Goal: Contribute content

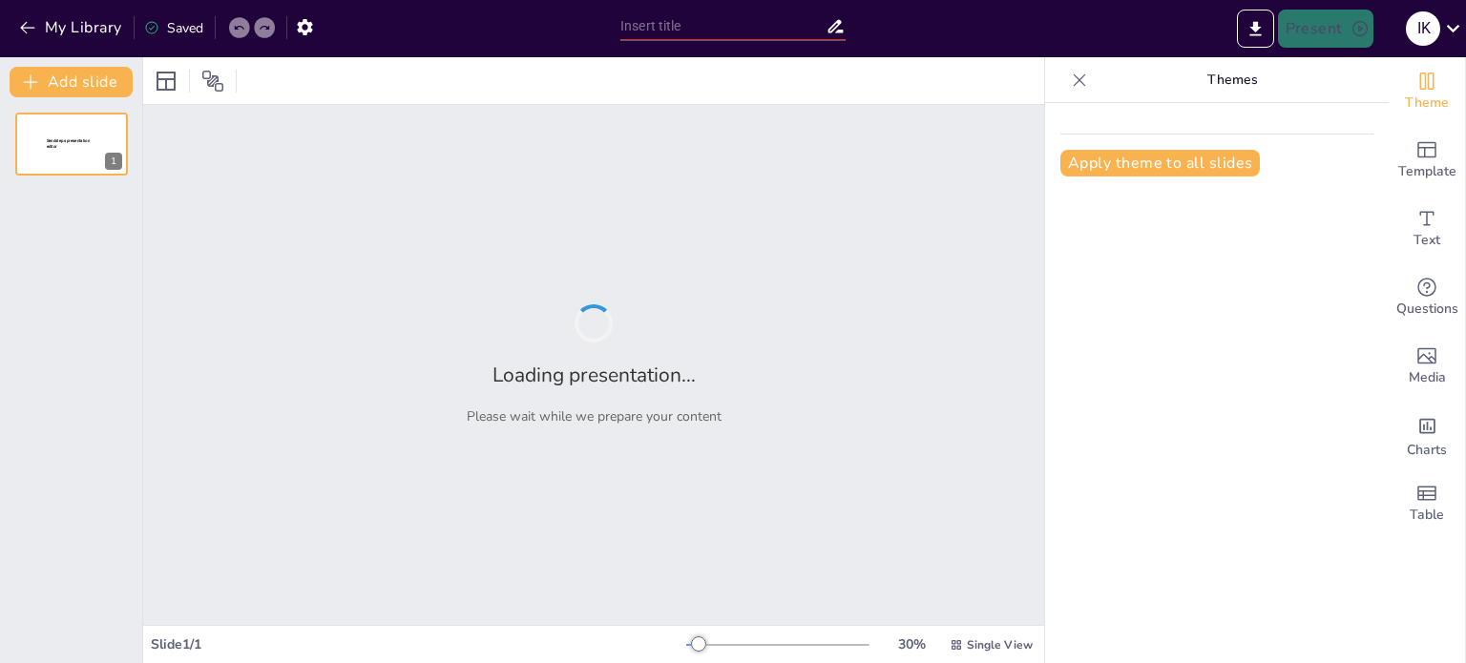
type input "The Science of Stress: Types, Causes, and Symptoms"
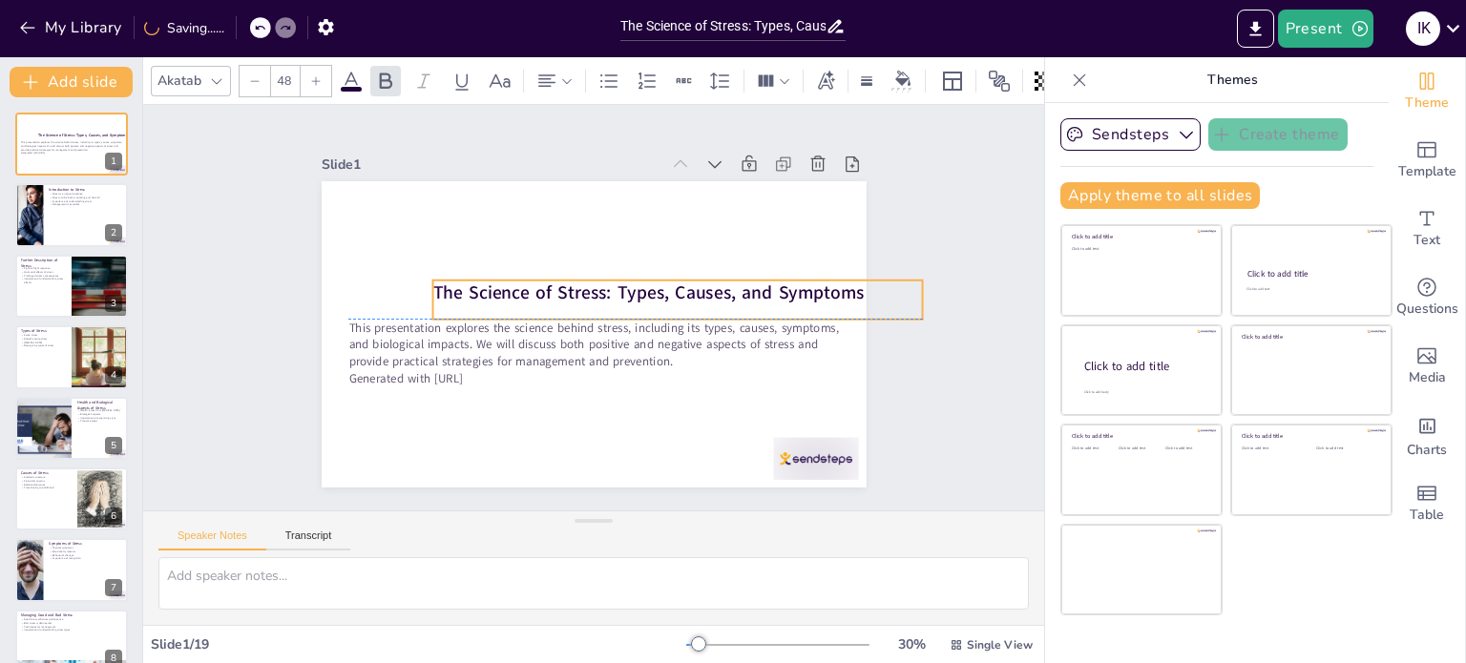
drag, startPoint x: 336, startPoint y: 282, endPoint x: 400, endPoint y: 288, distance: 64.2
click at [436, 288] on strong "The Science of Stress: Types, Causes, and Symptoms" at bounding box center [649, 305] width 427 height 114
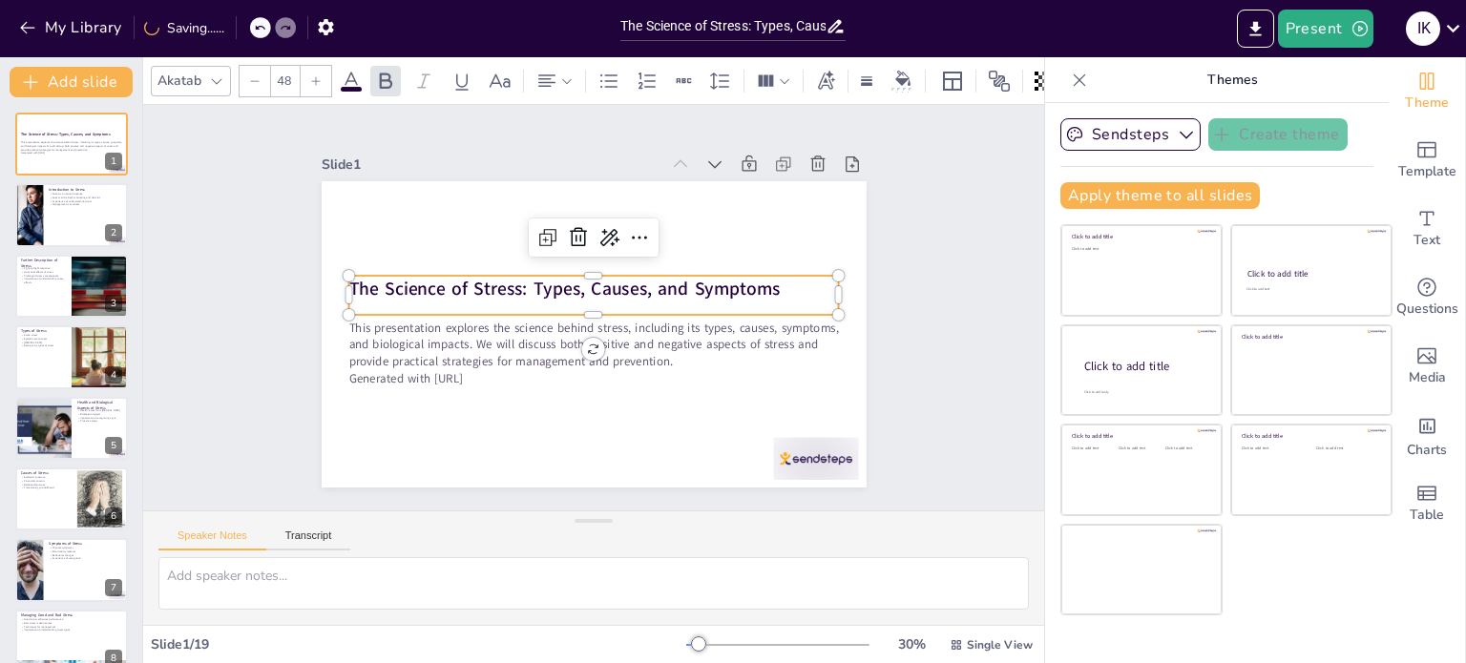
click at [761, 281] on strong "The Science of Stress: Types, Causes, and Symptoms" at bounding box center [629, 309] width 386 height 237
click at [761, 281] on strong "The Science of Stress: Types, Causes, and Symptoms" at bounding box center [572, 279] width 418 height 157
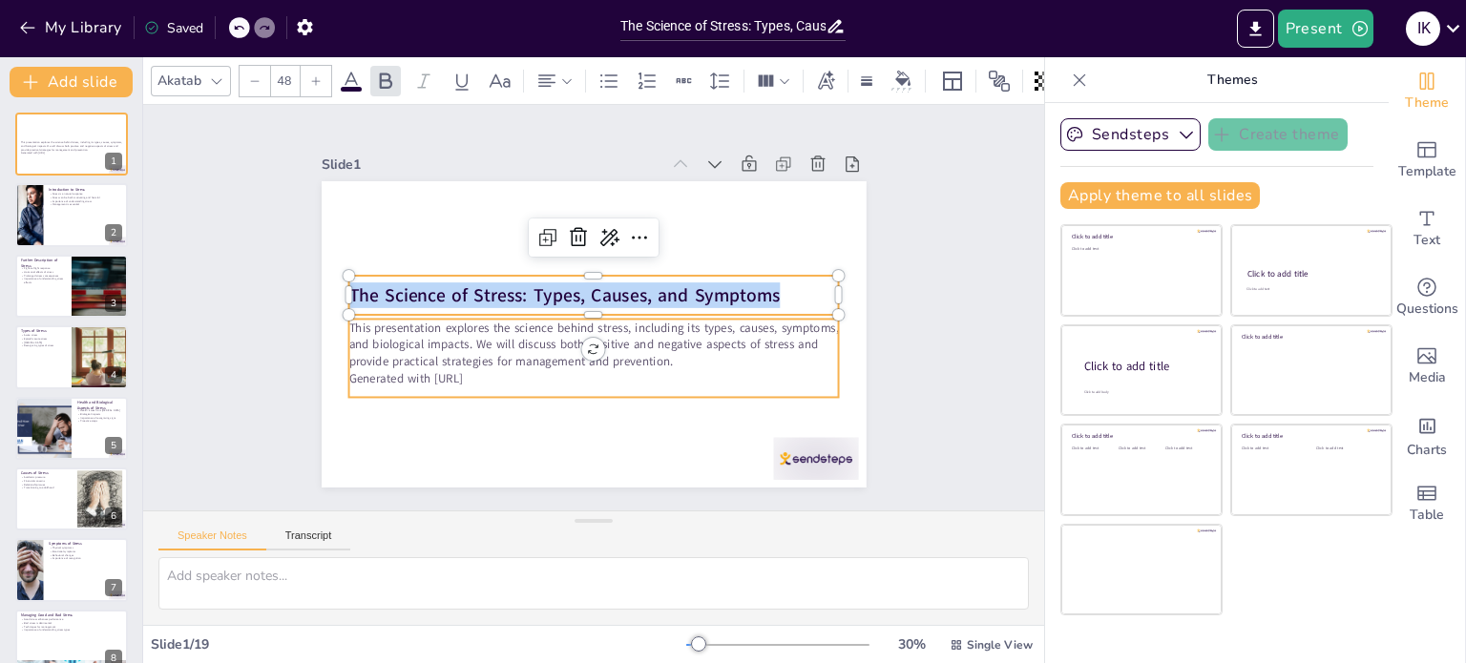
checkbox input "true"
type input "32"
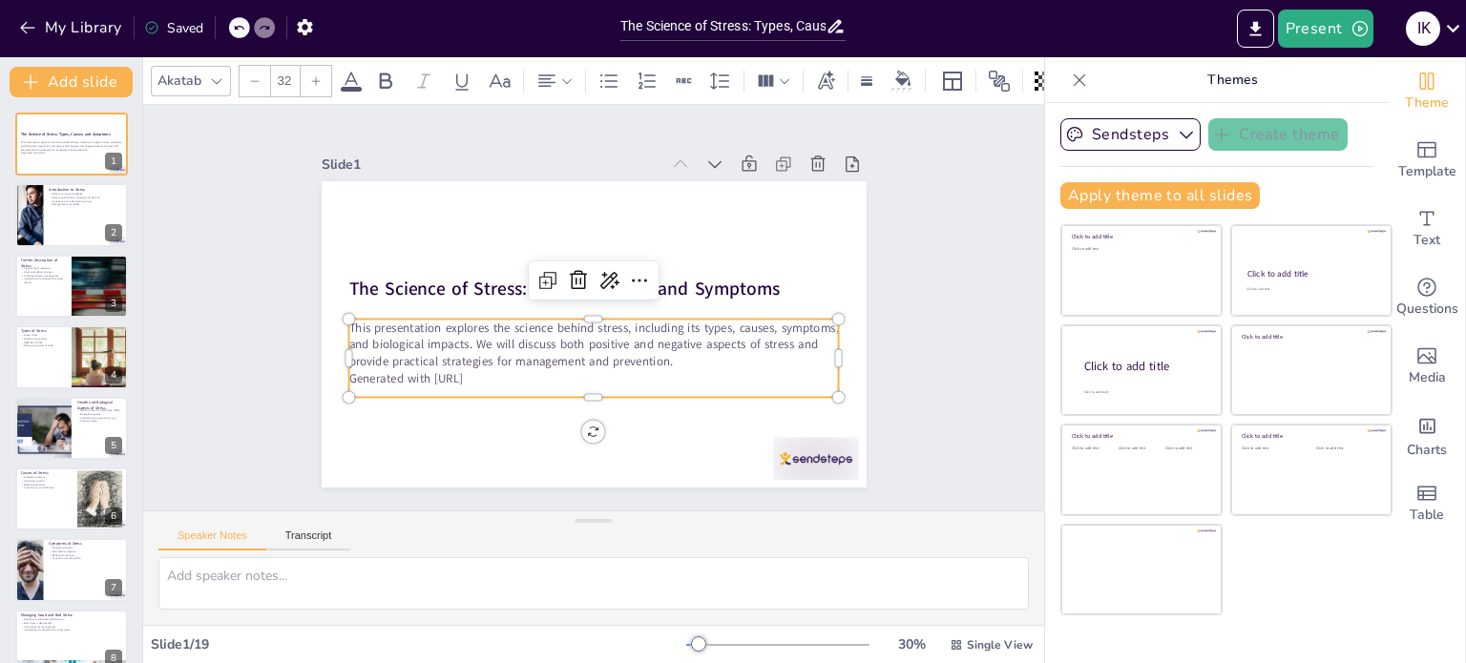
click at [482, 322] on p "This presentation explores the science behind stress, including its types, caus…" at bounding box center [558, 316] width 152 height 490
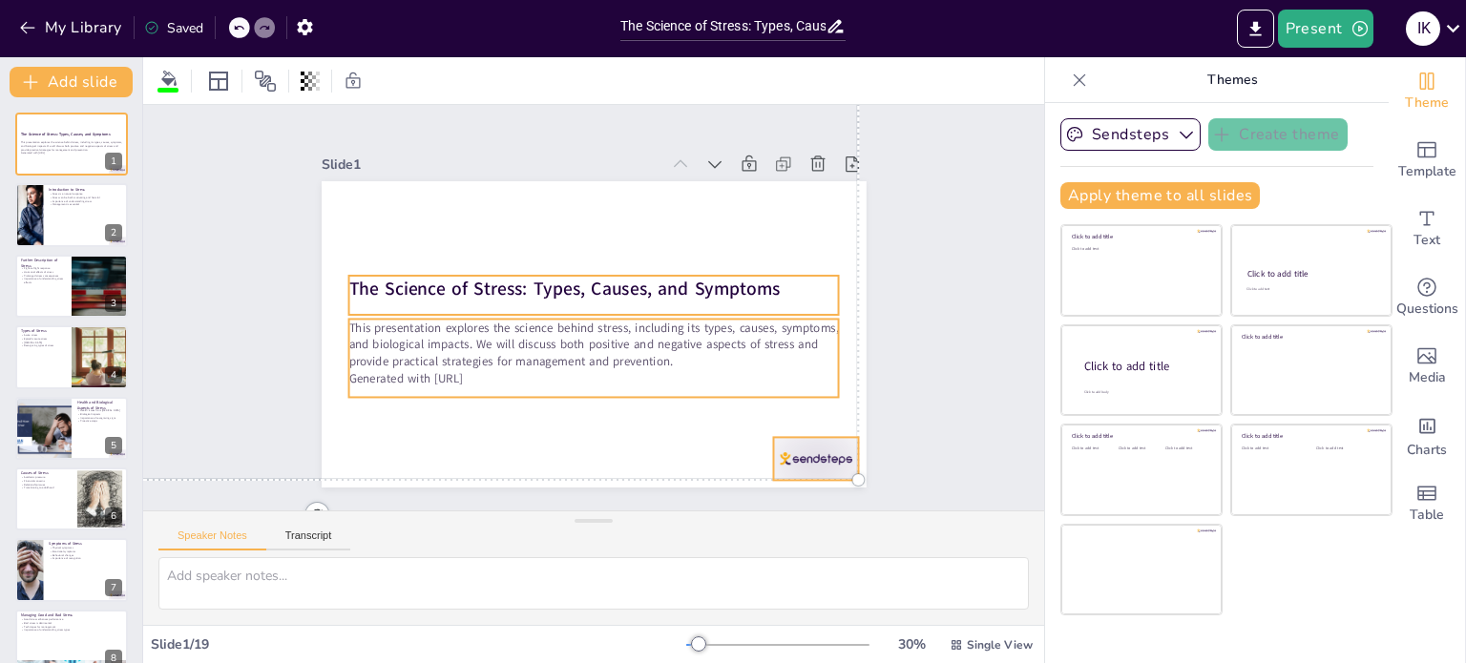
click at [362, 322] on p "This presentation explores the science behind stress, including its types, caus…" at bounding box center [579, 342] width 469 height 246
click at [487, 370] on p "Generated with [URL]" at bounding box center [579, 377] width 483 height 118
click at [487, 370] on p "Generated with [URL]" at bounding box center [571, 375] width 471 height 168
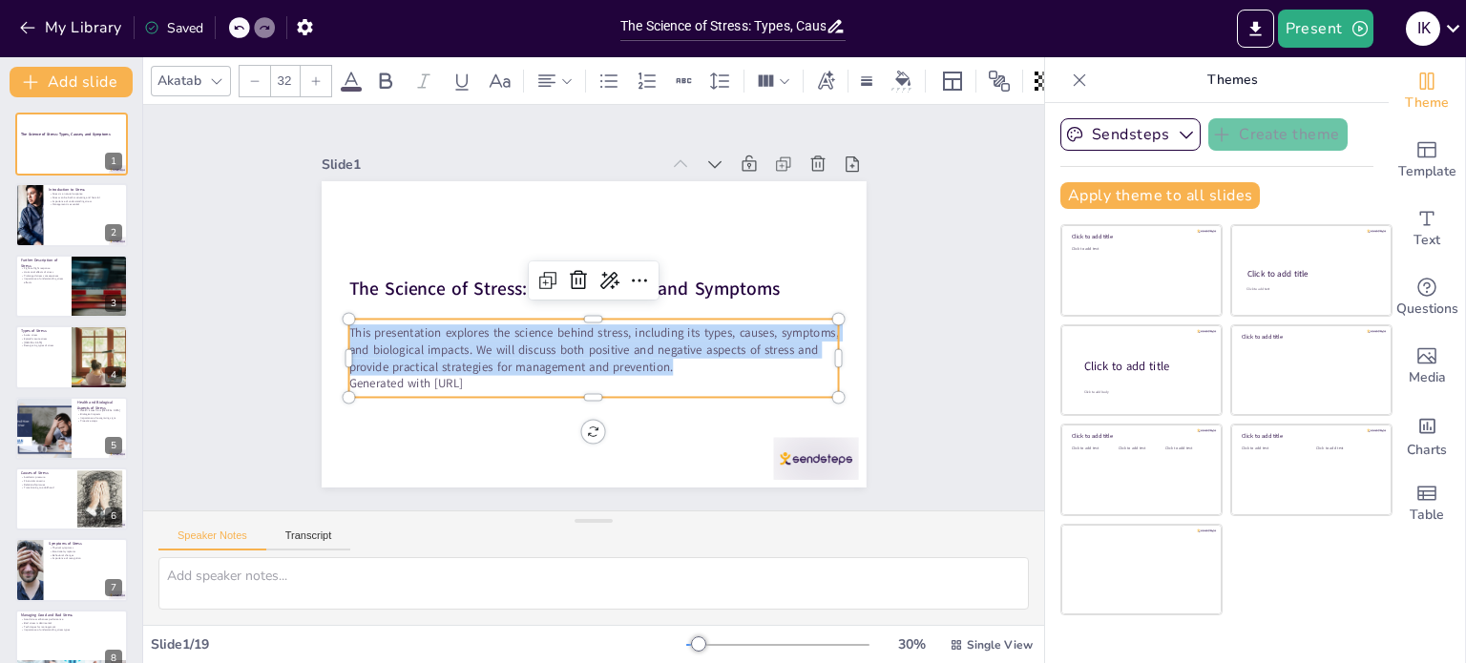
drag, startPoint x: 664, startPoint y: 354, endPoint x: 335, endPoint y: 312, distance: 331.9
click at [335, 312] on div "The Science of Stress: Types, Causes, and Symptoms This presentation explores t…" at bounding box center [574, 326] width 592 height 610
copy span "This presentation explores the science behind stress, including its types, caus…"
checkbox input "true"
click at [95, 209] on button at bounding box center [84, 200] width 23 height 23
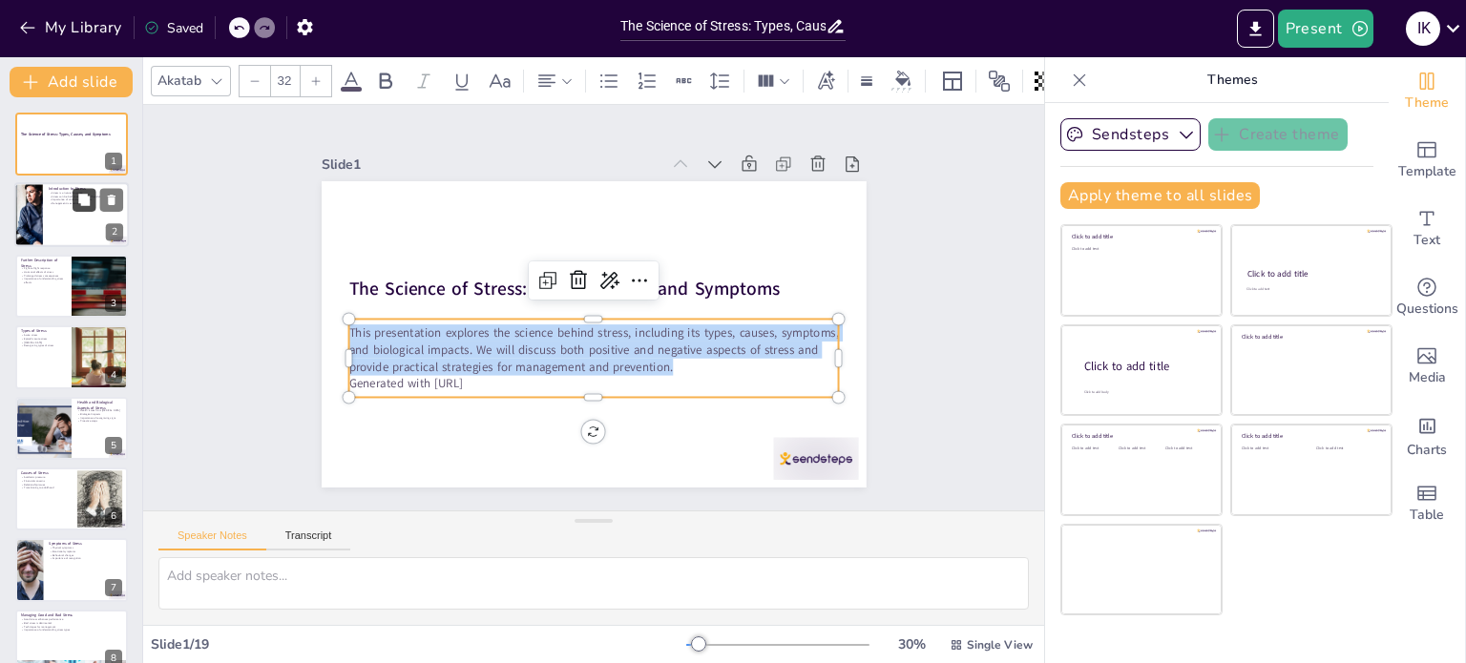
type textarea "Stress, as a natural response, is something everyone encounters. It is essentia…"
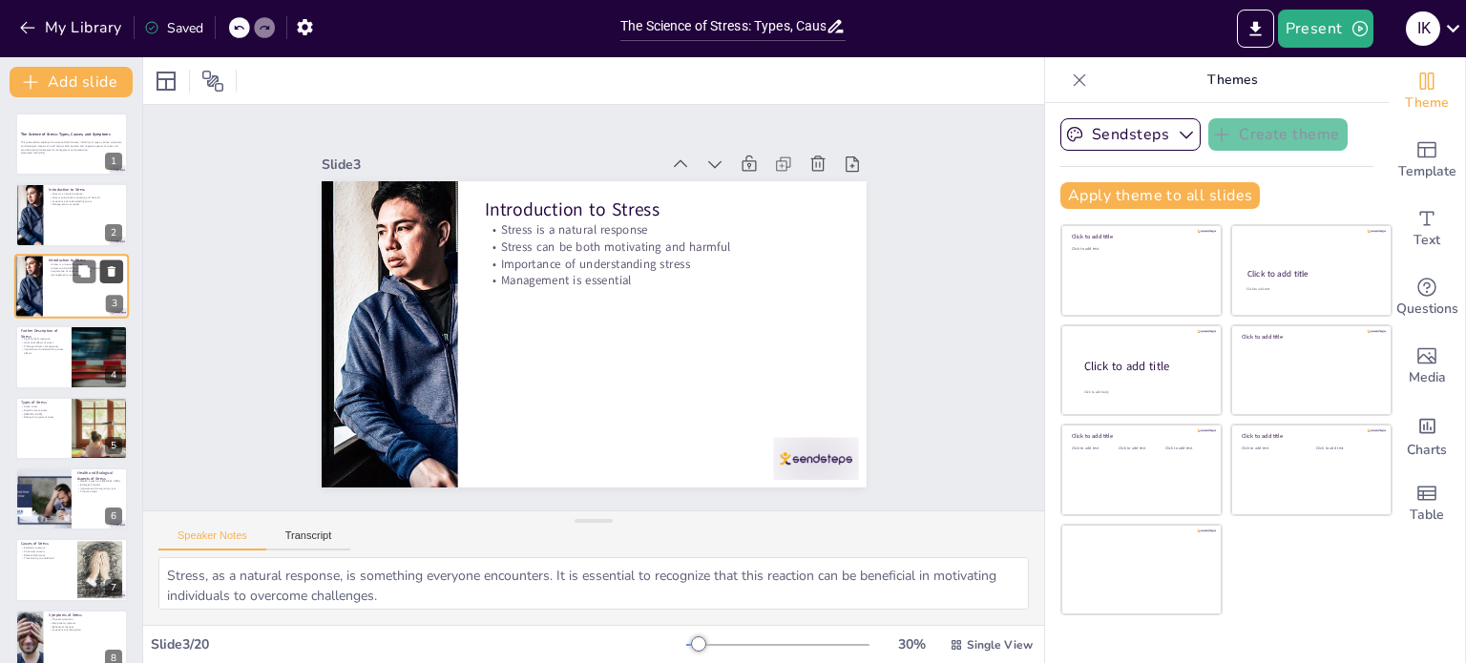
checkbox input "true"
click at [119, 261] on button at bounding box center [111, 271] width 23 height 23
type textarea "The fight-or-flight response is a critical survival mechanism. Understanding th…"
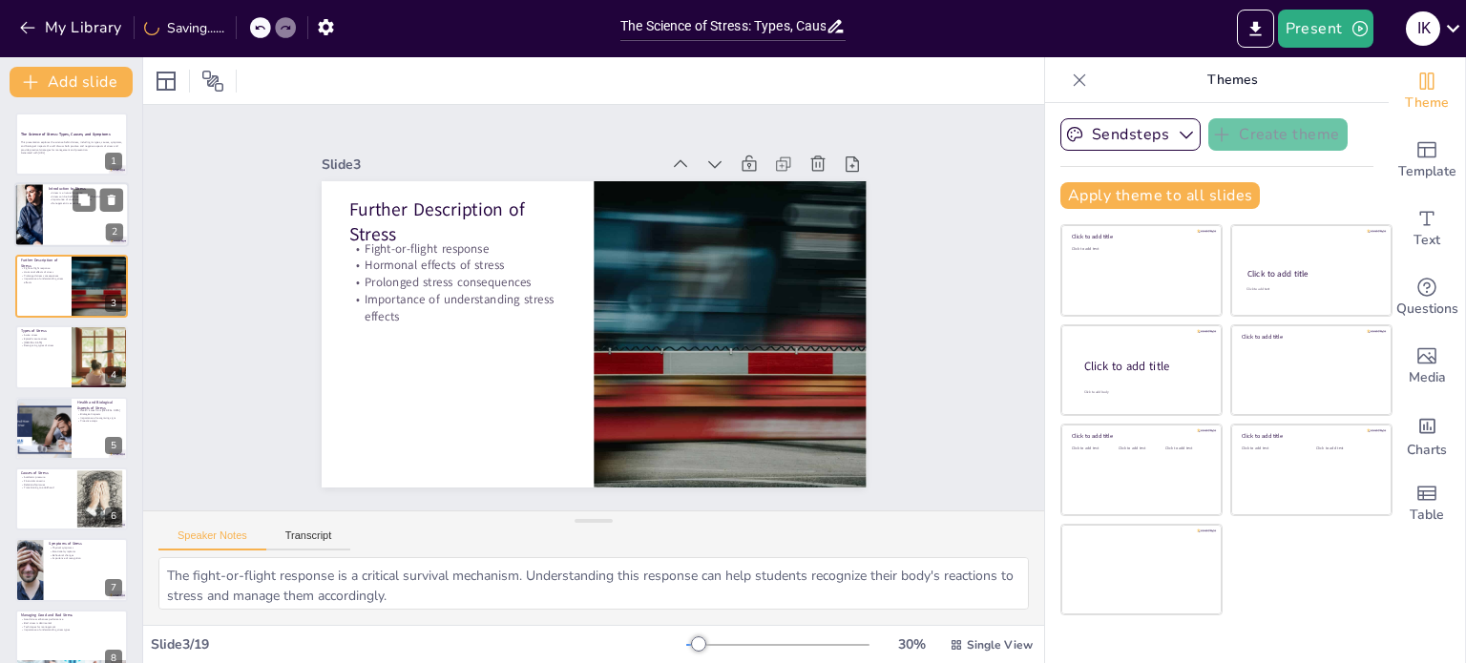
checkbox input "true"
click at [50, 243] on div at bounding box center [71, 215] width 115 height 65
type textarea "Stress, as a natural response, is something everyone encounters. It is essentia…"
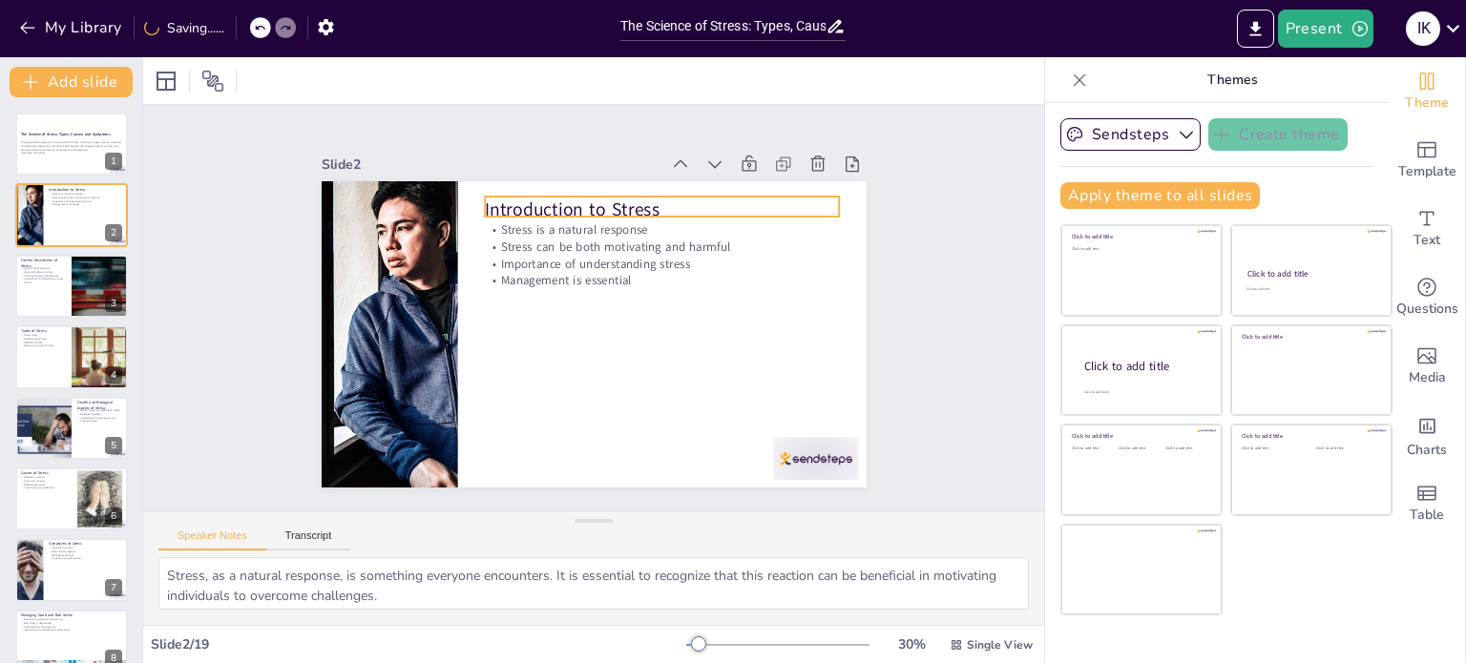
click at [584, 201] on p "Introduction to Stress" at bounding box center [712, 293] width 256 height 280
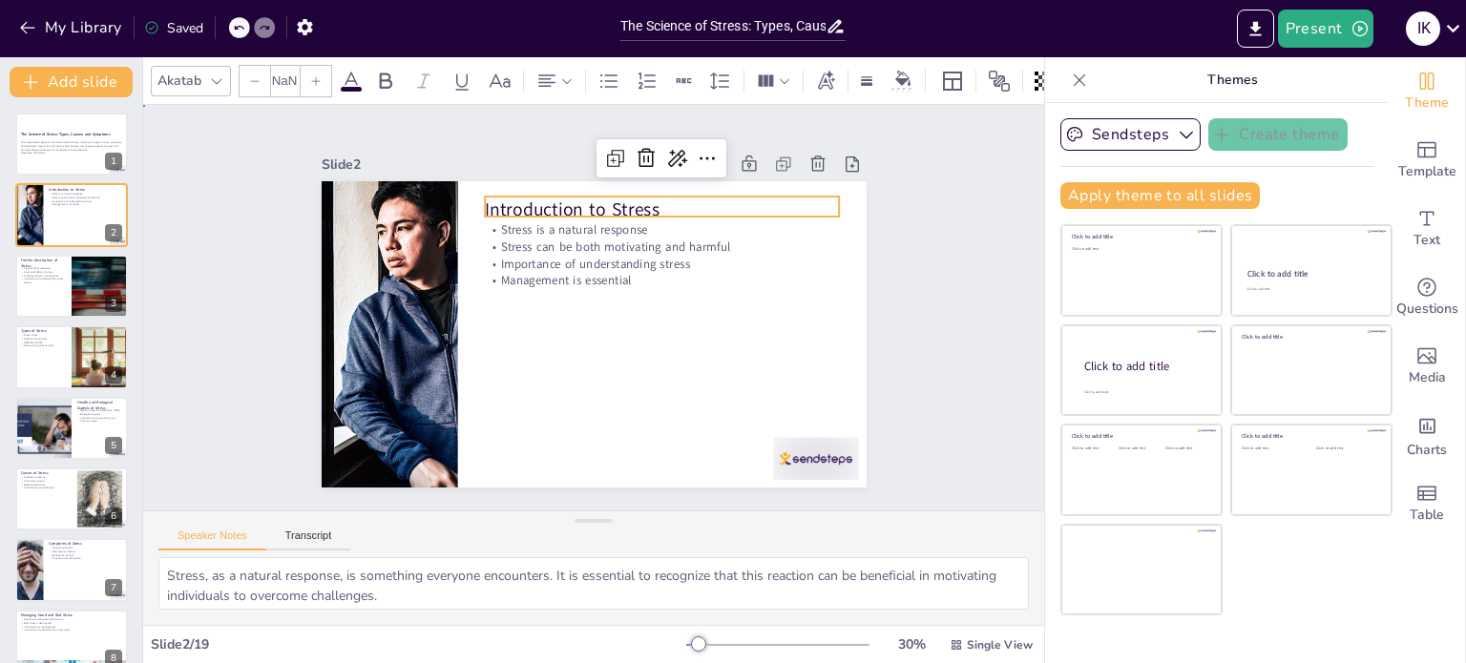
click at [516, 201] on p "Introduction to Stress" at bounding box center [688, 235] width 345 height 134
checkbox input "true"
type input "48"
drag, startPoint x: 472, startPoint y: 201, endPoint x: 661, endPoint y: 199, distance: 189.0
click at [661, 199] on p "Introduction to Stress" at bounding box center [697, 242] width 334 height 167
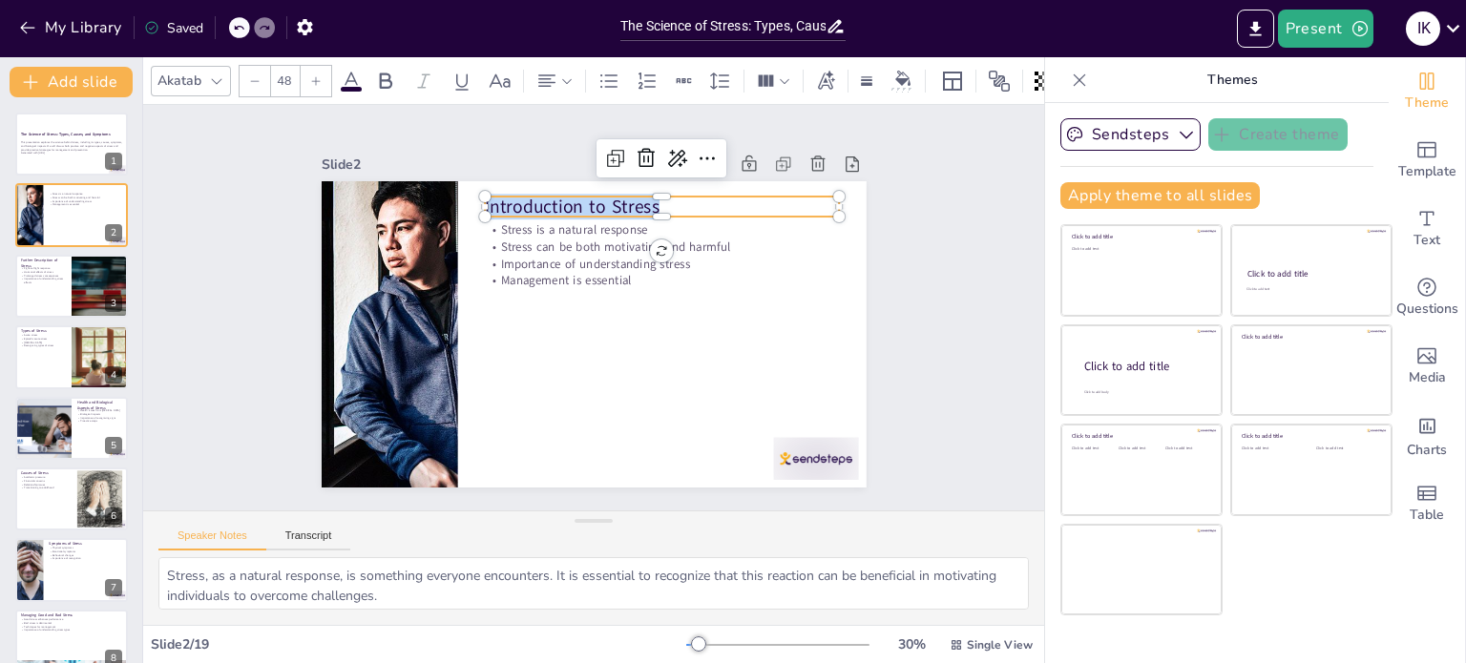
copy p "Introduction to Stress"
checkbox input "true"
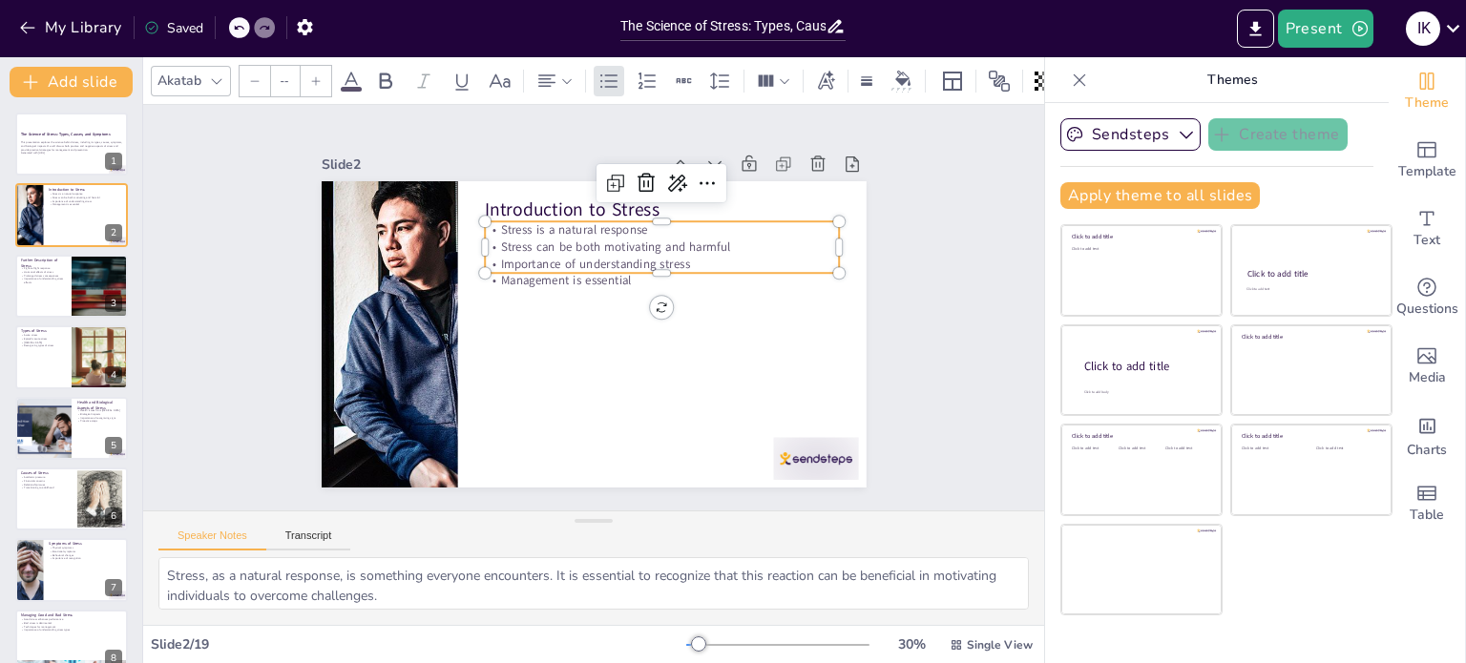
type input "32"
click at [515, 237] on p "Stress can be both motivating and harmful" at bounding box center [680, 279] width 330 height 159
click at [533, 220] on p "Stress is a natural response" at bounding box center [690, 274] width 315 height 192
click at [599, 220] on p "Stress is a natural response" at bounding box center [695, 328] width 192 height 315
click at [647, 220] on p "Stress is a natural response" at bounding box center [692, 356] width 90 height 350
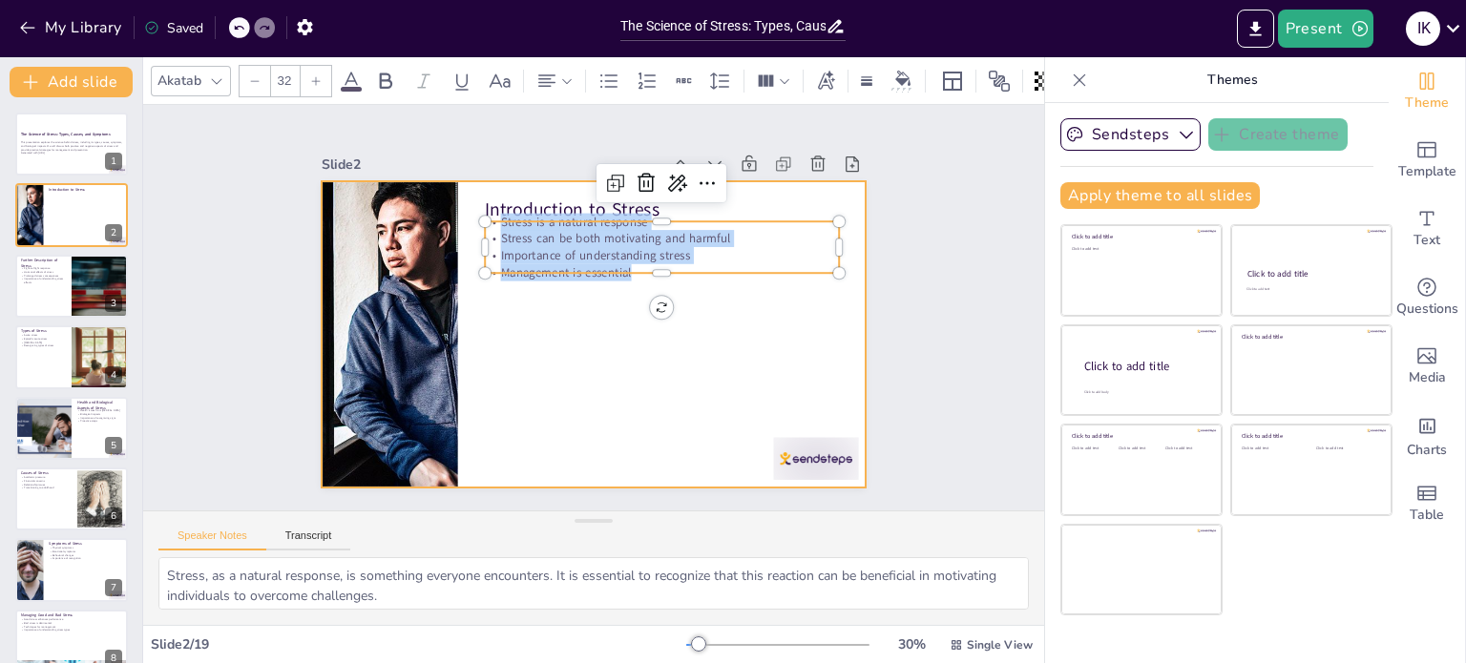
drag, startPoint x: 487, startPoint y: 220, endPoint x: 668, endPoint y: 279, distance: 190.4
click at [668, 279] on div "Introduction to Stress Stress is a natural response Stress can be both motivati…" at bounding box center [588, 333] width 596 height 413
copy div "Stress is a natural response Stress can be both motivating and harmful Importan…"
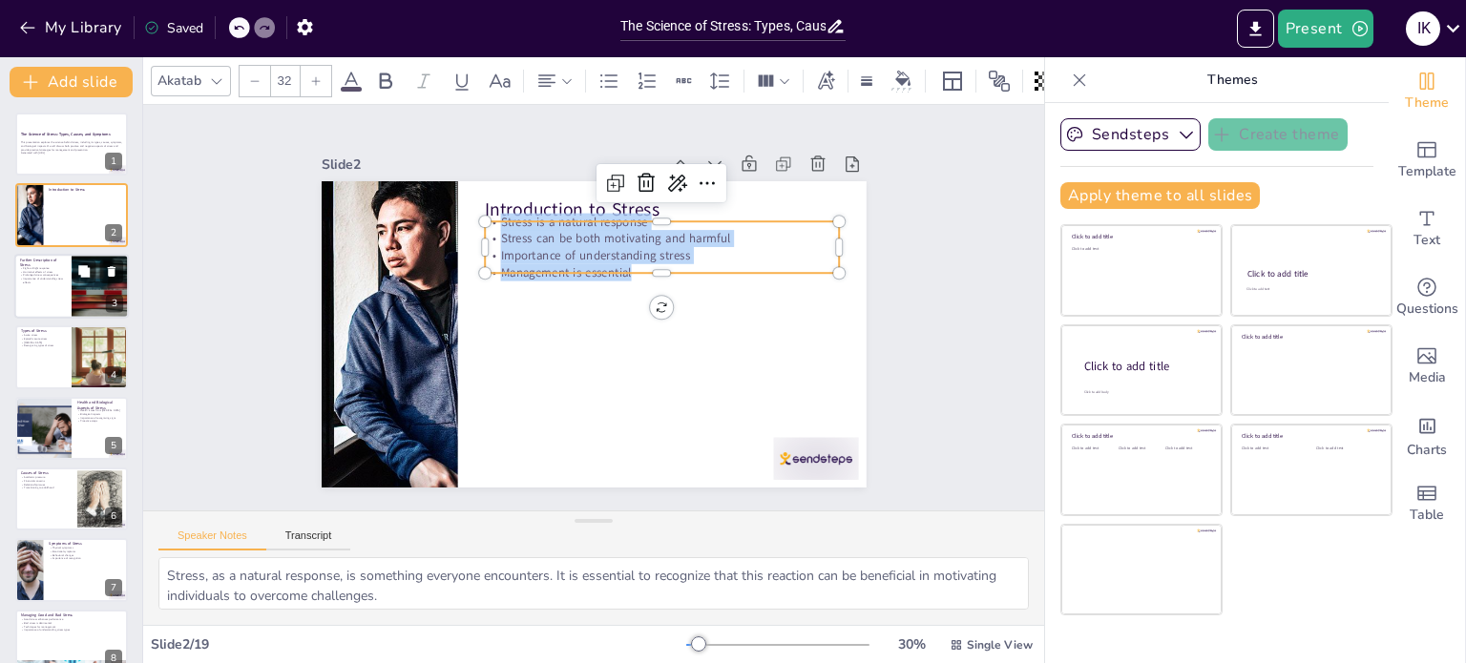
checkbox input "true"
click at [75, 293] on div at bounding box center [100, 286] width 96 height 65
type textarea "The fight-or-flight response is a critical survival mechanism. Understanding th…"
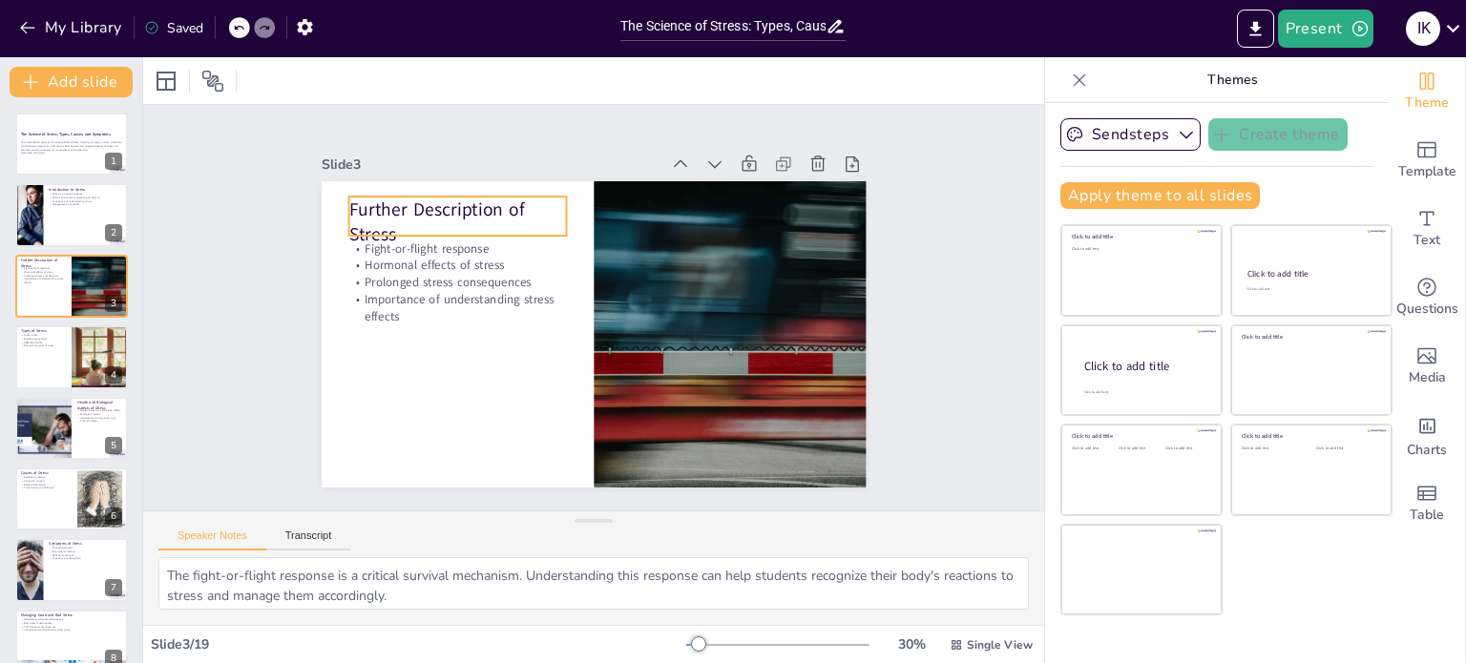
click at [474, 198] on p "Further Description of Stress" at bounding box center [565, 150] width 183 height 196
click at [379, 198] on p "Further Description of Stress" at bounding box center [490, 183] width 223 height 115
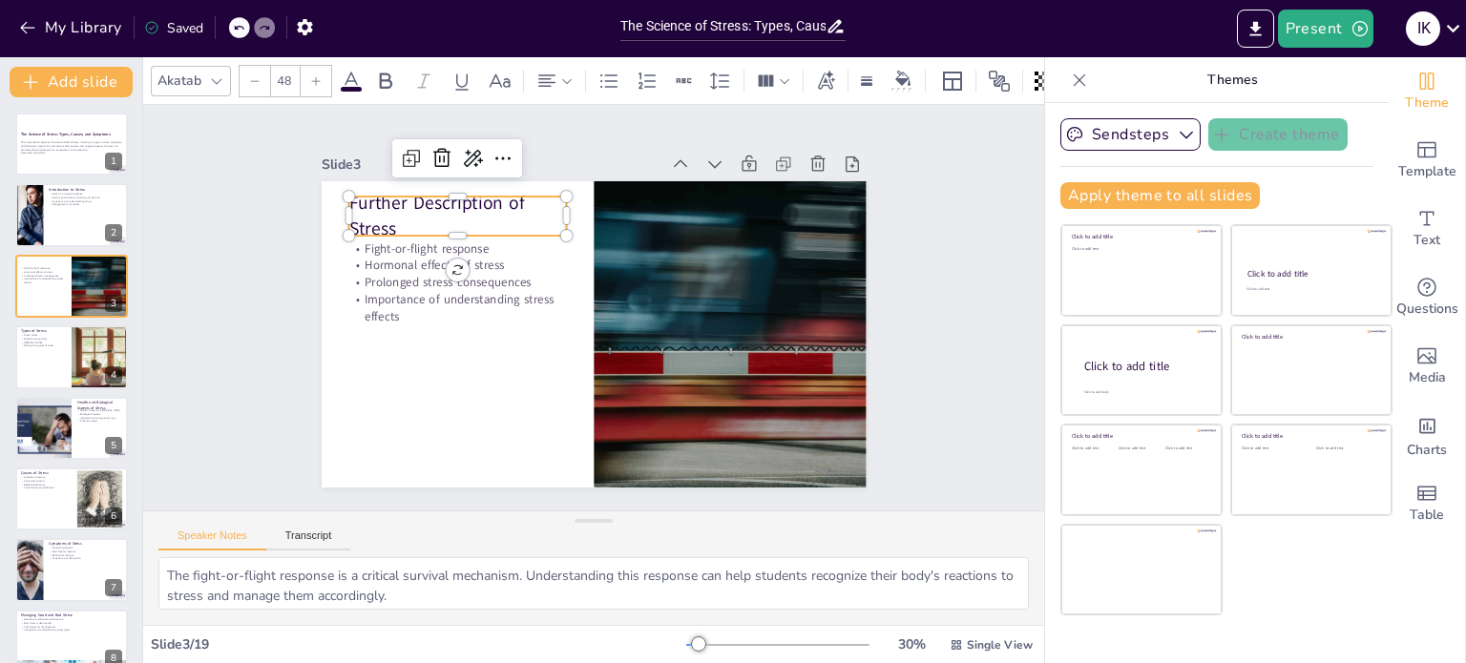
click at [381, 198] on p "Further Description of Stress" at bounding box center [492, 177] width 223 height 115
drag, startPoint x: 341, startPoint y: 198, endPoint x: 413, endPoint y: 220, distance: 76.1
click at [414, 220] on p "Further Description of Stress" at bounding box center [521, 160] width 214 height 153
copy p "Further Description of Stress"
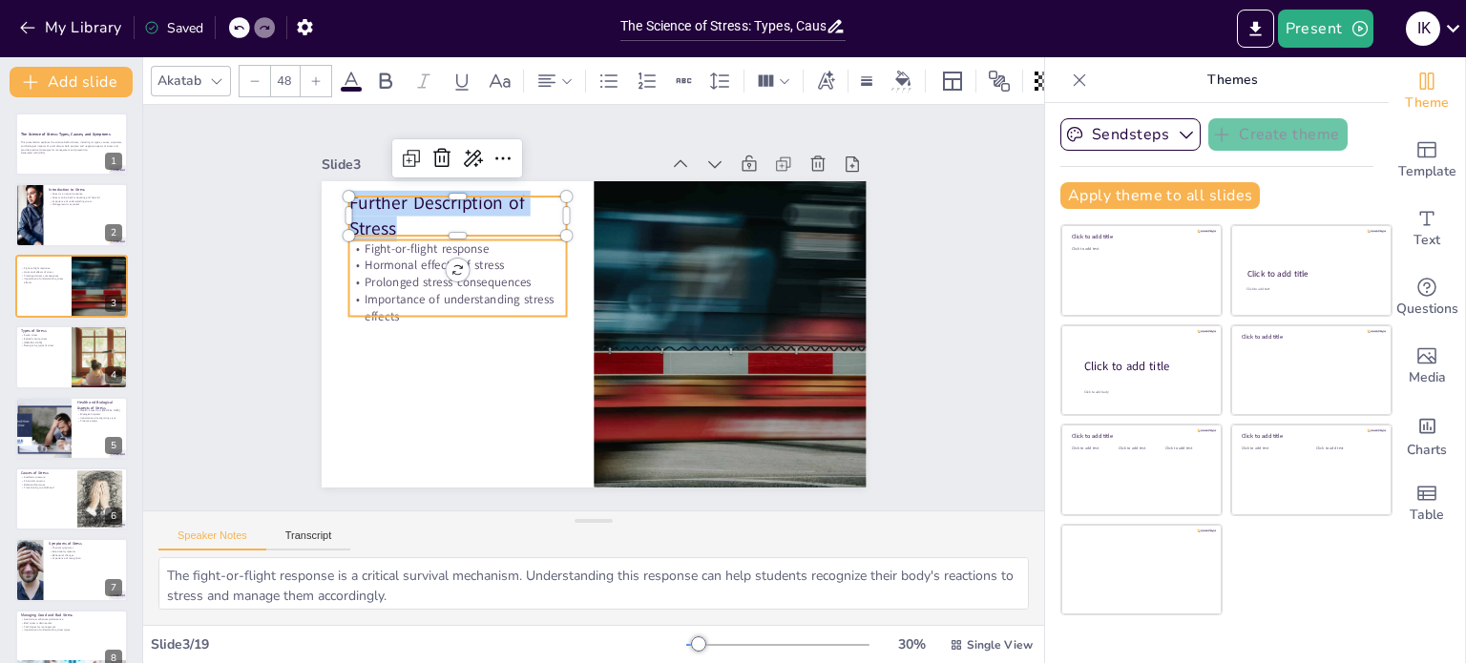
checkbox input "true"
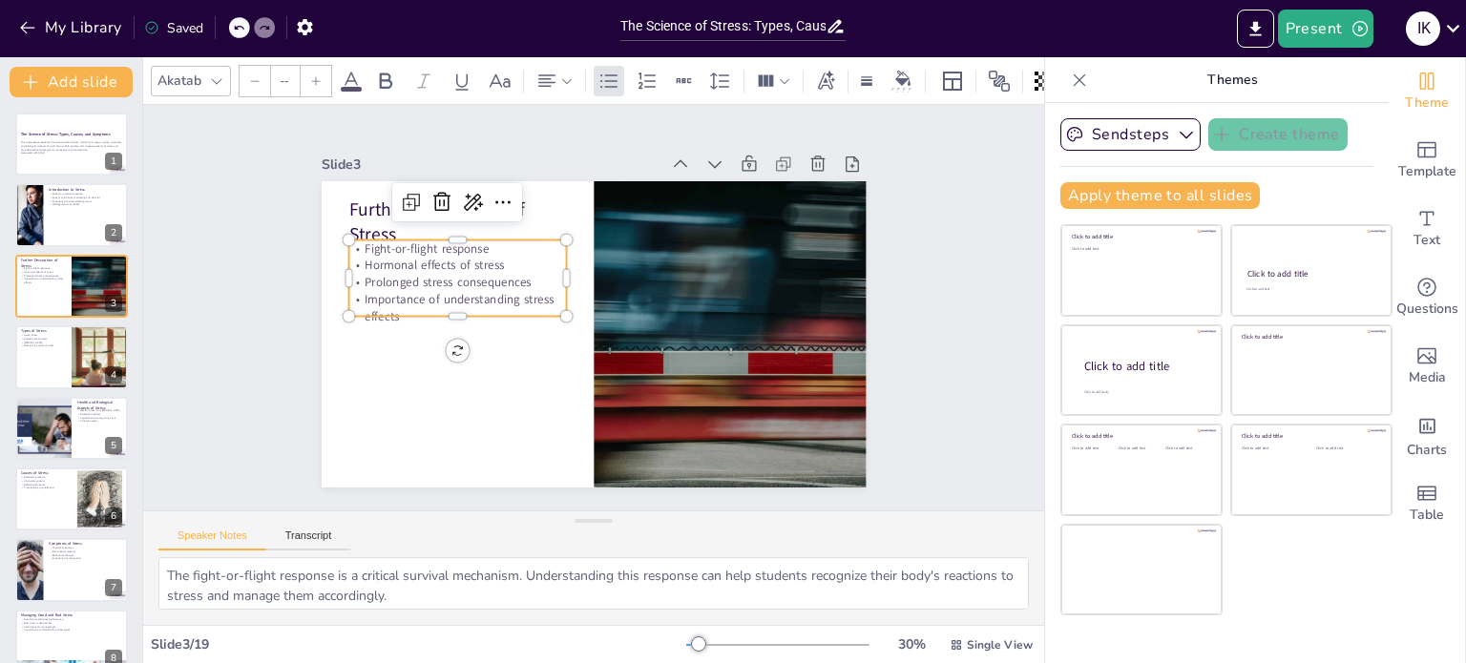
type input "32"
click at [644, 247] on p "Fight-or-flight response" at bounding box center [652, 172] width 17 height 218
click at [426, 247] on p "Fight-or-flight response" at bounding box center [519, 180] width 186 height 142
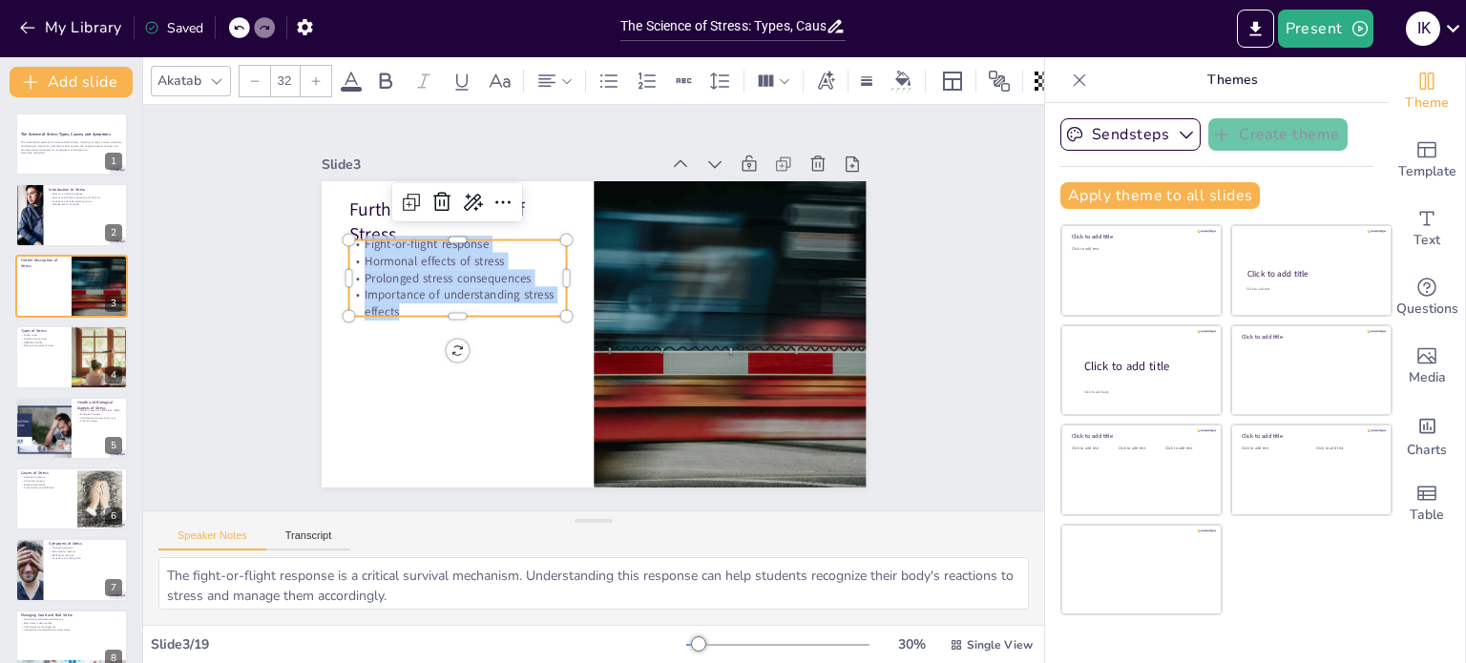
drag, startPoint x: 350, startPoint y: 241, endPoint x: 443, endPoint y: 301, distance: 109.9
click at [443, 296] on div "Fight-or-flight response Hormonal effects of stress Prolonged stress consequenc…" at bounding box center [524, 186] width 209 height 219
copy div "Fight-or-flight response Hormonal effects of stress Prolonged stress consequenc…"
checkbox input "true"
click at [28, 369] on div at bounding box center [71, 356] width 115 height 65
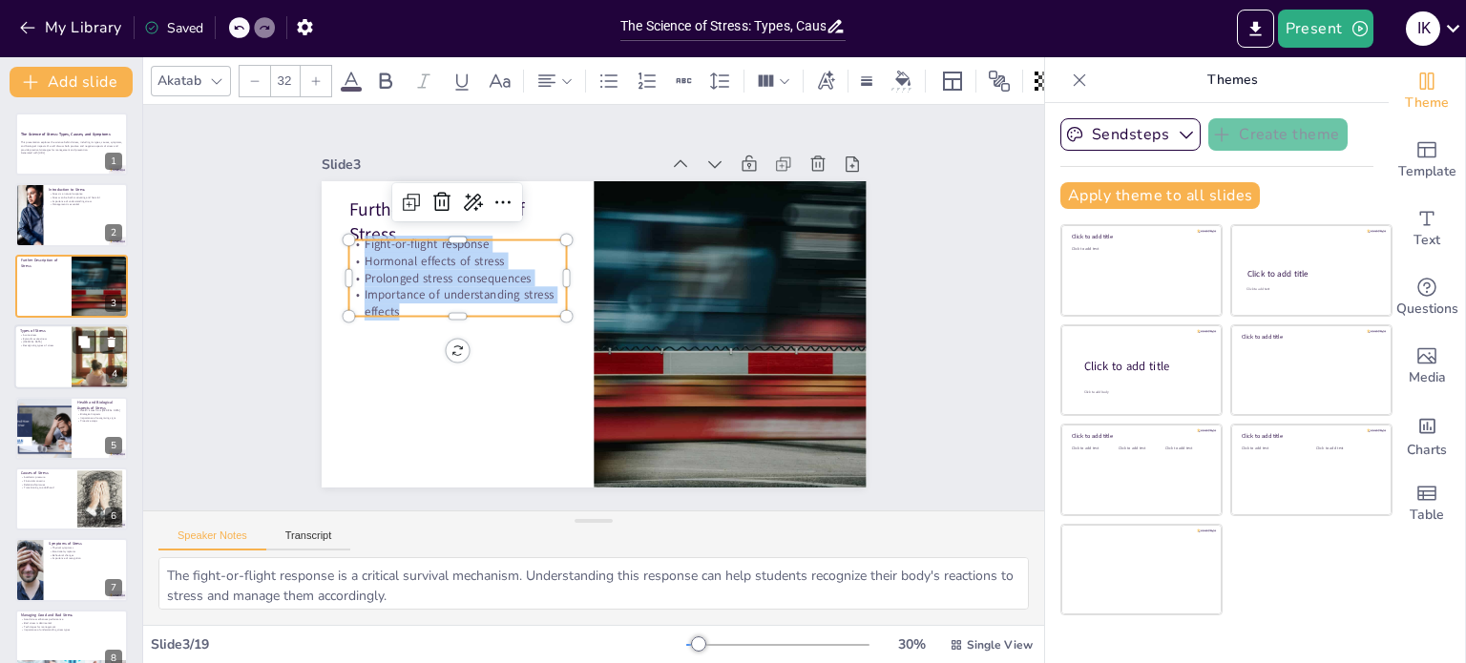
type textarea "Acute stress is a common experience, especially for students facing deadlines. …"
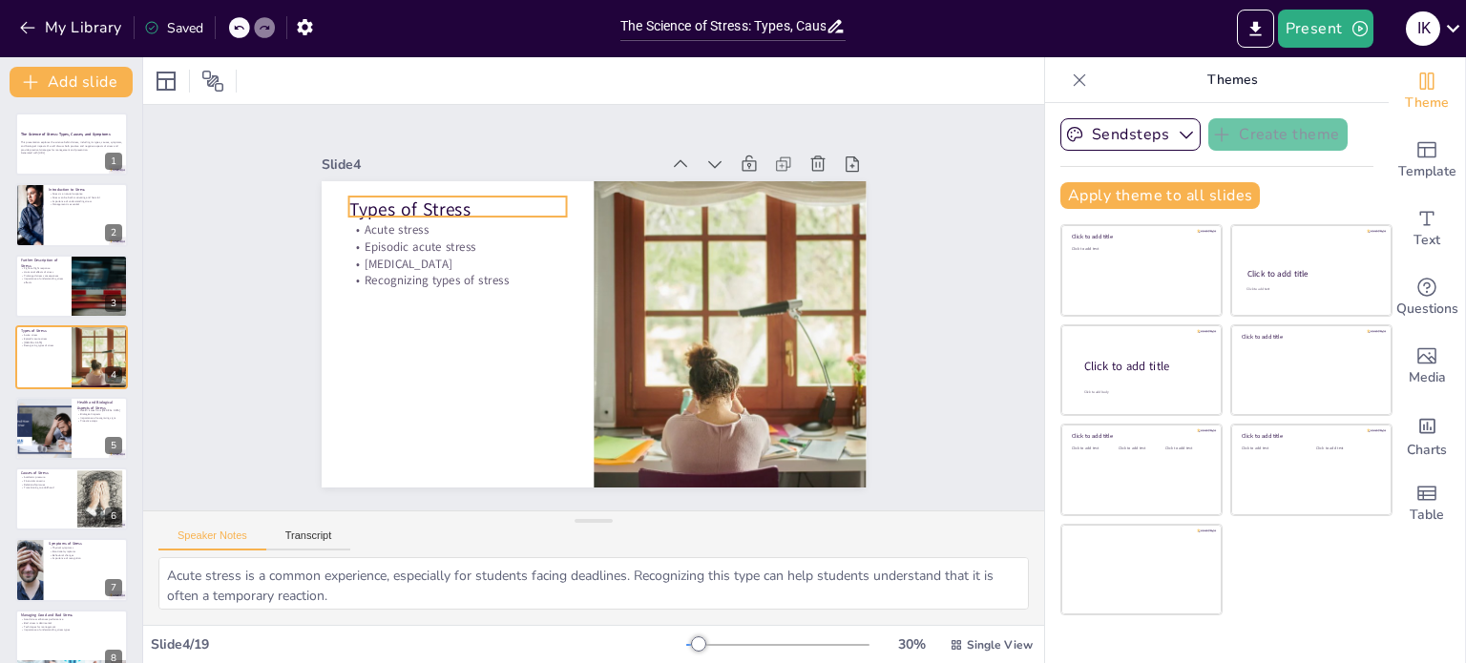
click at [424, 198] on p "Types of Stress" at bounding box center [524, 154] width 201 height 131
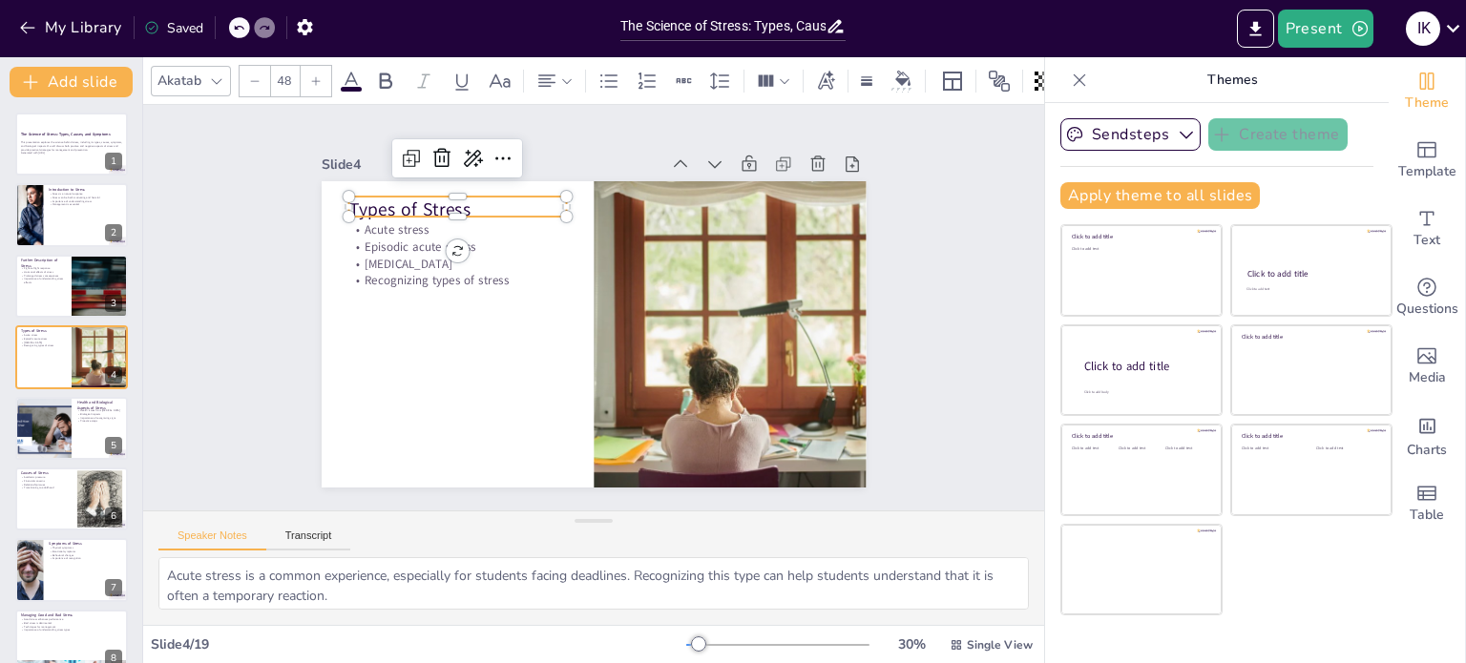
click at [405, 198] on p "Types of Stress" at bounding box center [509, 163] width 209 height 112
checkbox input "true"
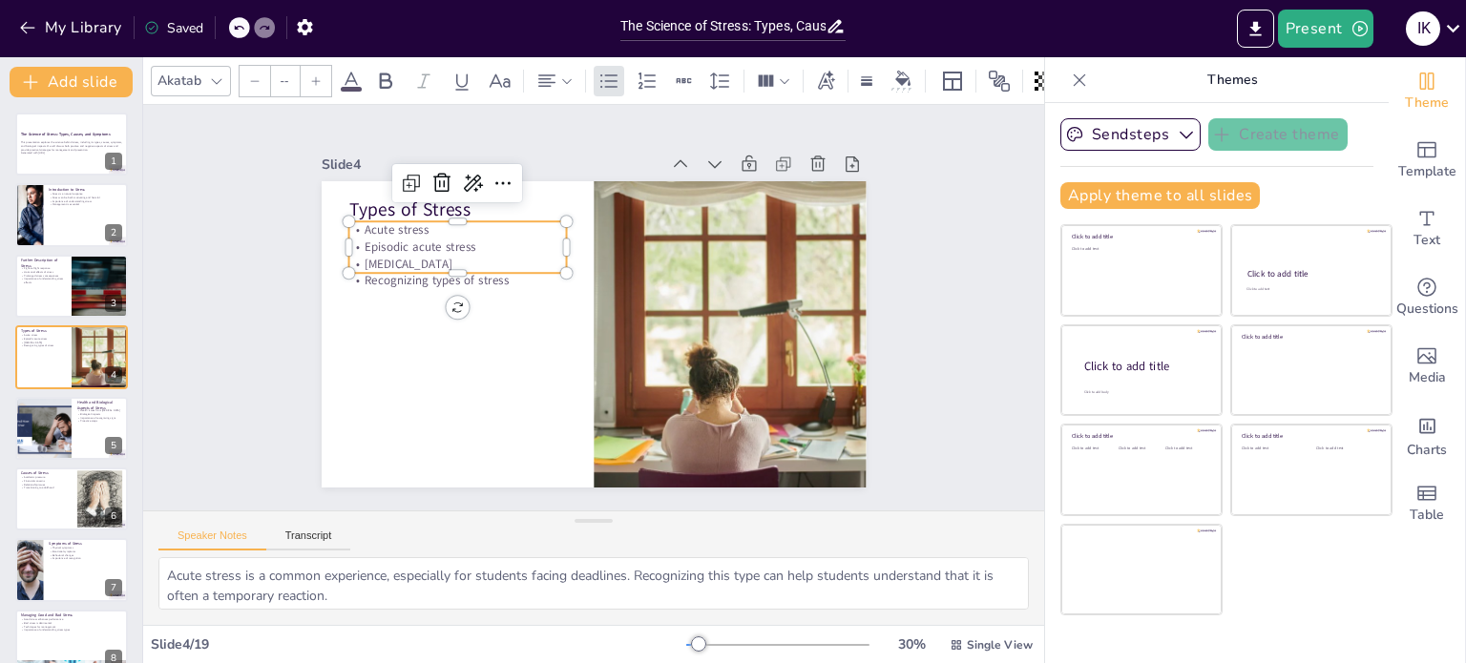
type input "32"
click at [621, 377] on p "Acute stress" at bounding box center [730, 385] width 218 height 17
click at [436, 225] on p "Acute stress" at bounding box center [529, 165] width 186 height 142
click at [550, 225] on p "Episodic acute stress" at bounding box center [602, 155] width 104 height 206
click at [524, 225] on p "Episodic acute stress" at bounding box center [586, 155] width 124 height 198
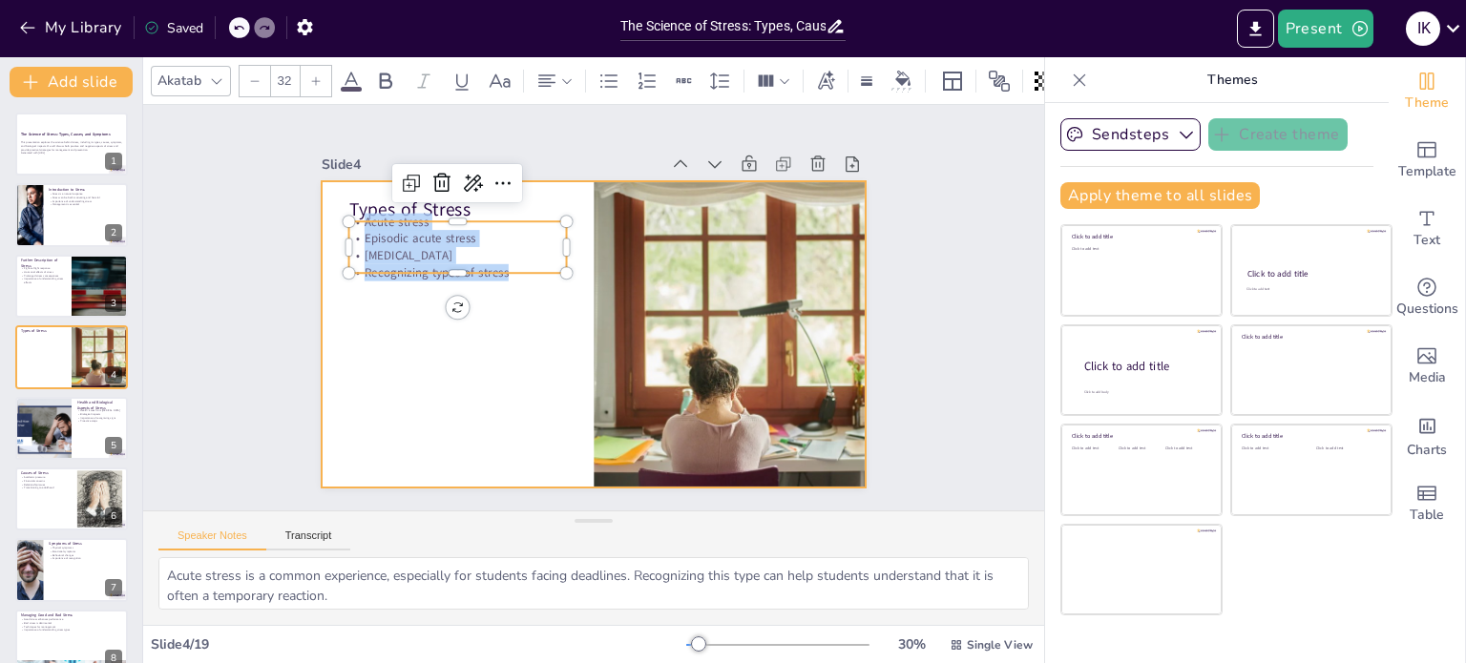
drag, startPoint x: 347, startPoint y: 216, endPoint x: 512, endPoint y: 284, distance: 178.0
click at [512, 284] on div "Types of Stress Acute stress Episodic acute stress [MEDICAL_DATA] Recognizing t…" at bounding box center [576, 327] width 610 height 592
copy div "Acute stress Episodic acute stress [MEDICAL_DATA] Recognizing types of stress"
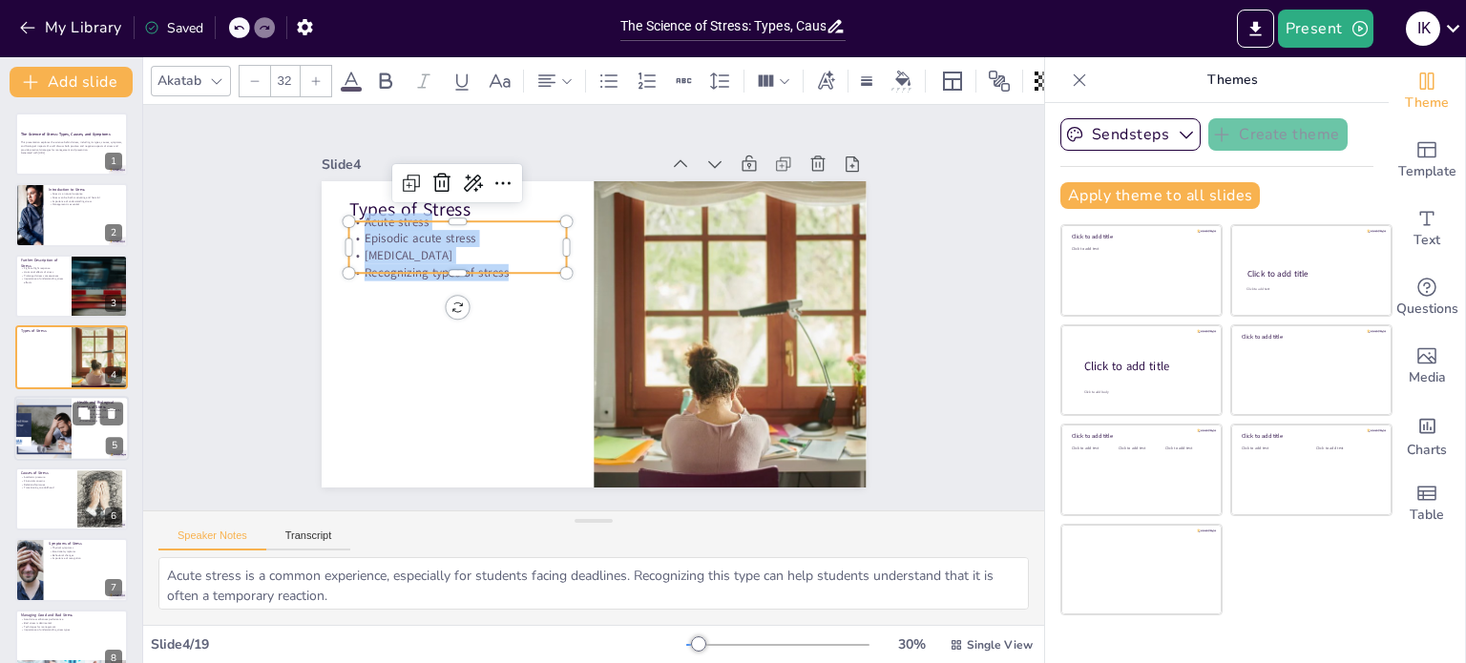
checkbox input "true"
click at [52, 434] on div at bounding box center [43, 428] width 115 height 65
type textarea "[MEDICAL_DATA] is linked to numerous health problems. Awareness of these issues…"
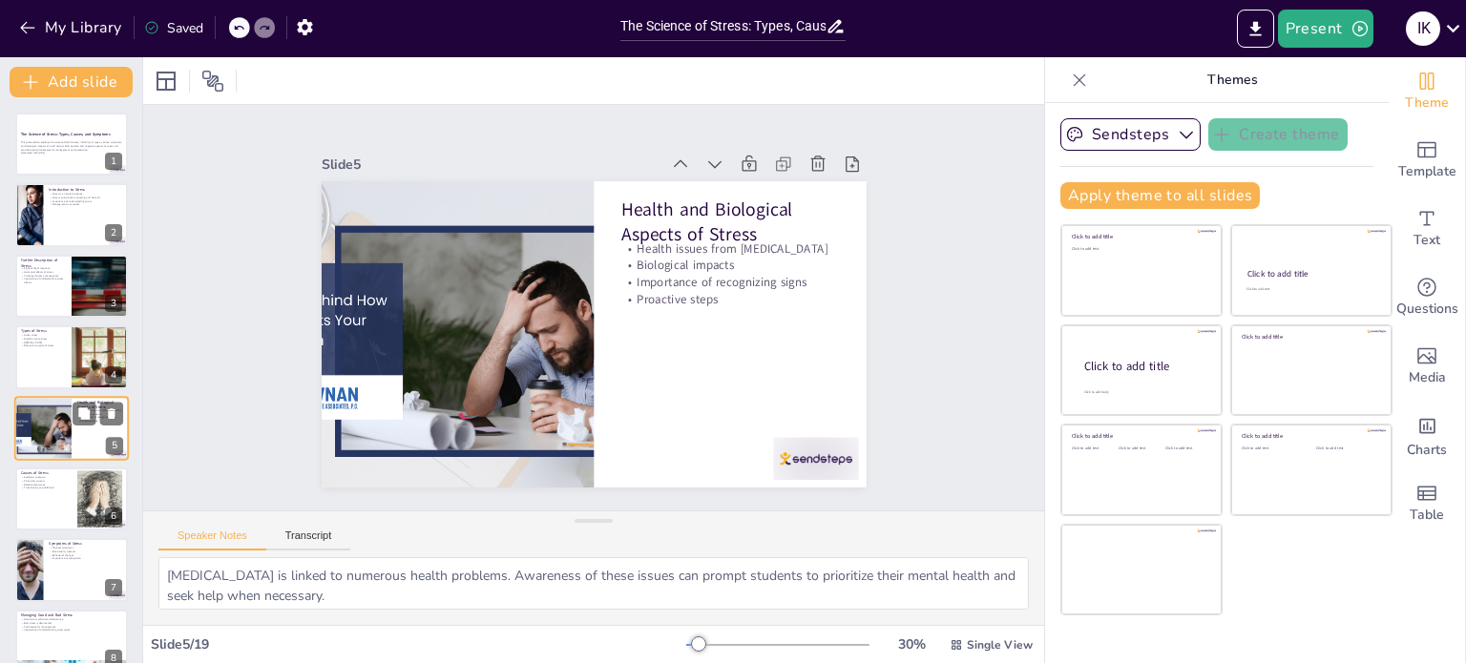
scroll to position [48, 0]
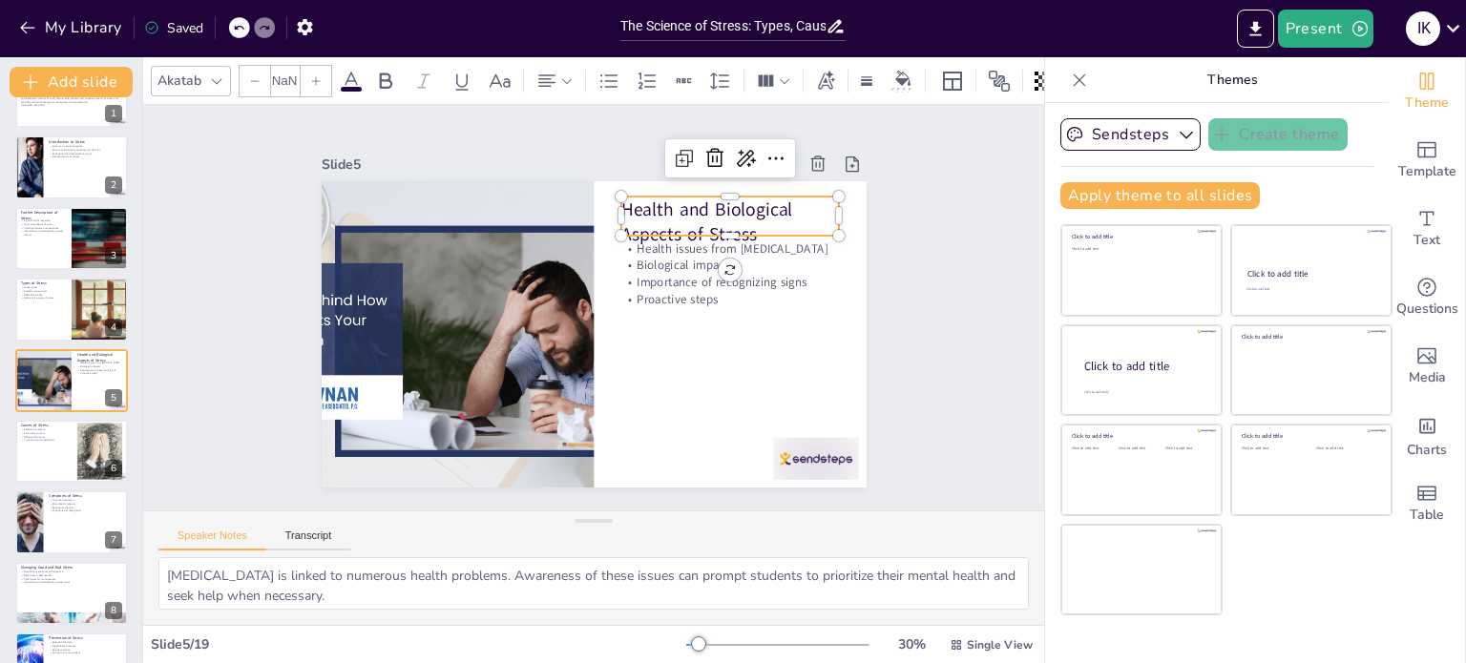
checkbox input "true"
type input "48"
click at [607, 196] on div "Health and Biological Aspects of Stress Health issues from [MEDICAL_DATA] Biolo…" at bounding box center [577, 330] width 620 height 568
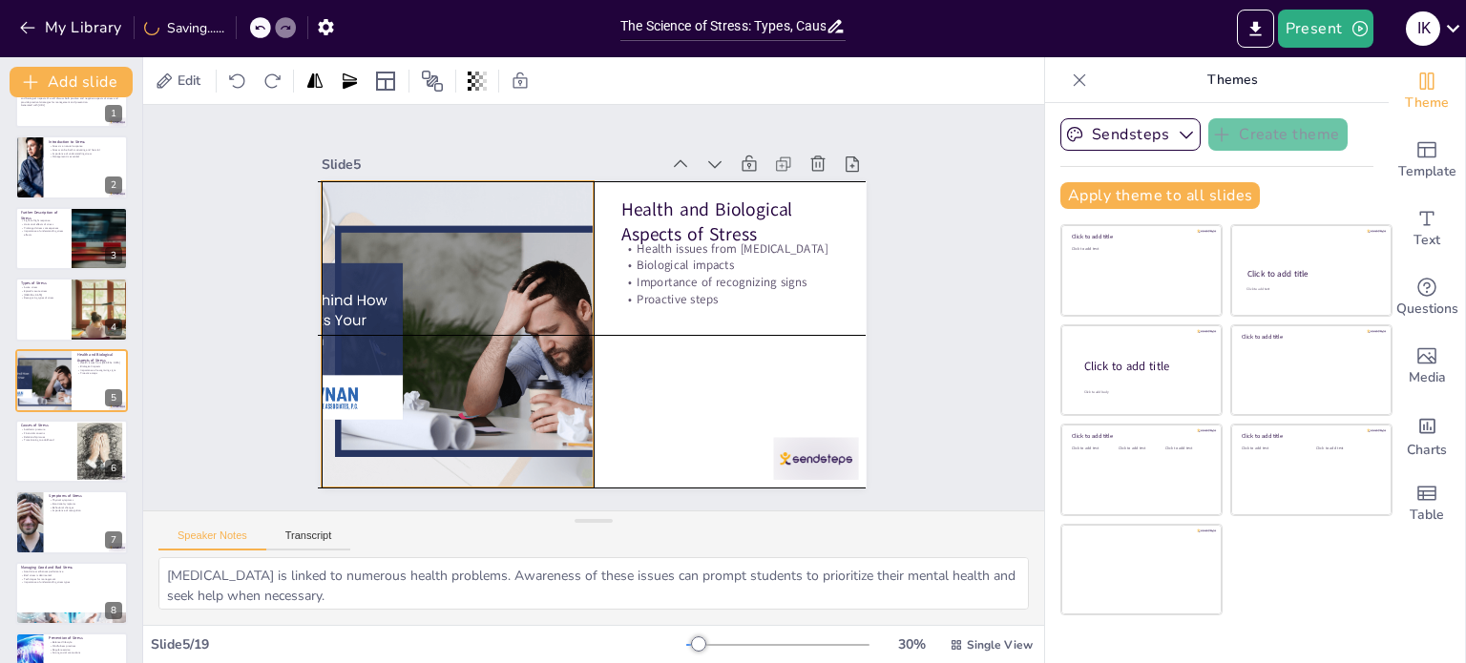
click at [357, 309] on div at bounding box center [457, 334] width 545 height 306
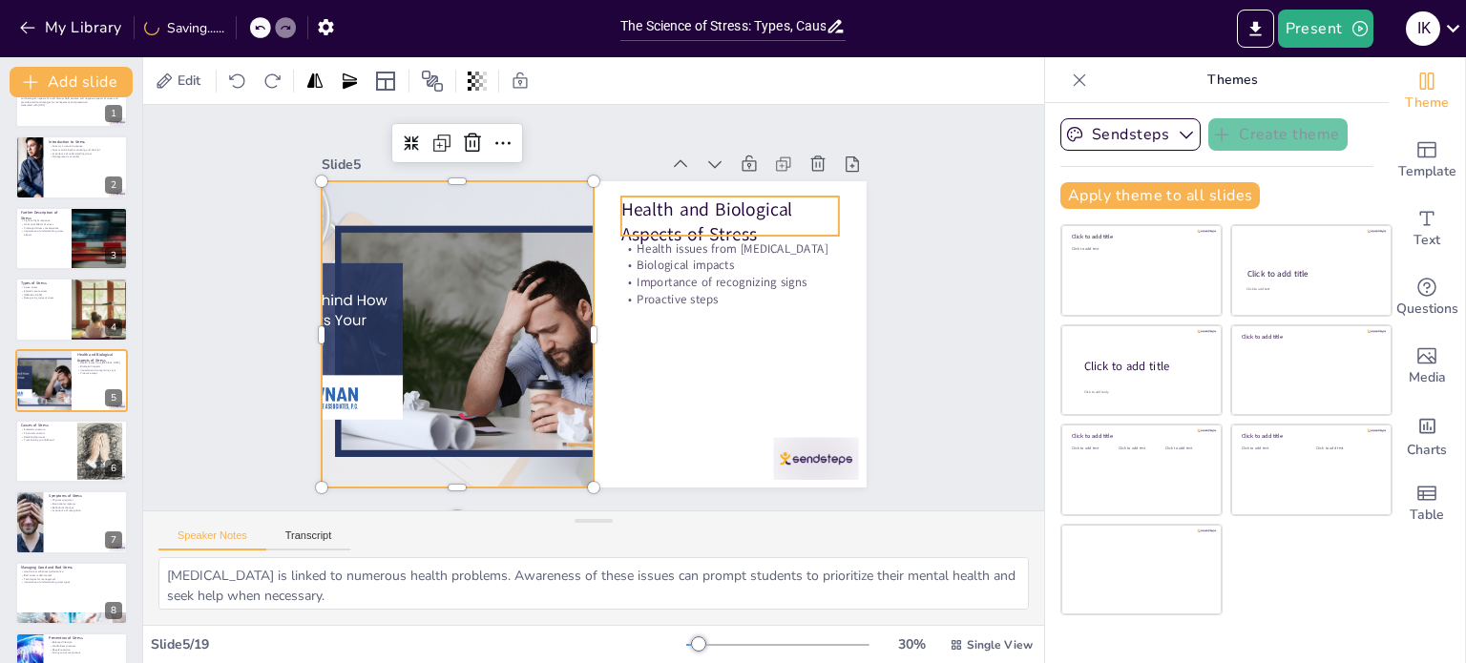
click at [657, 254] on p "Health and Biological Aspects of Stress" at bounding box center [748, 352] width 183 height 196
checkbox input "true"
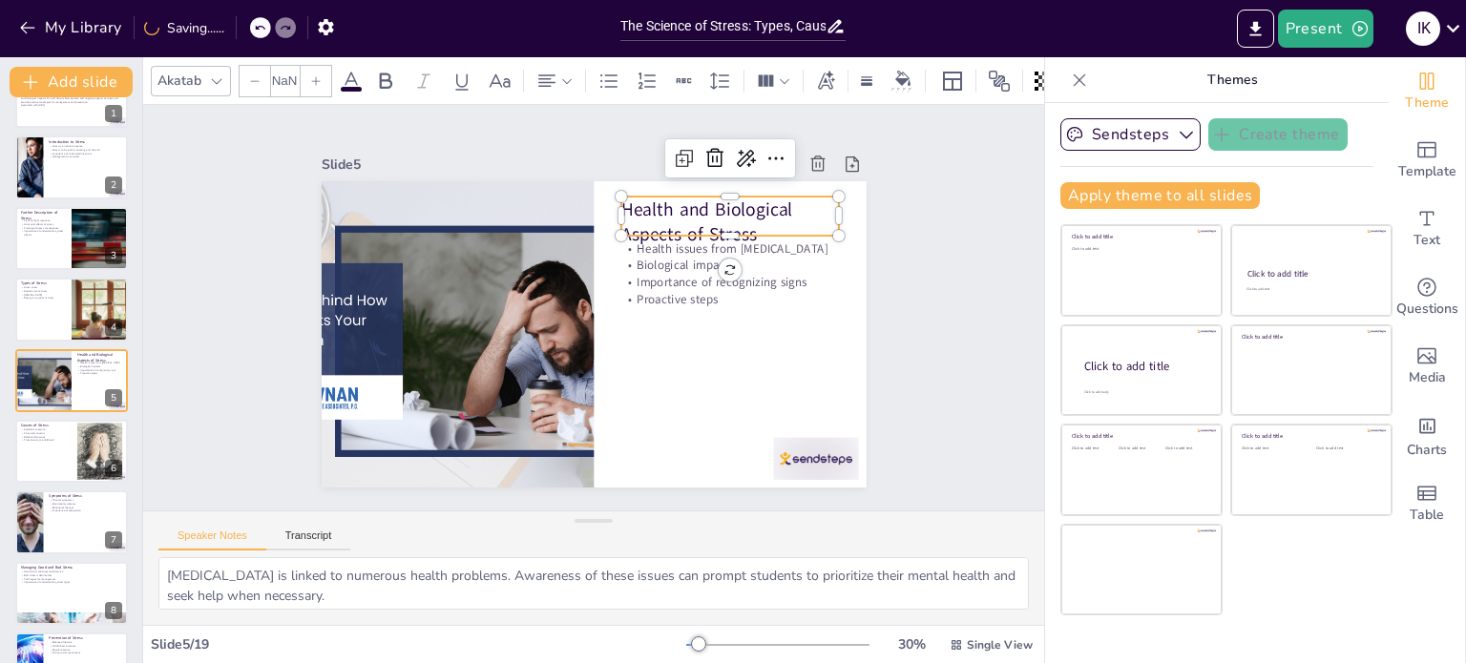
type input "48"
click at [627, 200] on p "Health and Biological Aspects of Stress" at bounding box center [738, 236] width 222 height 73
click at [643, 218] on p "Health and Biological Aspects of Stress" at bounding box center [753, 285] width 220 height 135
drag, startPoint x: 613, startPoint y: 198, endPoint x: 748, endPoint y: 217, distance: 136.9
click at [748, 220] on p "Health and Biological Aspects of Stress" at bounding box center [757, 296] width 214 height 153
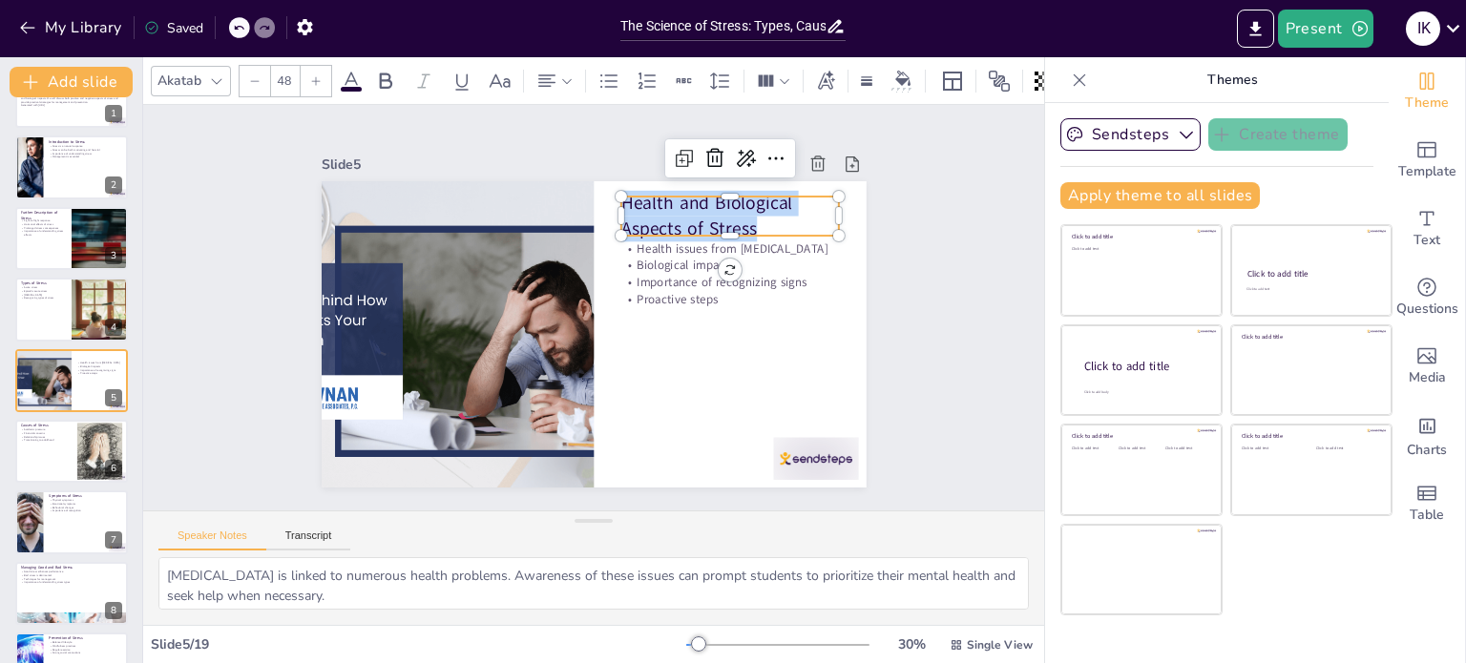
drag, startPoint x: 748, startPoint y: 217, endPoint x: 615, endPoint y: 185, distance: 137.3
click at [615, 185] on div "Health issues from [MEDICAL_DATA] Biological impacts Importance of recognizing …" at bounding box center [577, 330] width 620 height 568
copy p "Health and Biological Aspects of Stress"
checkbox input "true"
type input "32"
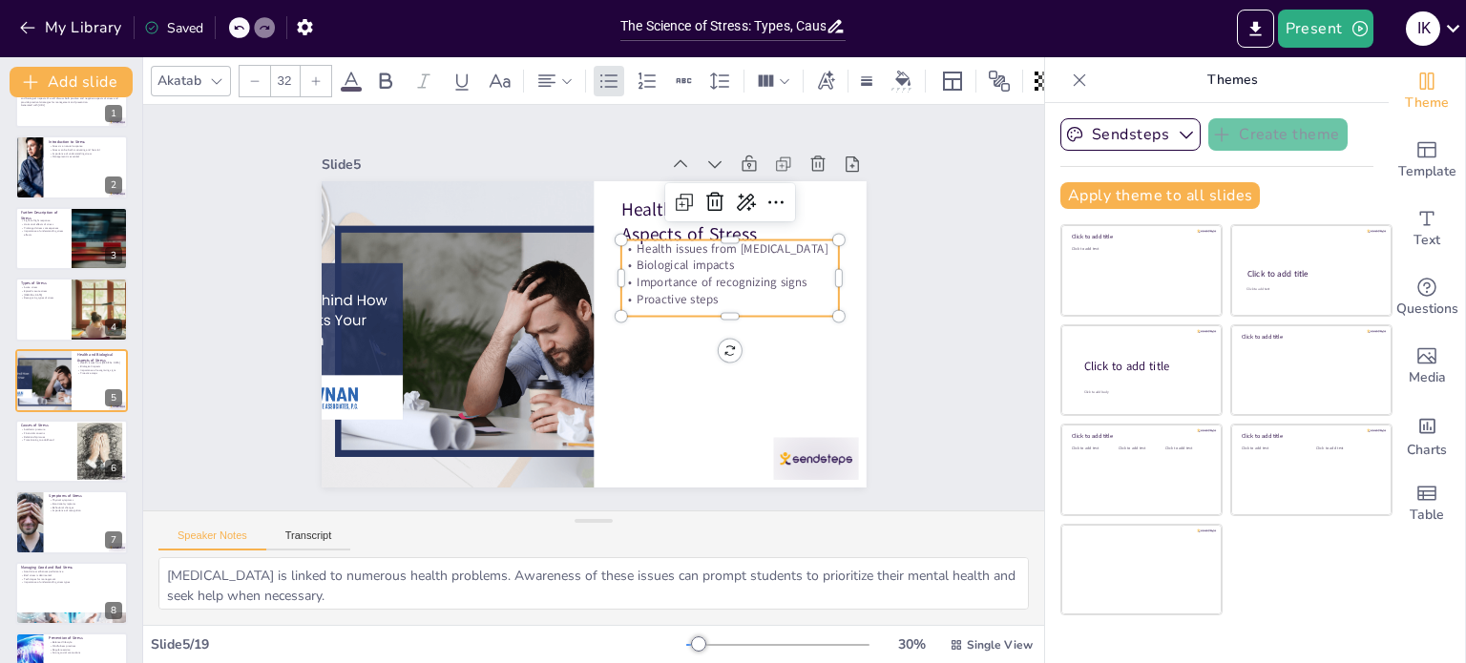
click at [537, 241] on p "Health issues from [MEDICAL_DATA]" at bounding box center [495, 197] width 84 height 213
click at [642, 262] on p "Health issues from [MEDICAL_DATA]" at bounding box center [741, 323] width 198 height 123
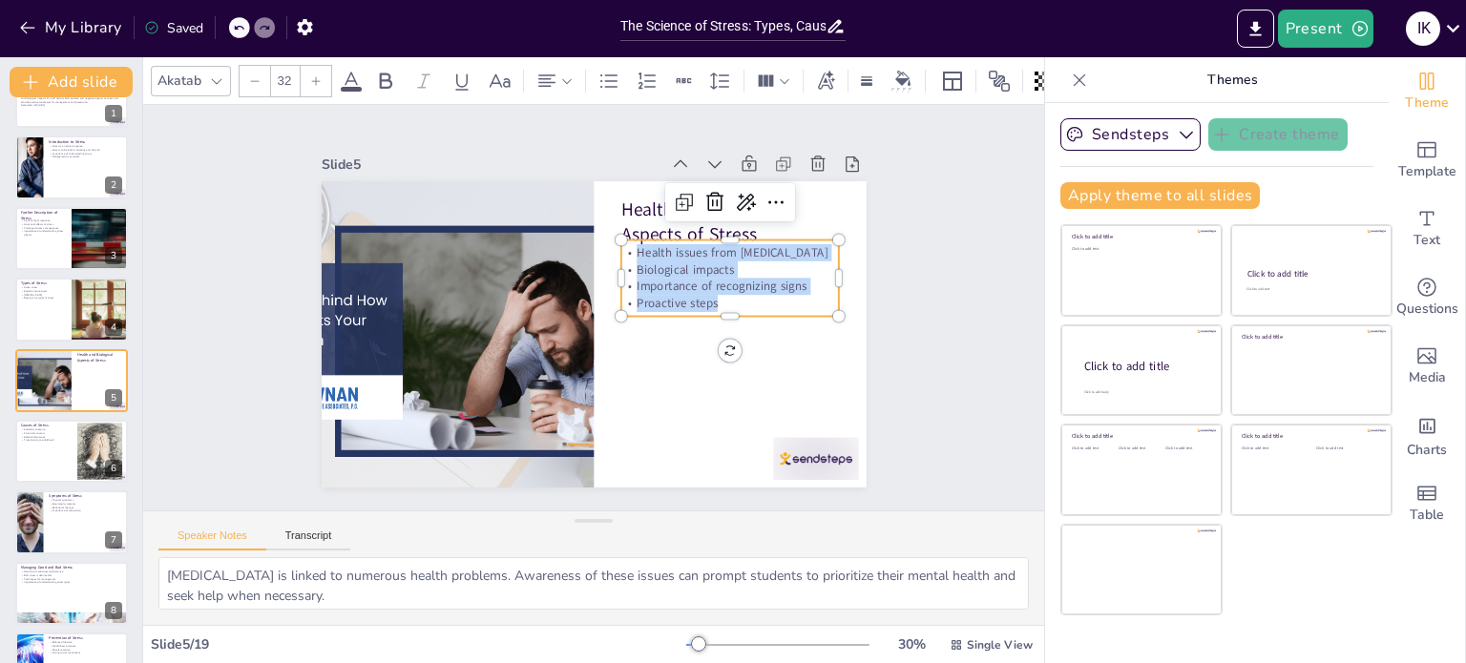
drag, startPoint x: 626, startPoint y: 243, endPoint x: 763, endPoint y: 320, distance: 157.2
click at [763, 320] on div "Health and Biological Aspects of Stress Health issues from [MEDICAL_DATA] Biolo…" at bounding box center [580, 330] width 625 height 537
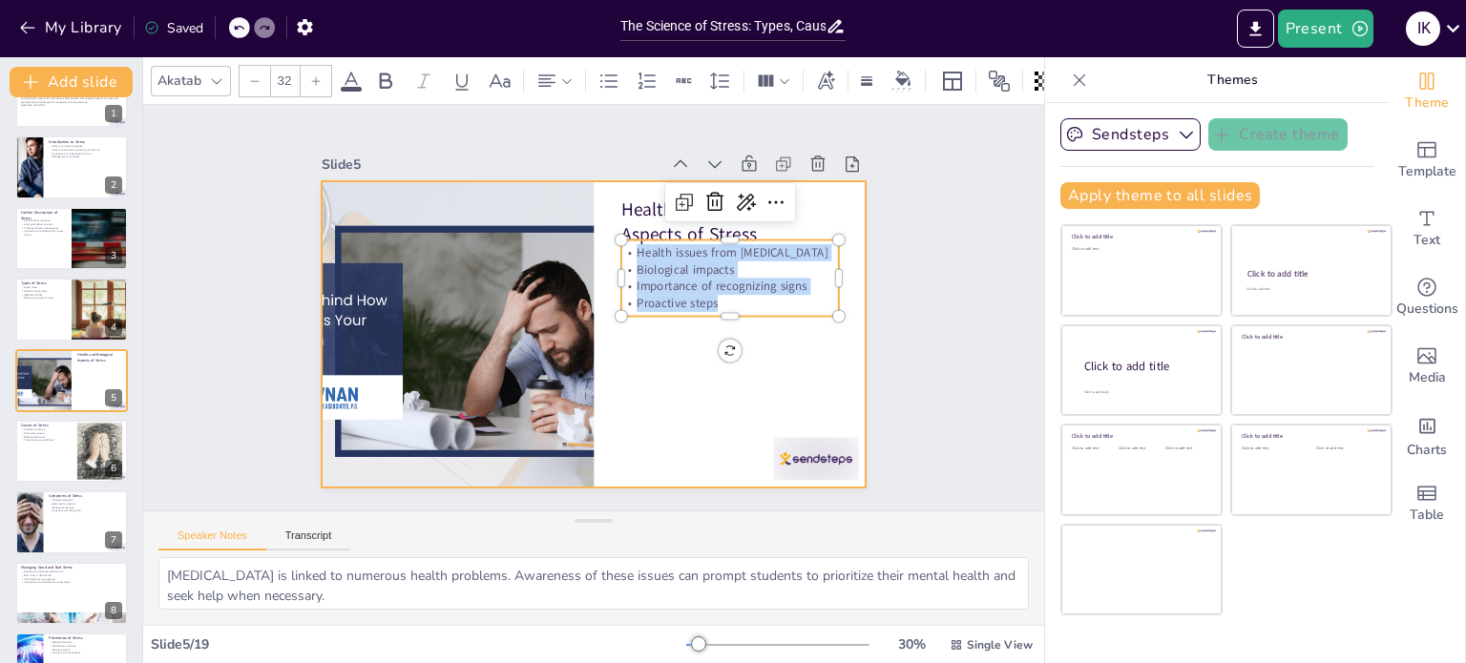
copy div "Health issues from [MEDICAL_DATA] Biological impacts Importance of recognizing …"
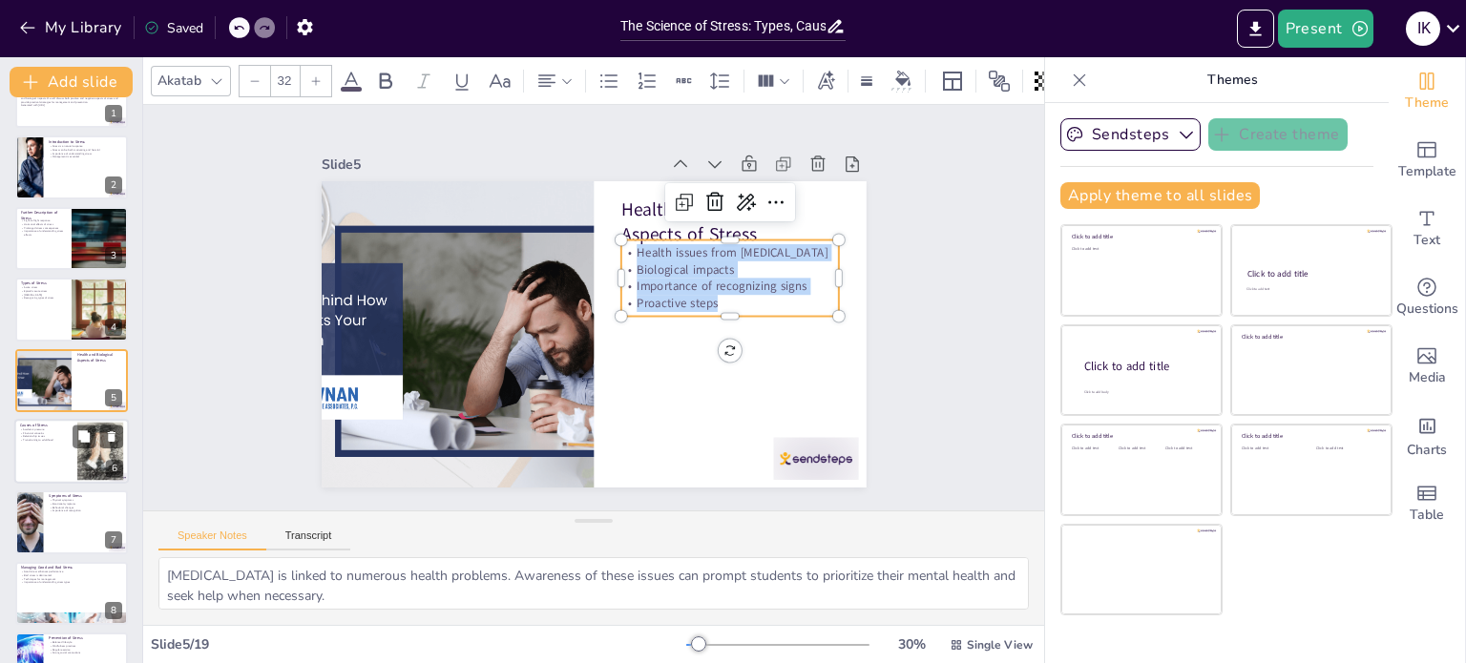
checkbox input "true"
click at [36, 435] on p "Relationship issues" at bounding box center [46, 437] width 52 height 4
type textarea "Academic pressure is a significant [MEDICAL_DATA] for many students. Acknowledg…"
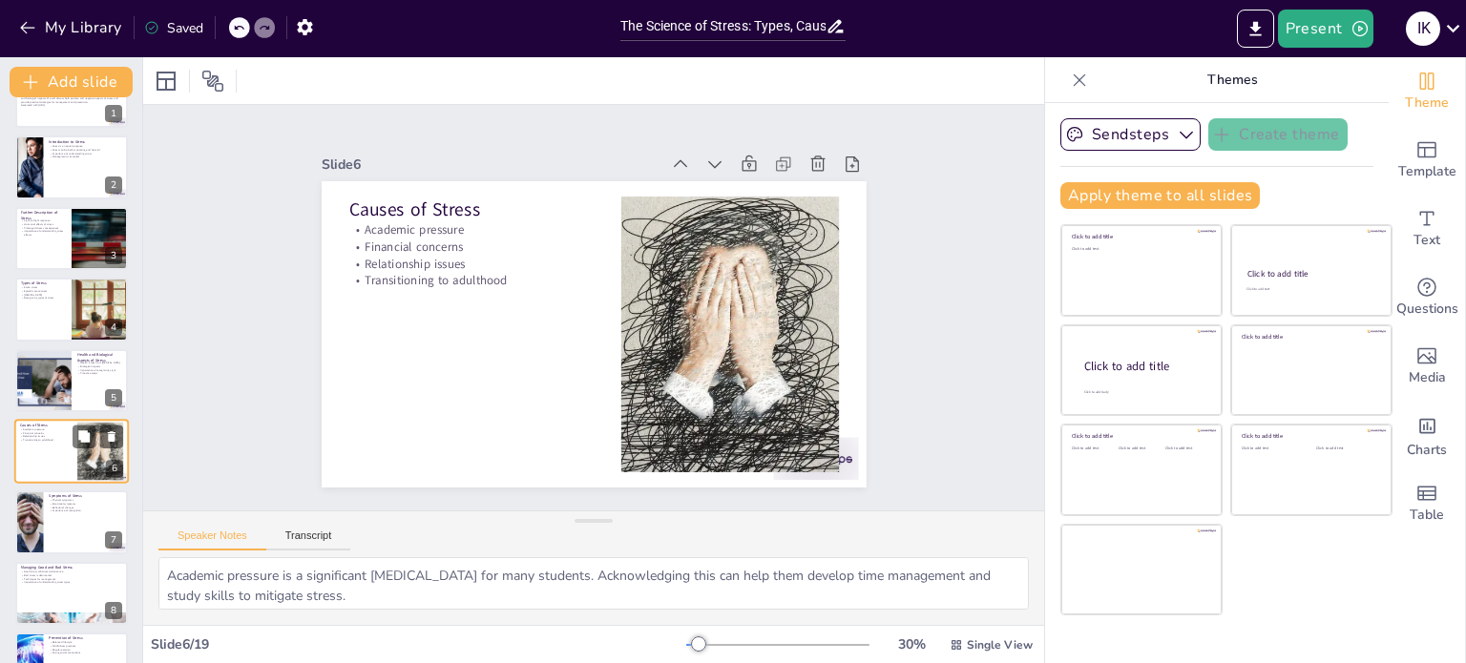
scroll to position [118, 0]
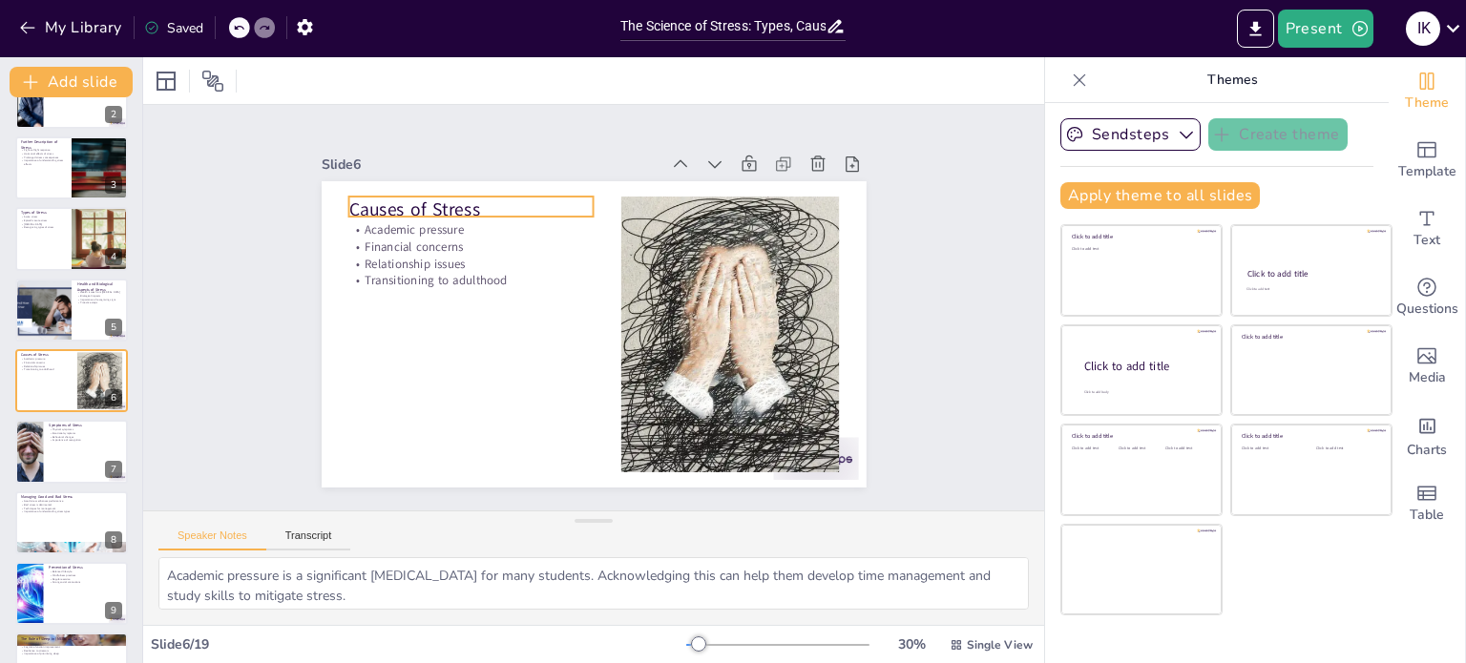
click at [387, 203] on p "Causes of Stress" at bounding box center [507, 176] width 240 height 100
checkbox input "true"
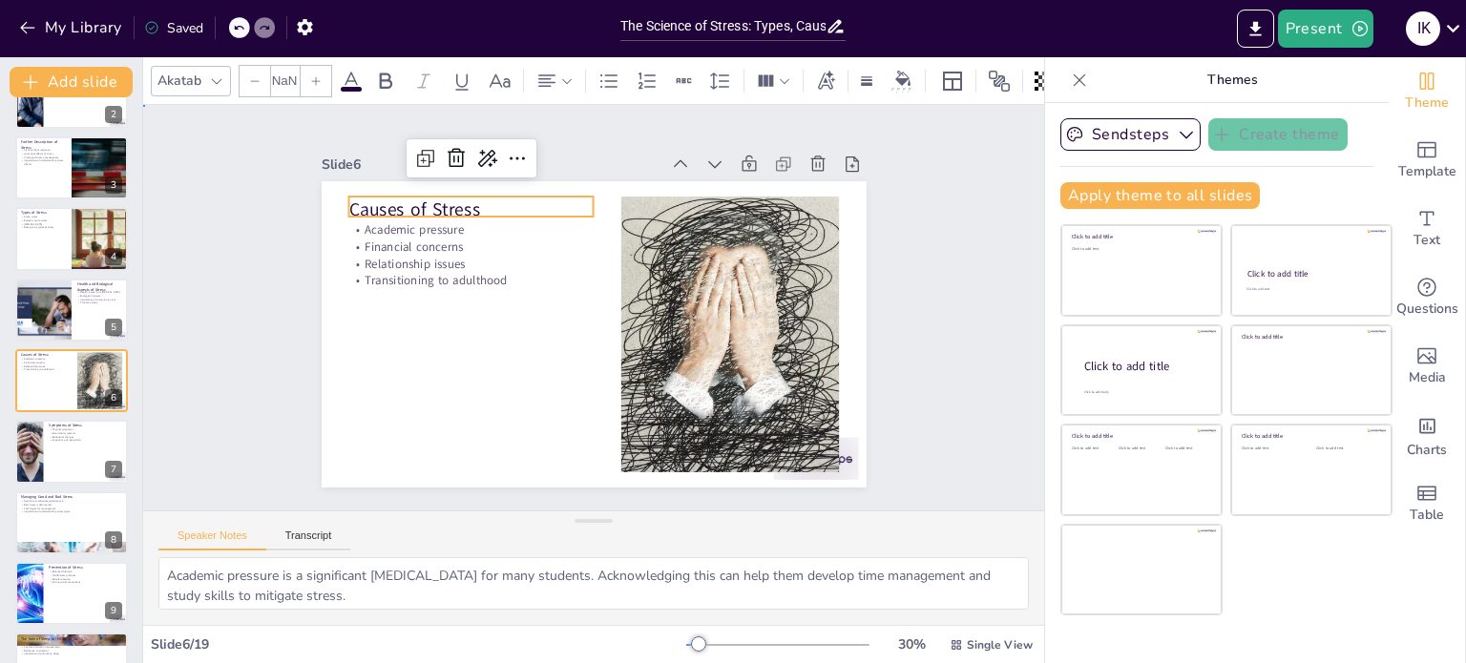
type input "48"
click at [446, 203] on p "Causes of Stress" at bounding box center [552, 155] width 213 height 164
drag, startPoint x: 470, startPoint y: 201, endPoint x: 290, endPoint y: 182, distance: 180.4
click at [290, 182] on div "Slide 1 The Science of Stress: Types, Causes, and Symptoms This presentation ex…" at bounding box center [594, 308] width 638 height 744
copy p "Causes of Stress"
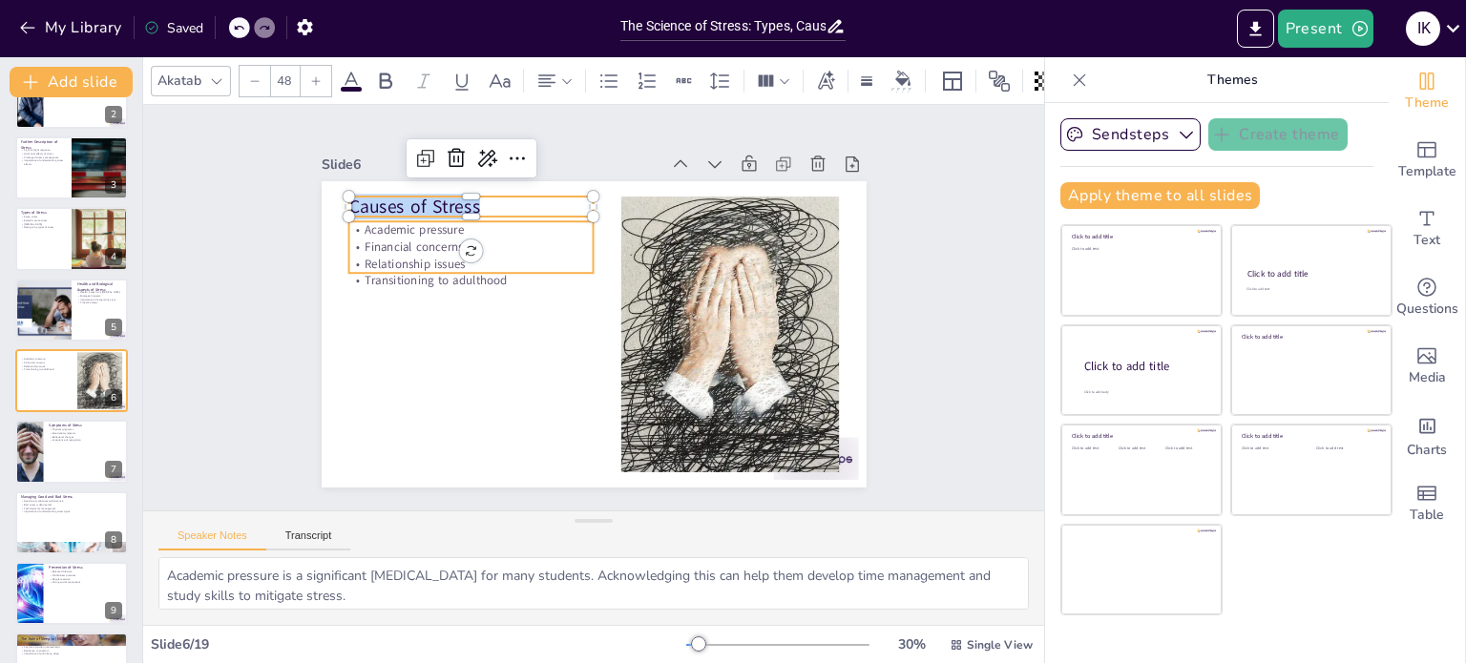
checkbox input "true"
type input "32"
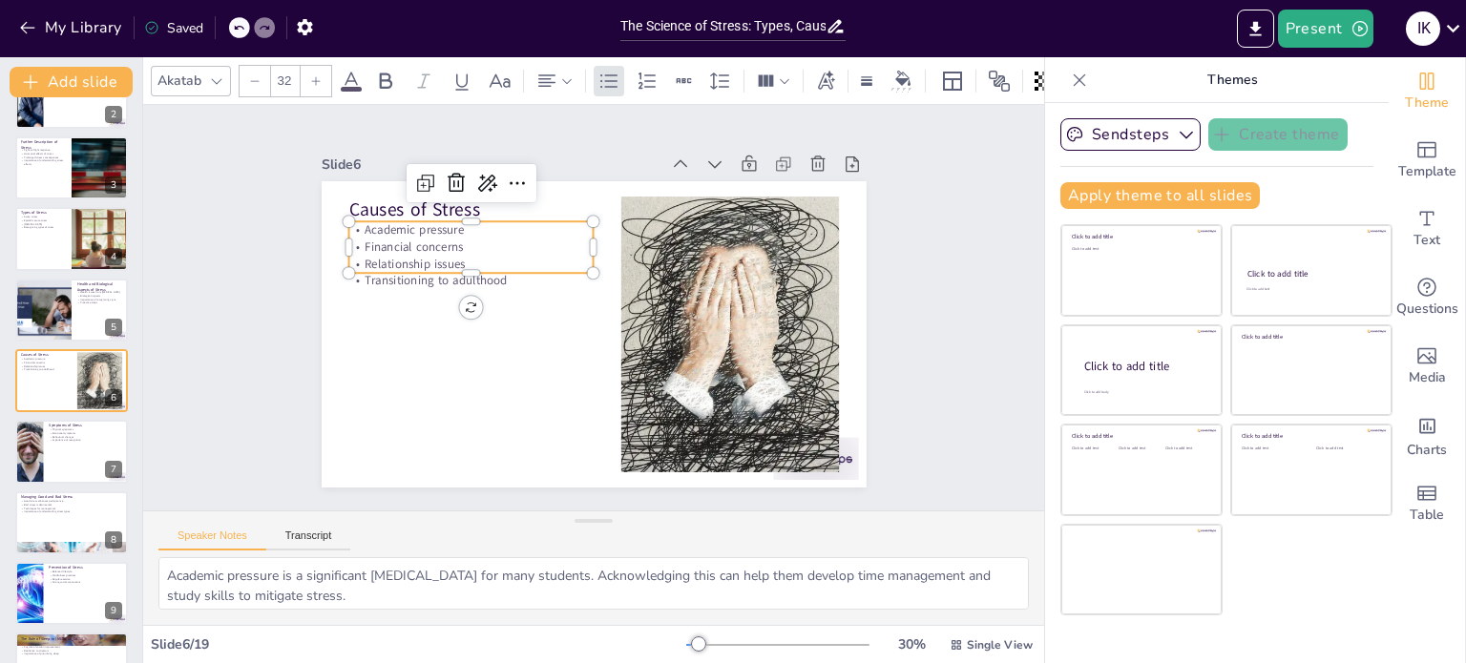
click at [398, 222] on p "Academic pressure" at bounding box center [513, 187] width 231 height 115
click at [382, 222] on p "Academic pressure" at bounding box center [501, 196] width 239 height 92
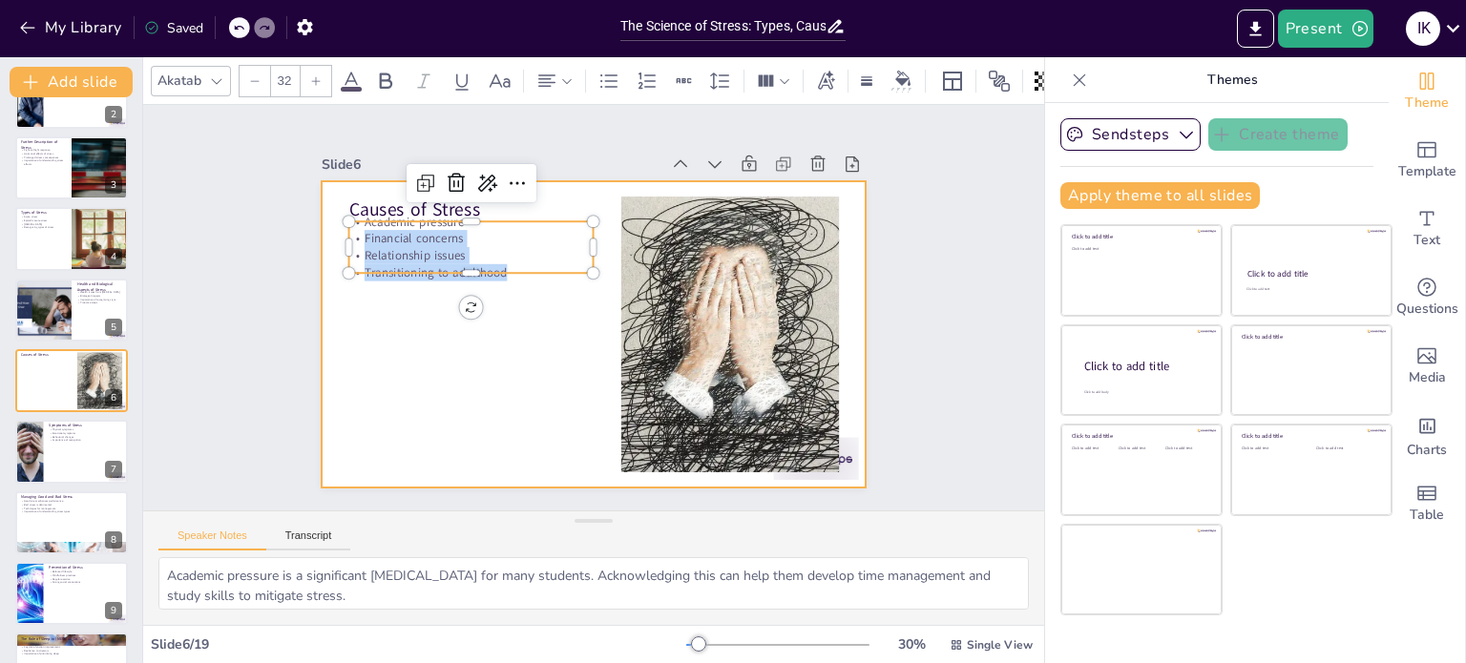
drag, startPoint x: 349, startPoint y: 222, endPoint x: 470, endPoint y: 298, distance: 142.7
click at [470, 298] on div "Causes of Stress Academic pressure Financial concerns Relationship issues Trans…" at bounding box center [588, 334] width 596 height 413
drag, startPoint x: 348, startPoint y: 220, endPoint x: 492, endPoint y: 276, distance: 154.4
click at [492, 276] on div "Causes of Stress Academic pressure Financial concerns Relationship issues Trans…" at bounding box center [574, 326] width 592 height 610
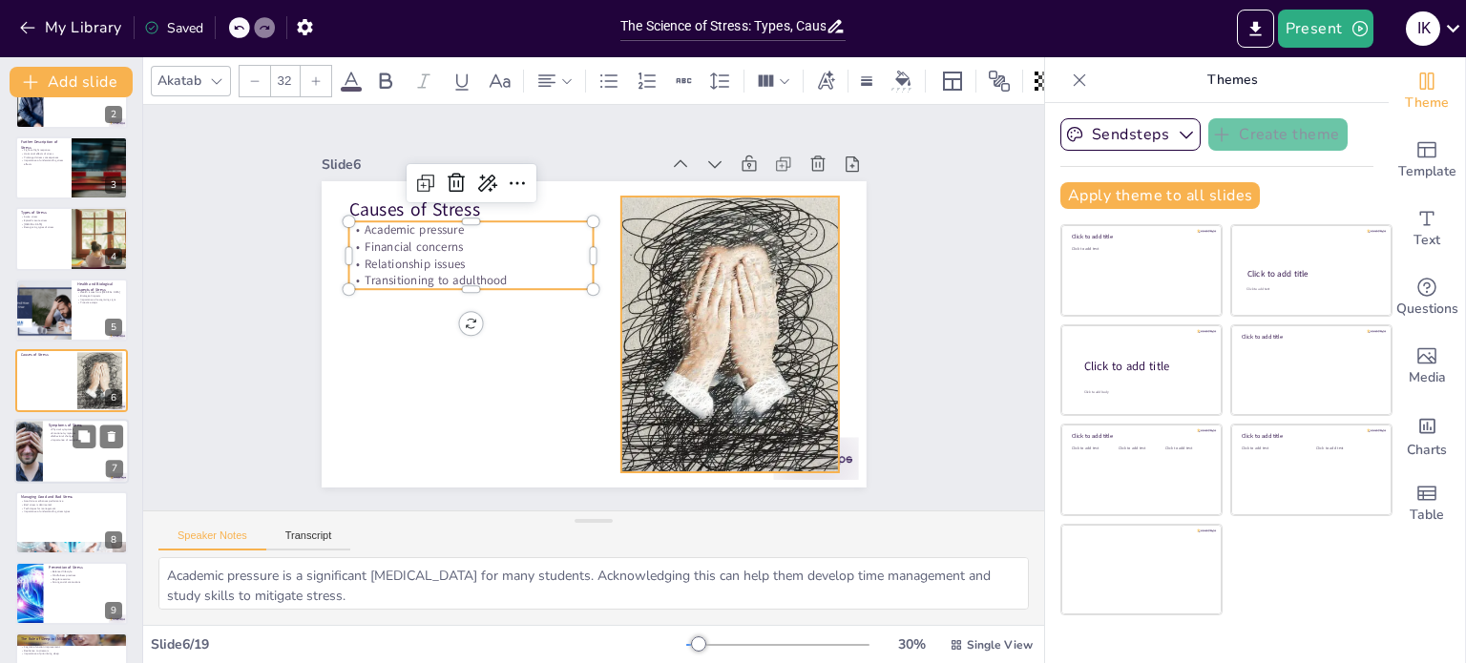
checkbox input "true"
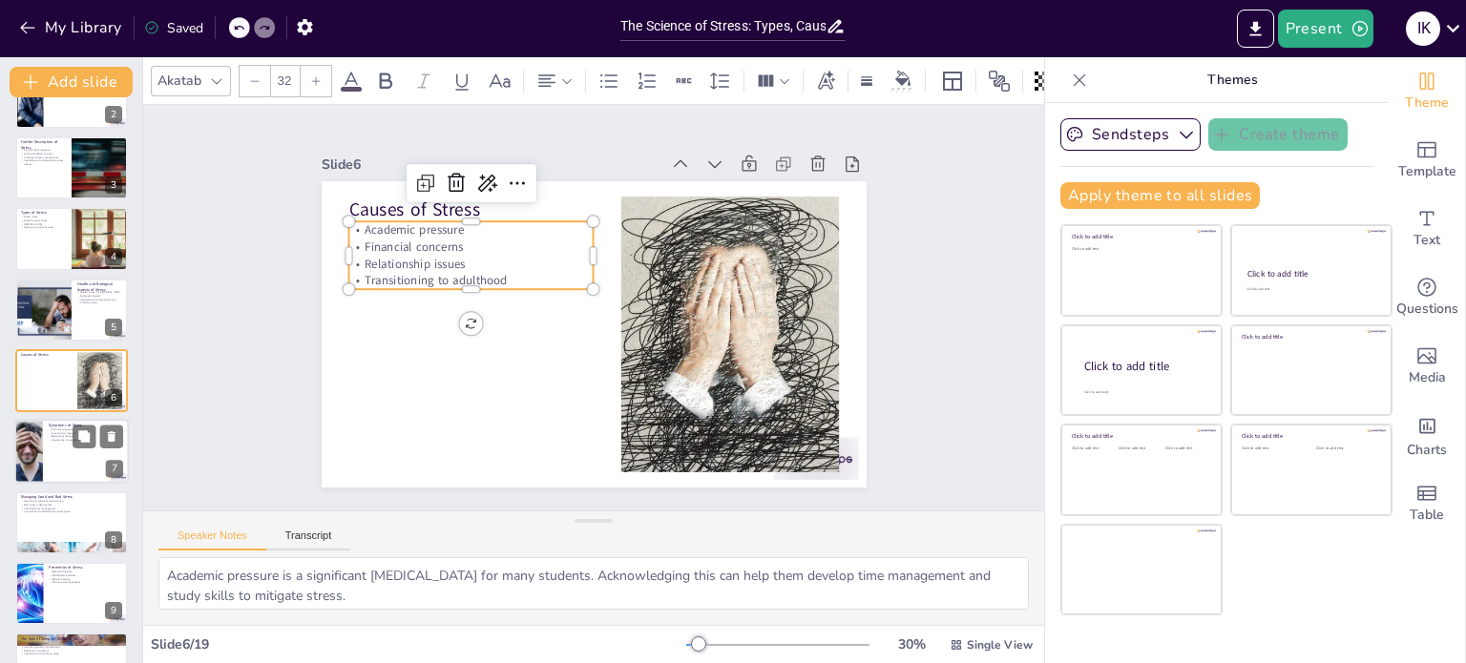
click at [46, 469] on div at bounding box center [71, 452] width 115 height 65
type textarea "Physical symptoms of stress are often the most noticeable. Students should be a…"
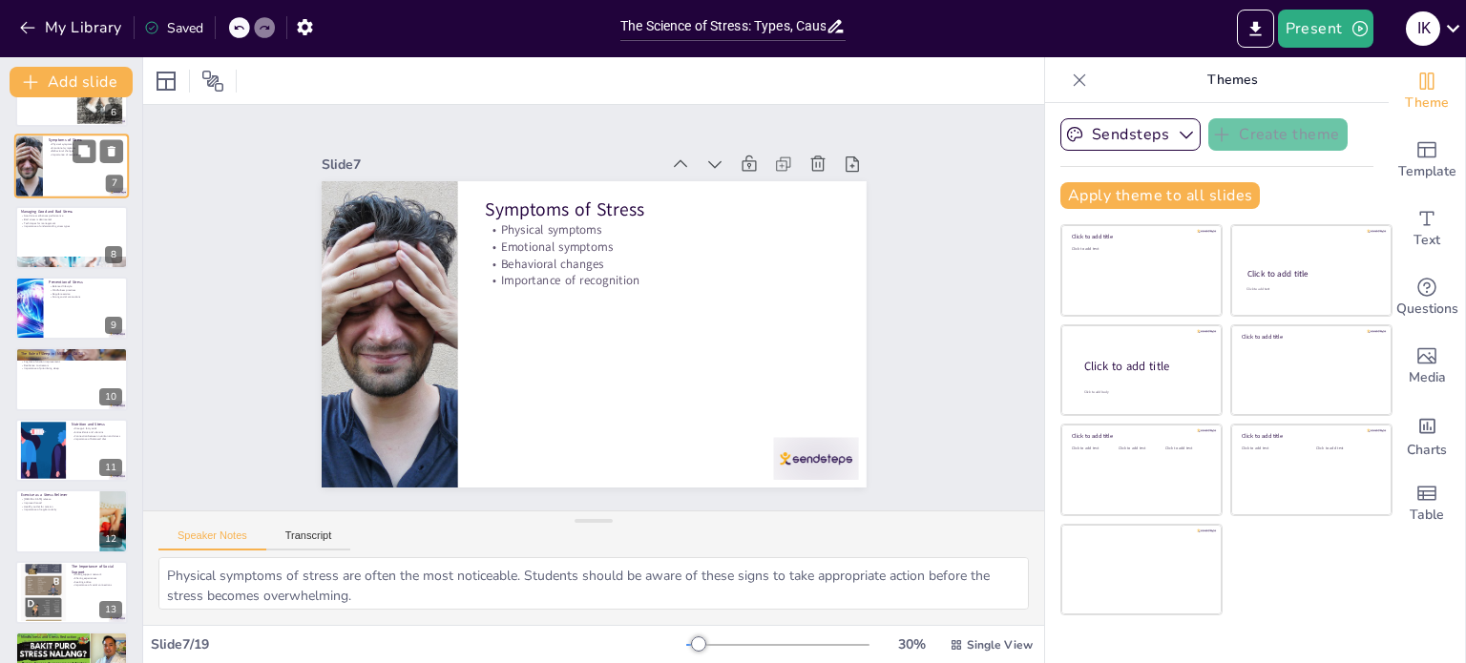
scroll to position [405, 0]
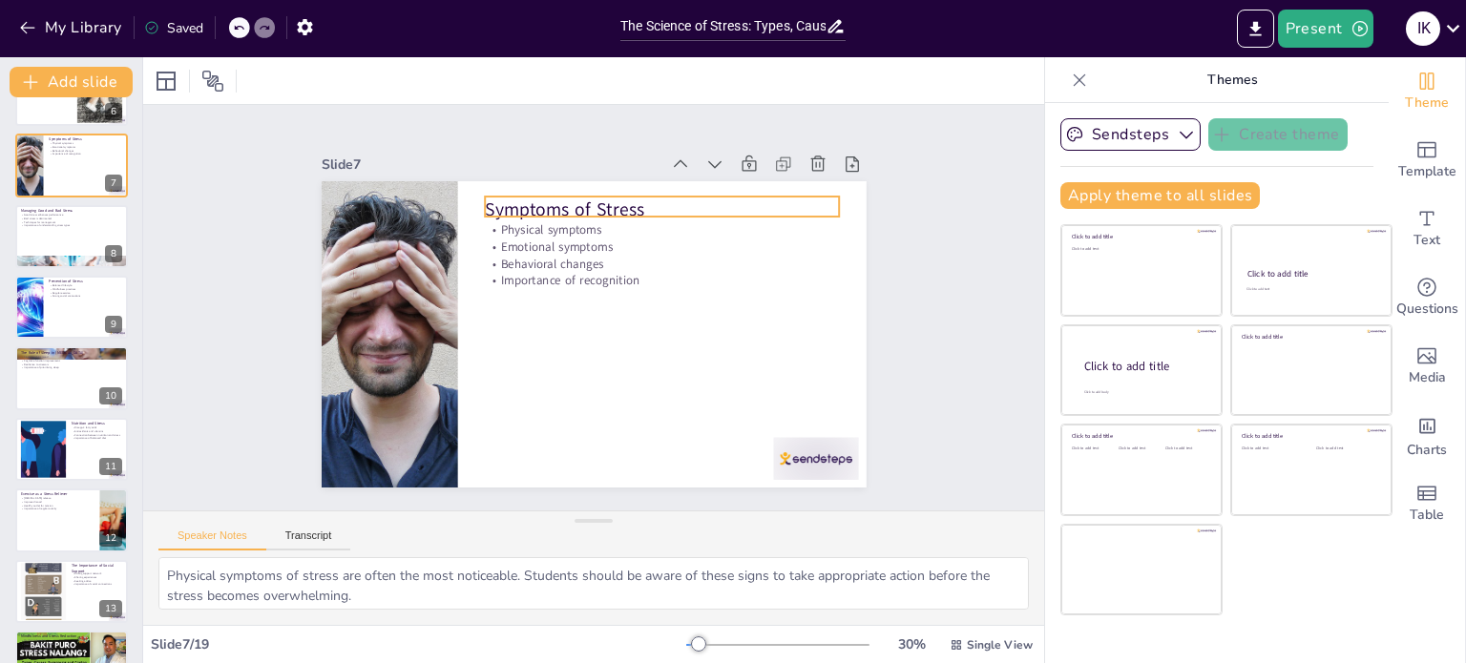
click at [555, 201] on p "Symptoms of Stress" at bounding box center [706, 268] width 302 height 229
checkbox input "true"
type input "48"
click at [529, 201] on p "Symptoms of Stress" at bounding box center [696, 245] width 334 height 167
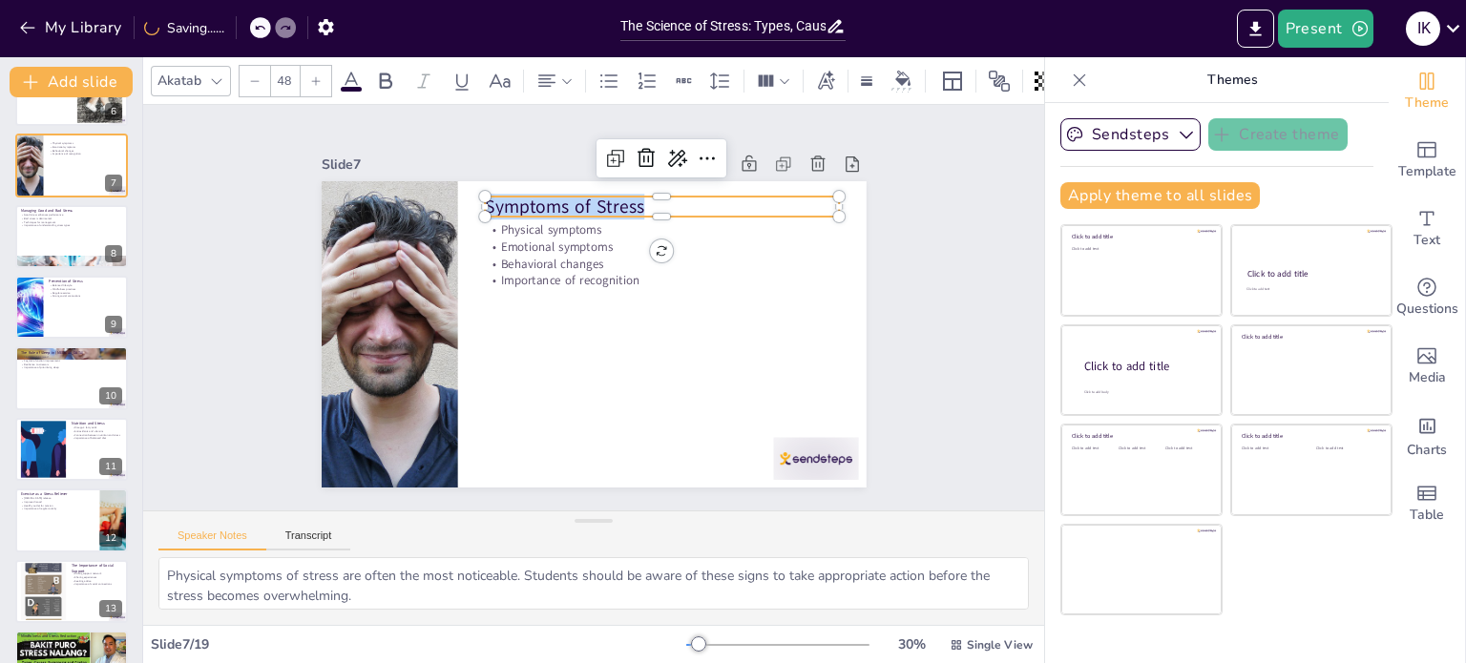
drag, startPoint x: 635, startPoint y: 198, endPoint x: 470, endPoint y: 192, distance: 165.2
click at [470, 192] on div "Physical symptoms Emotional symptoms Behavioral changes Importance of recogniti…" at bounding box center [588, 334] width 596 height 413
copy p "Symptoms of Stress"
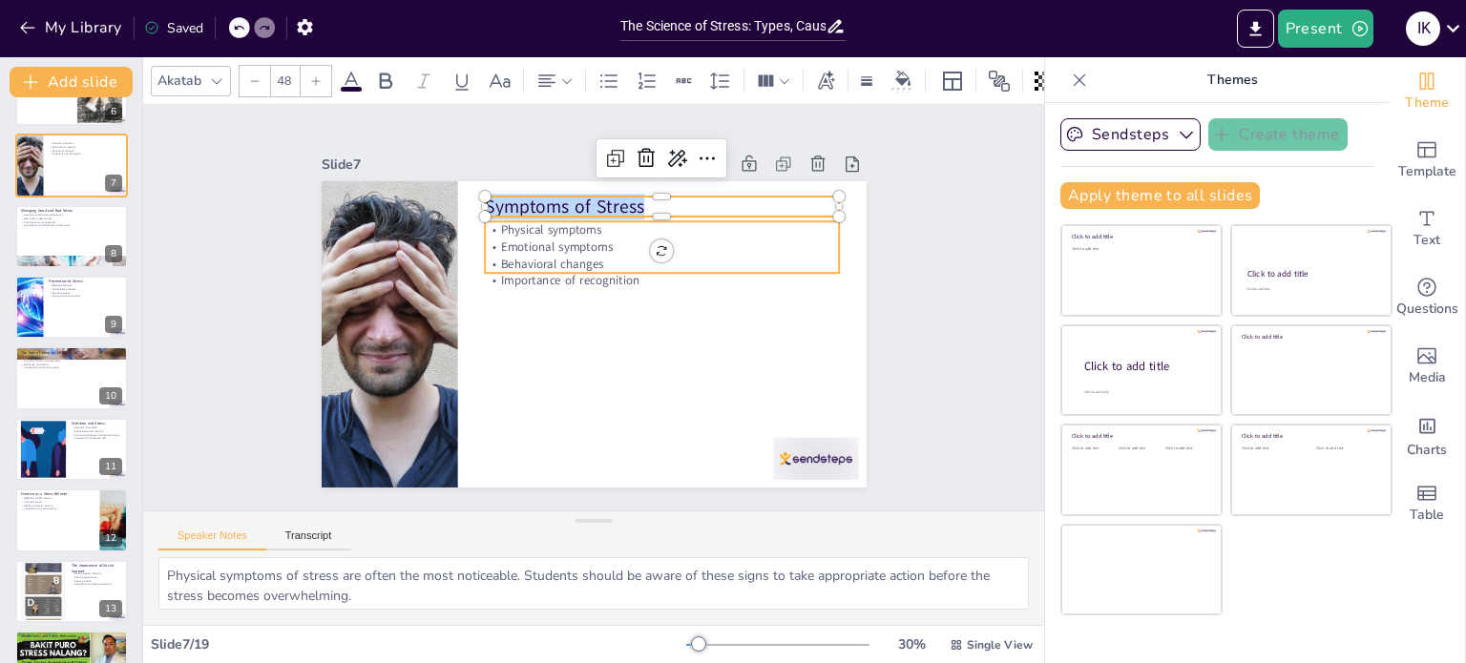
checkbox input "true"
type input "32"
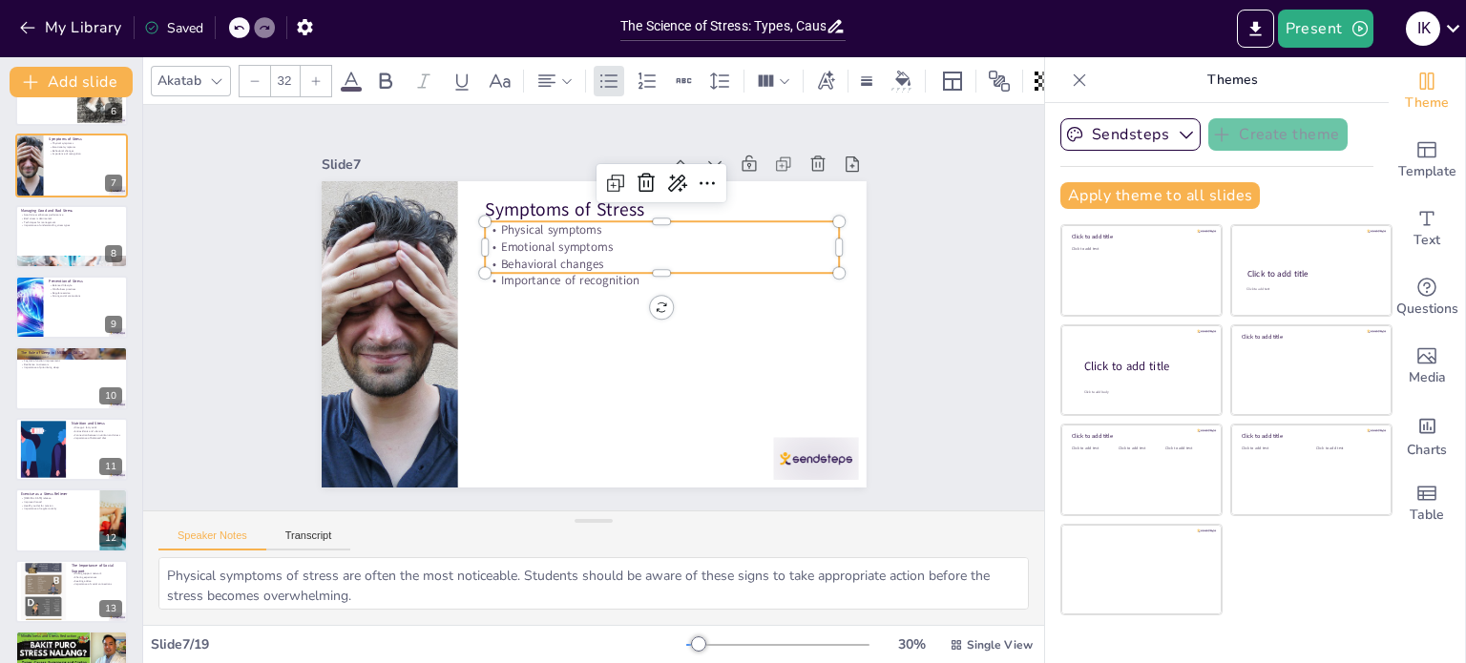
click at [599, 221] on p "Physical symptoms" at bounding box center [695, 328] width 192 height 315
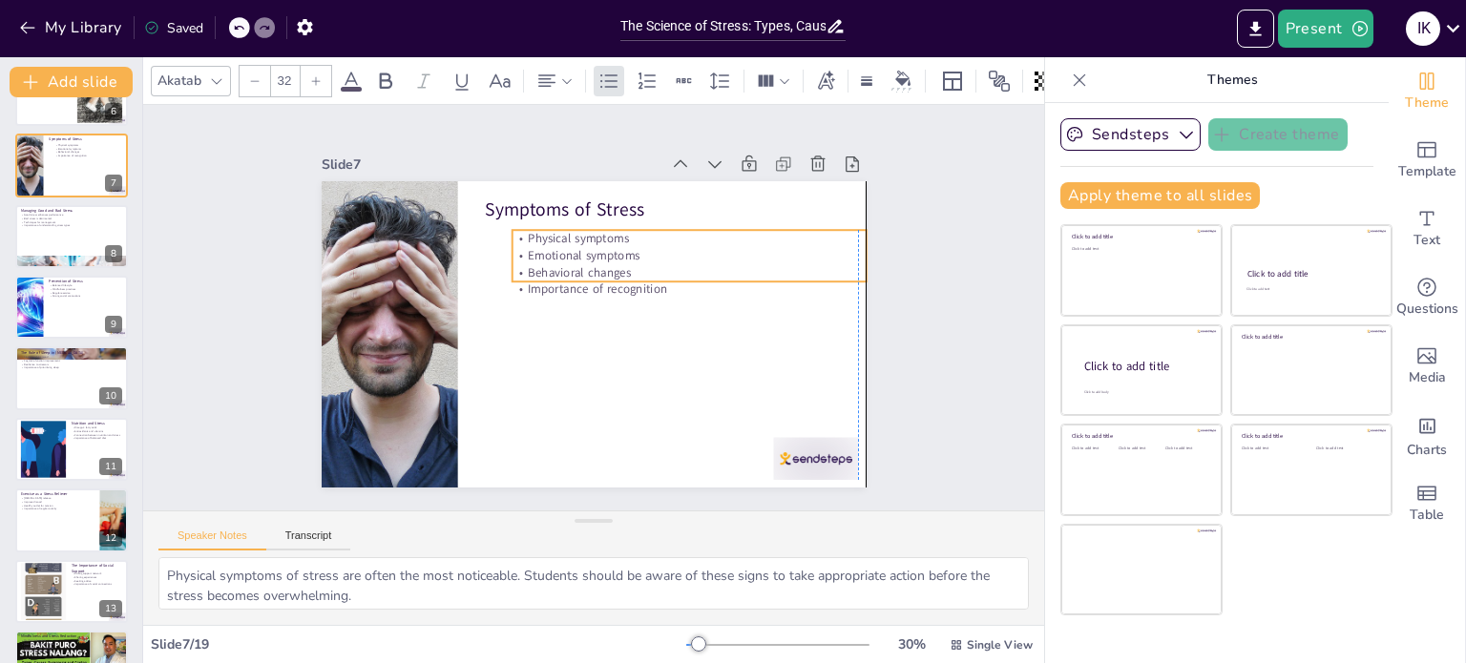
drag, startPoint x: 487, startPoint y: 221, endPoint x: 503, endPoint y: 228, distance: 17.5
click at [544, 228] on p "Physical symptoms" at bounding box center [709, 282] width 330 height 159
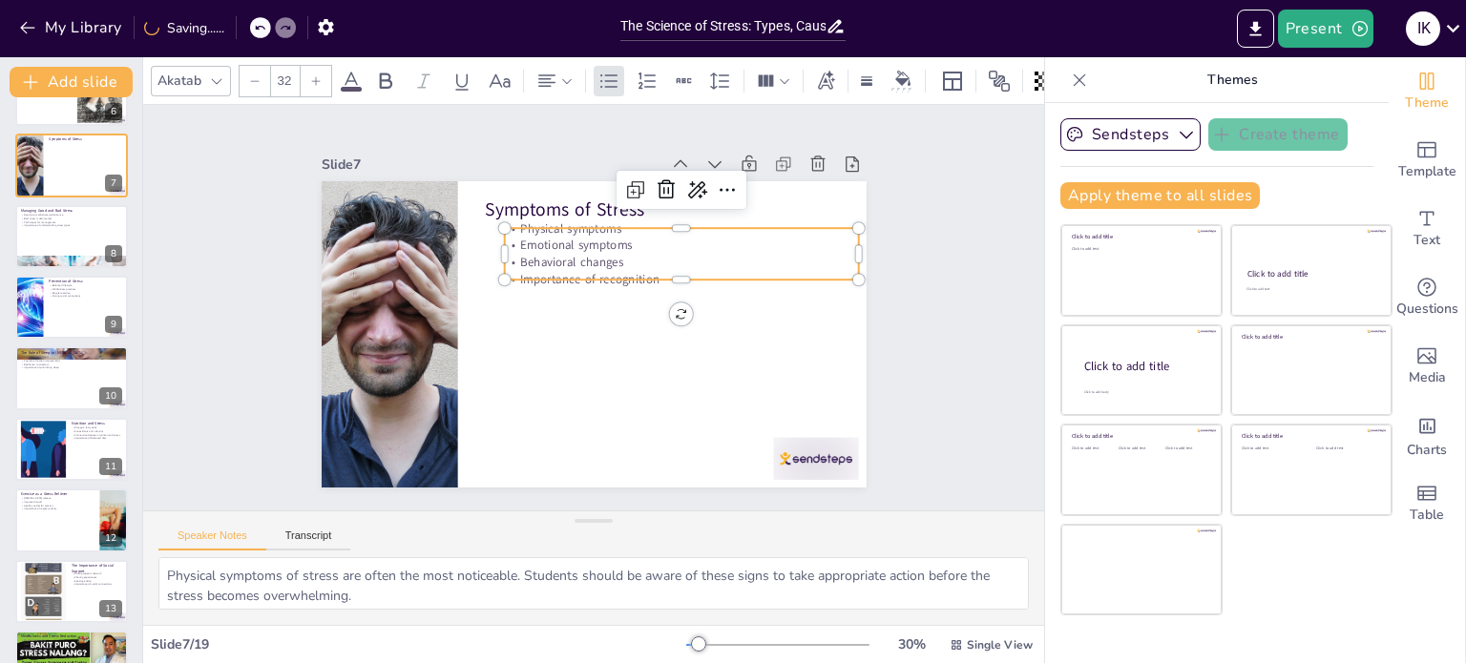
click at [531, 228] on p "Physical symptoms" at bounding box center [702, 260] width 342 height 126
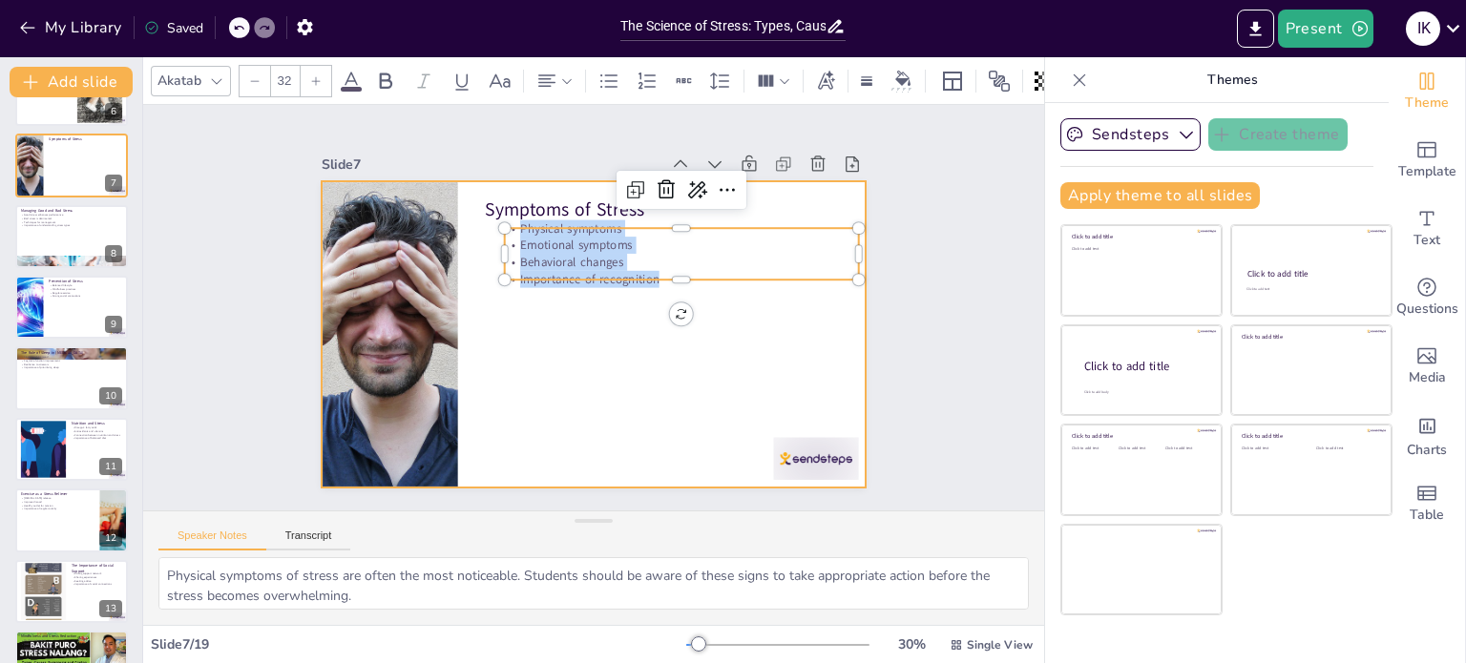
drag, startPoint x: 504, startPoint y: 224, endPoint x: 723, endPoint y: 306, distance: 234.3
click at [723, 306] on div "Symptoms of Stress Physical symptoms Emotional symptoms Behavioral changes Impo…" at bounding box center [580, 330] width 625 height 537
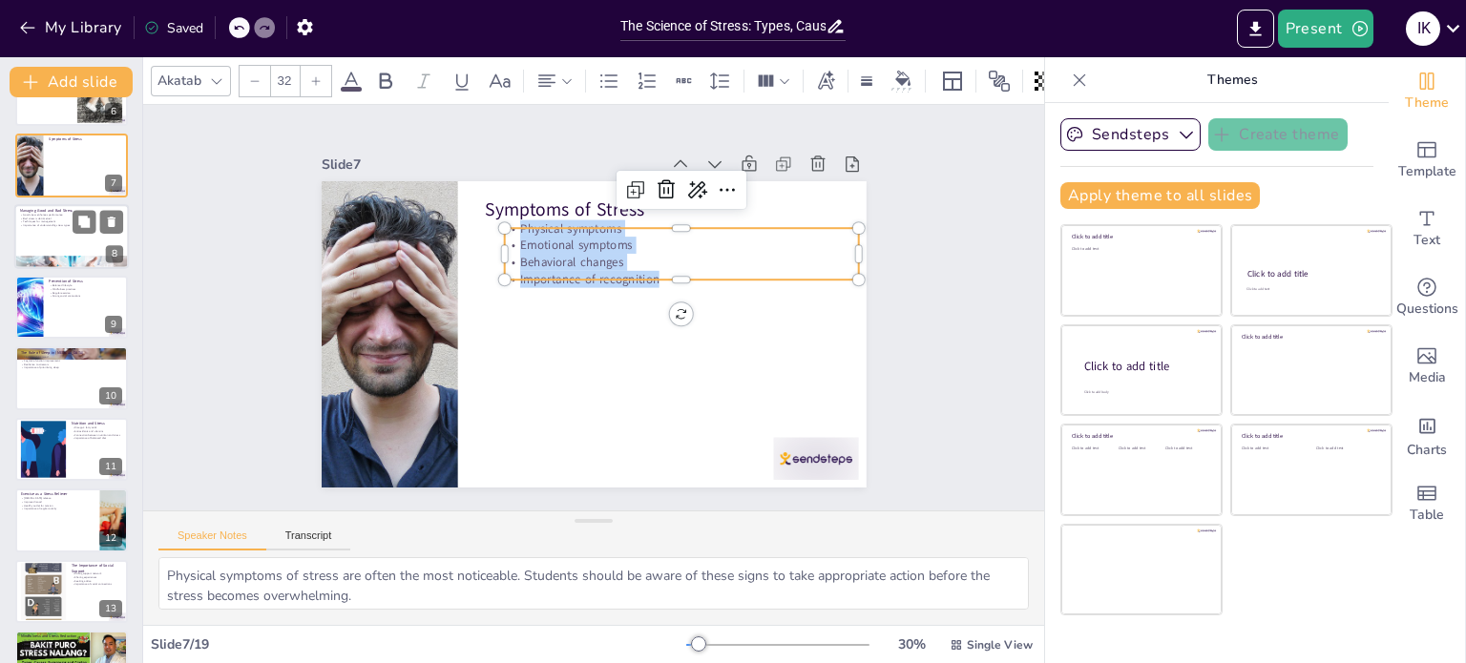
checkbox input "true"
click at [34, 252] on div at bounding box center [71, 236] width 115 height 65
type textarea "Good stress can motivate students to perform better. Recognizing this can help …"
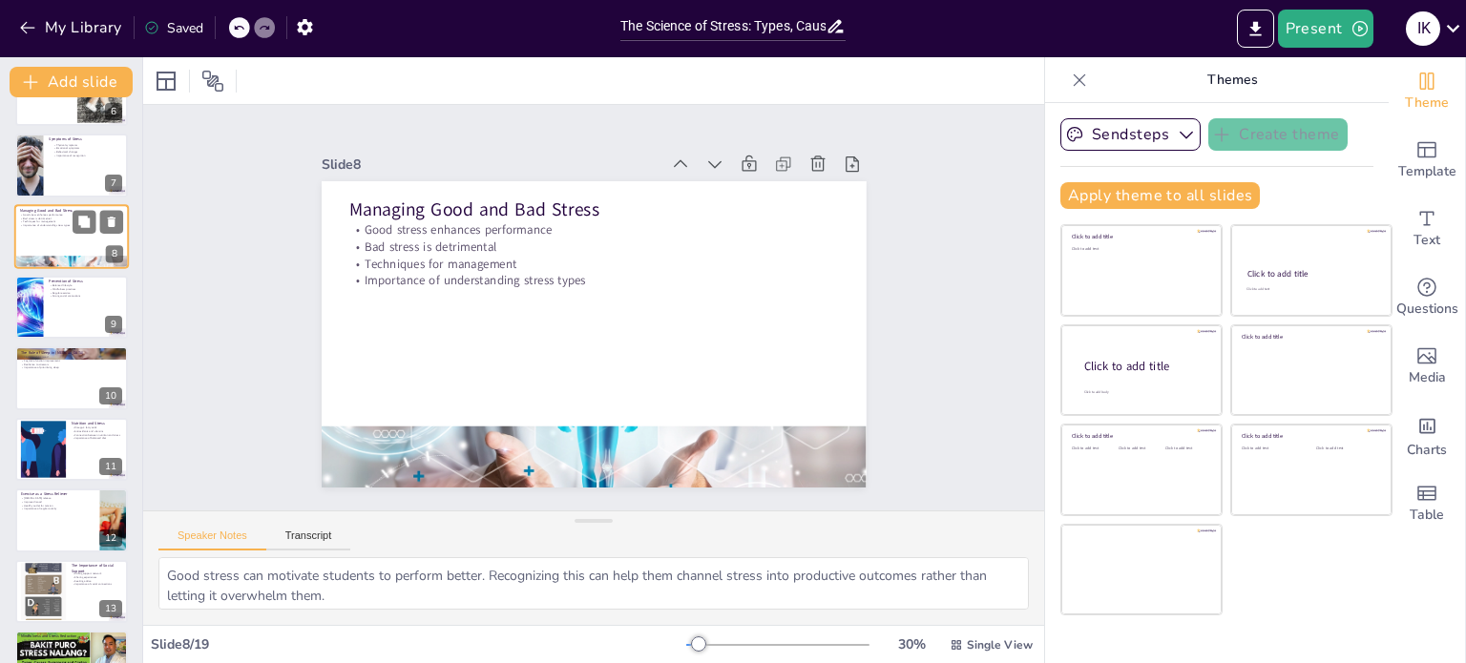
scroll to position [261, 0]
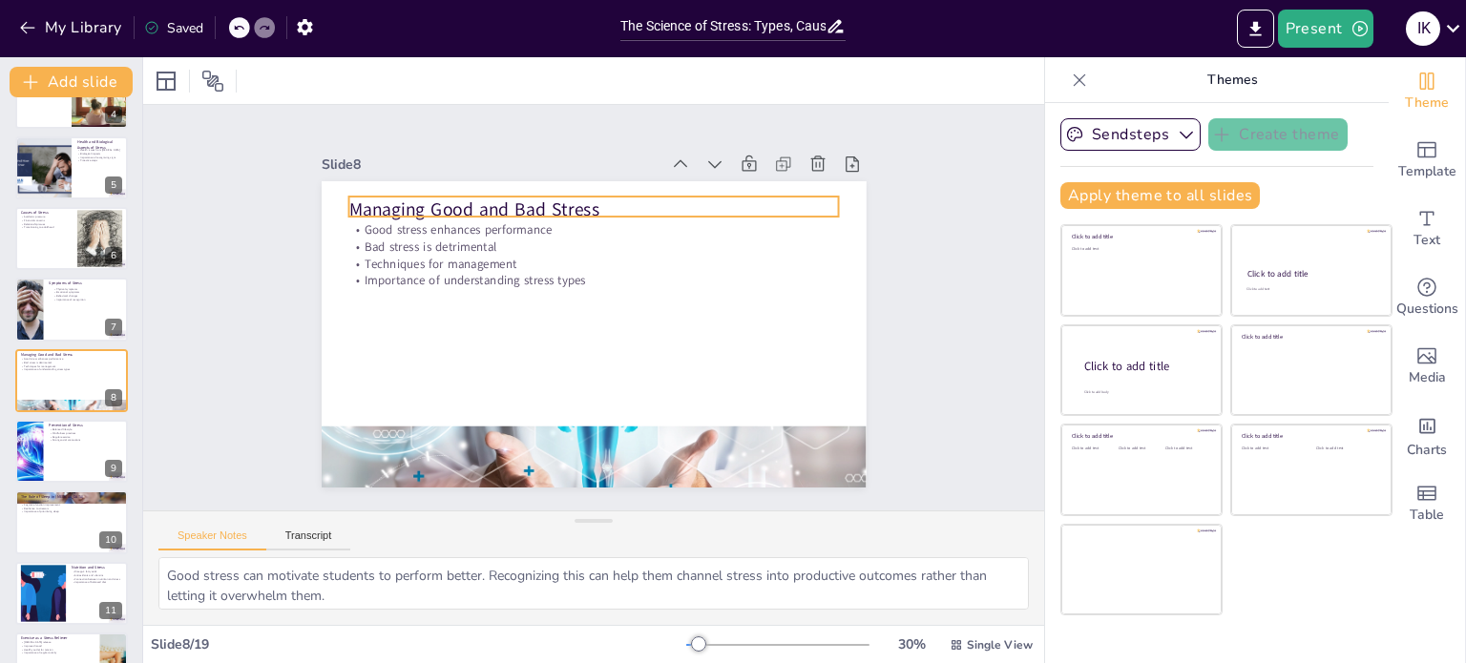
click at [387, 201] on p "Managing Good and Bad Stress" at bounding box center [624, 214] width 474 height 176
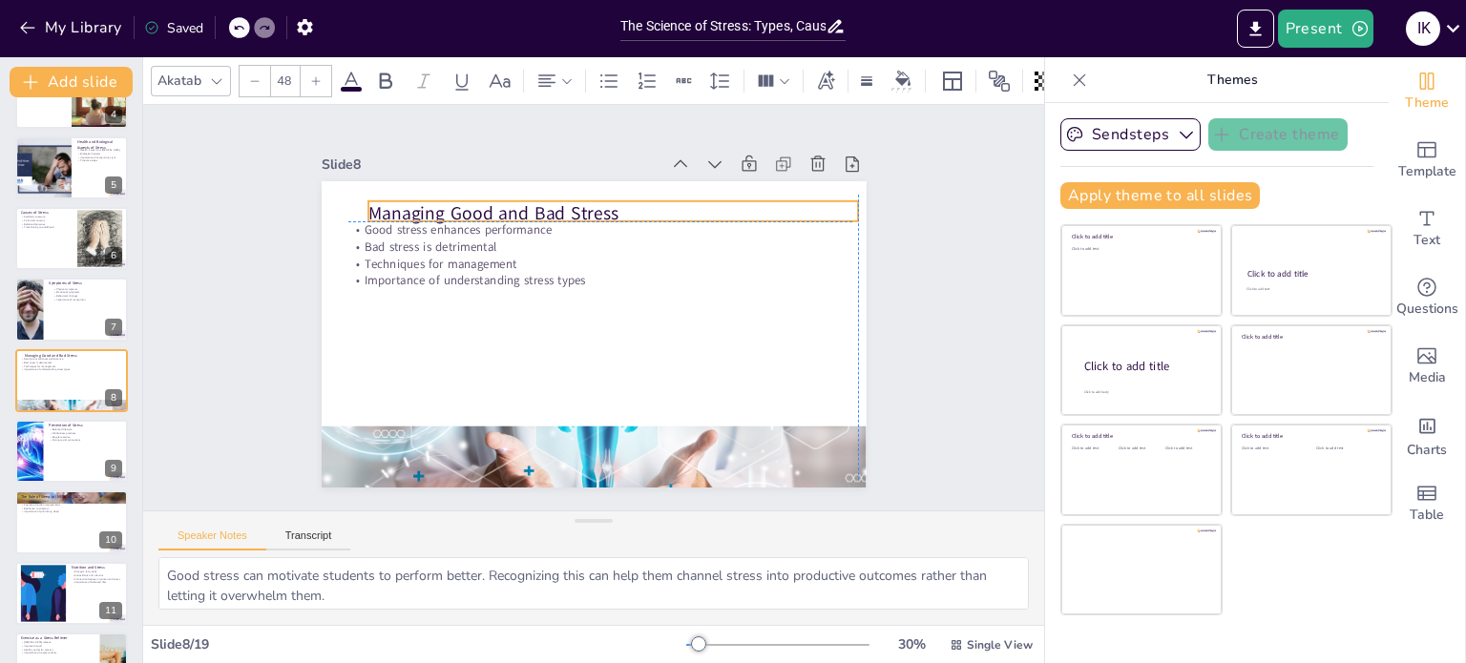
drag, startPoint x: 336, startPoint y: 201, endPoint x: 349, endPoint y: 199, distance: 13.5
click at [396, 199] on div "Managing Good and Bad Stress Good stress enhances performance Bad stress is det…" at bounding box center [644, 191] width 497 height 221
drag, startPoint x: 604, startPoint y: 201, endPoint x: 580, endPoint y: 198, distance: 24.2
click at [580, 198] on p "Managing Good and Bad Stress" at bounding box center [669, 362] width 308 height 411
click at [578, 205] on span "Managing Good and Bad Stress" at bounding box center [496, 191] width 250 height 76
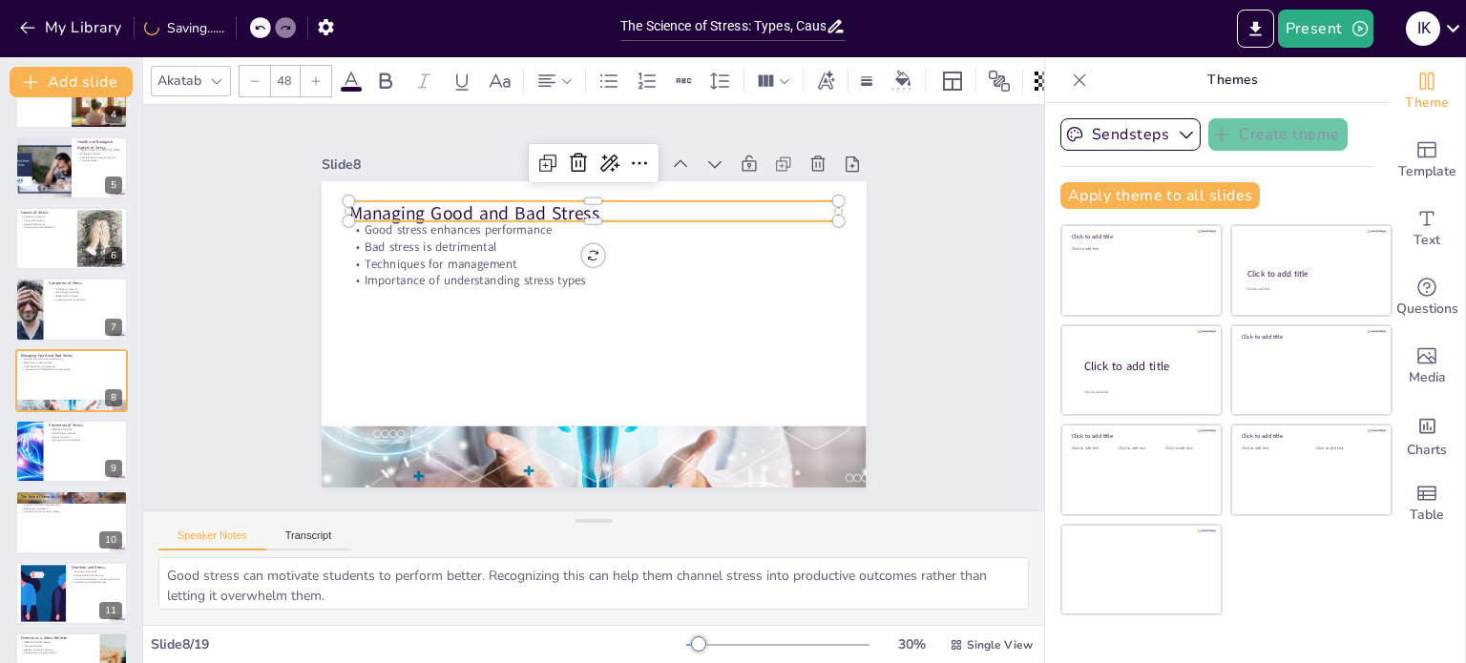
click at [578, 205] on span "Managing Good and Bad Stress" at bounding box center [473, 213] width 250 height 25
click at [578, 205] on span "Managing Good and Bad Stress" at bounding box center [485, 199] width 252 height 51
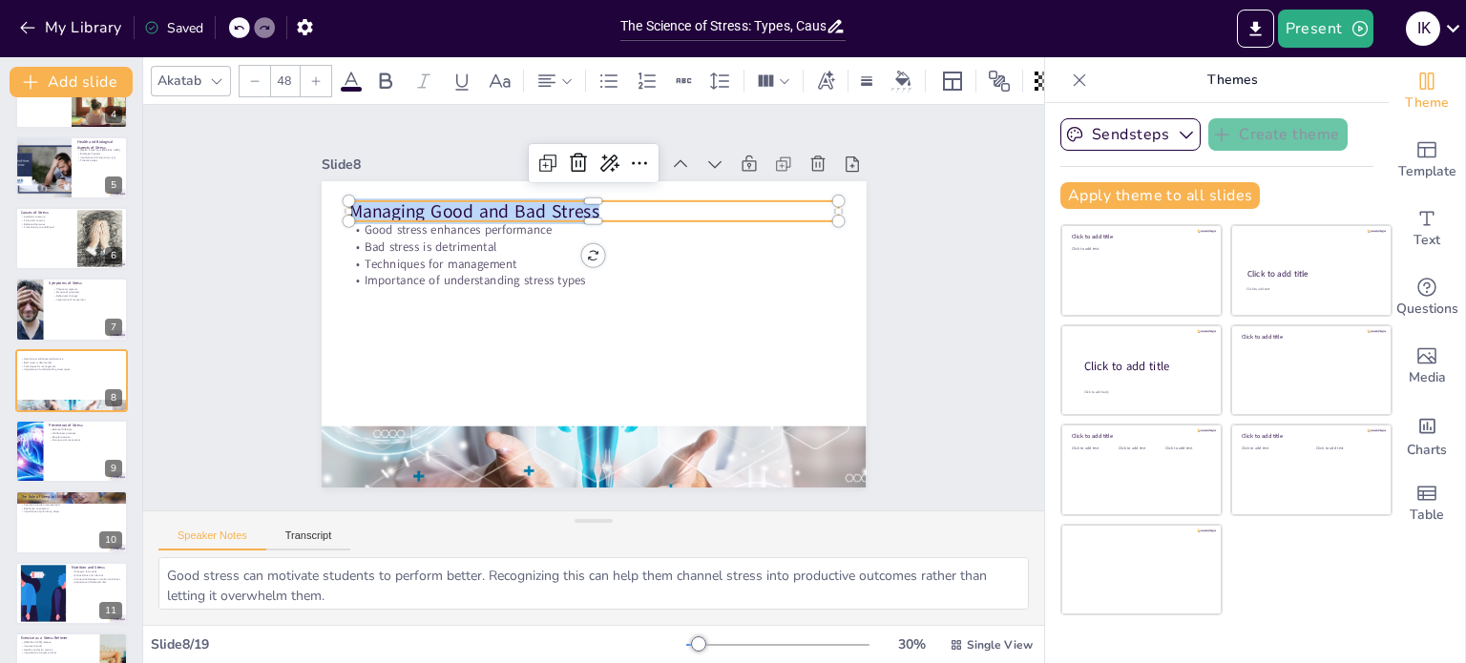
drag, startPoint x: 578, startPoint y: 205, endPoint x: 393, endPoint y: 217, distance: 185.5
click at [393, 217] on div "Good stress enhances performance Bad stress is detrimental Techniques for manag…" at bounding box center [576, 327] width 610 height 592
checkbox input "true"
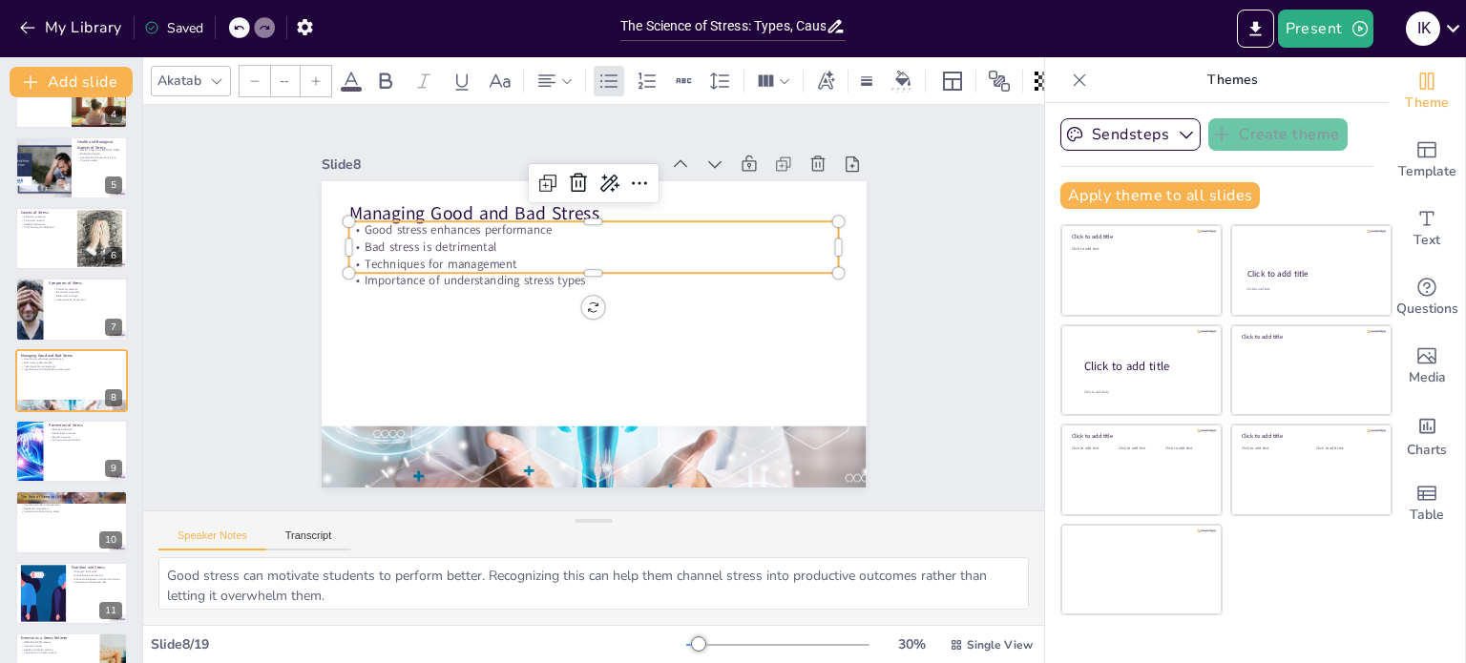
type input "32"
click at [611, 223] on p "Good stress enhances performance" at bounding box center [670, 292] width 118 height 483
click at [368, 223] on p "Good stress enhances performance" at bounding box center [609, 232] width 483 height 118
drag, startPoint x: 352, startPoint y: 223, endPoint x: 377, endPoint y: 230, distance: 25.7
click at [580, 197] on span "Bad stress is detrimental" at bounding box center [608, 131] width 57 height 131
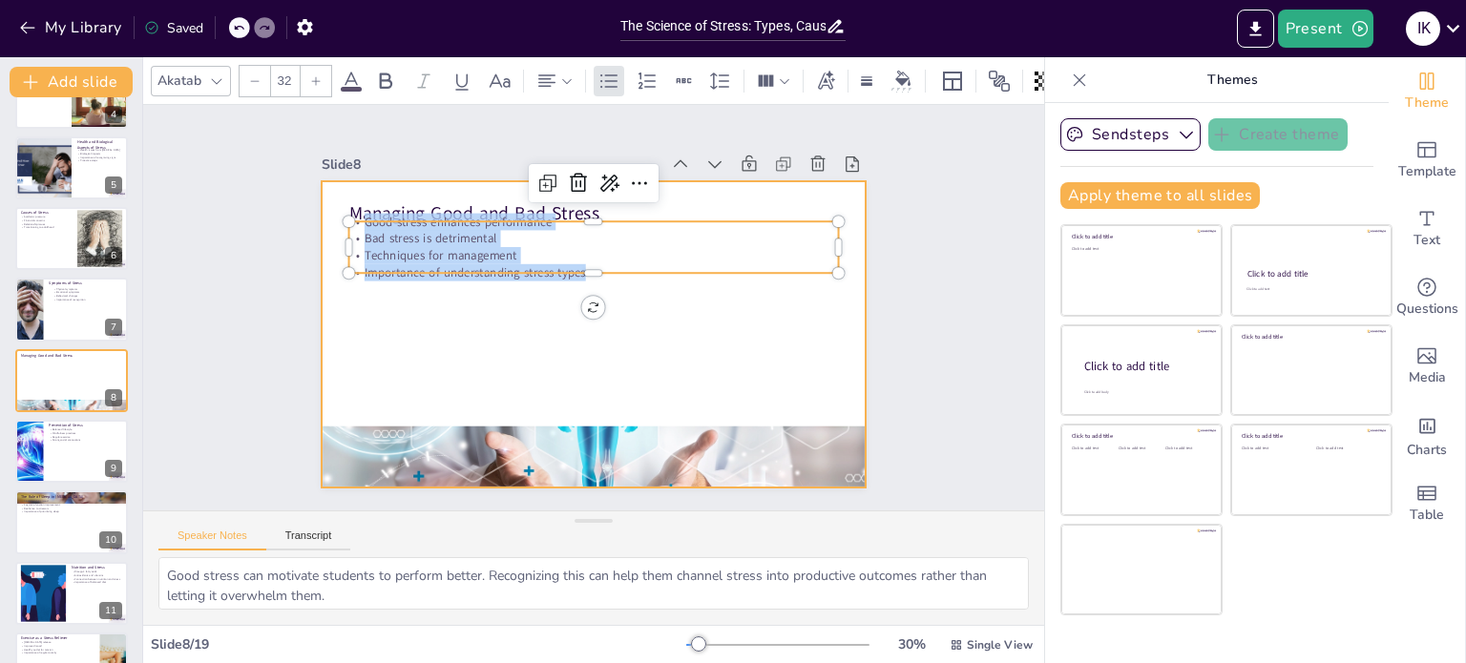
drag, startPoint x: 349, startPoint y: 218, endPoint x: 686, endPoint y: 289, distance: 344.4
click at [686, 289] on div "Managing Good and Bad Stress Good stress enhances performance Bad stress is det…" at bounding box center [569, 319] width 501 height 622
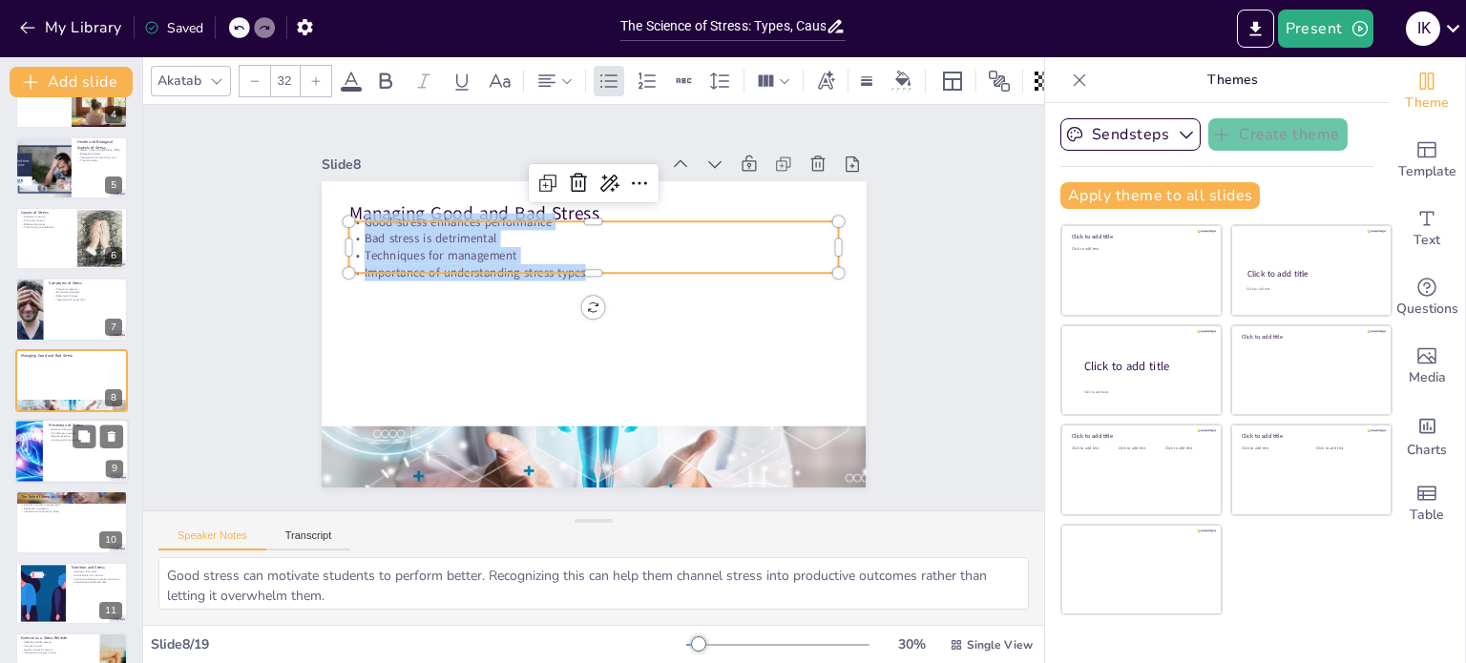
checkbox input "true"
click at [55, 462] on div at bounding box center [71, 451] width 115 height 65
type textarea "Maintaining a balanced lifestyle is crucial for stress prevention. Students sho…"
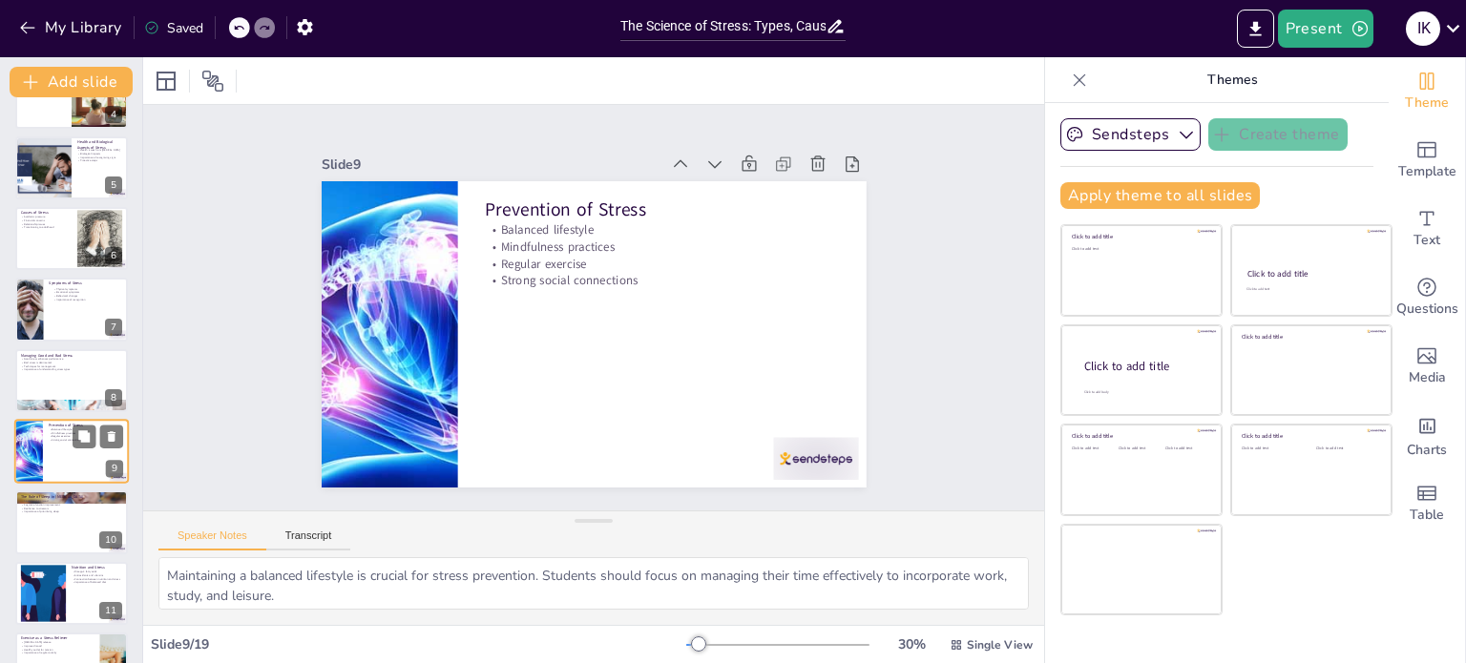
scroll to position [332, 0]
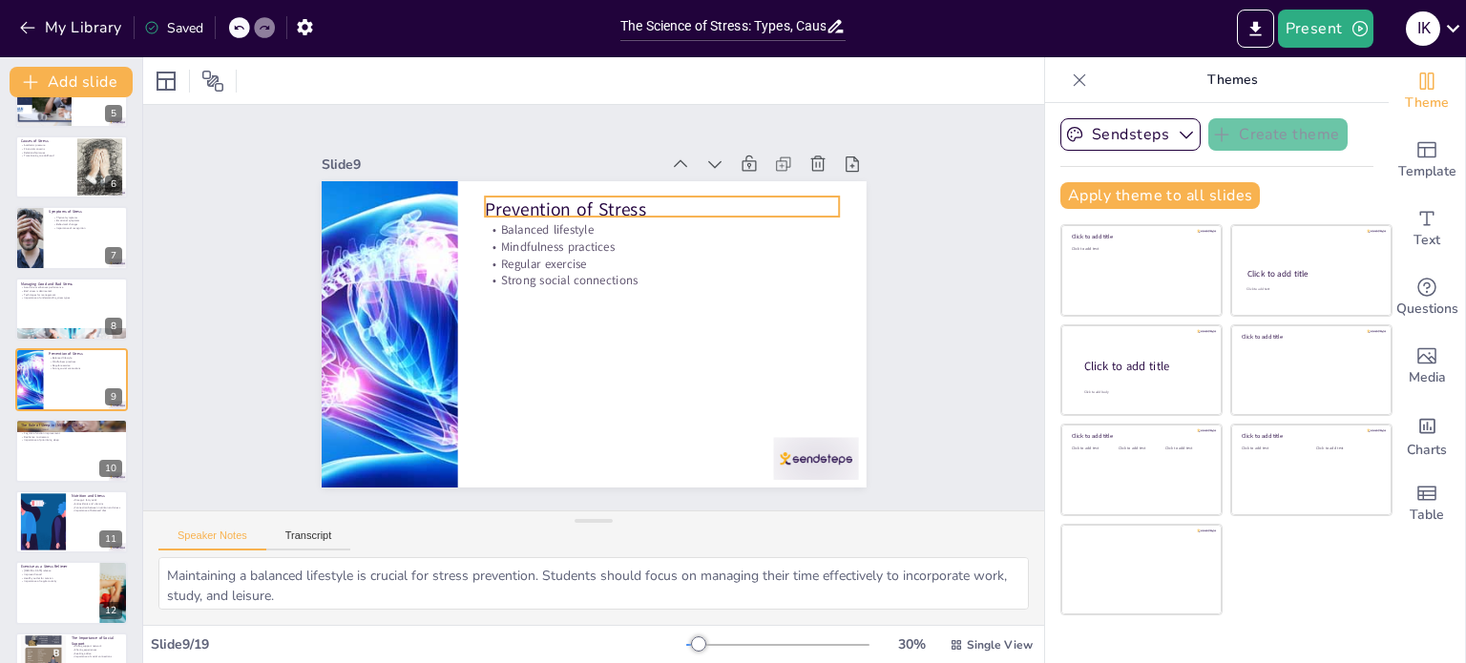
click at [545, 257] on p "Prevention of Stress" at bounding box center [644, 417] width 199 height 320
checkbox input "true"
type input "48"
click at [516, 205] on p "Prevention of Stress" at bounding box center [688, 235] width 345 height 134
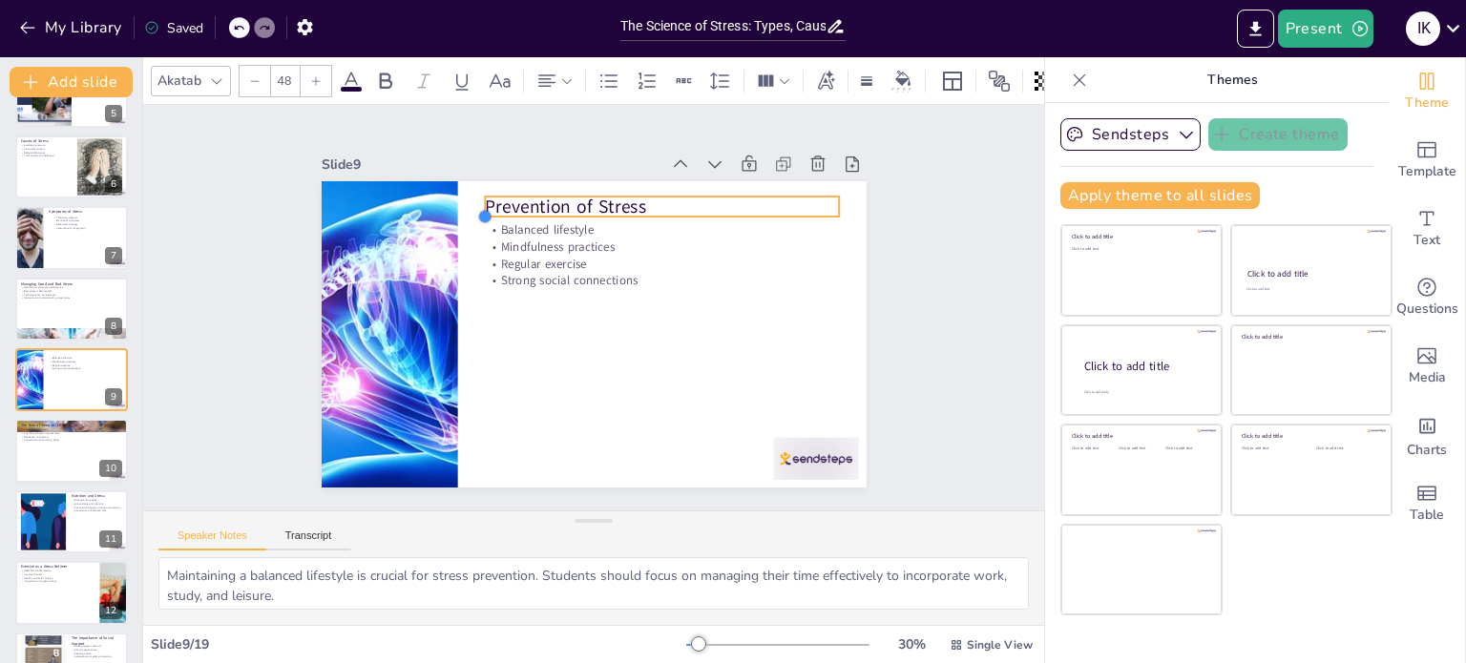
click at [607, 178] on div at bounding box center [617, 167] width 21 height 21
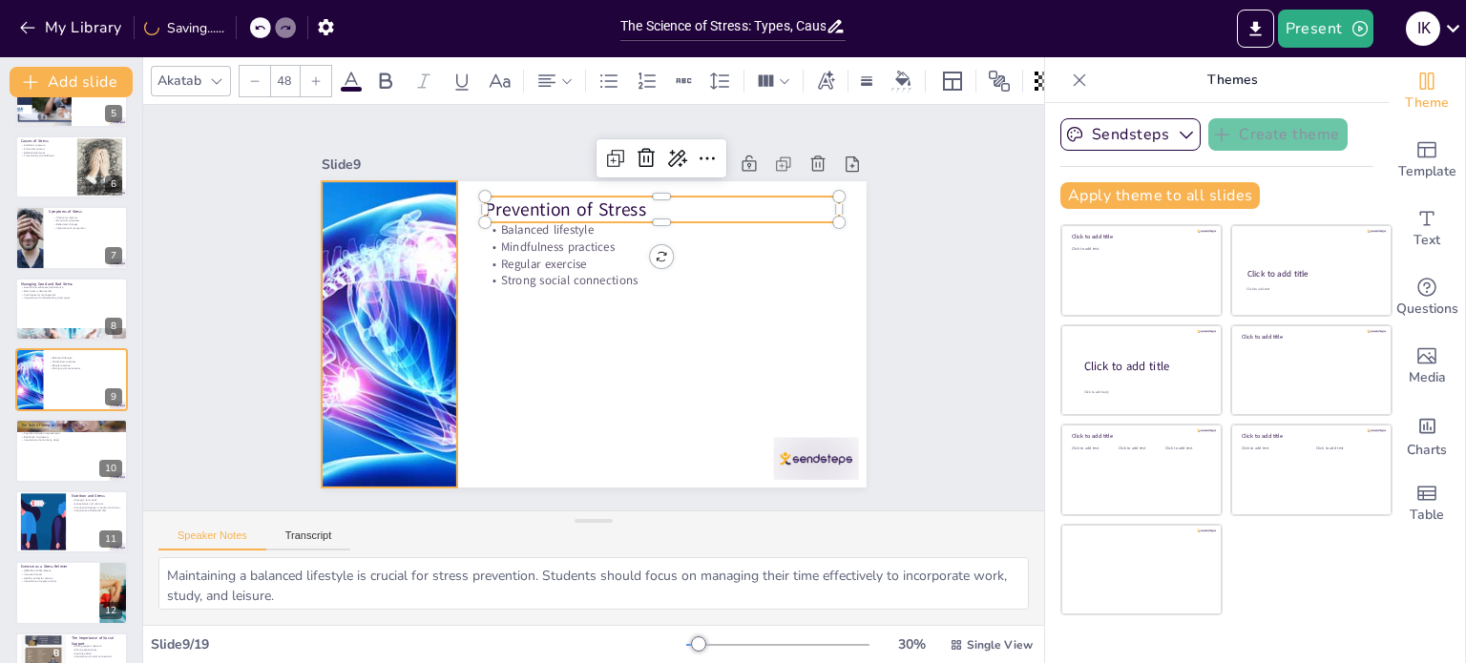
drag, startPoint x: 638, startPoint y: 200, endPoint x: 405, endPoint y: 199, distance: 232.9
click at [405, 199] on div "Balanced lifestyle Mindfulness practices Regular exercise Strong social connect…" at bounding box center [585, 333] width 613 height 460
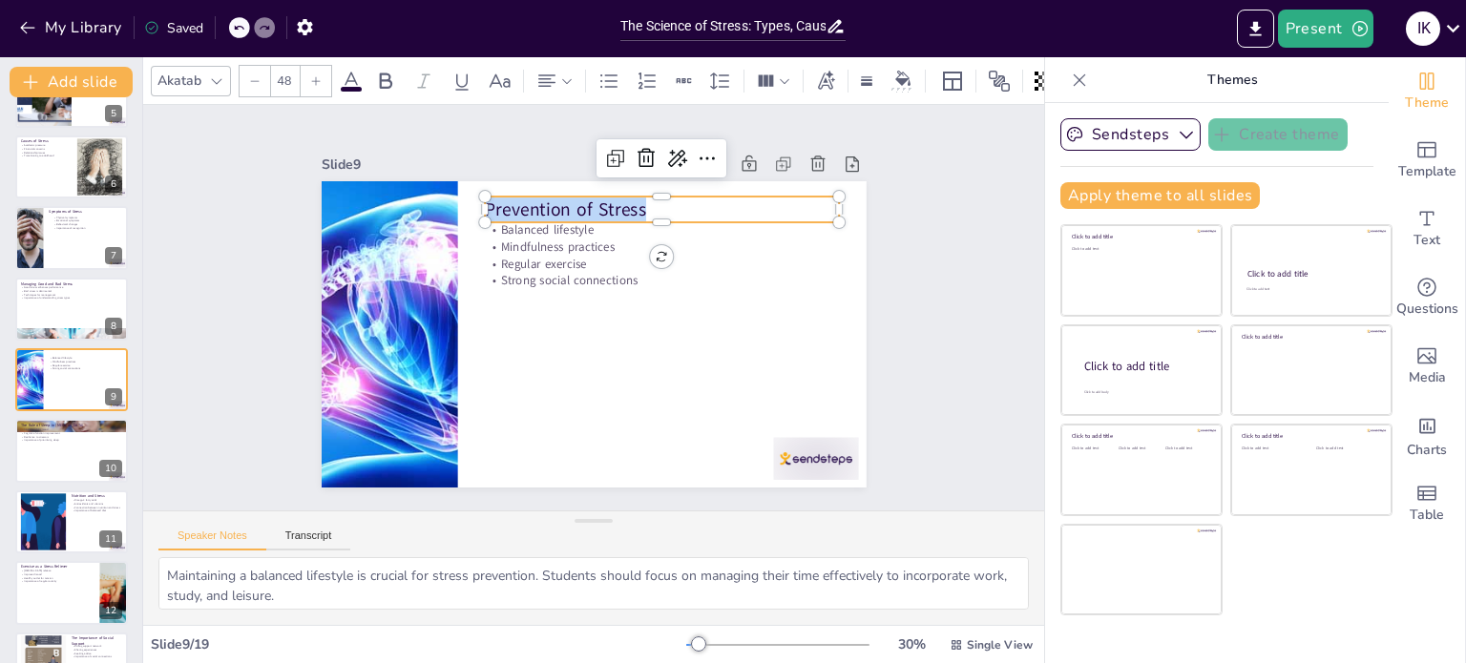
drag, startPoint x: 629, startPoint y: 203, endPoint x: 473, endPoint y: 201, distance: 155.6
click at [516, 201] on span "Prevention of Stress" at bounding box center [596, 205] width 161 height 73
click at [614, 220] on div at bounding box center [693, 338] width 158 height 329
click at [512, 220] on div at bounding box center [683, 255] width 342 height 124
checkbox input "true"
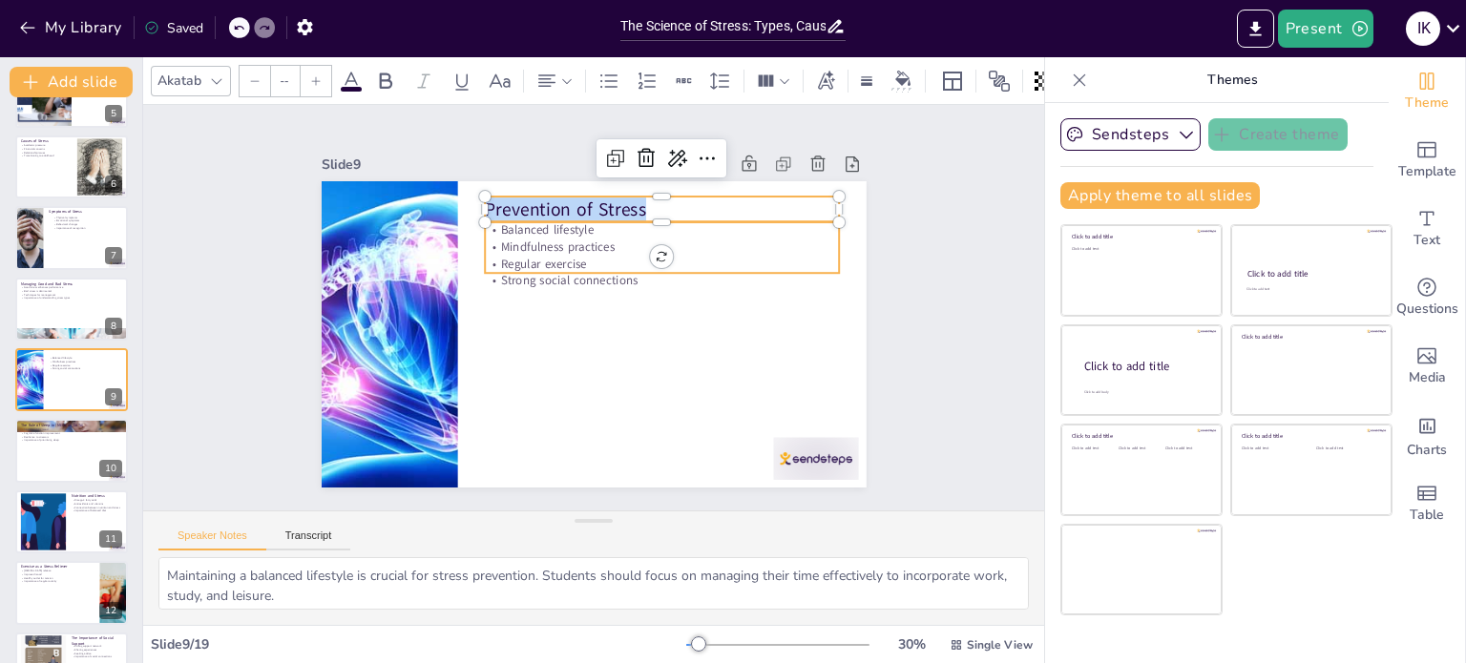
type input "32"
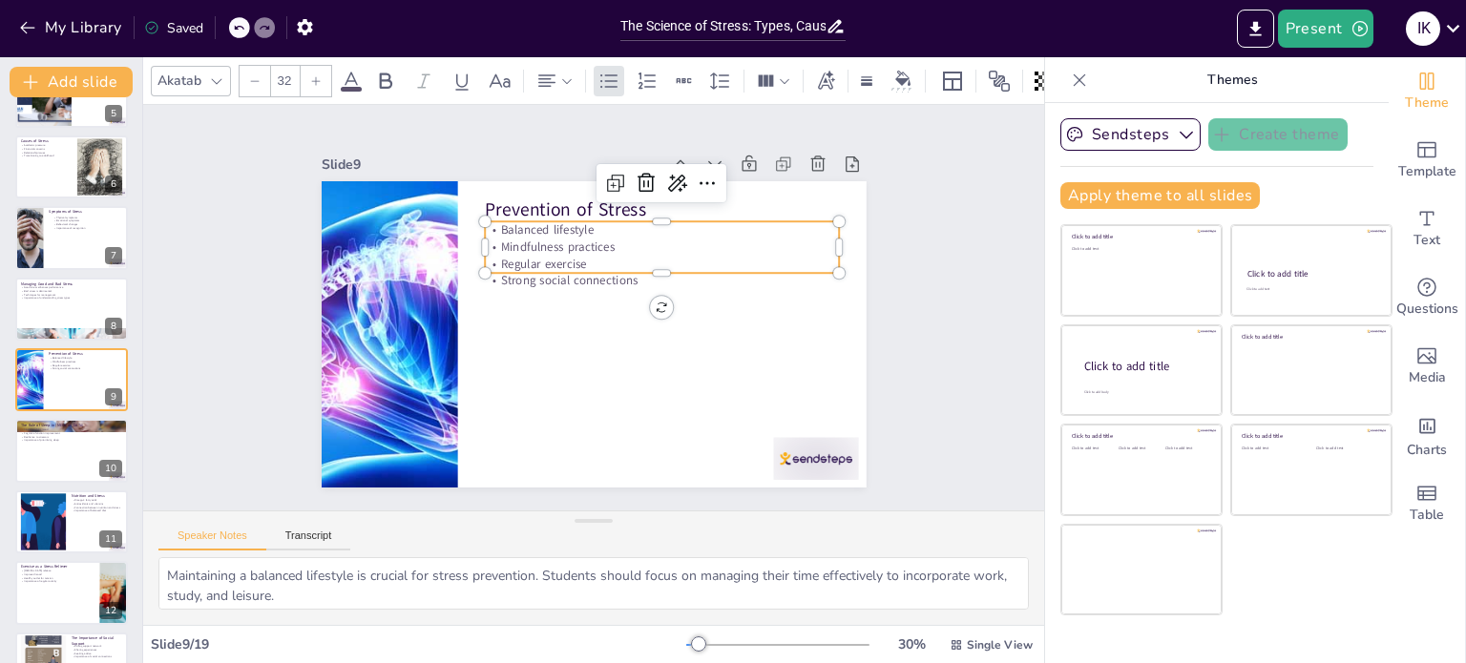
click at [611, 223] on p "Balanced lifestyle" at bounding box center [656, 391] width 90 height 350
click at [512, 223] on p "Balanced lifestyle" at bounding box center [683, 254] width 342 height 125
click at [588, 227] on span "Mindfulness practices" at bounding box center [628, 238] width 80 height 102
click at [556, 214] on div at bounding box center [704, 271] width 296 height 220
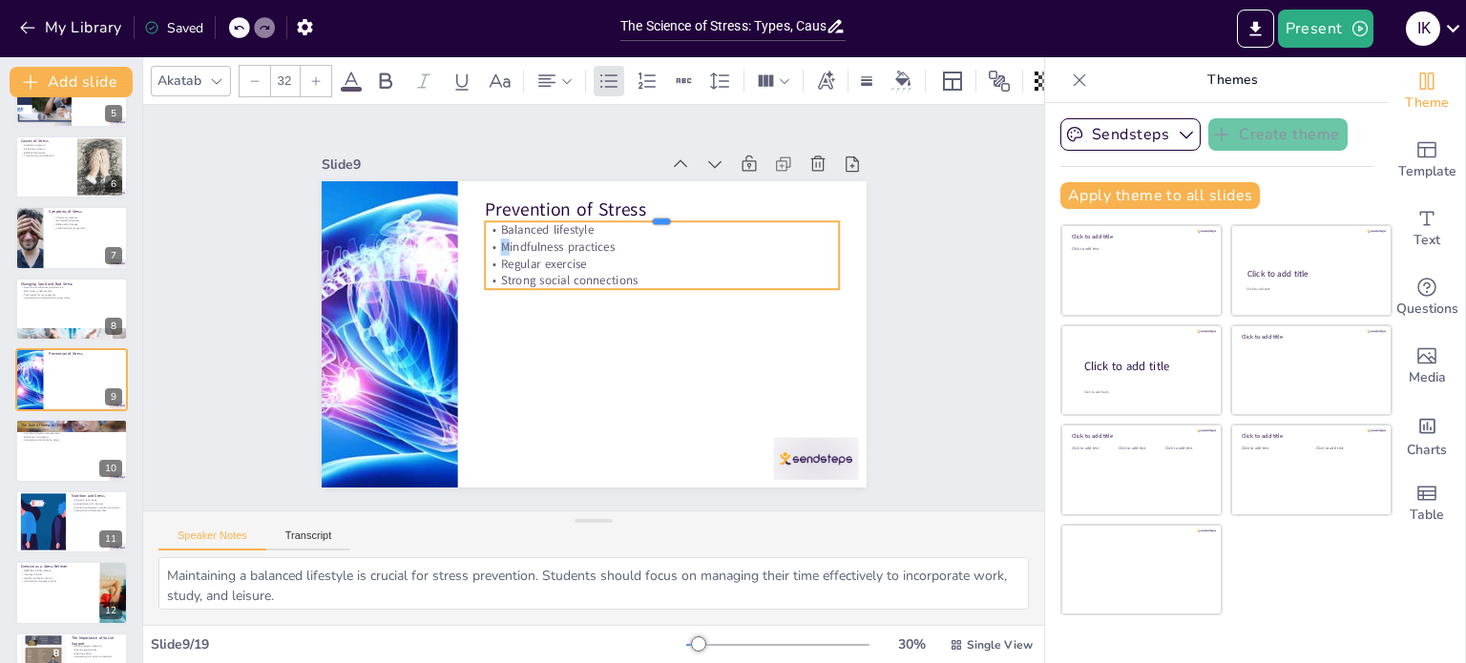
click at [656, 214] on div at bounding box center [700, 354] width 89 height 349
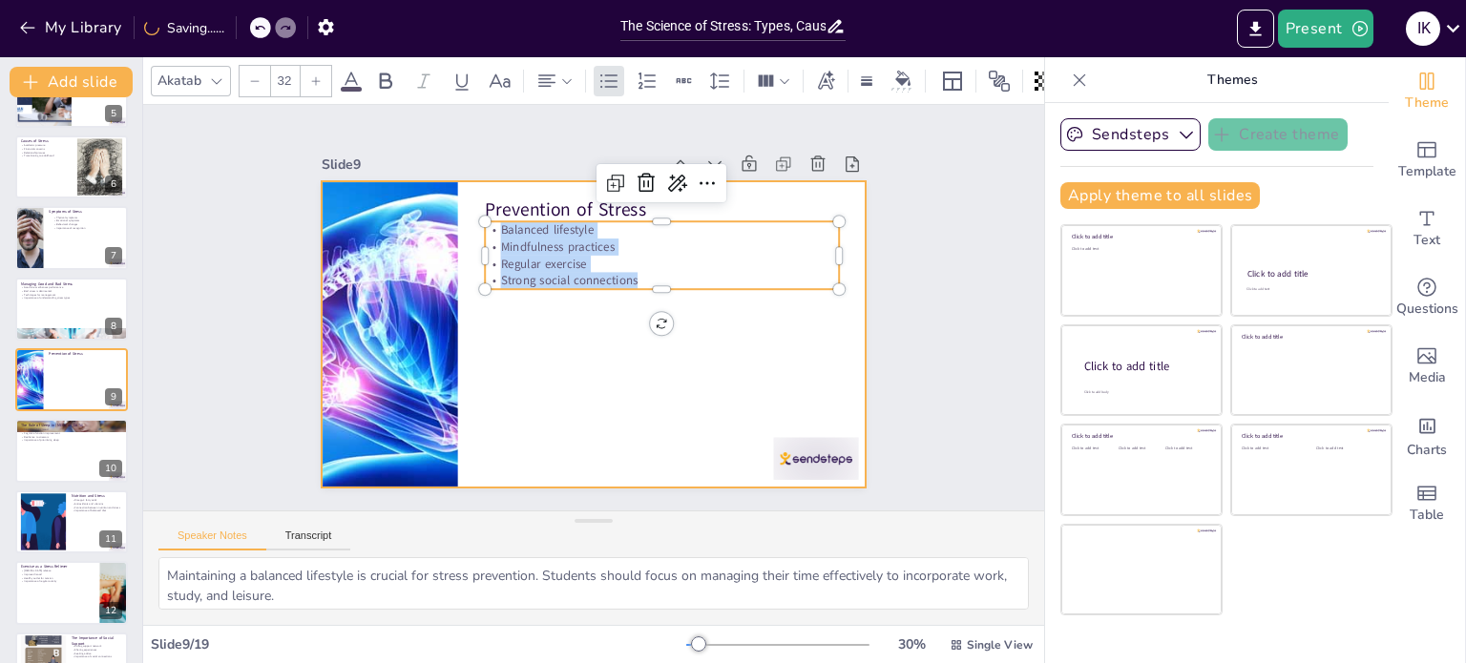
drag, startPoint x: 483, startPoint y: 220, endPoint x: 826, endPoint y: 399, distance: 387.2
click at [826, 399] on div "Prevention of Stress Balanced lifestyle Mindfulness practices Regular exercise …" at bounding box center [583, 331] width 622 height 501
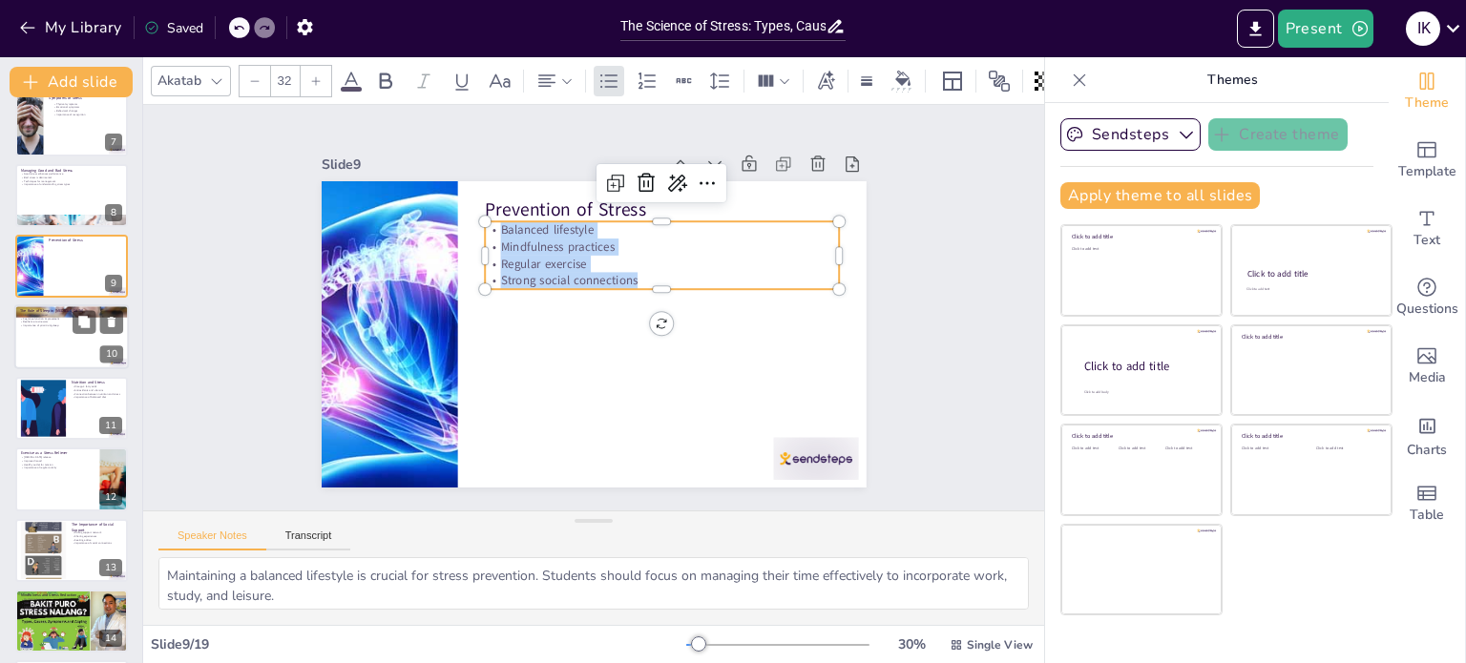
checkbox input "true"
click at [34, 348] on div at bounding box center [71, 336] width 115 height 65
type textarea "Sleep plays a vital role in mood regulation. Students should prioritize getting…"
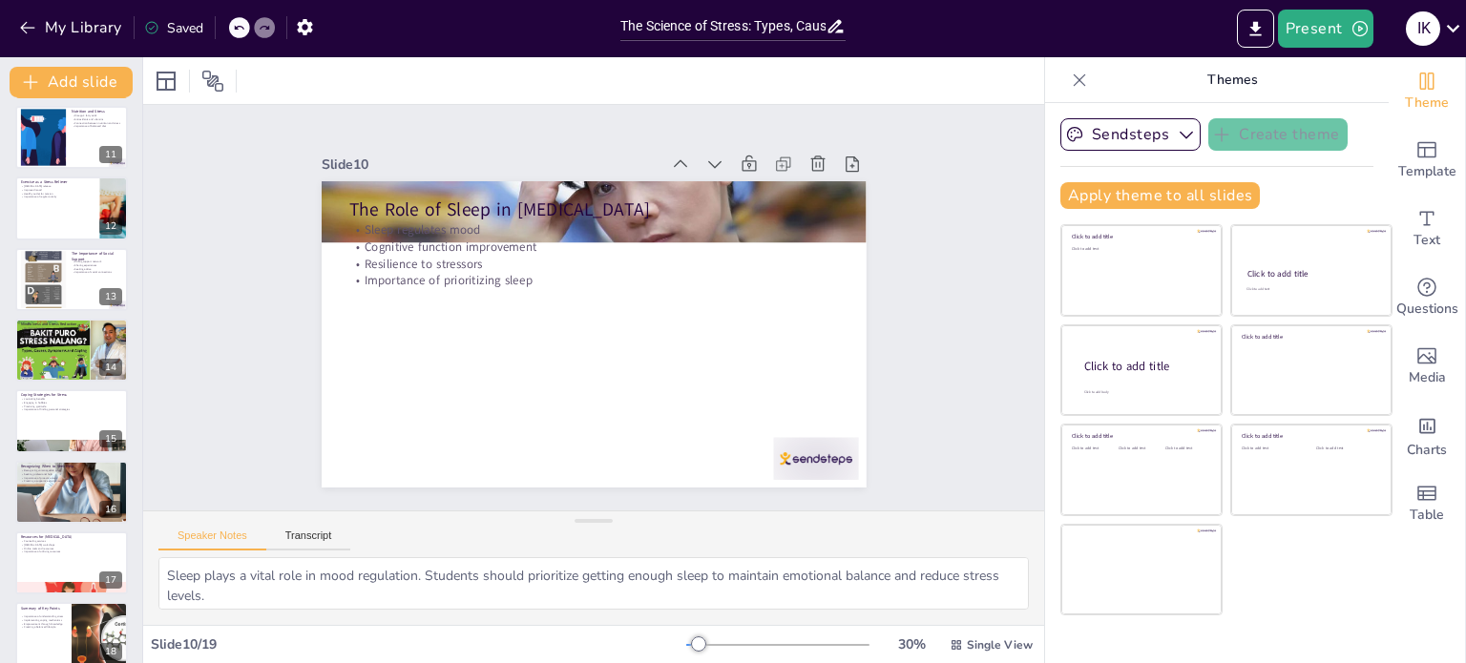
scroll to position [720, 0]
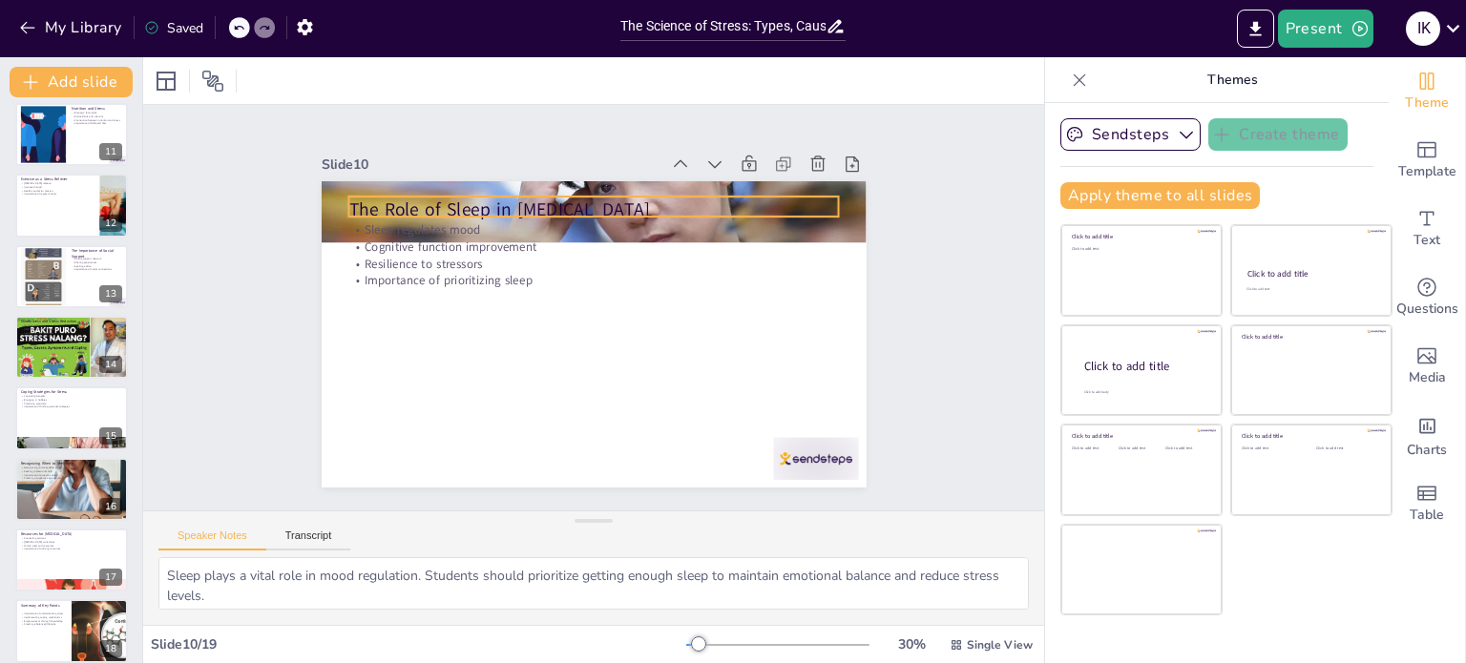
click at [425, 199] on p "The Role of Sleep in [MEDICAL_DATA]" at bounding box center [643, 222] width 437 height 267
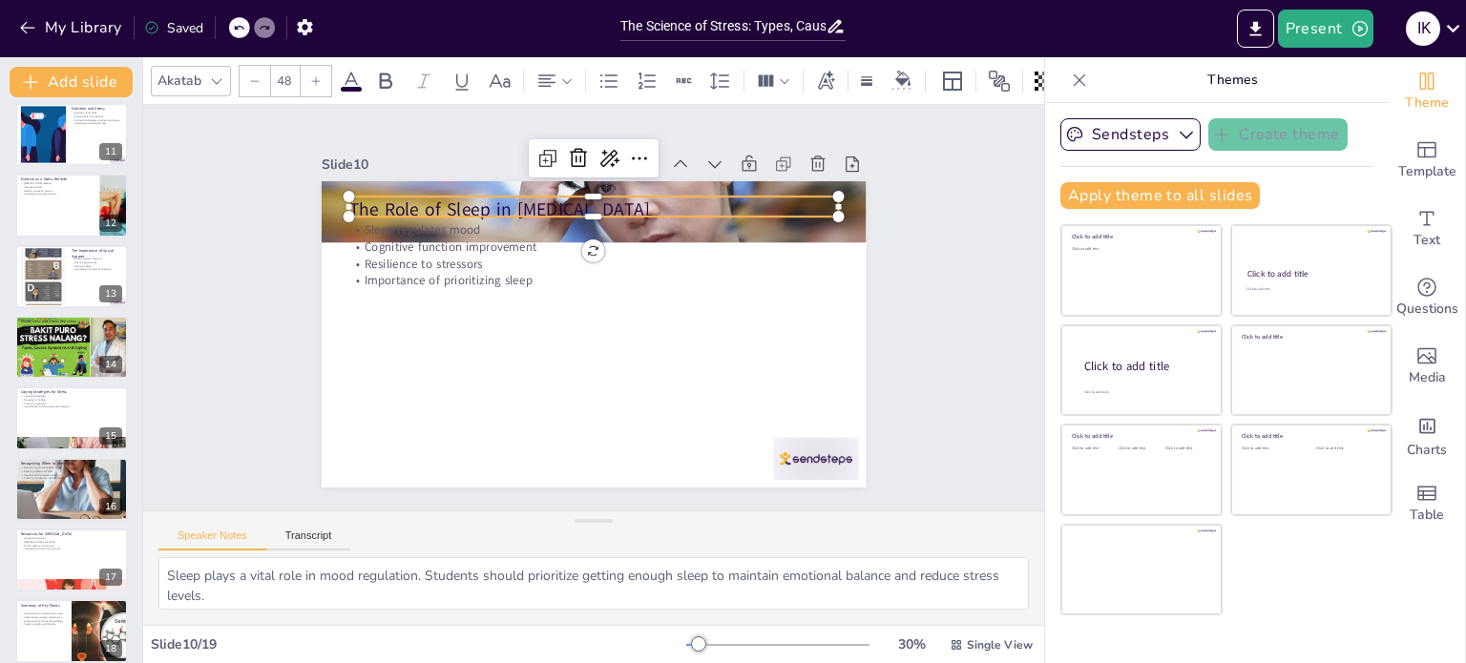
click at [493, 199] on p "The Role of Sleep in [MEDICAL_DATA]" at bounding box center [666, 243] width 346 height 382
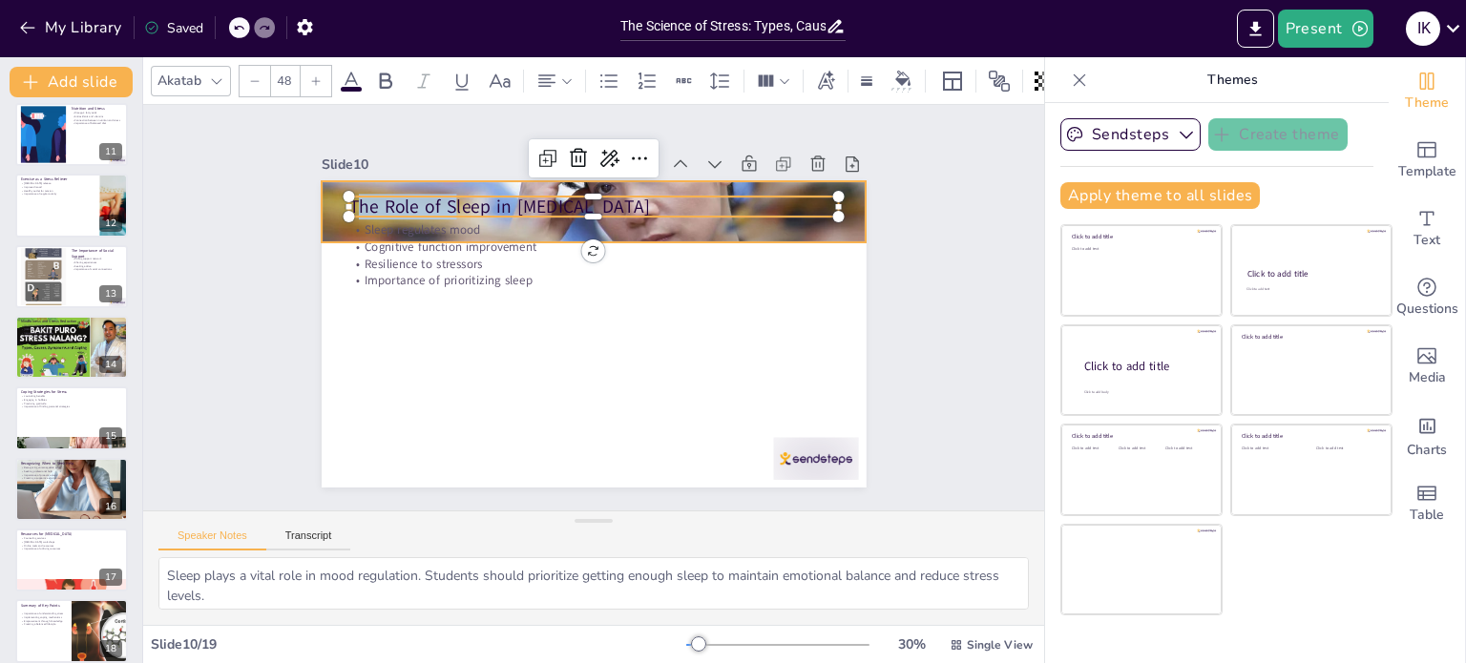
drag, startPoint x: 341, startPoint y: 199, endPoint x: 680, endPoint y: 183, distance: 339.2
click at [680, 183] on div "Sleep regulates mood Cognitive function improvement Resilience to stressors Imp…" at bounding box center [567, 313] width 412 height 596
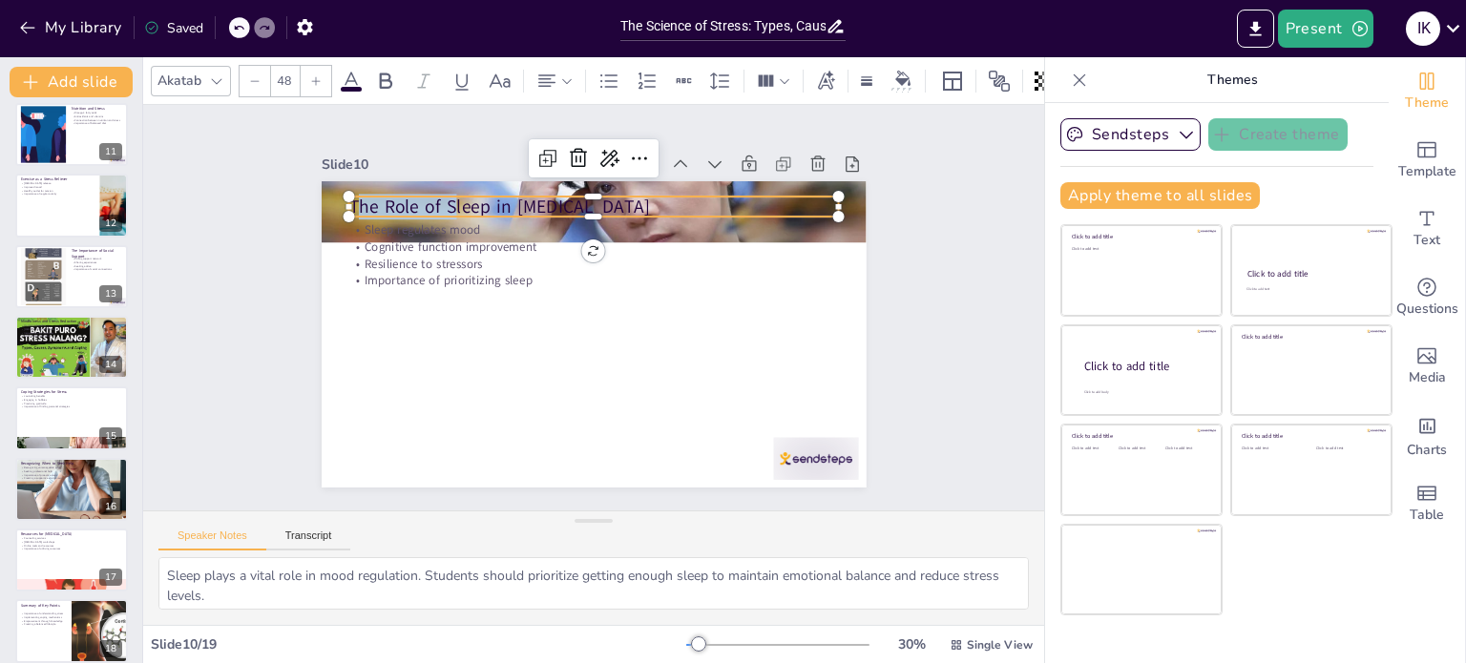
drag, startPoint x: 662, startPoint y: 199, endPoint x: 296, endPoint y: 180, distance: 366.9
click at [296, 180] on div "Slide 1 The Science of Stress: Types, Causes, and Symptoms This presentation ex…" at bounding box center [593, 308] width 703 height 725
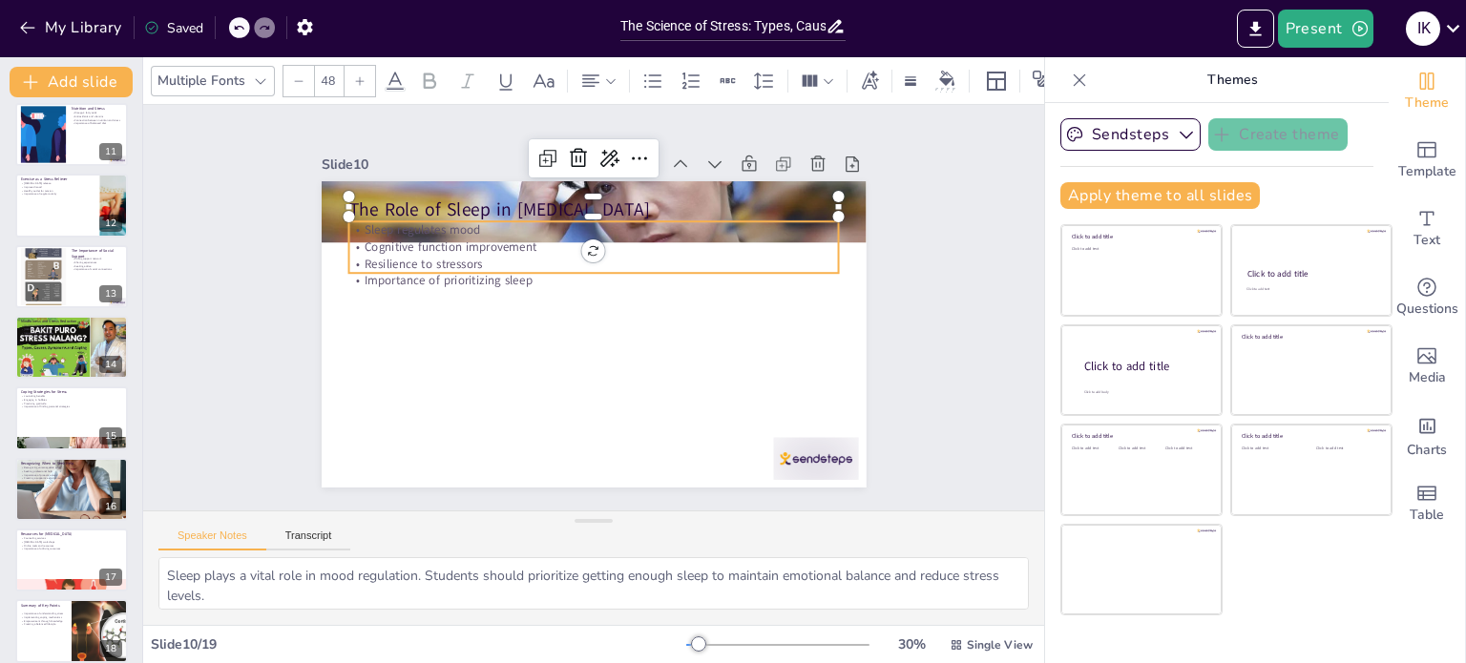
checkbox input "true"
type input "32"
click at [355, 221] on p "Sleep regulates mood" at bounding box center [593, 229] width 491 height 17
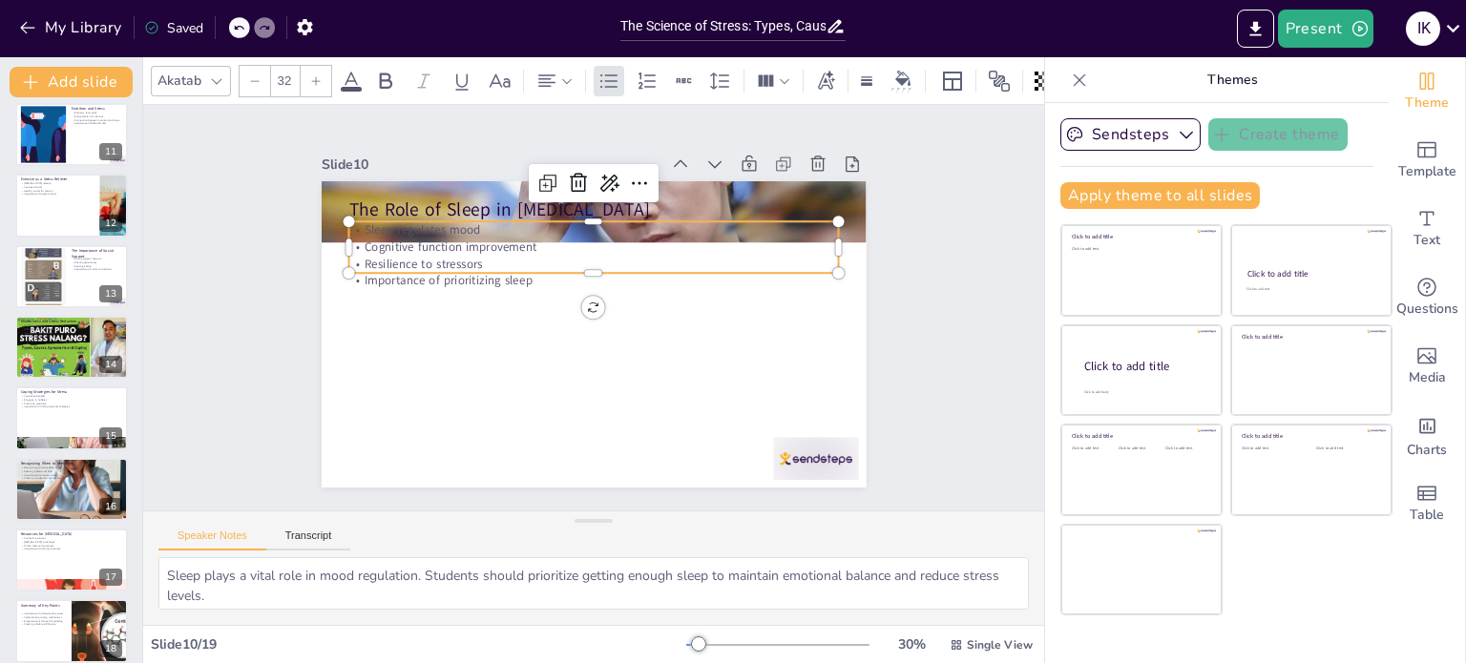
click at [382, 221] on p "Sleep regulates mood" at bounding box center [617, 234] width 471 height 168
click at [416, 190] on span "Sleep regulates mood" at bounding box center [472, 159] width 113 height 62
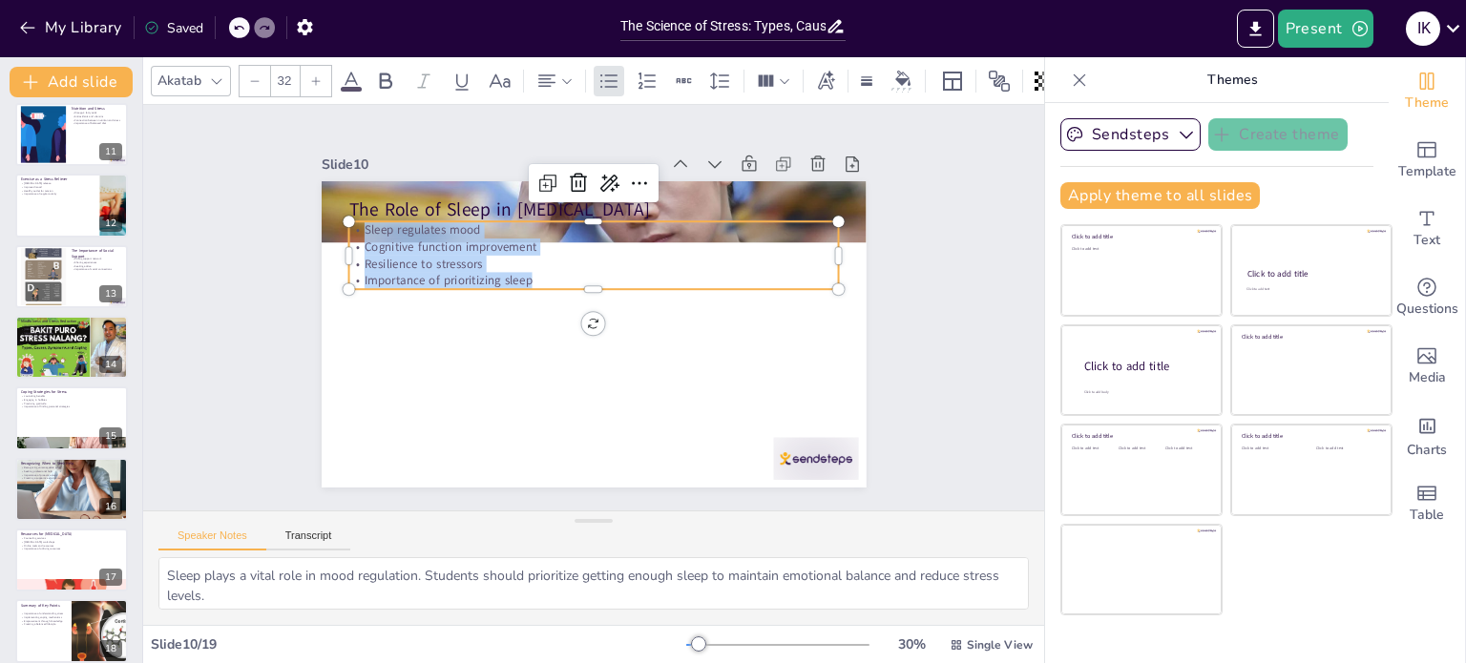
drag, startPoint x: 517, startPoint y: 274, endPoint x: 335, endPoint y: 217, distance: 191.1
click at [335, 217] on div "The Role of Sleep in [MEDICAL_DATA] Sleep regulates mood Cognitive function imp…" at bounding box center [585, 333] width 613 height 460
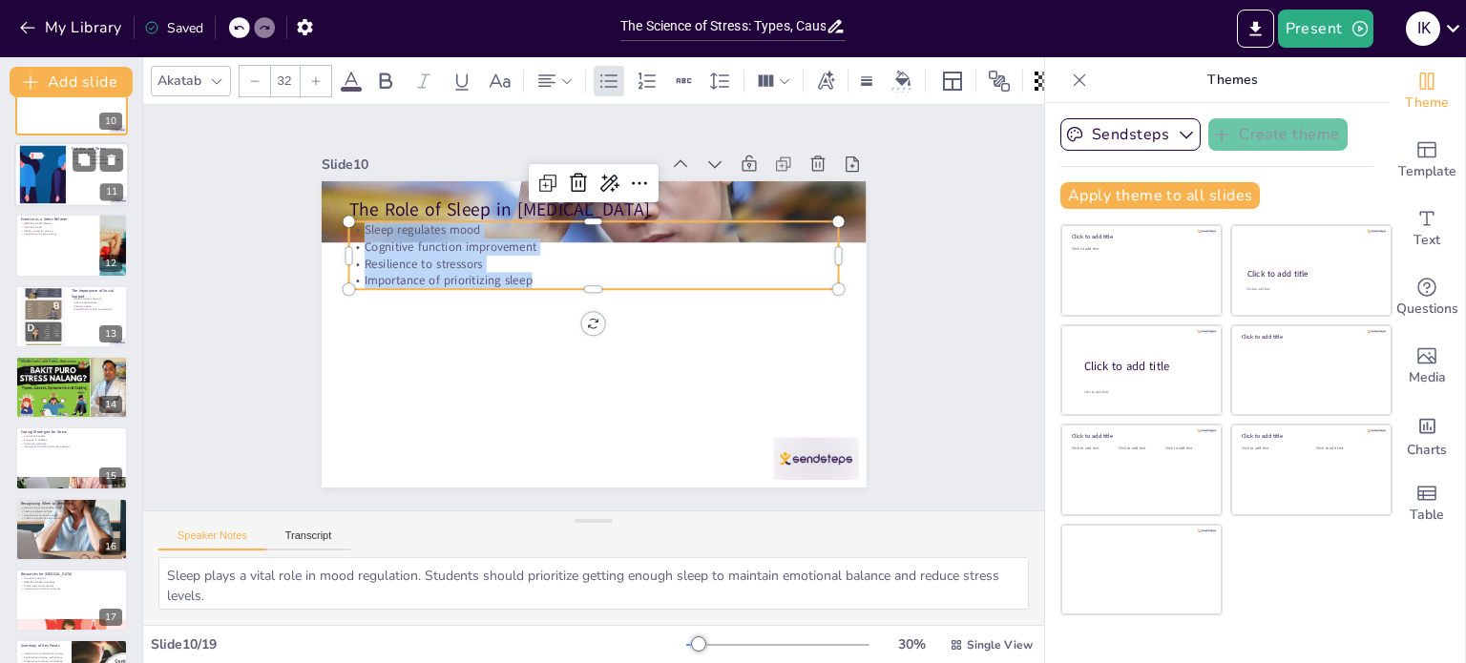
checkbox input "true"
click at [32, 197] on div at bounding box center [43, 174] width 132 height 58
type textarea "Omega-3 fatty acids are essential for brain health. Students should incorporate…"
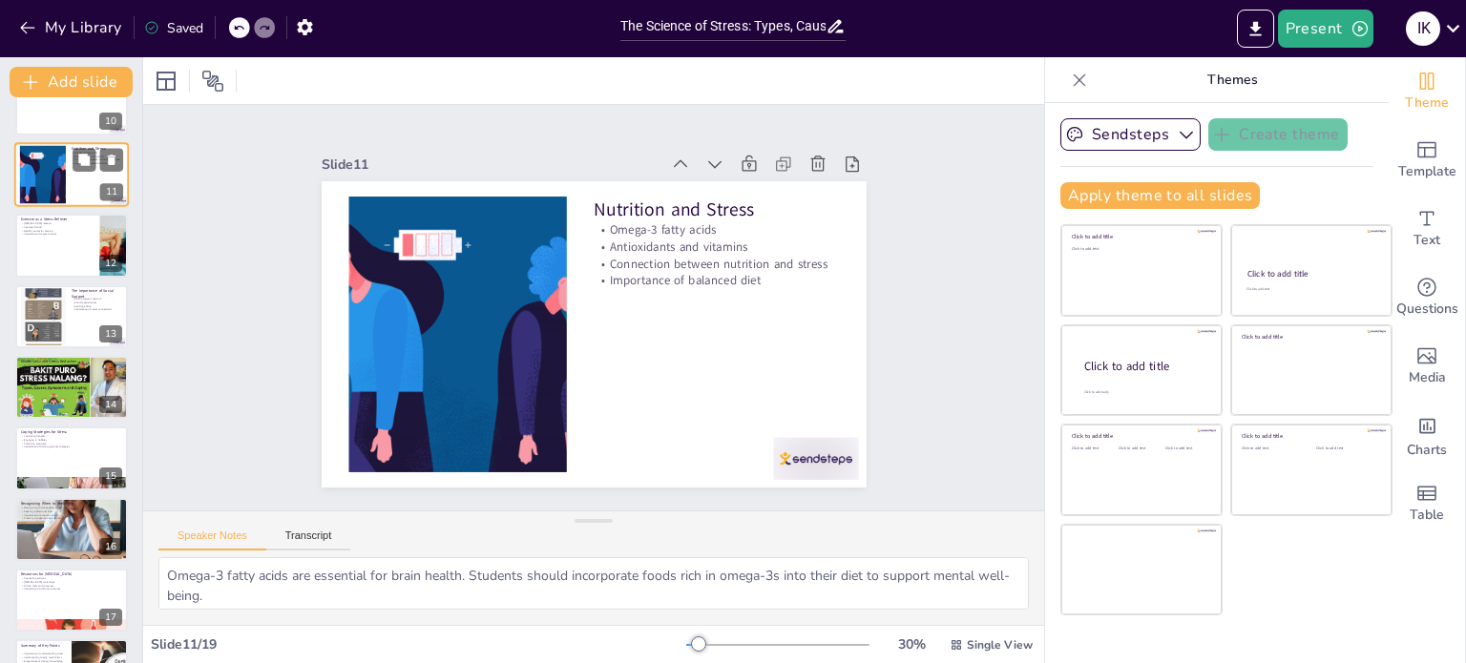
scroll to position [473, 0]
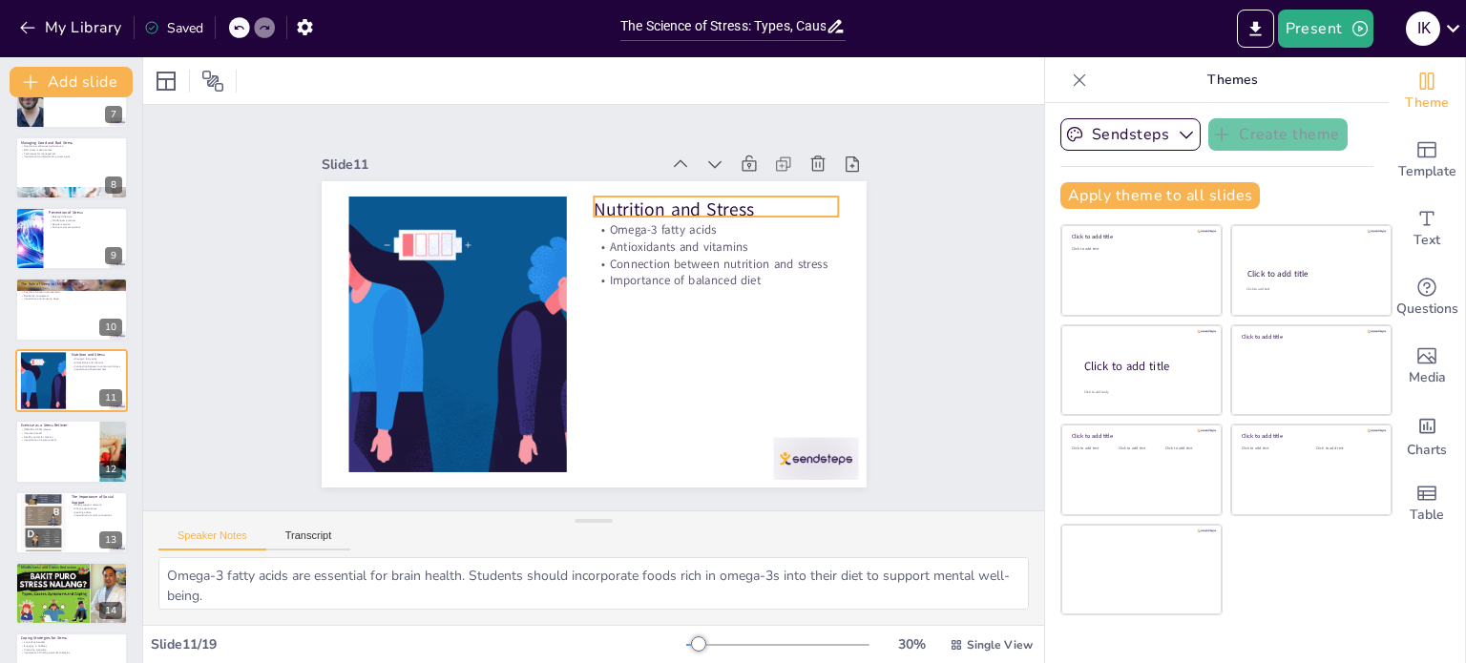
click at [612, 199] on p "Nutrition and Stress" at bounding box center [734, 236] width 245 height 75
click at [629, 206] on p "Nutrition and Stress" at bounding box center [746, 267] width 234 height 123
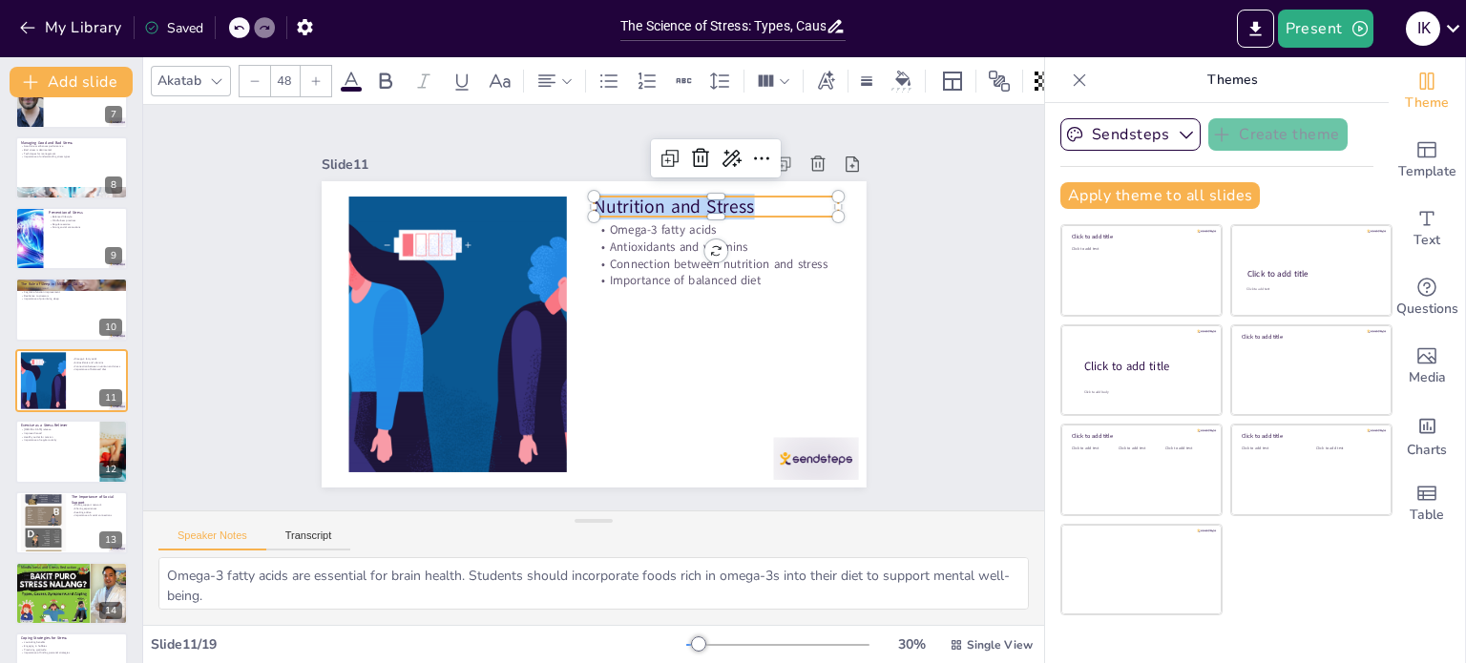
drag, startPoint x: 582, startPoint y: 199, endPoint x: 763, endPoint y: 198, distance: 181.3
click at [763, 198] on p "Nutrition and Stress" at bounding box center [734, 235] width 245 height 76
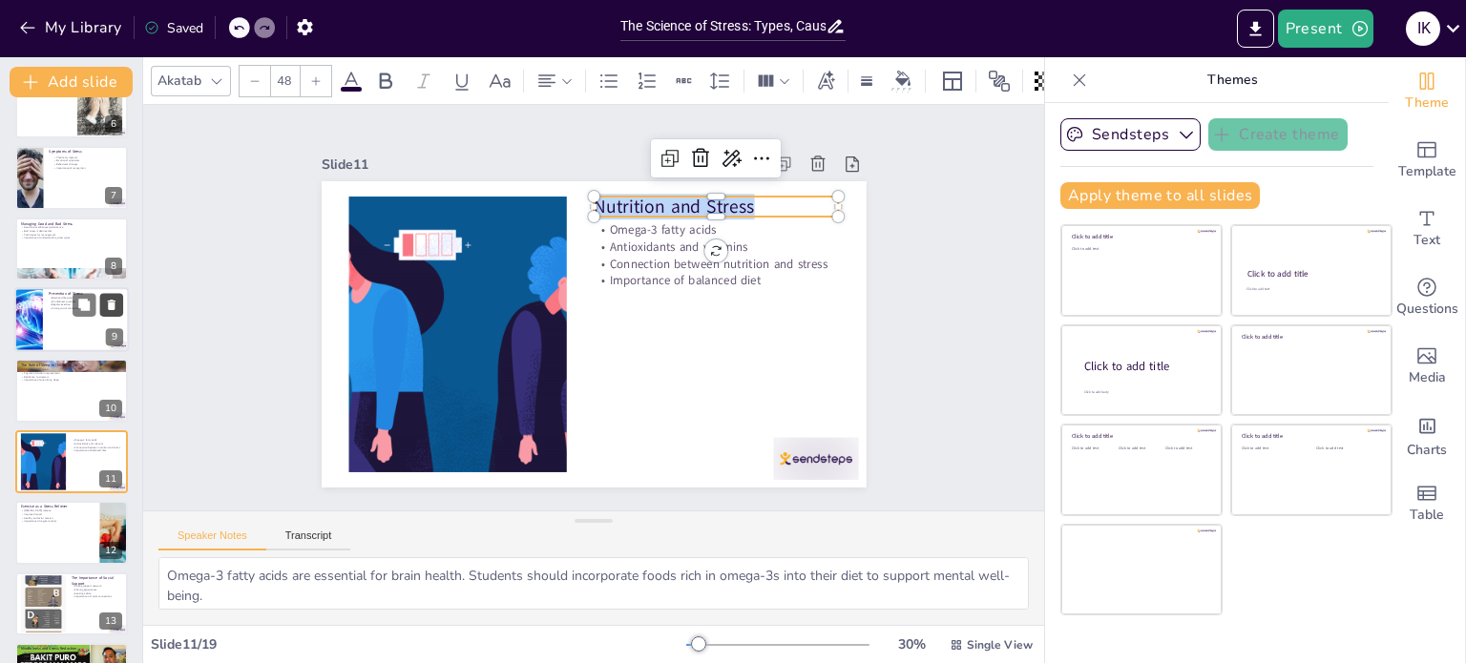
scroll to position [392, 0]
checkbox input "true"
click at [54, 395] on div at bounding box center [71, 391] width 115 height 65
type textarea "Sleep plays a vital role in mood regulation. Students should prioritize getting…"
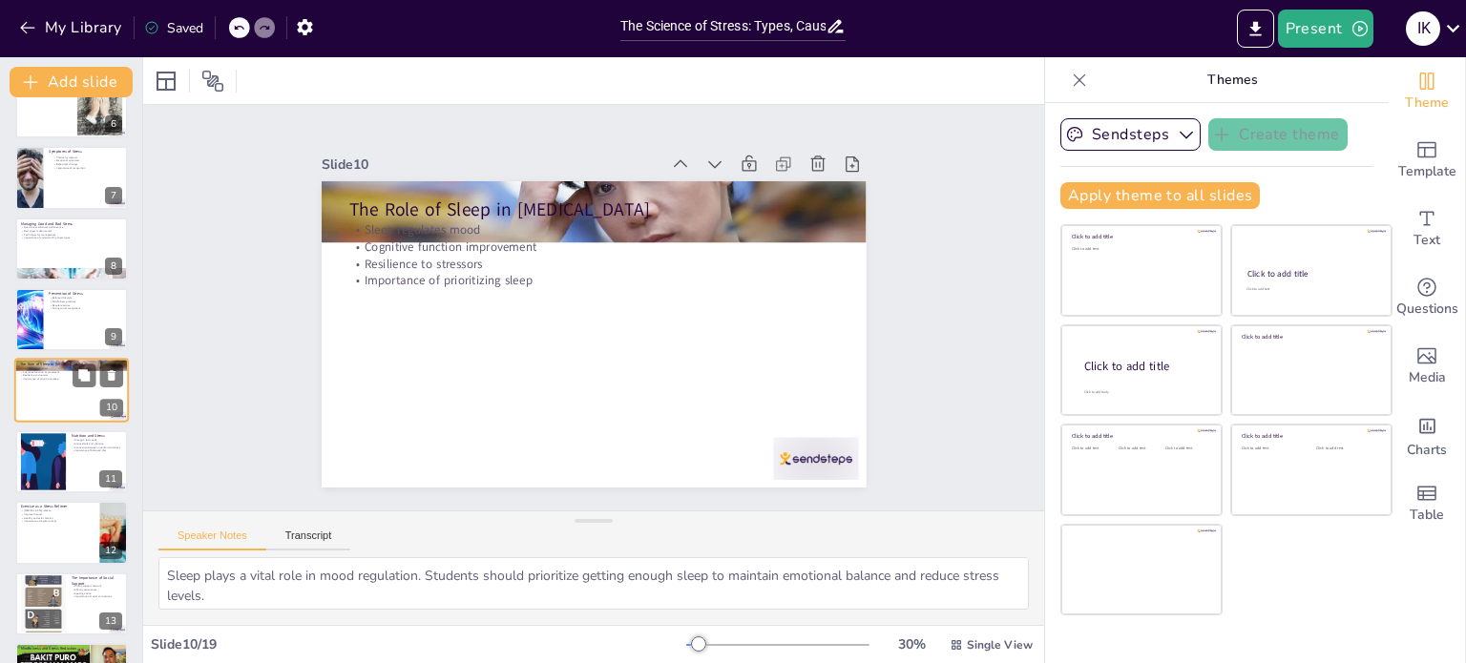
scroll to position [403, 0]
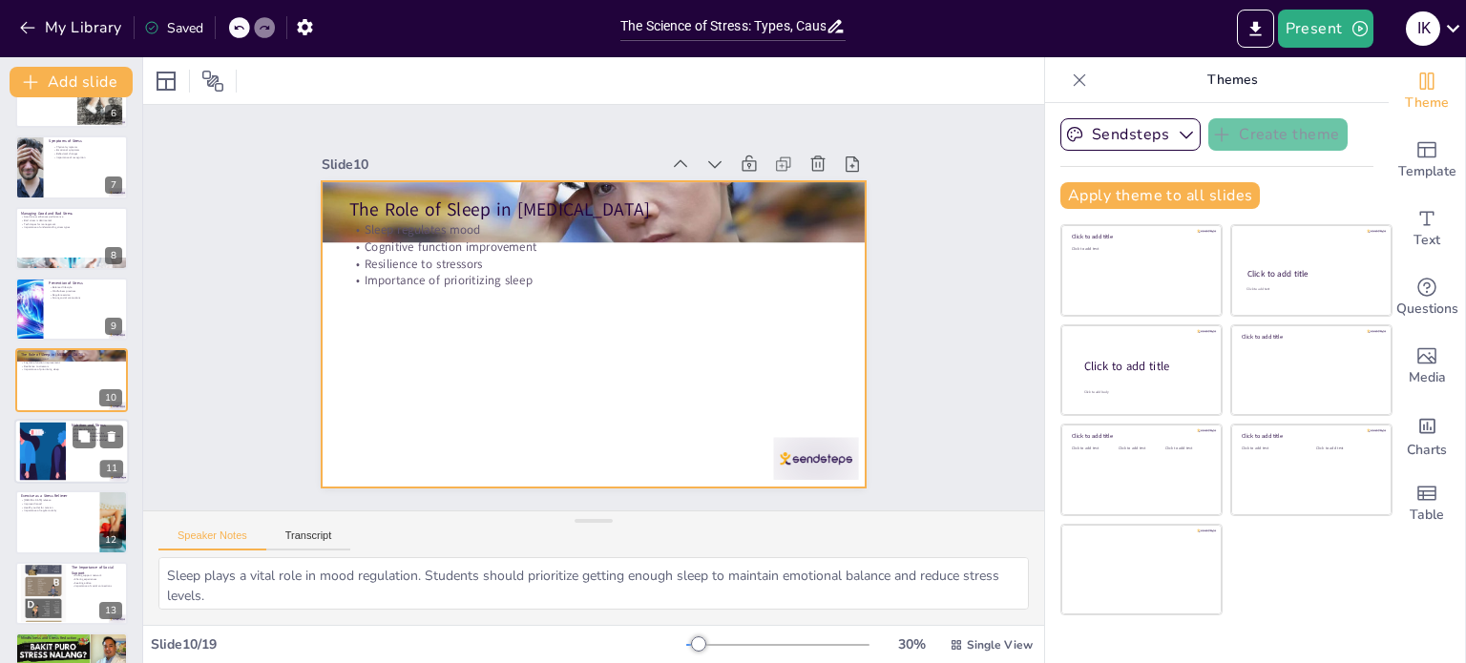
checkbox input "true"
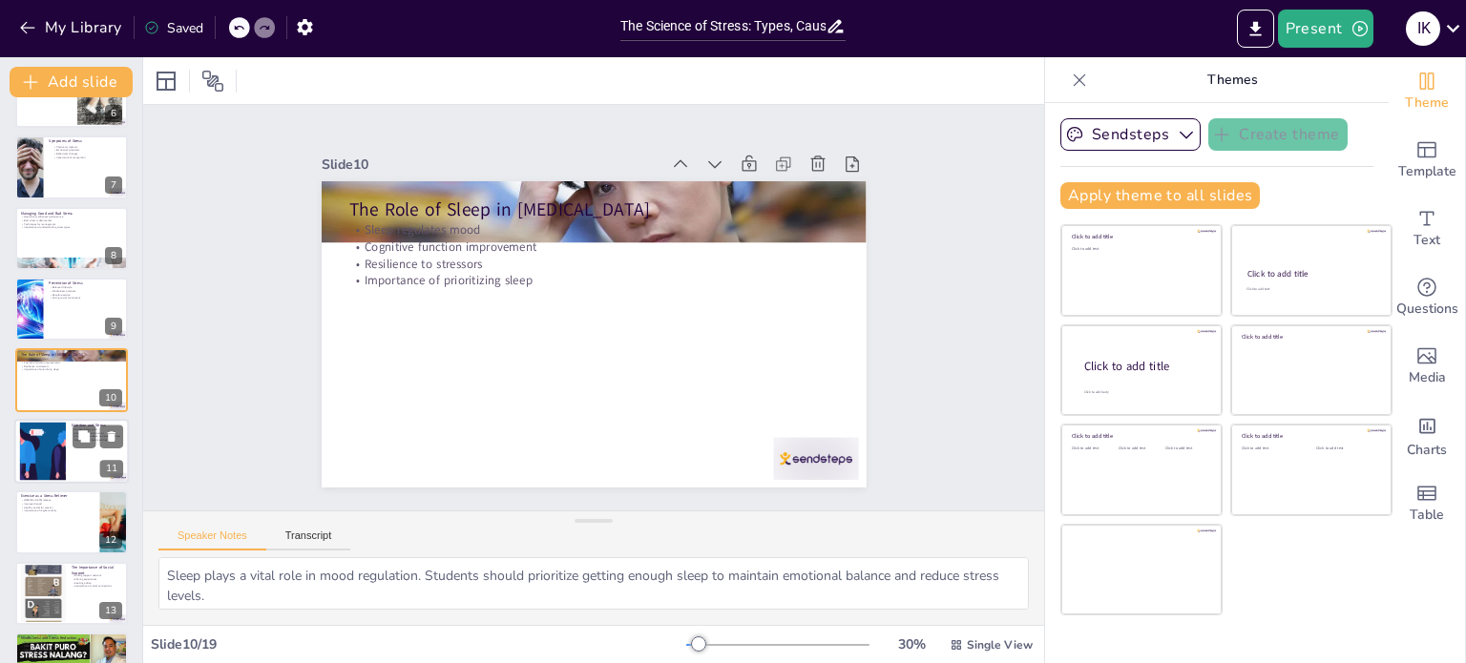
click at [23, 444] on div at bounding box center [43, 451] width 132 height 58
type textarea "Omega-3 fatty acids are essential for brain health. Students should incorporate…"
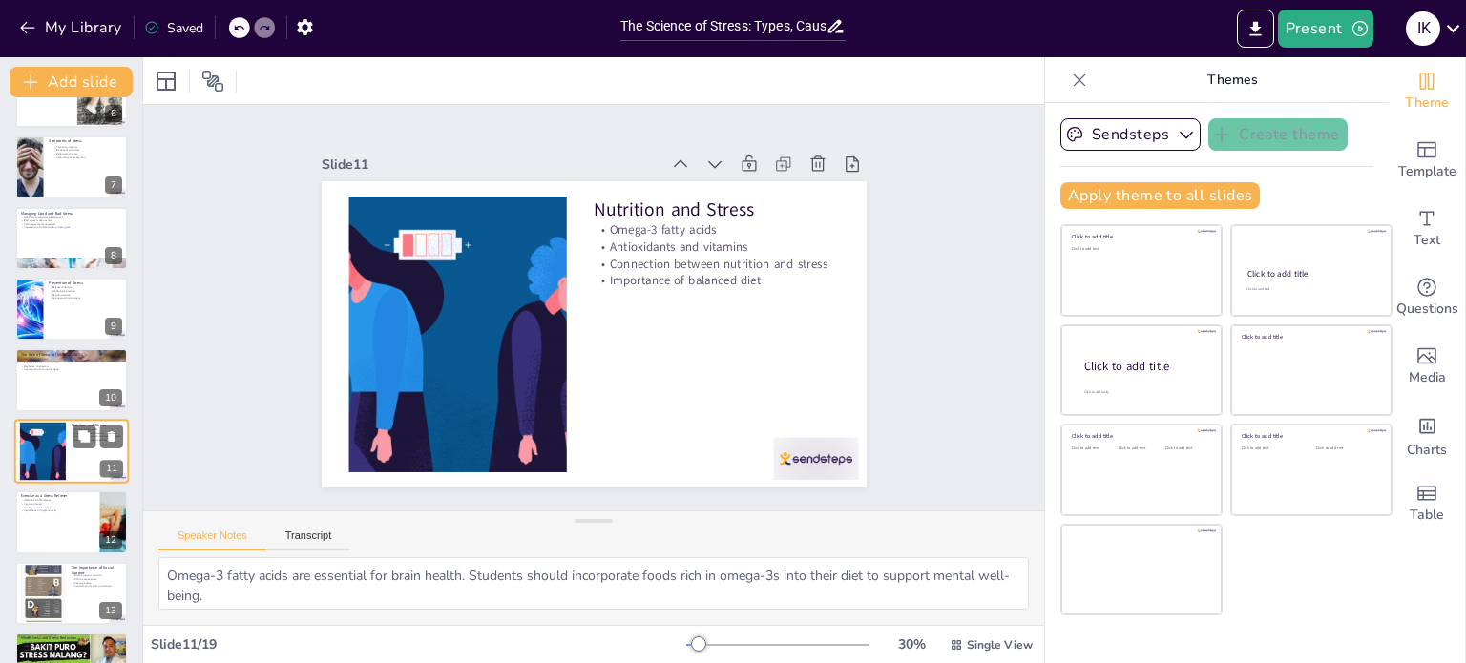
scroll to position [473, 0]
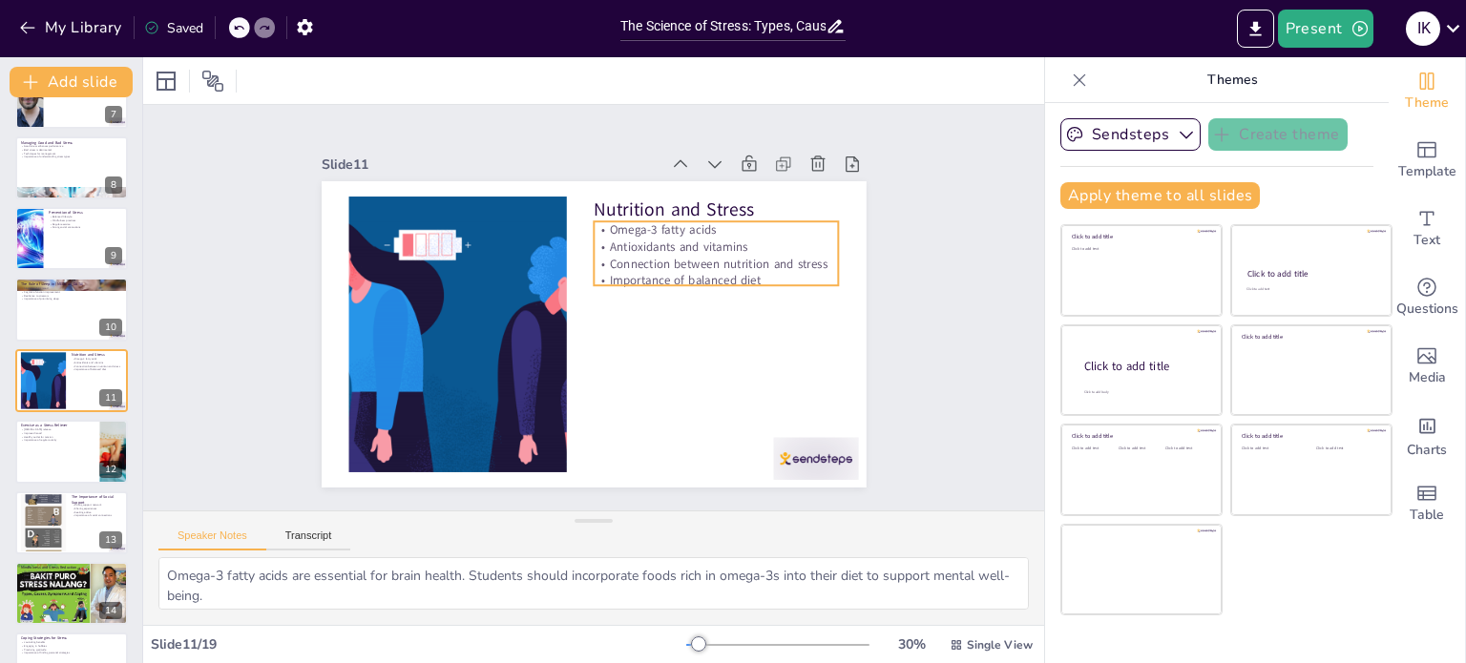
click at [628, 233] on p "Omega-3 fatty acids" at bounding box center [738, 301] width 220 height 137
checkbox input "true"
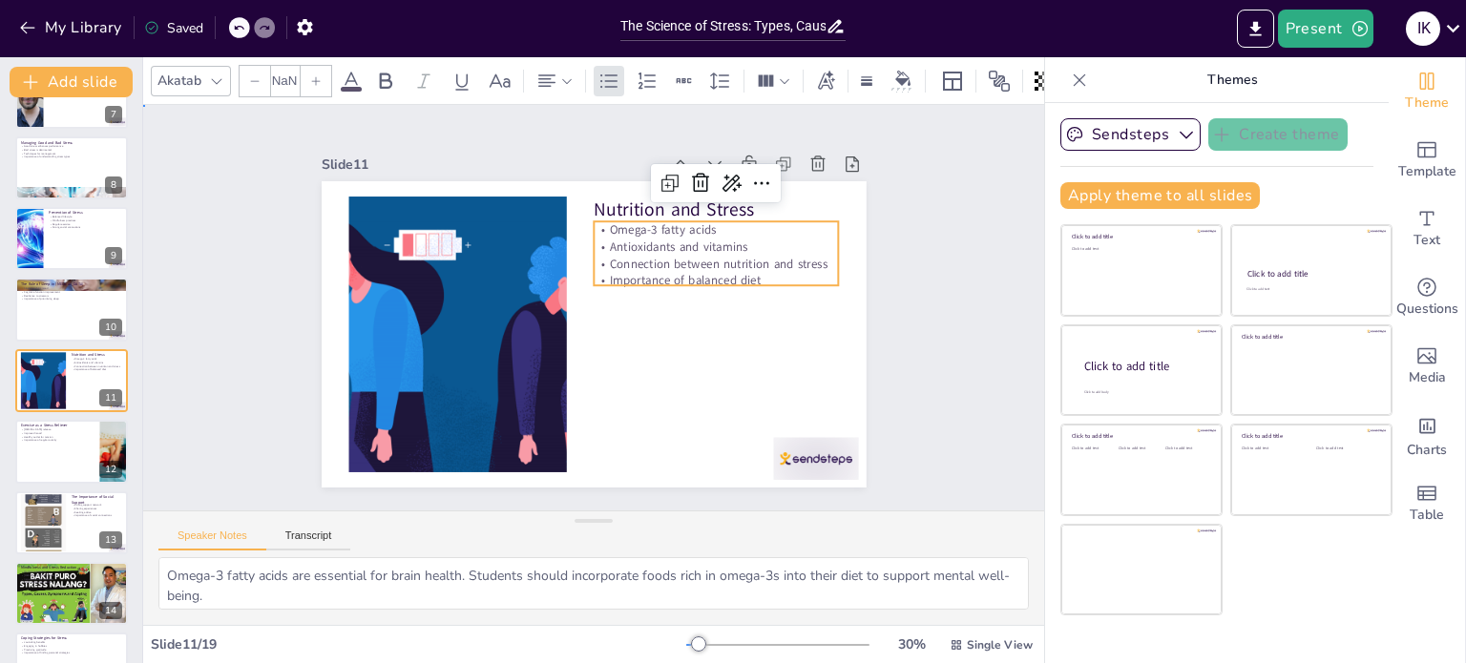
type input "32"
click at [628, 233] on p "Omega-3 fatty acids" at bounding box center [738, 301] width 220 height 137
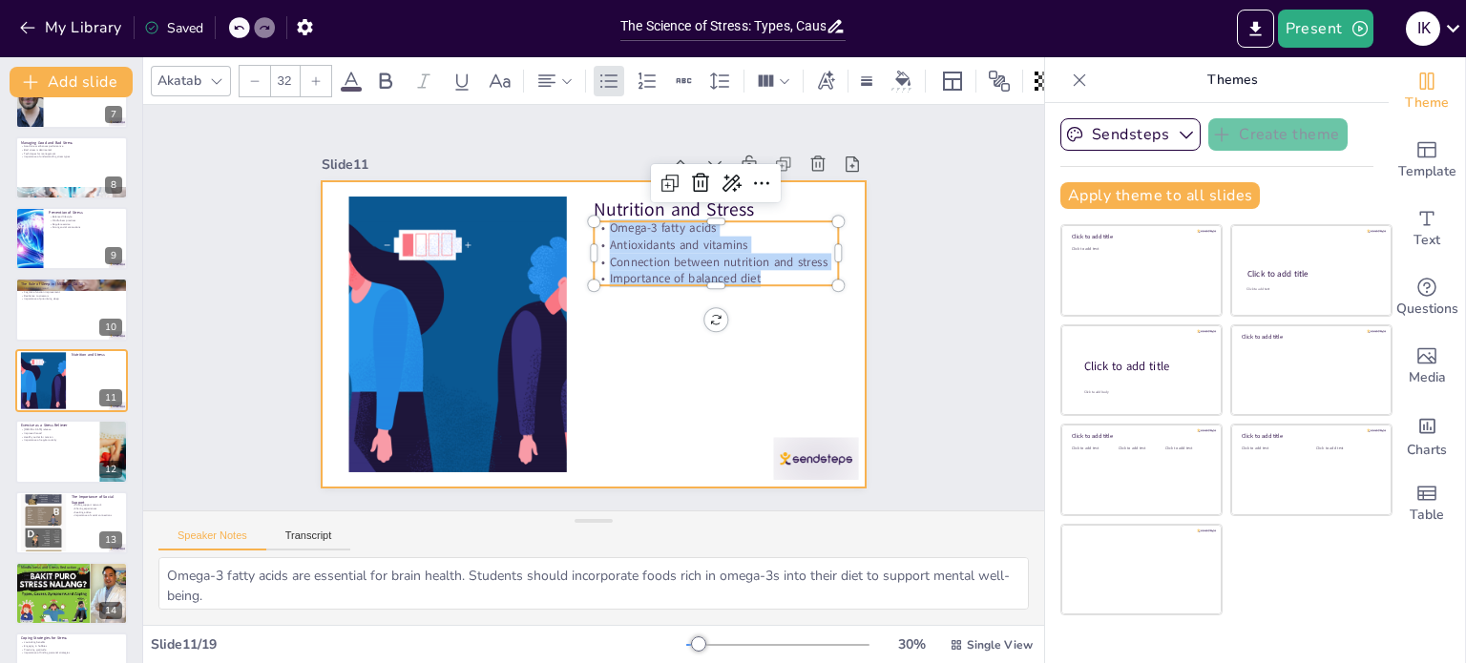
drag, startPoint x: 598, startPoint y: 223, endPoint x: 822, endPoint y: 332, distance: 248.4
click at [822, 332] on div "Nutrition and Stress Omega-3 fatty acids Antioxidants and vitamins Connection b…" at bounding box center [585, 333] width 613 height 460
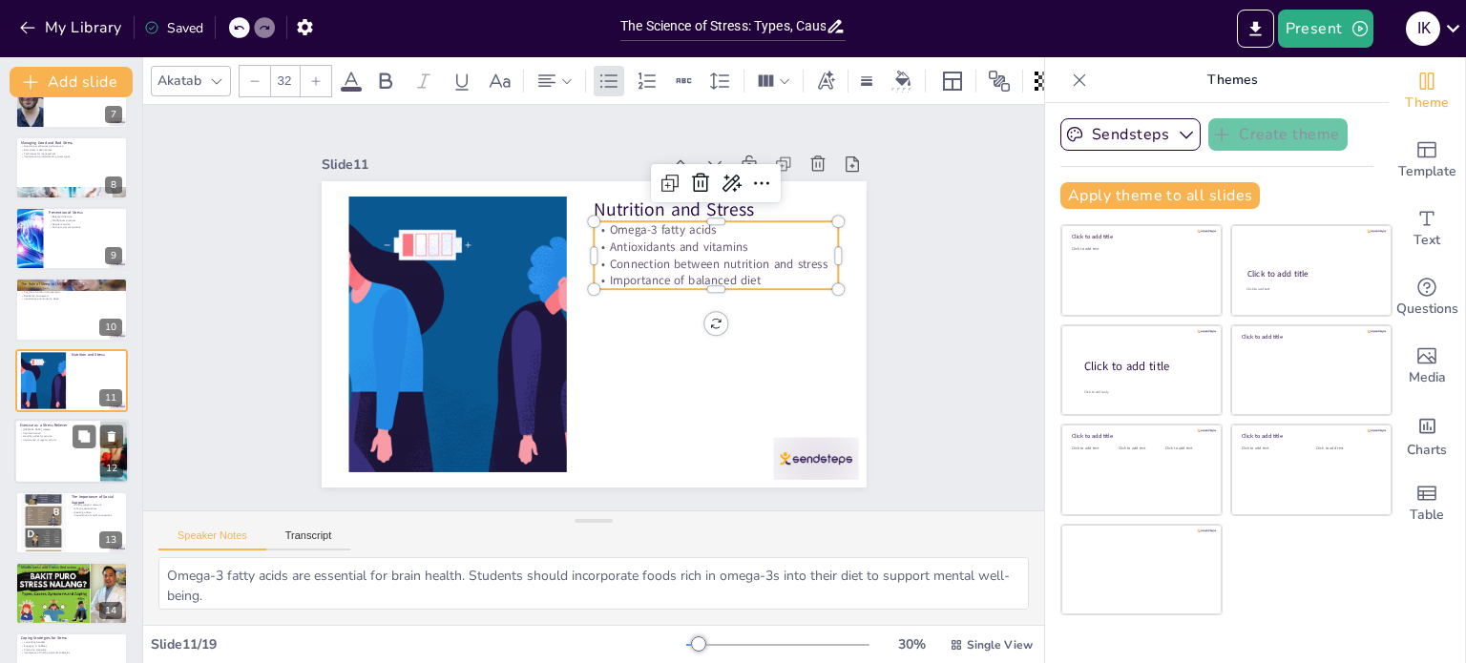
checkbox input "true"
click at [31, 448] on div at bounding box center [71, 451] width 115 height 65
type textarea "Exercise stimulates the release of [MEDICAL_DATA], which are natural mood lifte…"
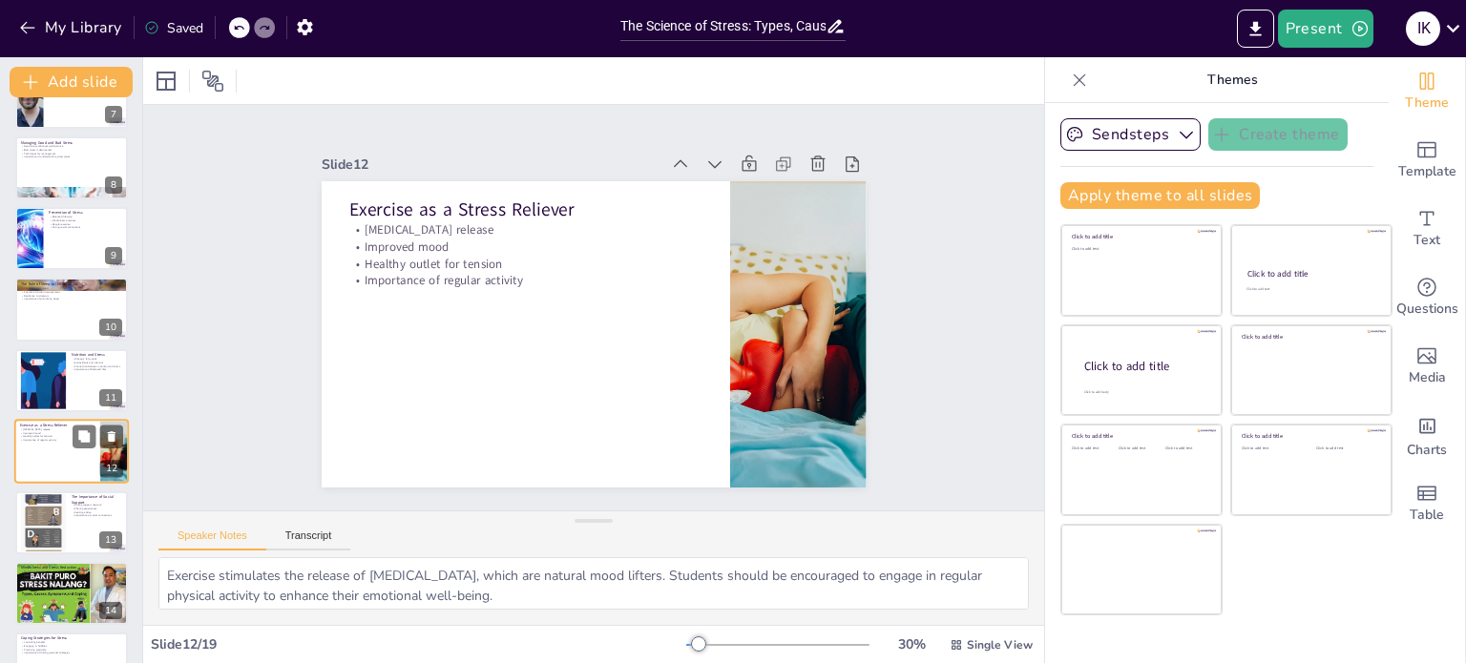
scroll to position [545, 0]
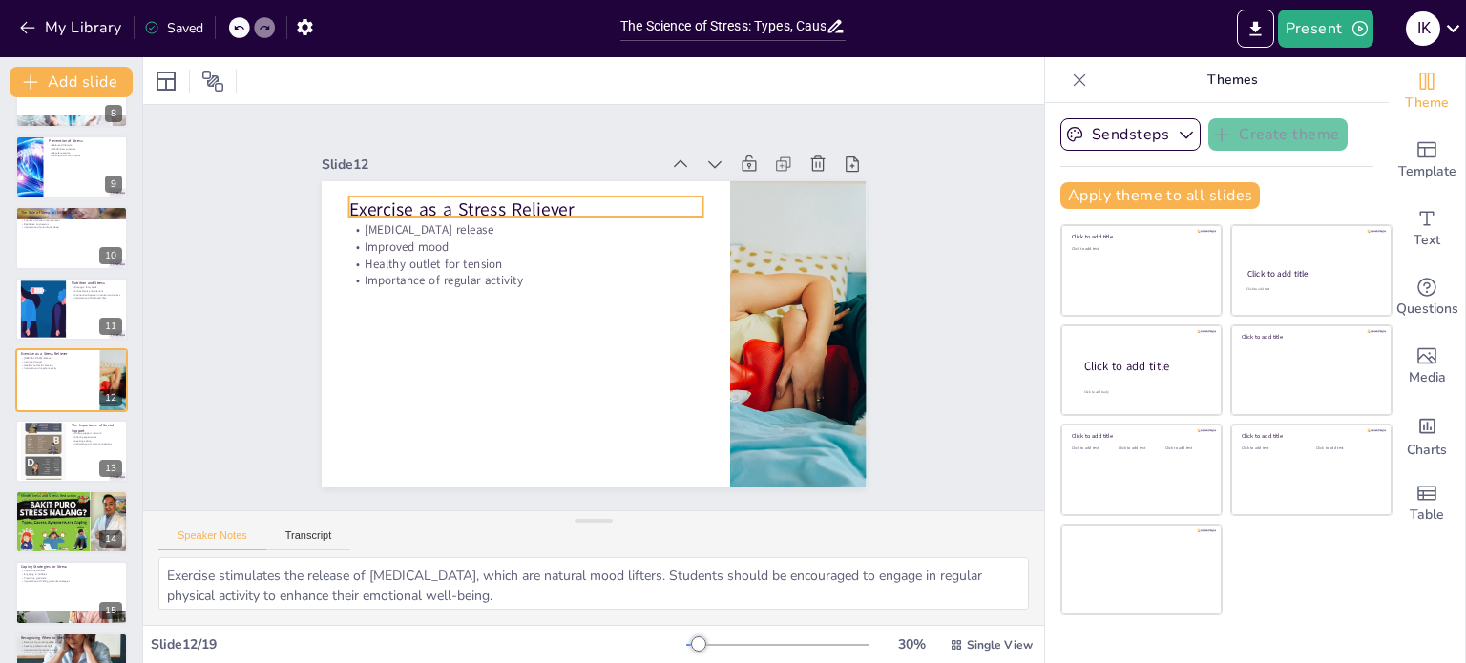
click at [339, 205] on div "Exercise as a Stress Reliever [MEDICAL_DATA] release Improved mood Healthy outl…" at bounding box center [585, 333] width 613 height 460
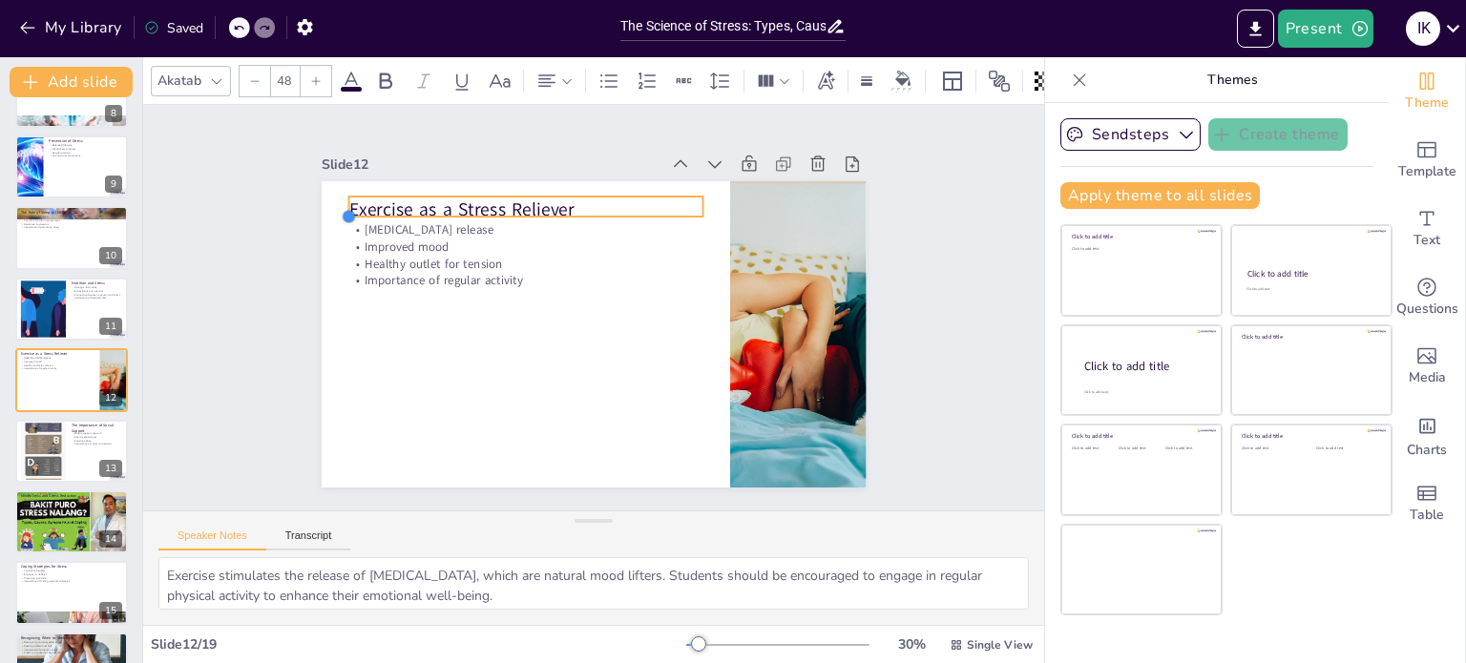
click at [567, 57] on div at bounding box center [577, 47] width 20 height 20
click at [387, 199] on p "Exercise as a Stress Reliever" at bounding box center [559, 193] width 345 height 134
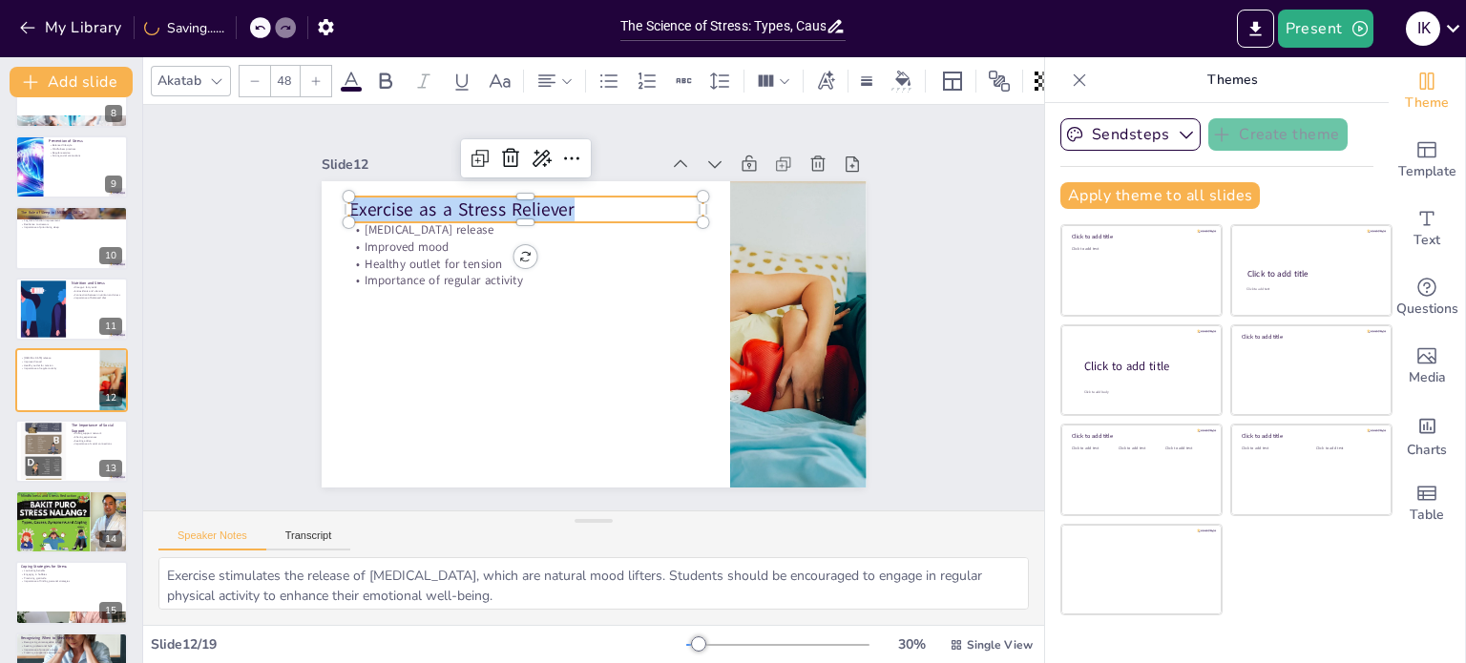
drag, startPoint x: 339, startPoint y: 199, endPoint x: 611, endPoint y: 205, distance: 272.1
click at [611, 205] on p "Exercise as a Stress Reliever" at bounding box center [572, 190] width 334 height 167
click at [398, 217] on div at bounding box center [562, 208] width 329 height 157
checkbox input "true"
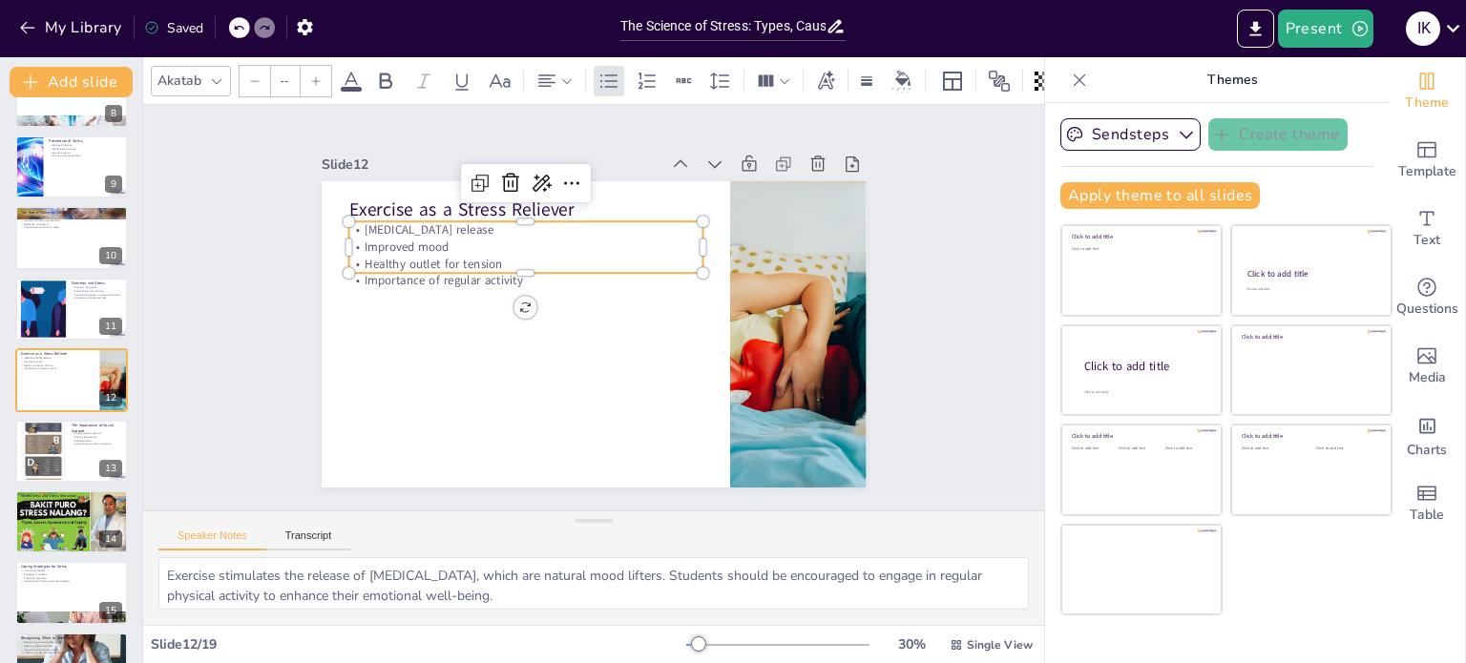
type input "32"
click at [398, 225] on p "[MEDICAL_DATA] release" at bounding box center [563, 209] width 330 height 159
click at [458, 222] on p "[MEDICAL_DATA] release" at bounding box center [595, 204] width 275 height 249
click at [398, 222] on p "[MEDICAL_DATA] release" at bounding box center [563, 209] width 330 height 159
click at [416, 222] on p "[MEDICAL_DATA] release" at bounding box center [573, 207] width 315 height 192
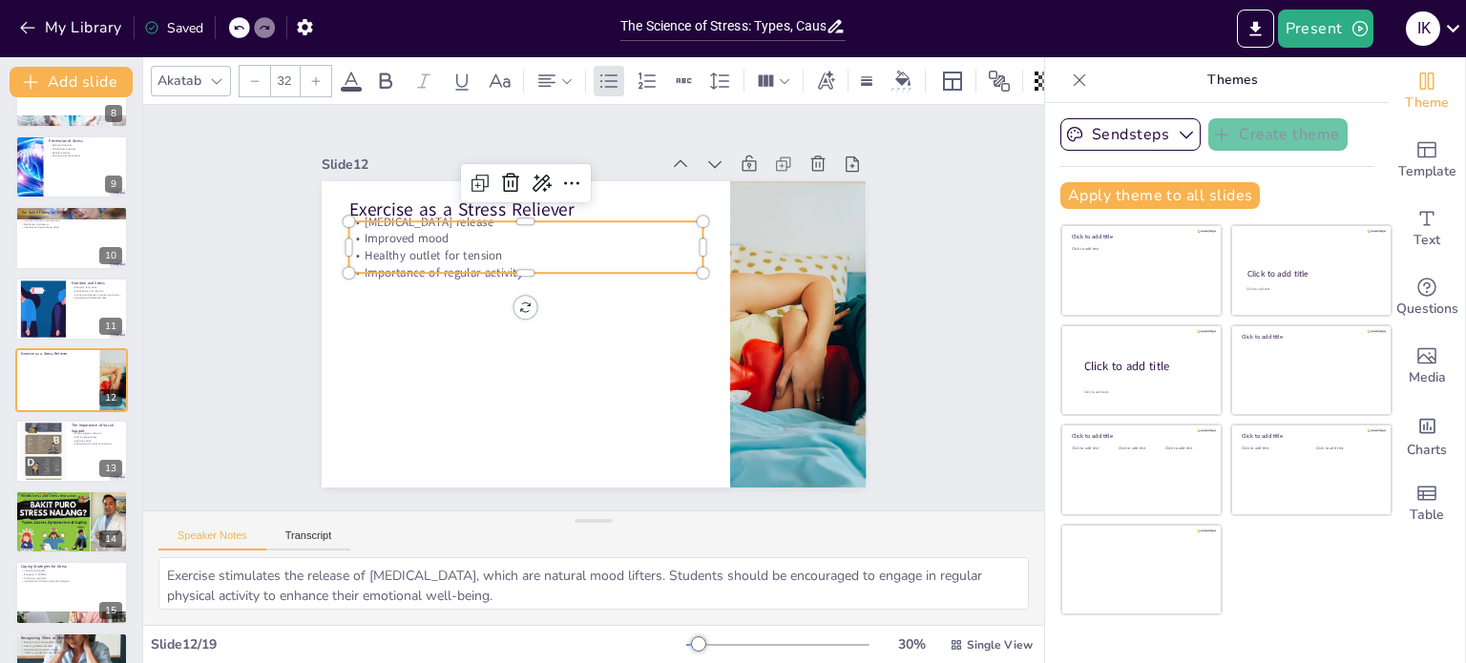
drag, startPoint x: 351, startPoint y: 222, endPoint x: 405, endPoint y: 253, distance: 61.6
click at [518, 253] on div "[MEDICAL_DATA] release Improved mood Healthy outlet for tension Importance of r…" at bounding box center [621, 221] width 206 height 351
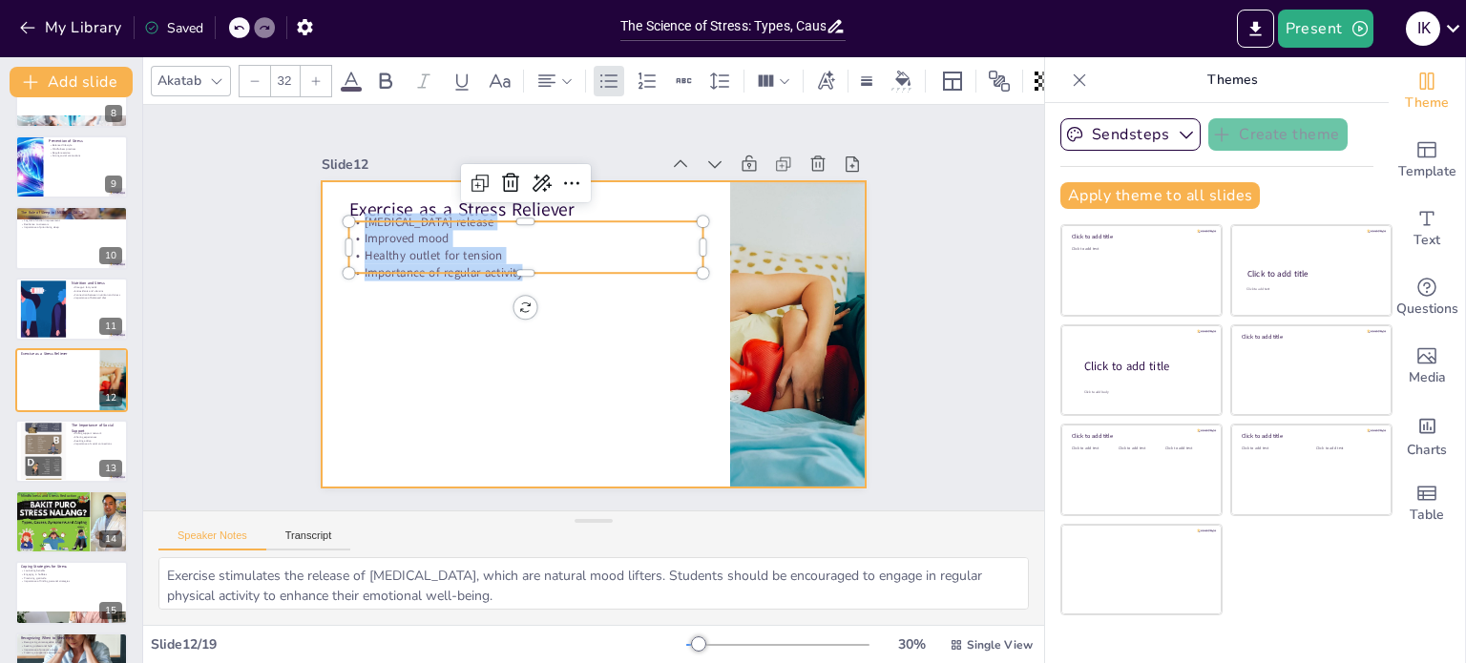
drag, startPoint x: 345, startPoint y: 216, endPoint x: 583, endPoint y: 277, distance: 246.3
click at [583, 277] on div "Exercise as a Stress Reliever [MEDICAL_DATA] release Improved mood Healthy outl…" at bounding box center [588, 334] width 596 height 413
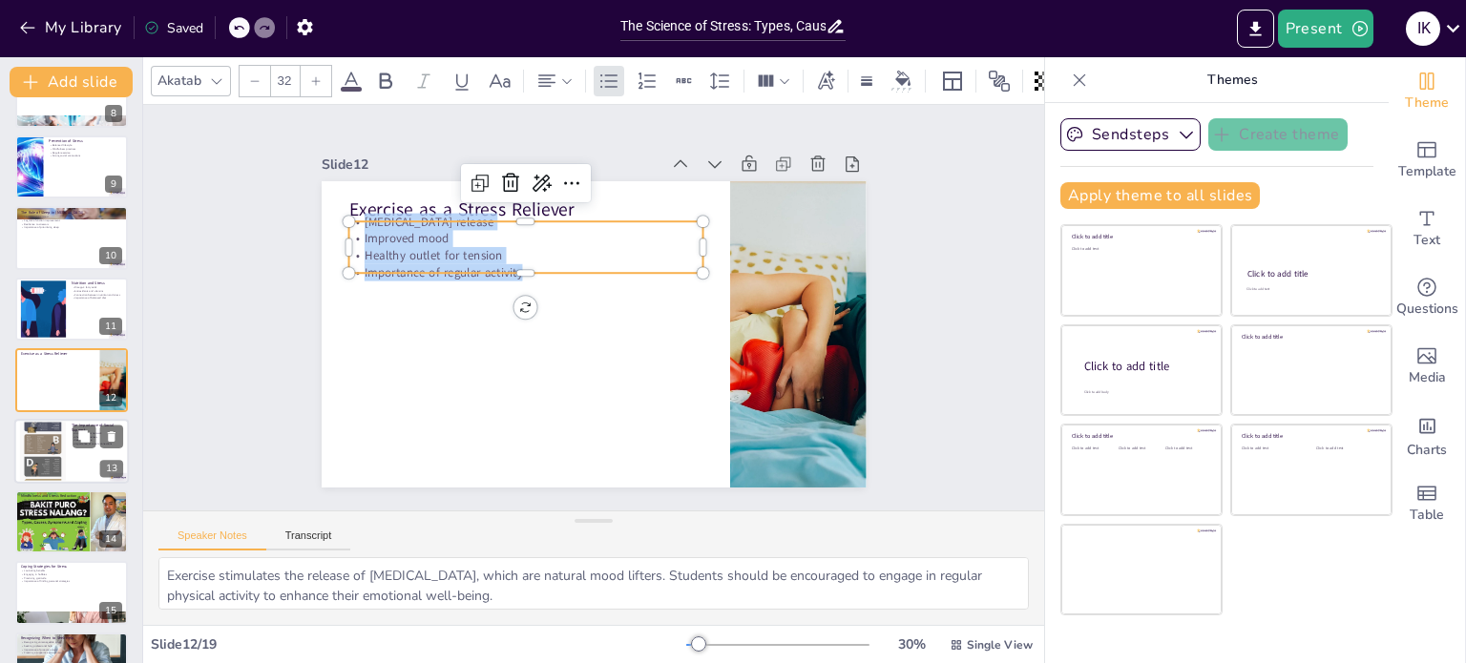
checkbox input "true"
click at [59, 446] on div at bounding box center [43, 451] width 46 height 100
type textarea "A strong support network is vital for emotional well-being. Students should pri…"
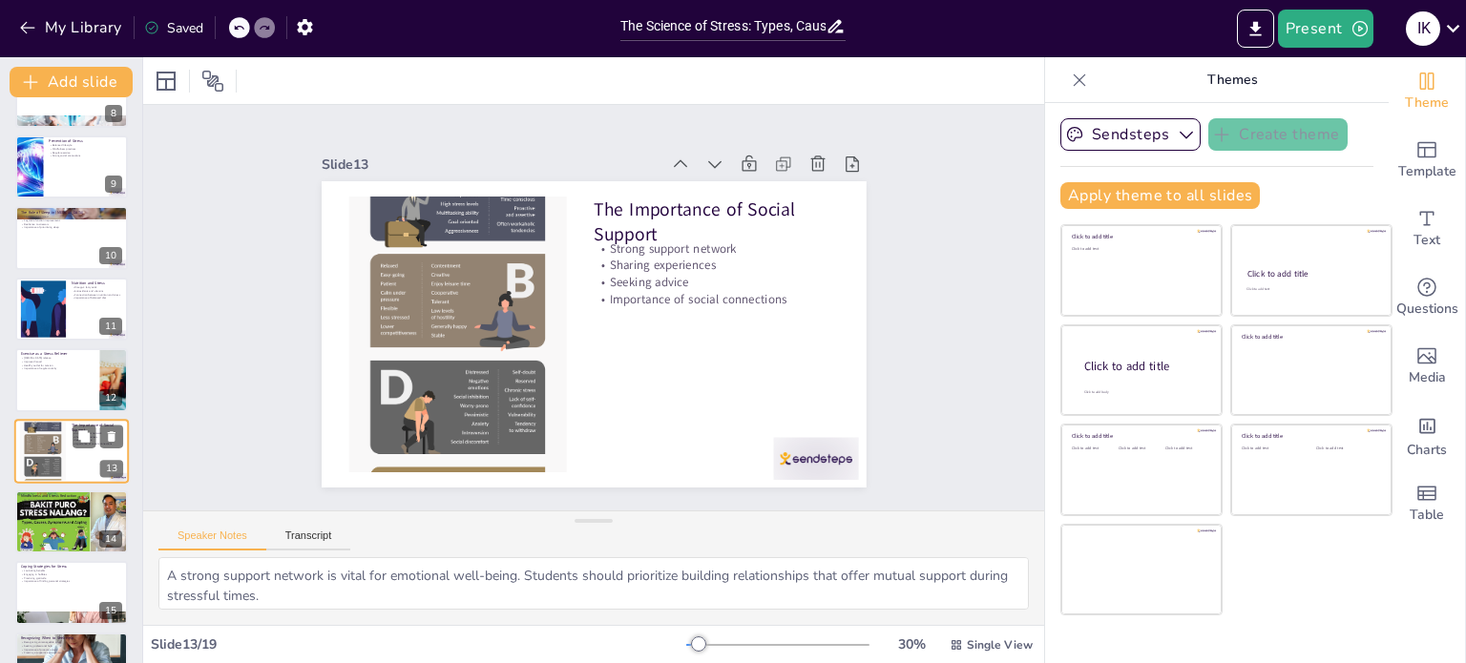
scroll to position [615, 0]
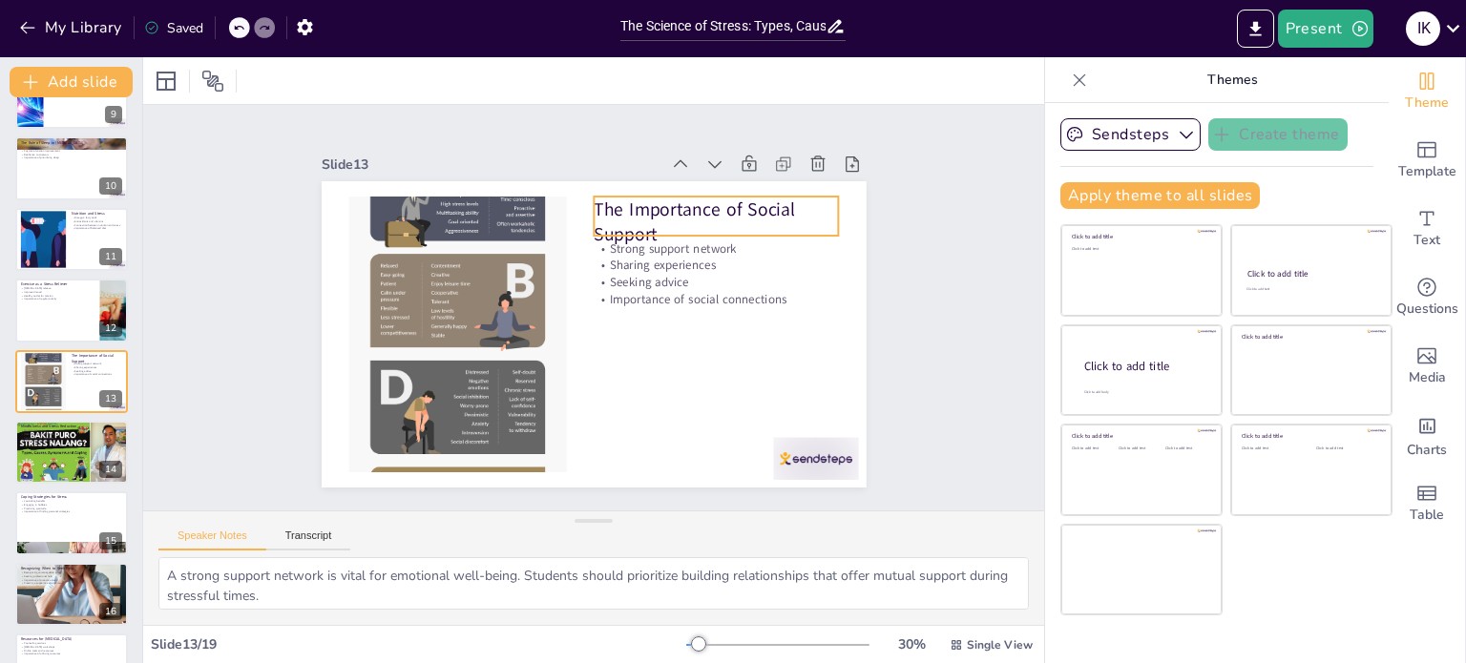
click at [618, 206] on p "The Importance of Social Support" at bounding box center [740, 279] width 244 height 146
checkbox input "true"
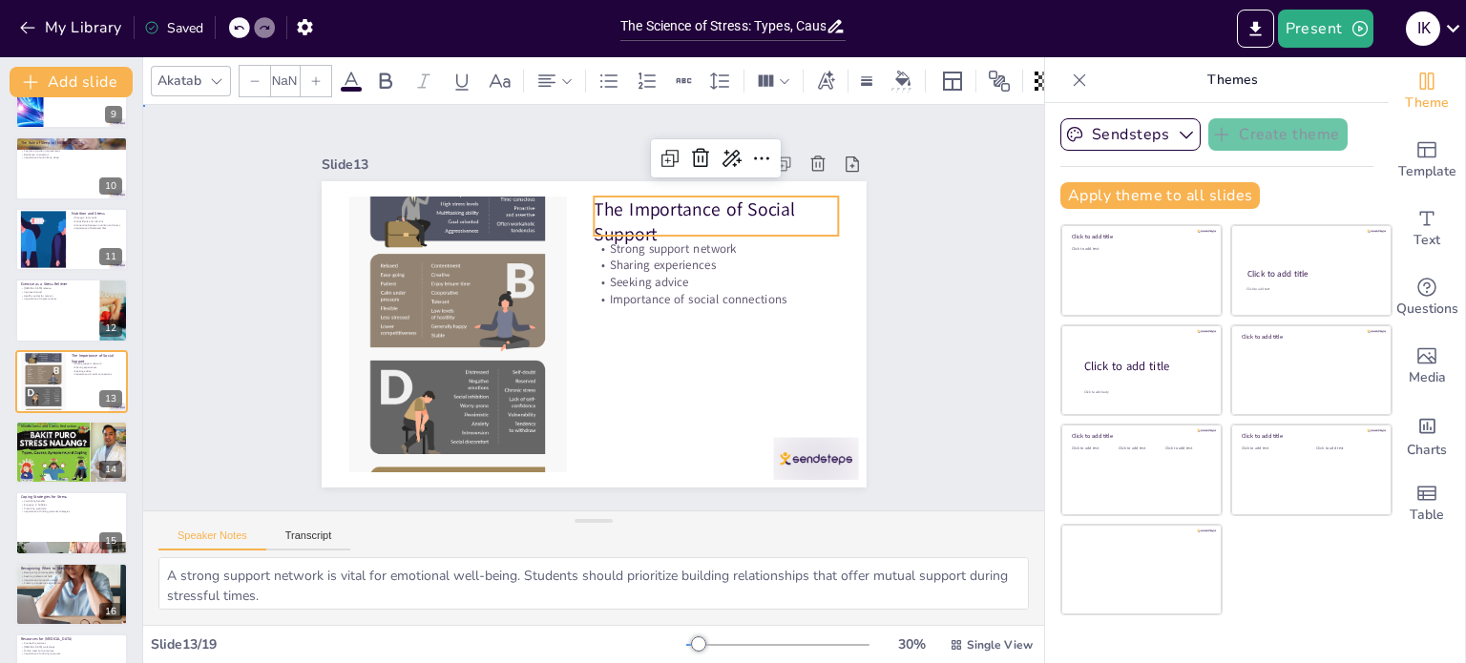
type input "48"
click at [606, 199] on p "The Importance of Social Support" at bounding box center [731, 249] width 250 height 101
drag, startPoint x: 587, startPoint y: 198, endPoint x: 668, endPoint y: 223, distance: 85.1
click at [668, 223] on p "The Importance of Social Support" at bounding box center [742, 273] width 244 height 146
click at [646, 279] on div at bounding box center [703, 394] width 114 height 230
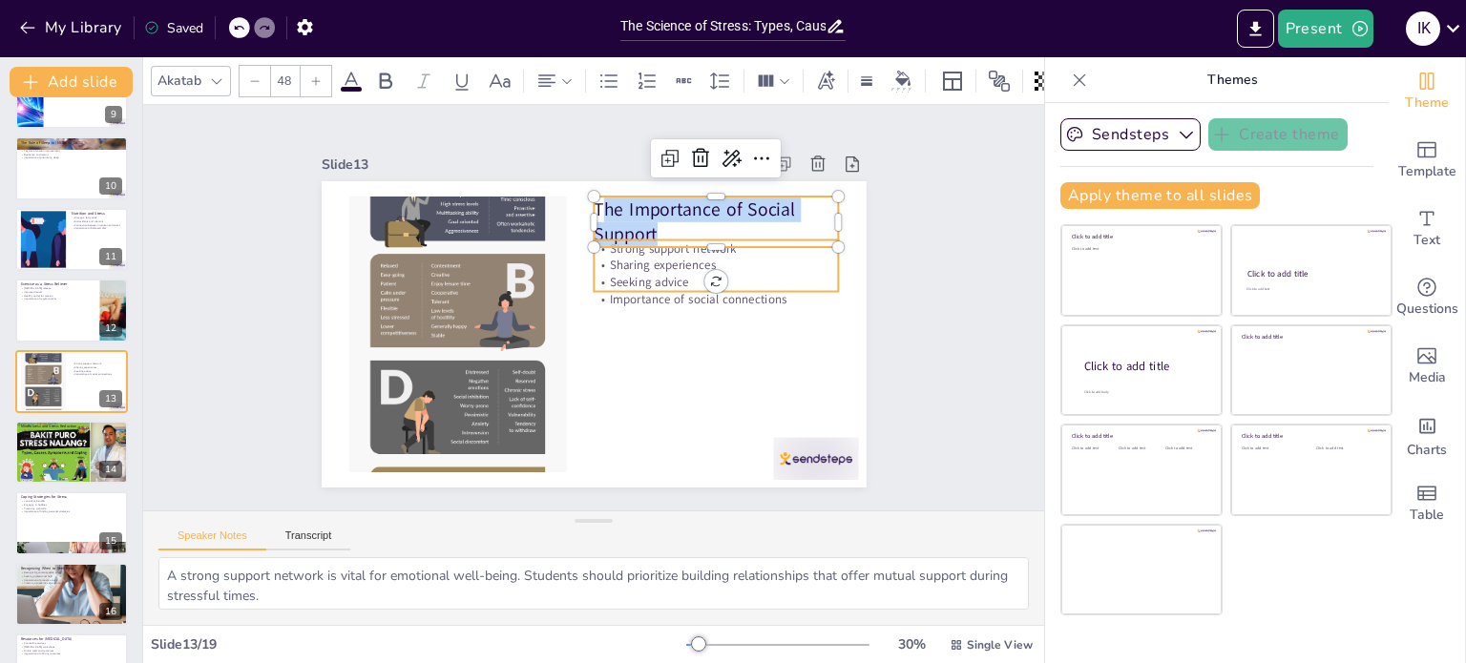
checkbox input "true"
type input "32"
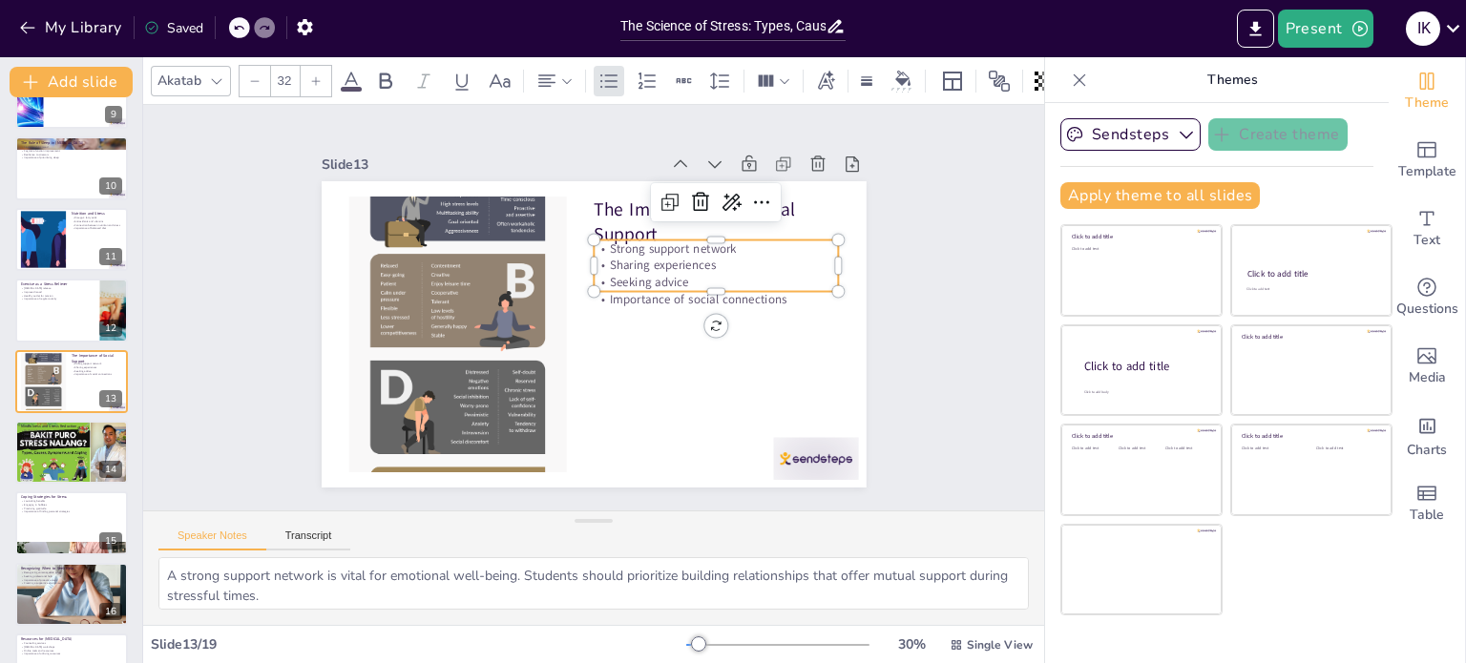
click at [623, 282] on p "Sharing experiences" at bounding box center [691, 392] width 137 height 220
click at [619, 249] on p "Strong support network" at bounding box center [729, 317] width 220 height 137
click at [615, 246] on p "Strong support network" at bounding box center [730, 303] width 231 height 115
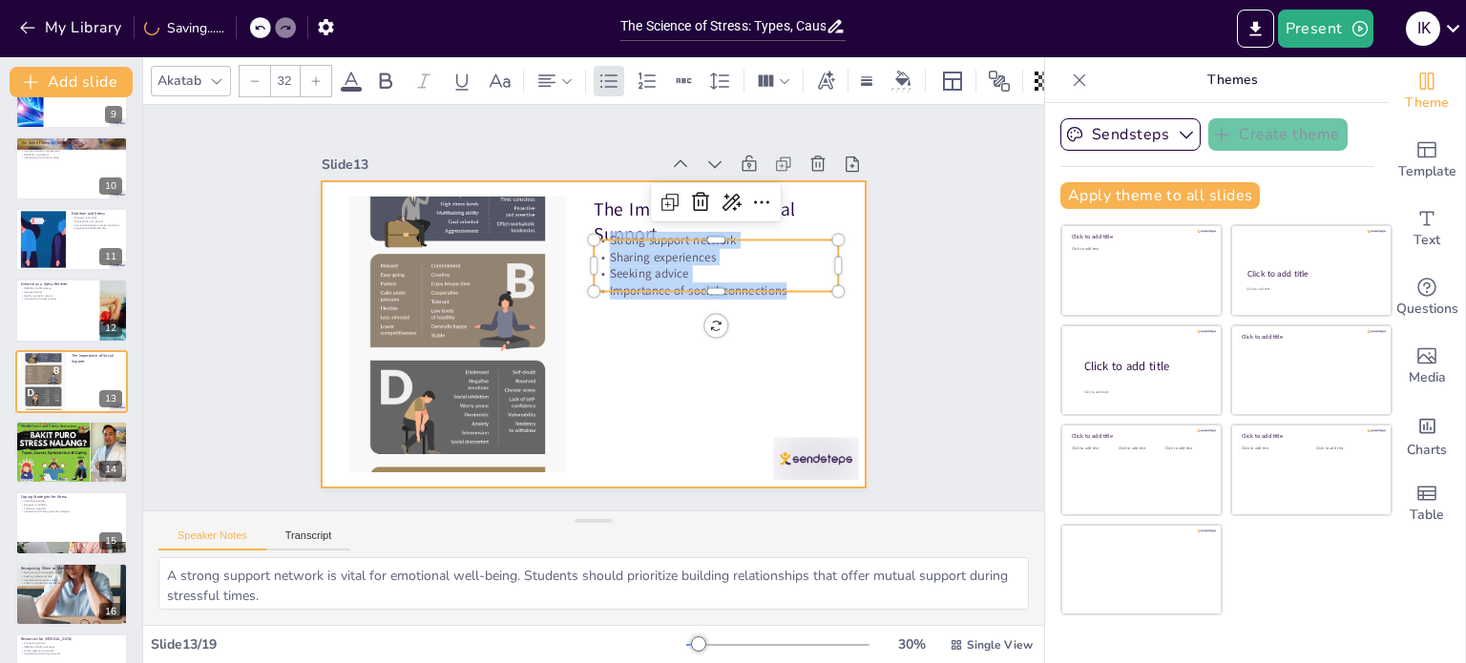
drag, startPoint x: 596, startPoint y: 238, endPoint x: 784, endPoint y: 300, distance: 198.0
click at [784, 300] on div "The Importance of Social Support Strong support network Sharing experiences See…" at bounding box center [591, 335] width 574 height 362
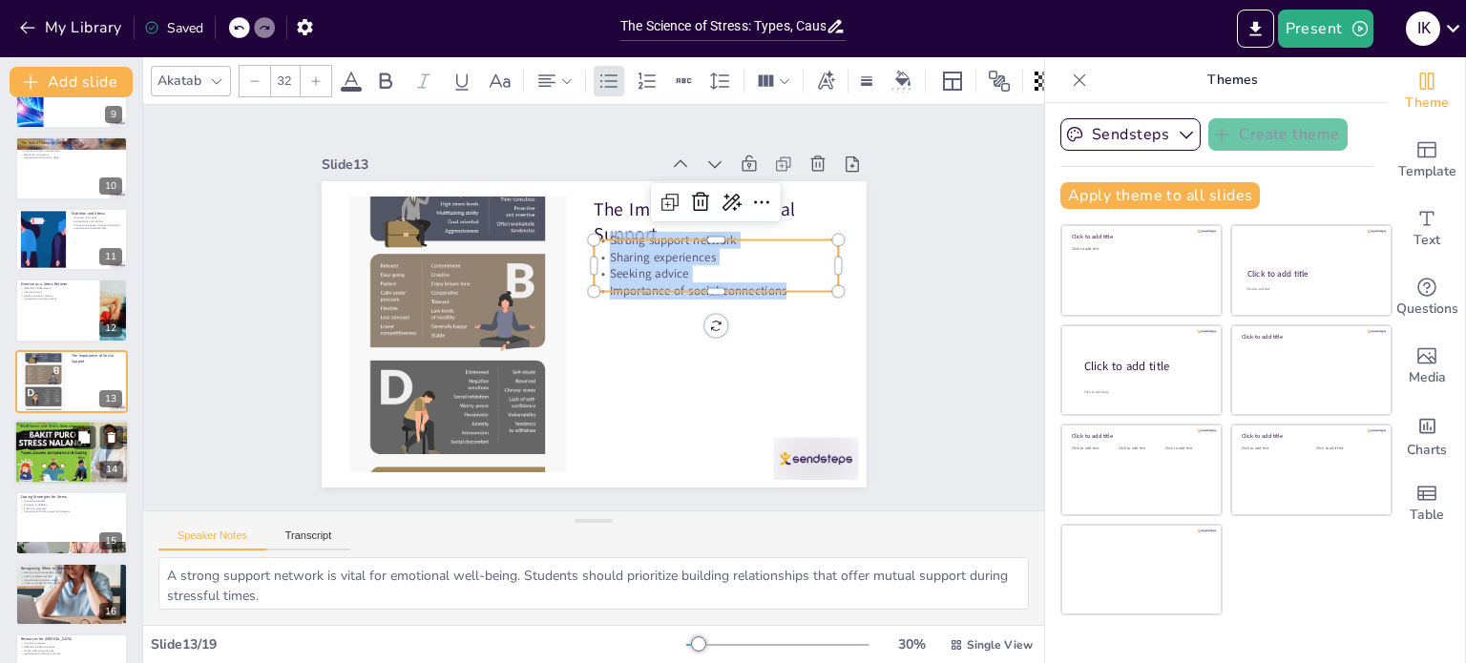
checkbox input "true"
click at [34, 464] on div at bounding box center [71, 452] width 115 height 65
type textarea "Meditation is a powerful tool for stress reduction. Students should explore var…"
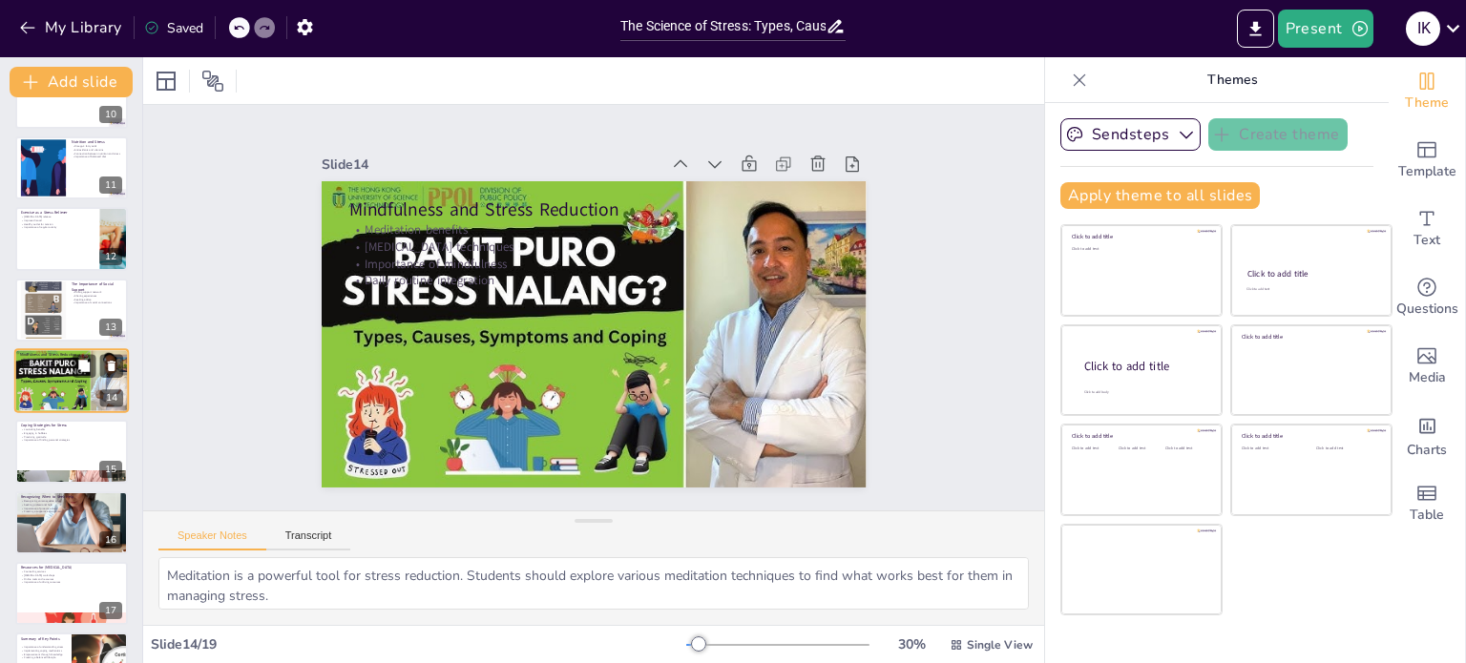
scroll to position [720, 0]
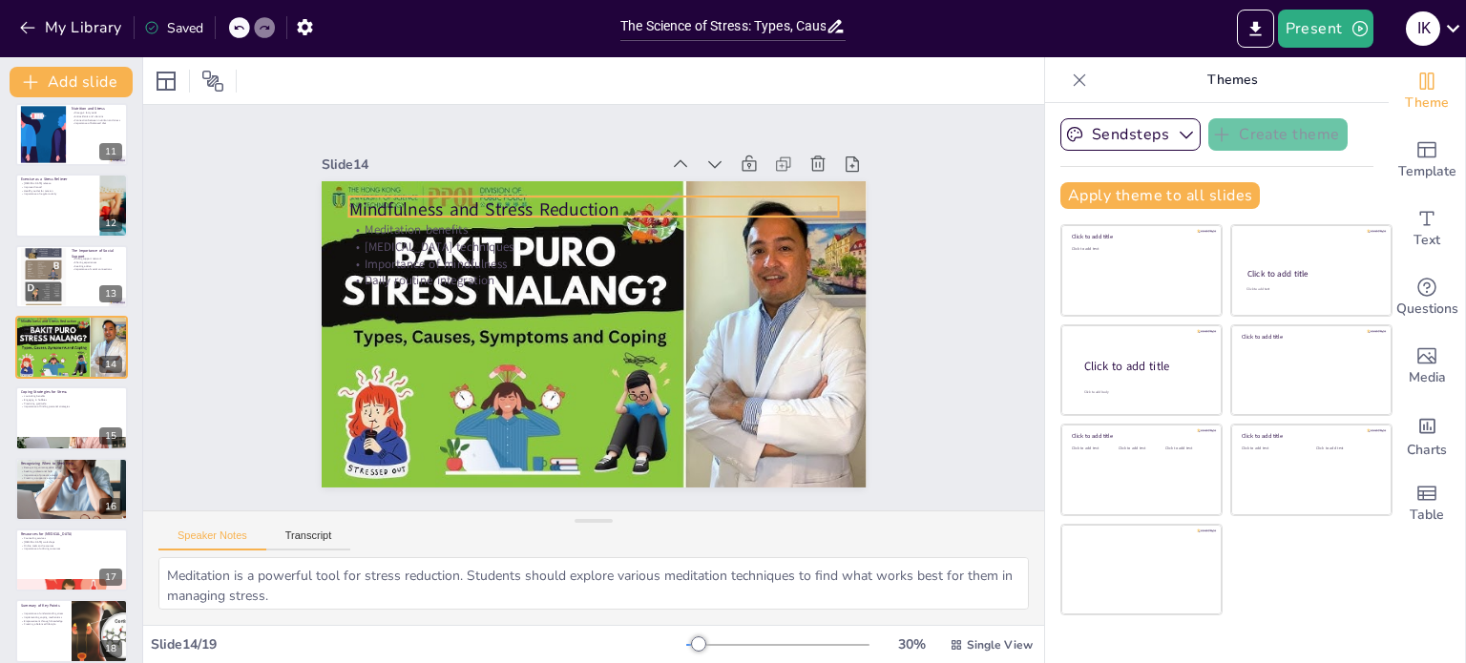
click at [346, 367] on p "Mindfulness and Stress Reduction" at bounding box center [583, 405] width 491 height 76
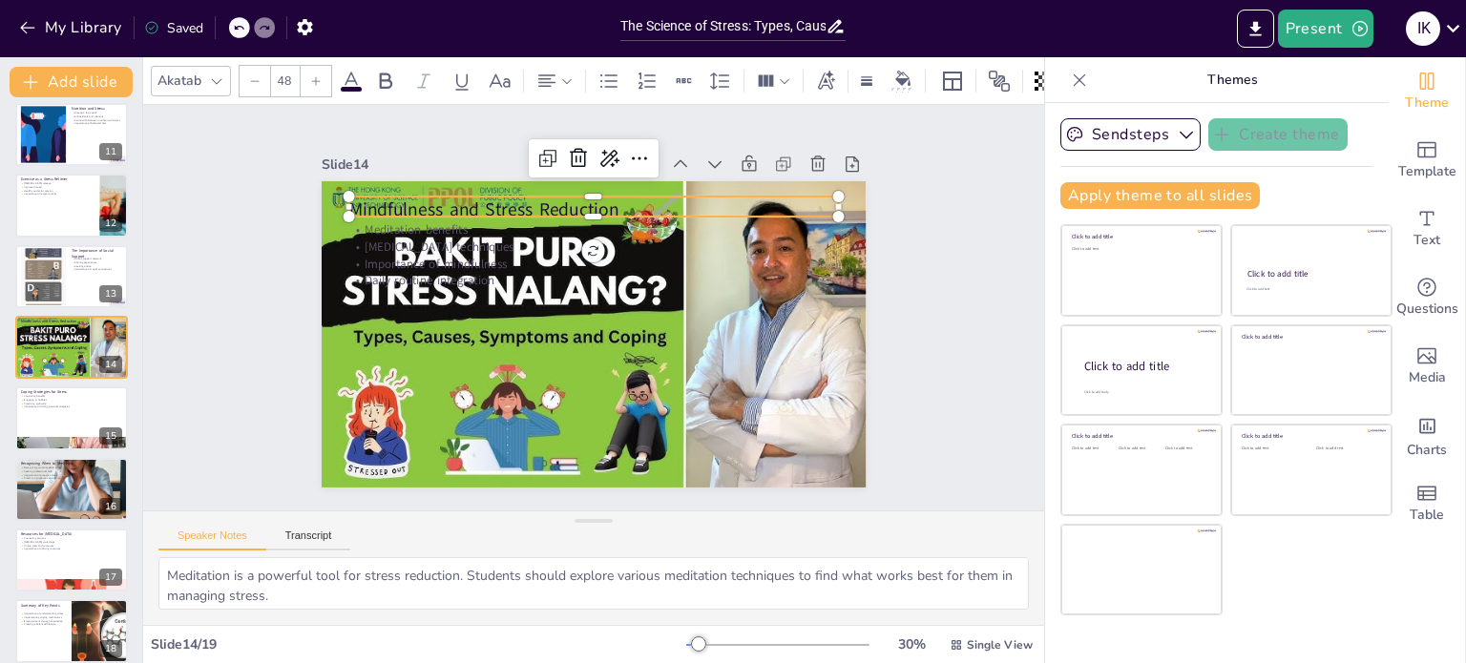
click at [493, 201] on p "Mindfulness and Stress Reduction" at bounding box center [666, 242] width 347 height 381
drag, startPoint x: 339, startPoint y: 201, endPoint x: 631, endPoint y: 195, distance: 292.1
click at [631, 195] on p "Mindfulness and Stress Reduction" at bounding box center [635, 215] width 458 height 222
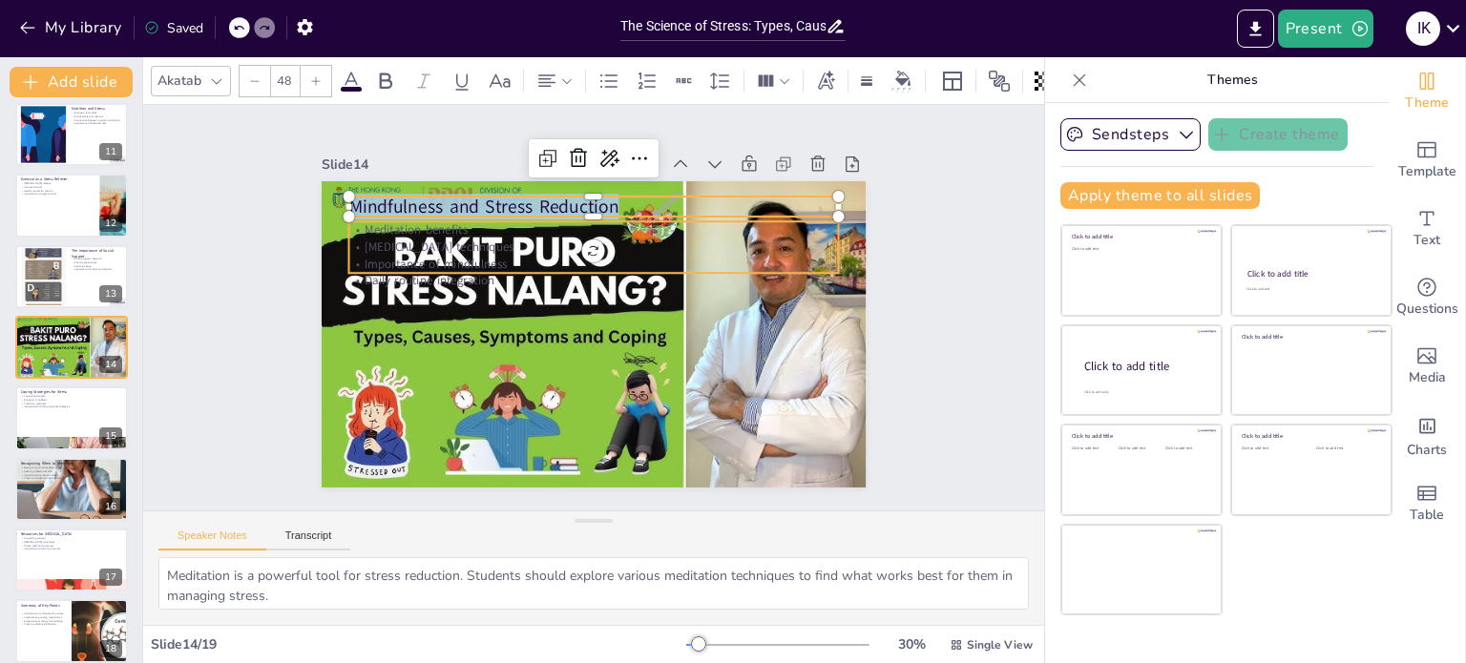
click at [387, 221] on p "Meditation benefits" at bounding box center [602, 231] width 490 height 68
checkbox input "true"
type input "32"
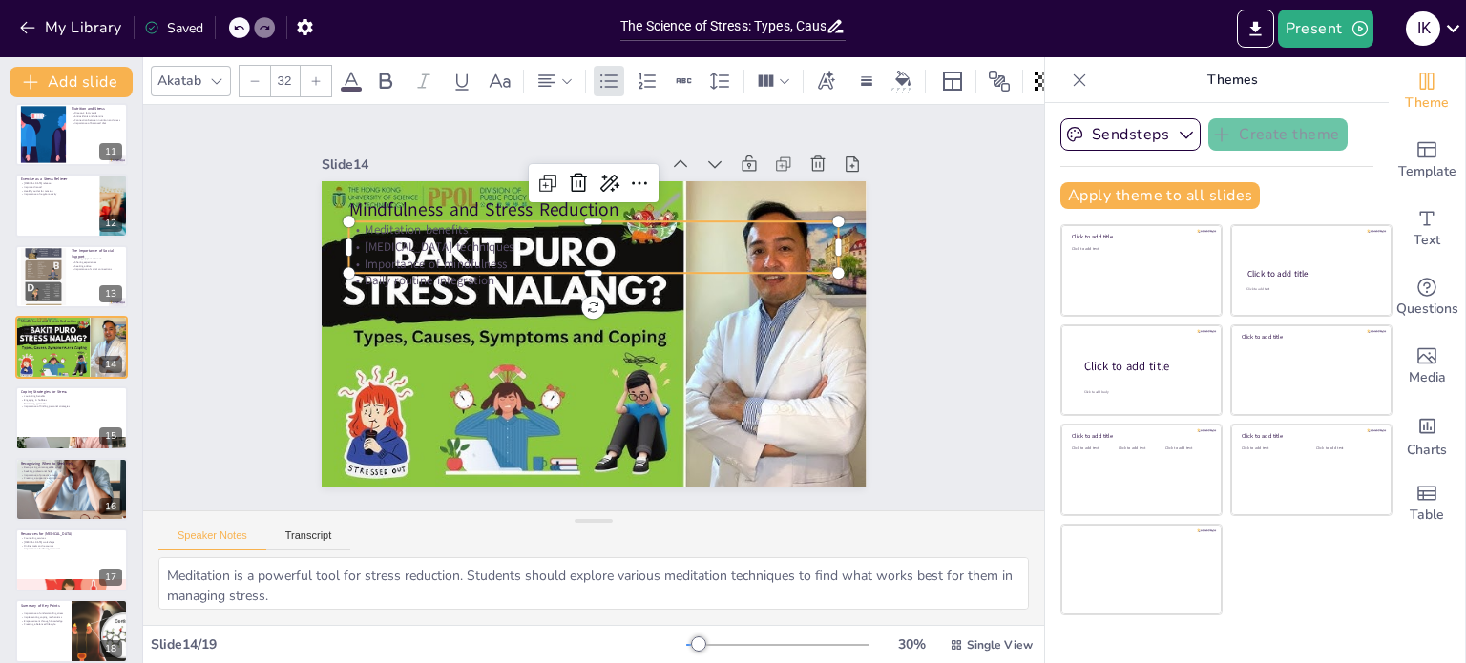
click at [481, 221] on p "Meditation benefits" at bounding box center [651, 256] width 341 height 376
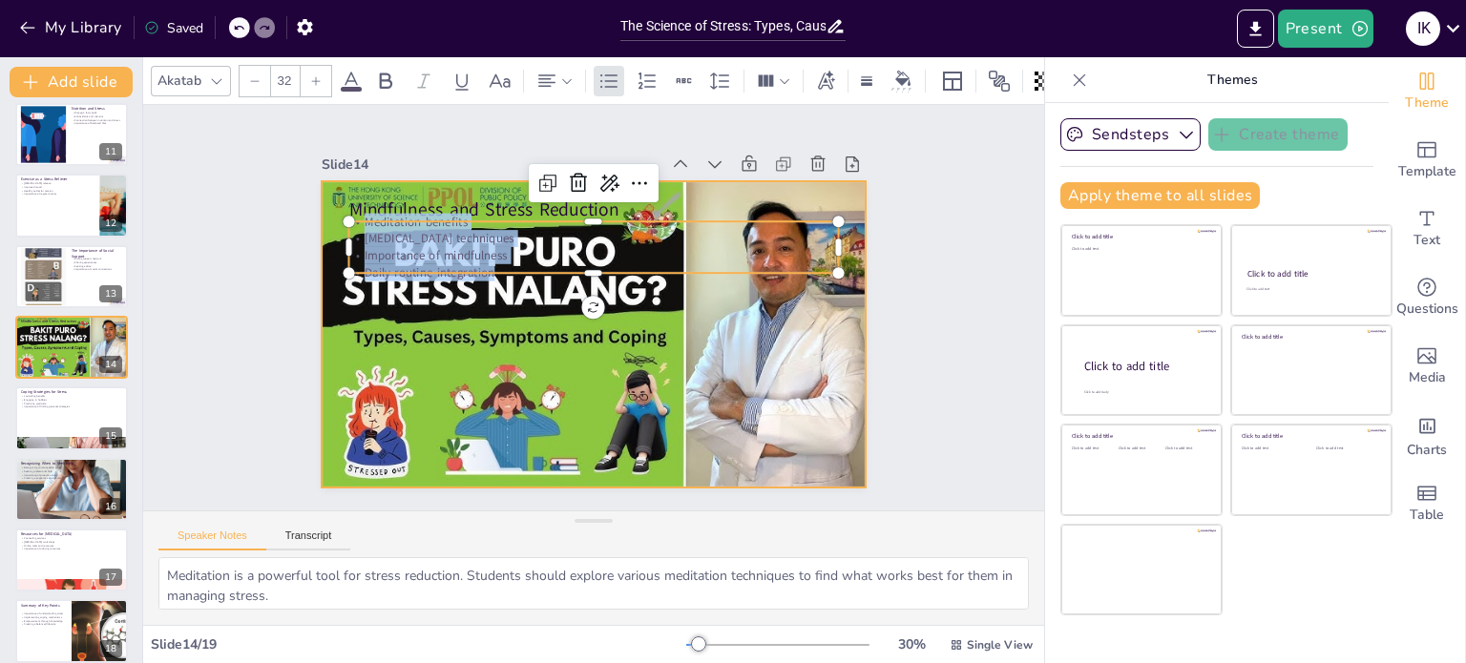
drag, startPoint x: 349, startPoint y: 215, endPoint x: 530, endPoint y: 296, distance: 197.8
click at [530, 296] on div "Mindfulness and Stress Reduction Meditation benefits [MEDICAL_DATA] techniques …" at bounding box center [577, 330] width 620 height 568
checkbox input "true"
click at [47, 416] on div at bounding box center [71, 419] width 115 height 65
type textarea "Journaling can be an effective emotional outlet. Students should consider writi…"
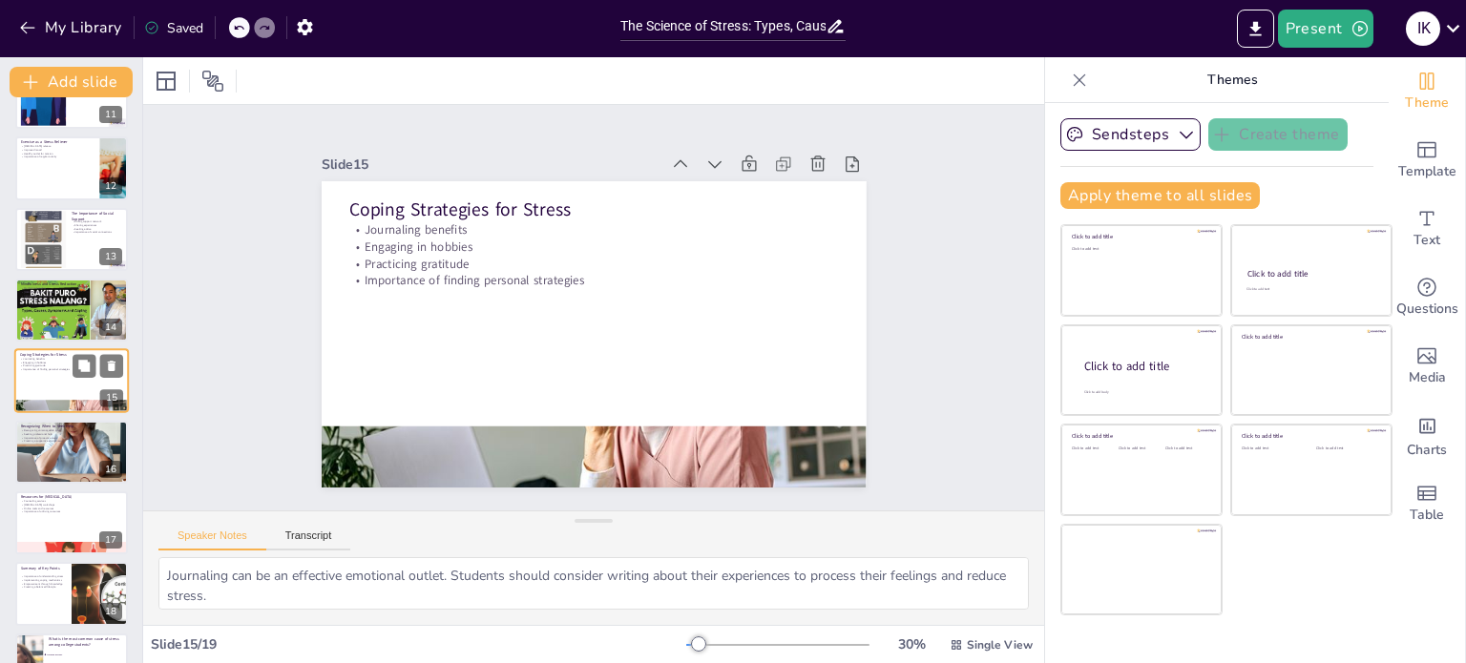
scroll to position [805, 0]
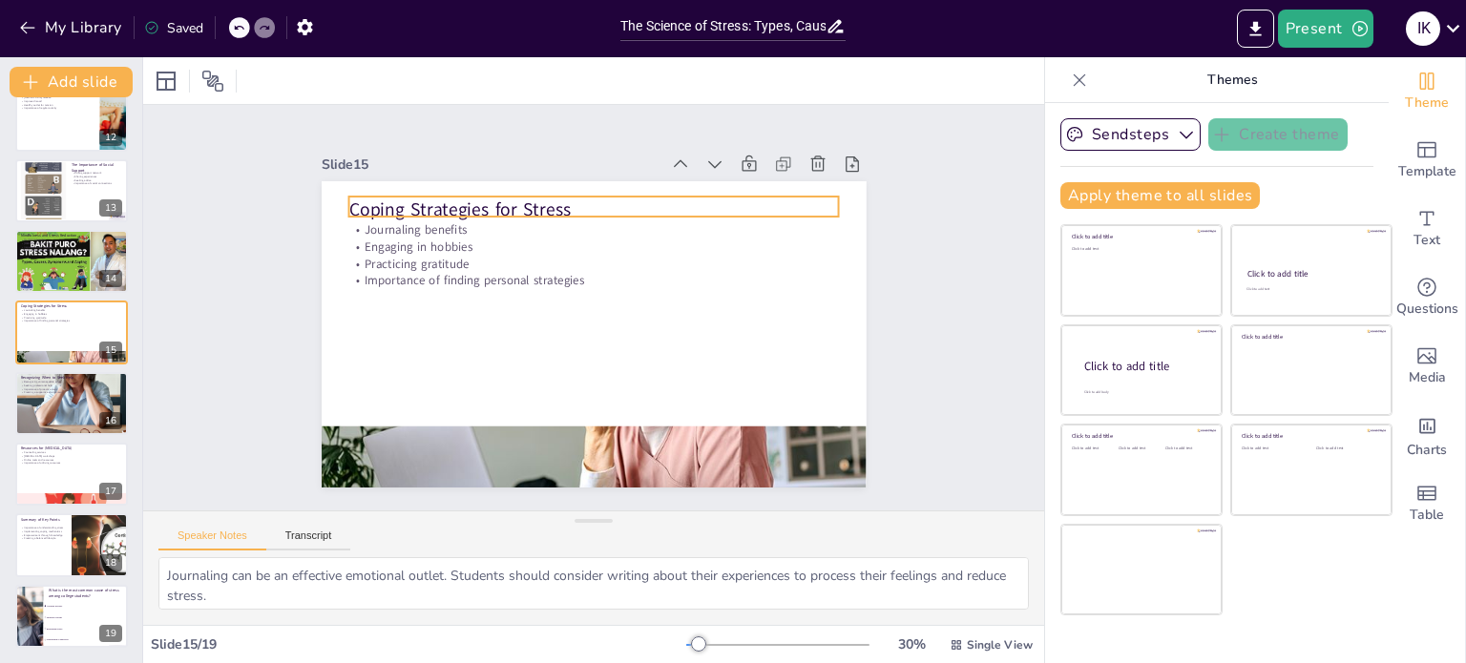
checkbox input "true"
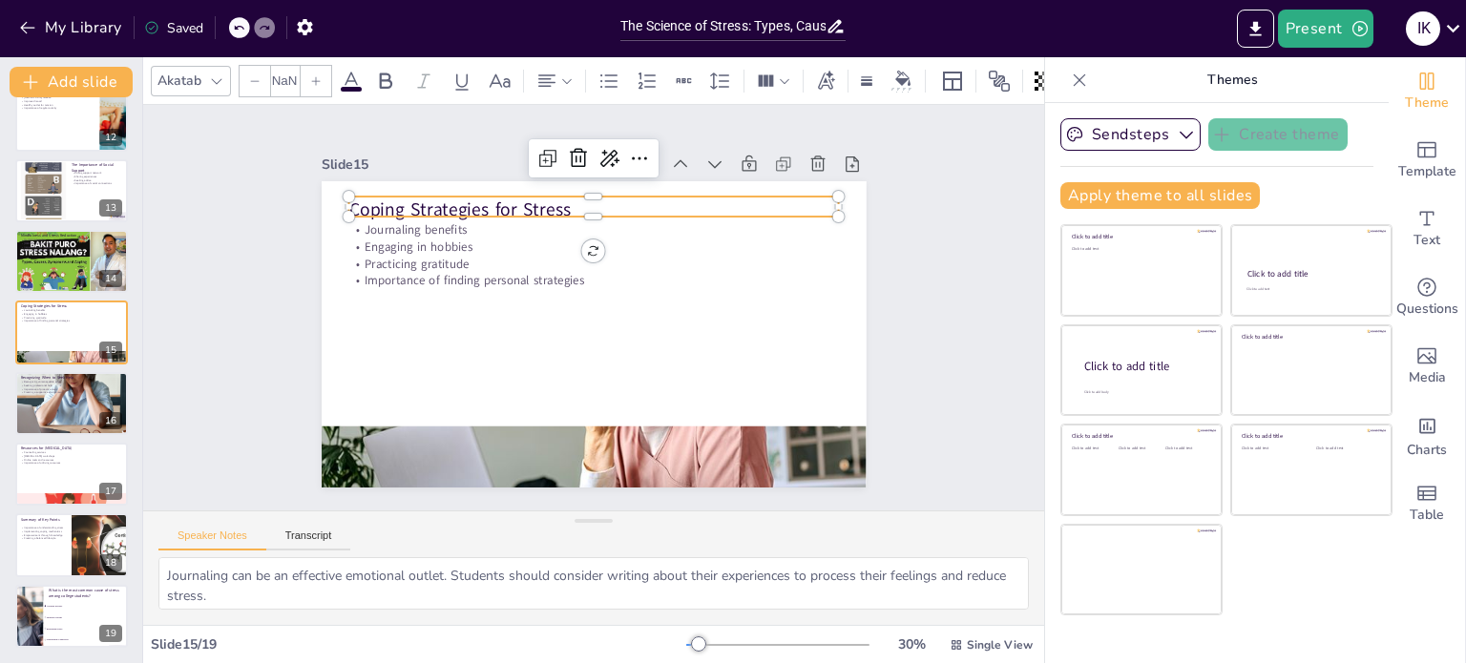
type input "48"
click at [348, 197] on p "Coping Strategies for Stress" at bounding box center [593, 210] width 491 height 26
click at [405, 198] on p "Coping Strategies for Stress" at bounding box center [634, 218] width 458 height 222
click at [469, 198] on p "Coping Strategies for Stress" at bounding box center [660, 234] width 382 height 346
click at [448, 198] on span "Coping Strategies for Stress" at bounding box center [545, 147] width 194 height 151
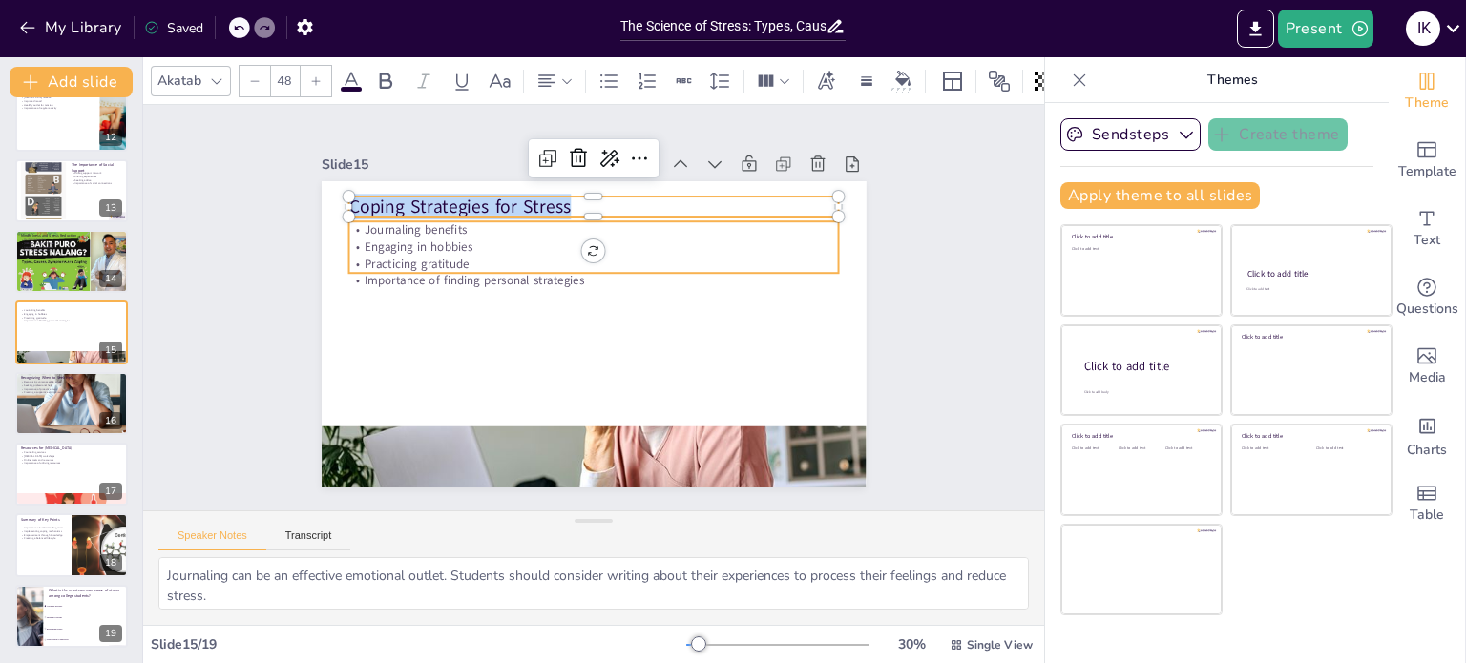
checkbox input "true"
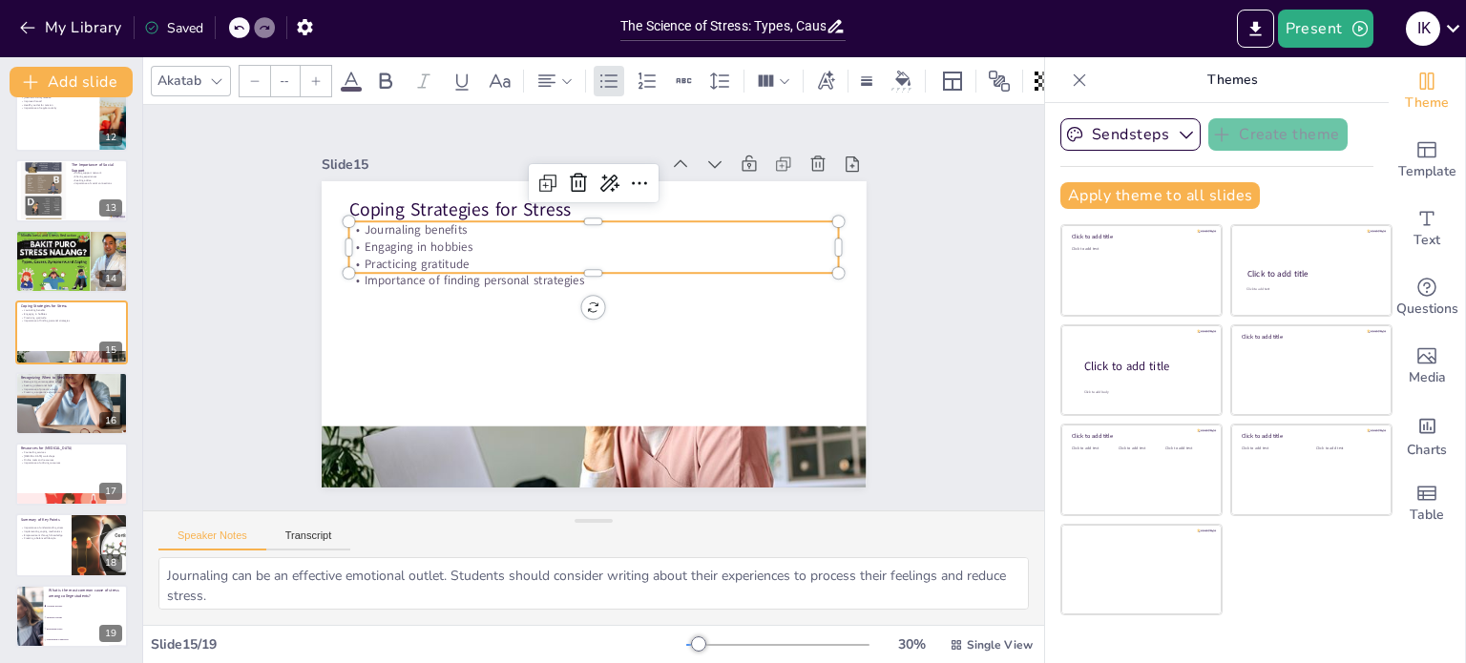
type input "32"
click at [557, 220] on p "Journaling benefits" at bounding box center [664, 276] width 215 height 455
click at [458, 220] on p "Journaling benefits" at bounding box center [646, 250] width 376 height 341
click at [453, 170] on span "Journaling benefits" at bounding box center [499, 132] width 93 height 73
click at [473, 217] on p "Journaling benefits" at bounding box center [652, 243] width 376 height 341
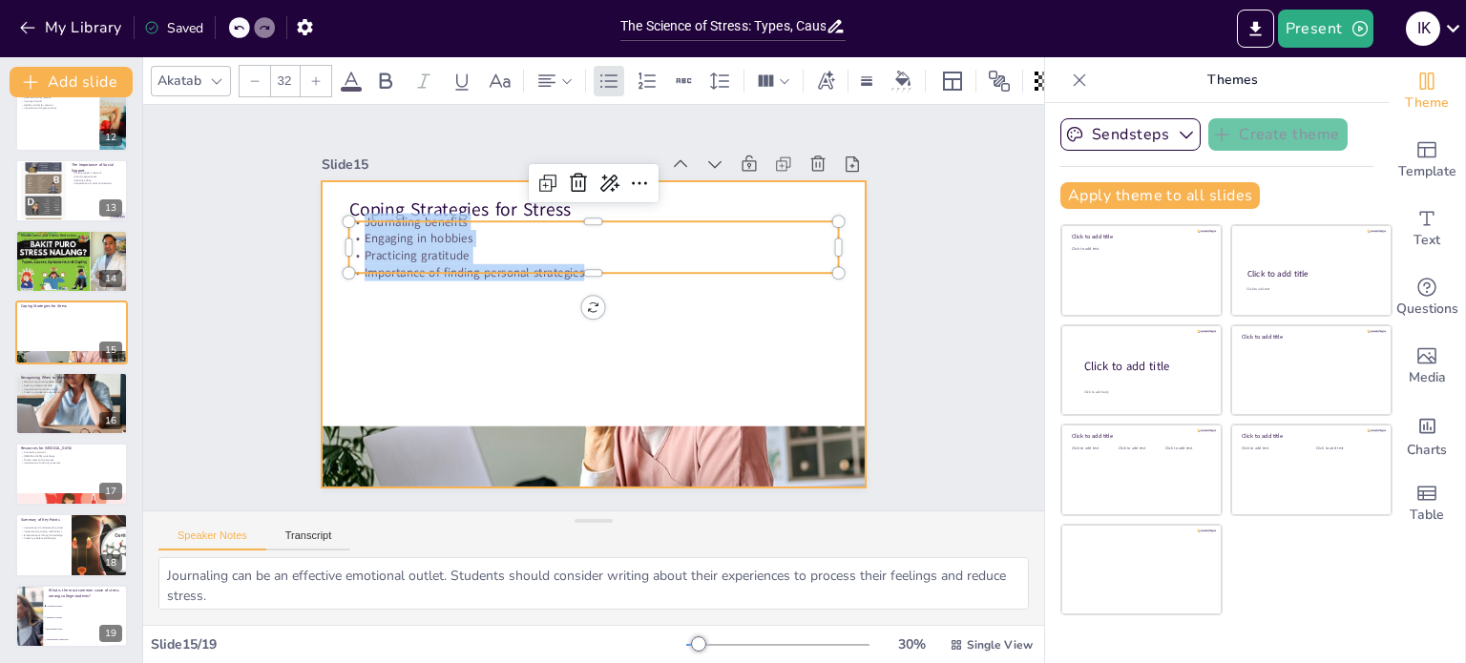
drag, startPoint x: 349, startPoint y: 217, endPoint x: 634, endPoint y: 280, distance: 291.3
click at [634, 280] on div "Coping Strategies for Stress Journaling benefits Engaging in hobbies Practicing…" at bounding box center [567, 313] width 413 height 596
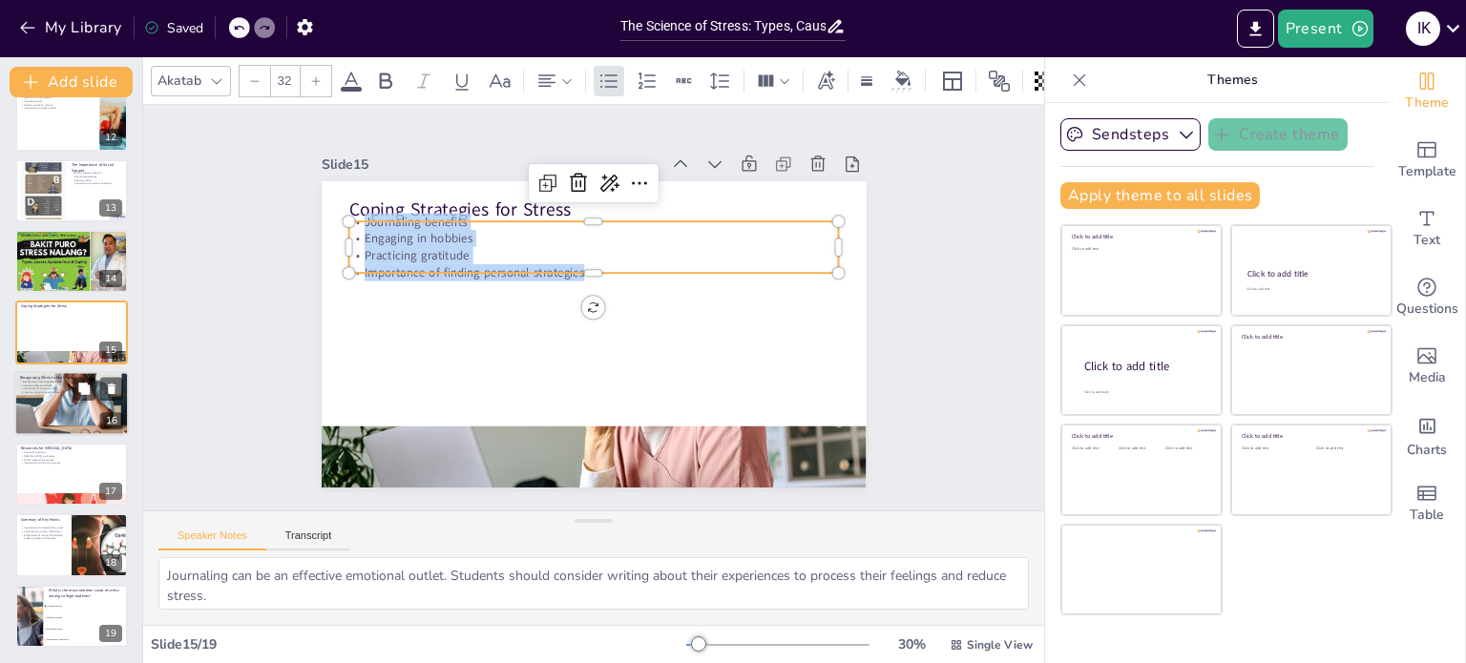
checkbox input "true"
click at [41, 404] on div at bounding box center [71, 404] width 115 height 120
type textarea "Recognizing when stress becomes unmanageable is crucial. Students should be edu…"
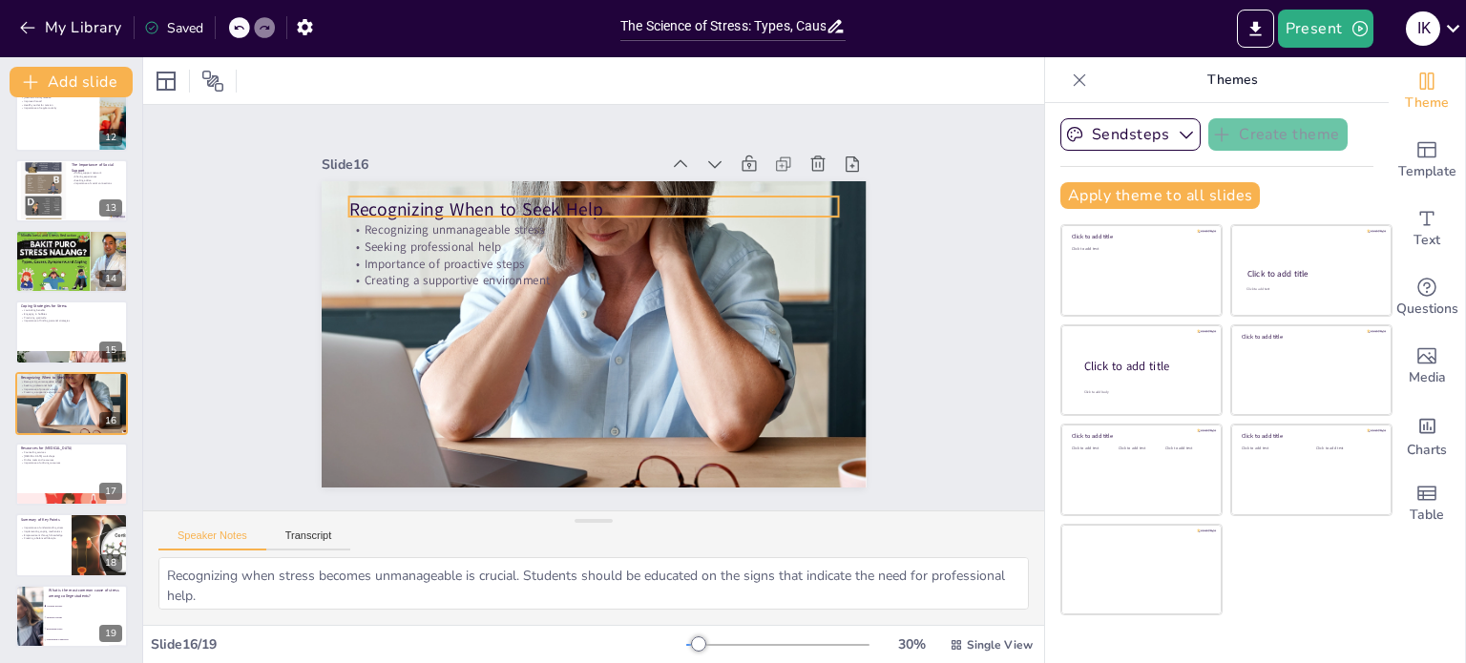
click at [446, 199] on p "Recognizing When to Seek Help" at bounding box center [651, 227] width 411 height 309
click at [424, 199] on p "Recognizing When to Seek Help" at bounding box center [642, 222] width 437 height 267
checkbox input "true"
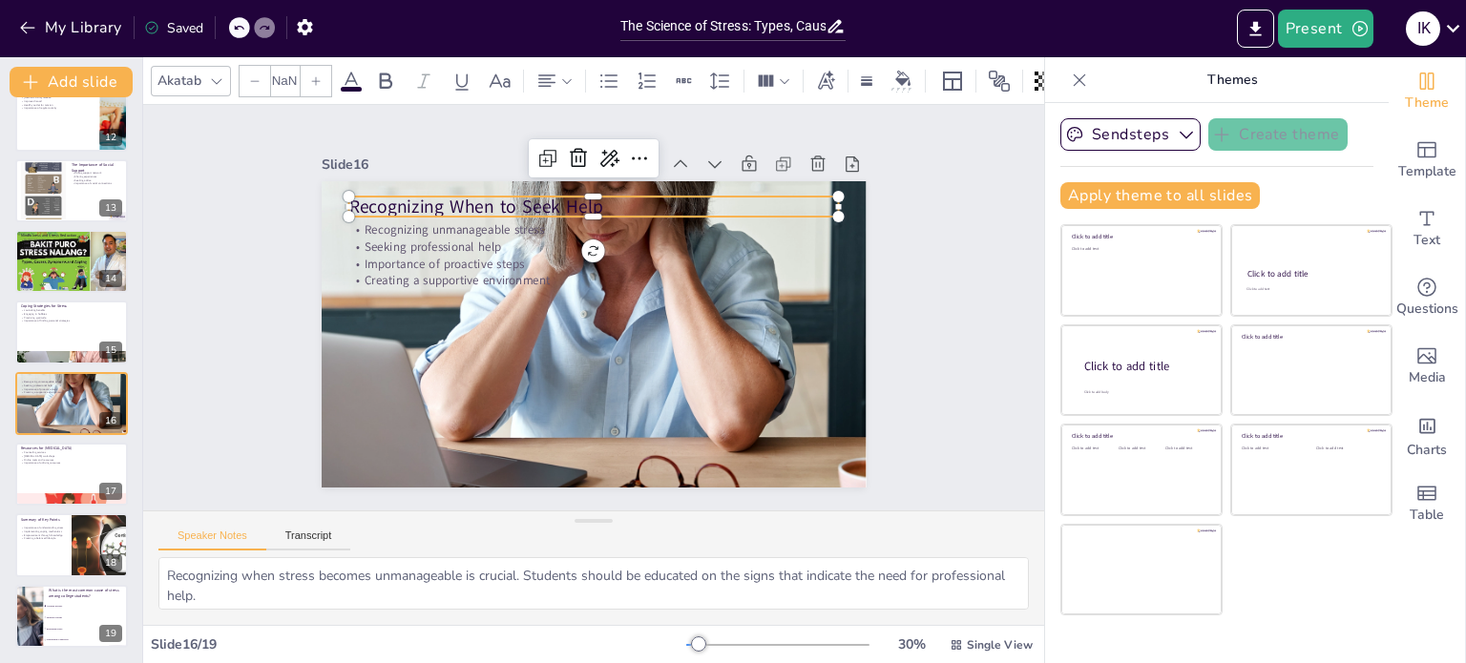
type input "48"
click at [426, 199] on span "Recognizing When to Seek Help" at bounding box center [542, 161] width 232 height 148
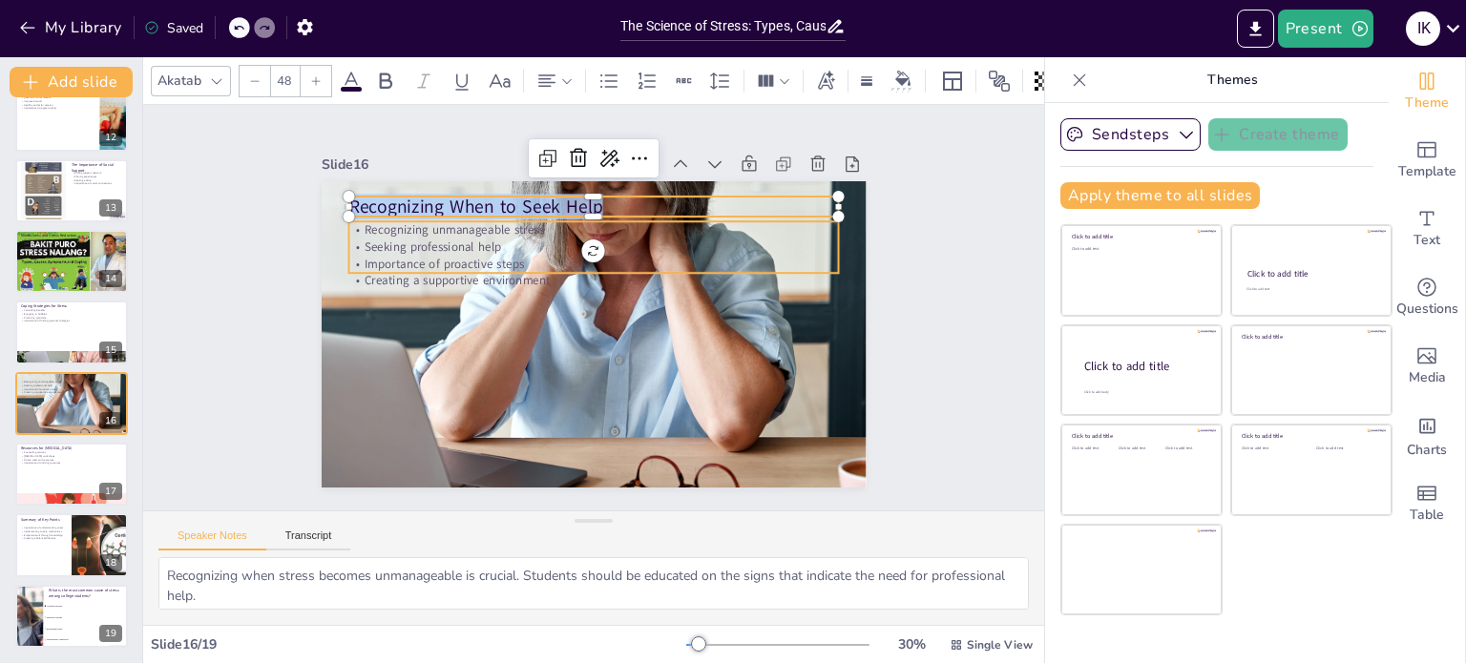
checkbox input "true"
type input "--"
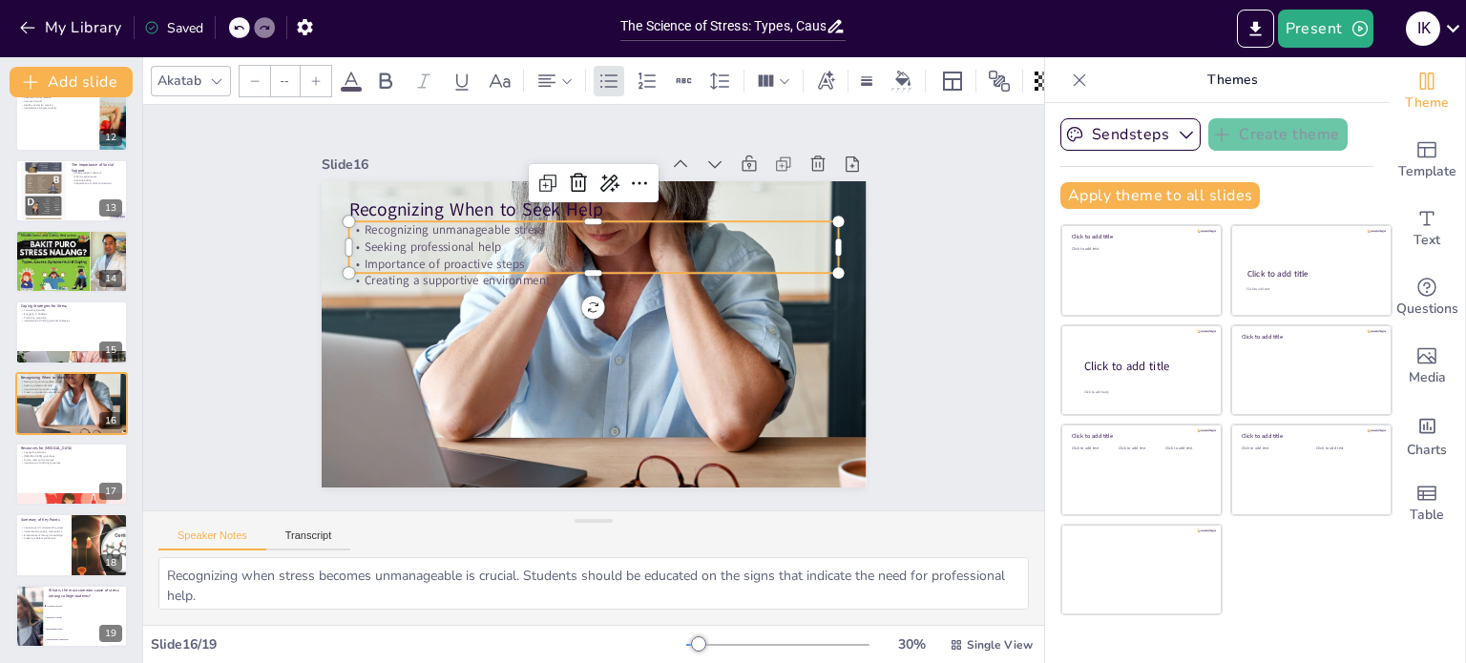
click at [368, 224] on p "Recognizing unmanageable stress" at bounding box center [609, 232] width 483 height 118
checkbox input "true"
type input "32"
click at [439, 224] on p "Recognizing unmanageable stress" at bounding box center [642, 242] width 407 height 302
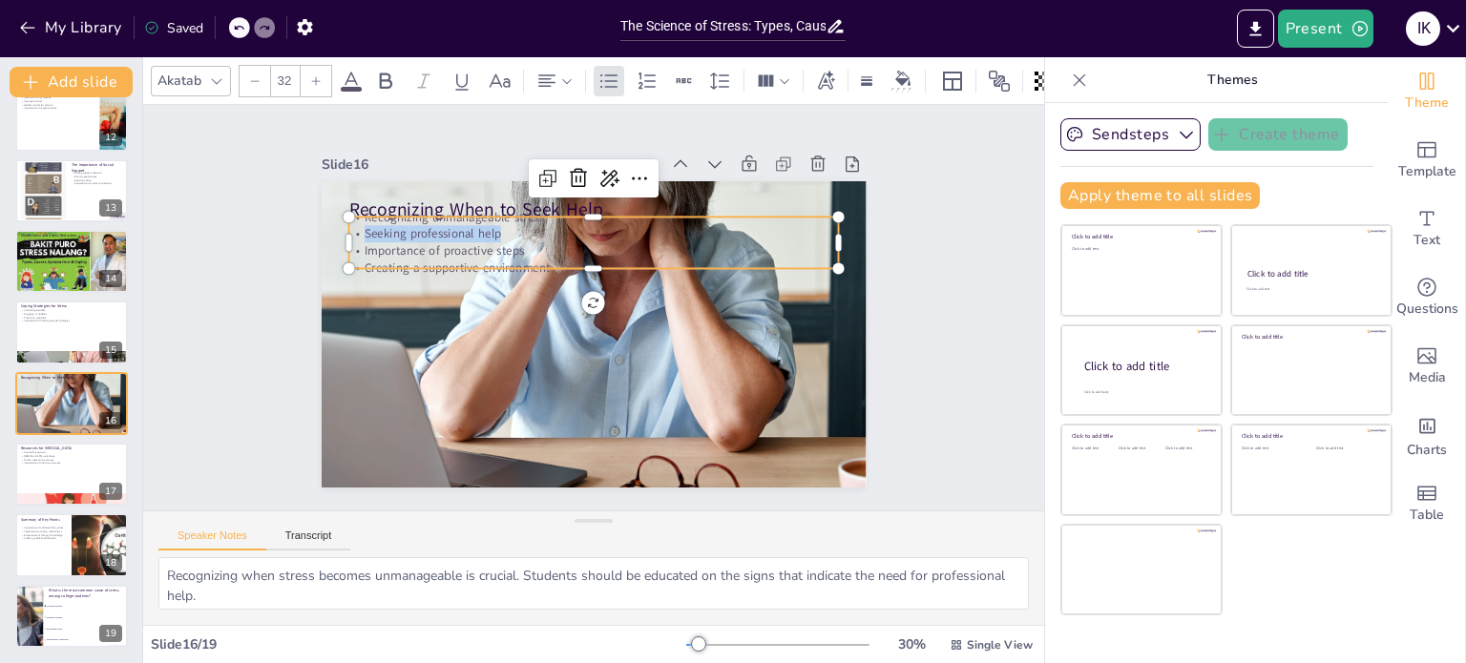
click at [396, 267] on p "Seeking professional help" at bounding box center [623, 374] width 454 height 215
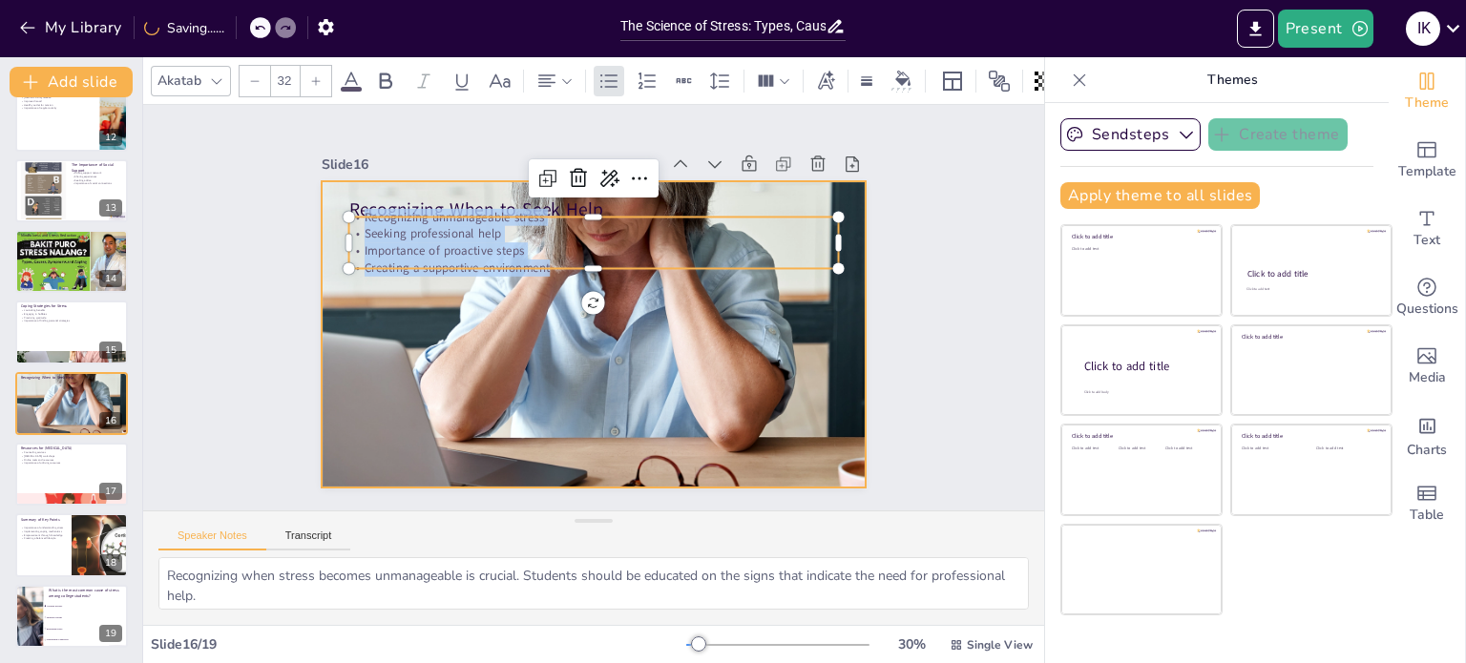
drag, startPoint x: 347, startPoint y: 211, endPoint x: 596, endPoint y: 286, distance: 260.2
click at [596, 286] on div "Recognizing When to Seek Help Recognizing unmanageable stress Seeking professio…" at bounding box center [583, 331] width 622 height 501
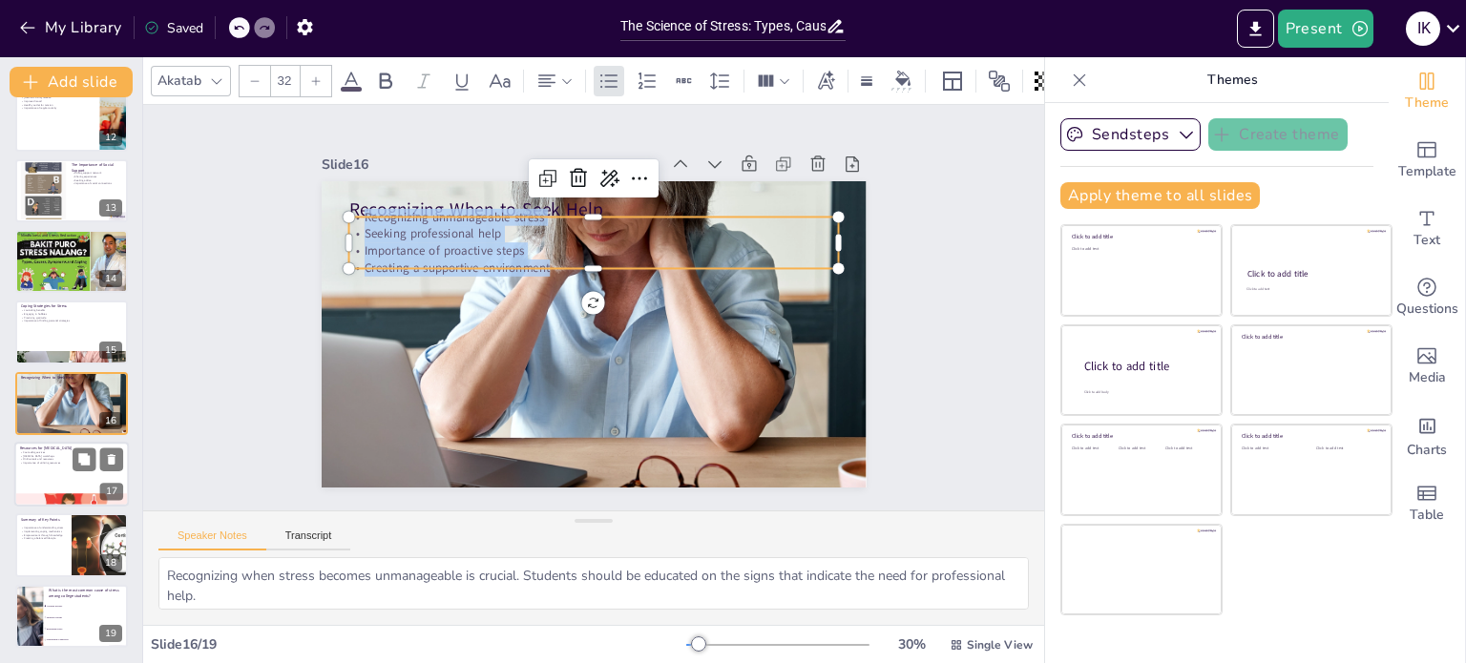
checkbox input "true"
click at [46, 480] on div at bounding box center [71, 474] width 115 height 65
type textarea "Counseling services are essential resources for students. They provide a safe s…"
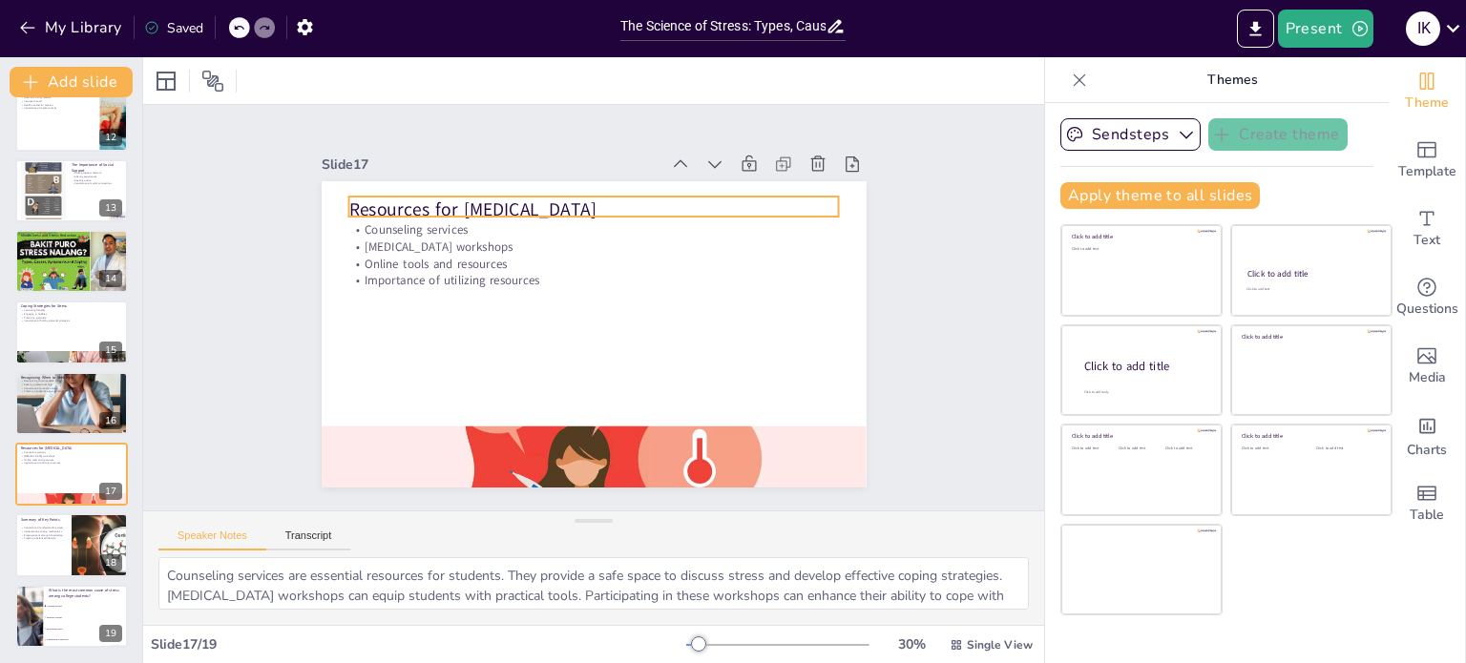
click at [338, 205] on div "Resources for [MEDICAL_DATA] Counseling services [MEDICAL_DATA] workshops Onlin…" at bounding box center [585, 333] width 613 height 460
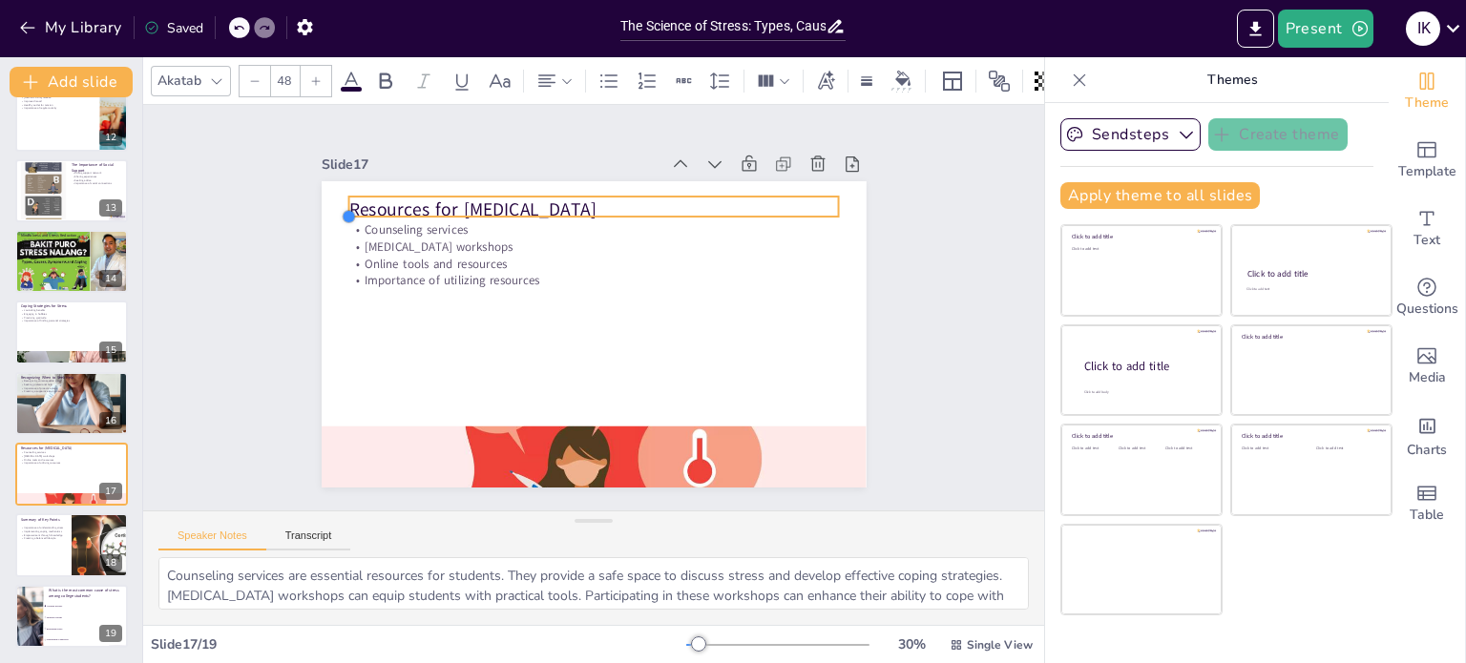
click at [397, 136] on div at bounding box center [407, 125] width 20 height 20
click at [599, 203] on p "Resources for [MEDICAL_DATA]" at bounding box center [687, 277] width 176 height 474
click at [425, 203] on p "Resources for [MEDICAL_DATA]" at bounding box center [643, 222] width 437 height 267
click at [387, 203] on span "Resources for [MEDICAL_DATA]" at bounding box center [508, 177] width 242 height 100
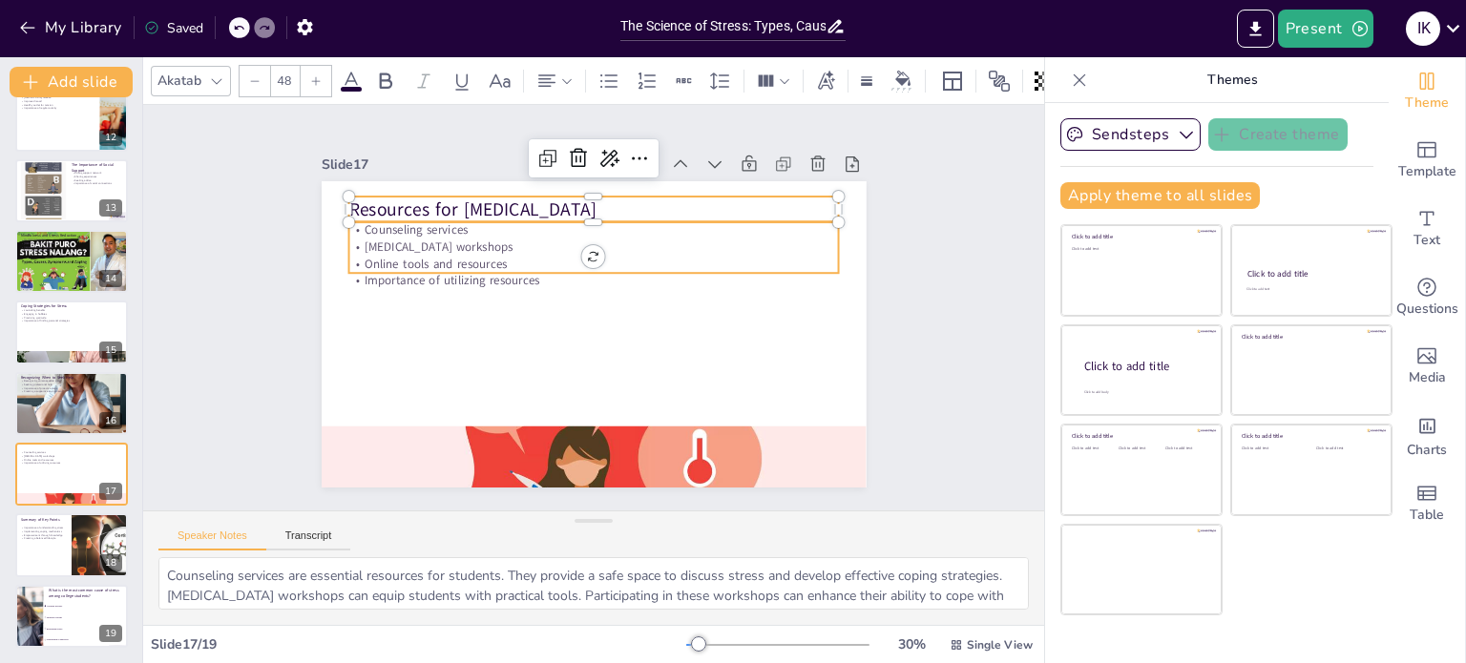
checkbox input "true"
type input "32"
click at [382, 223] on p "Counseling services" at bounding box center [617, 234] width 471 height 168
click at [458, 223] on p "Counseling services" at bounding box center [646, 250] width 376 height 341
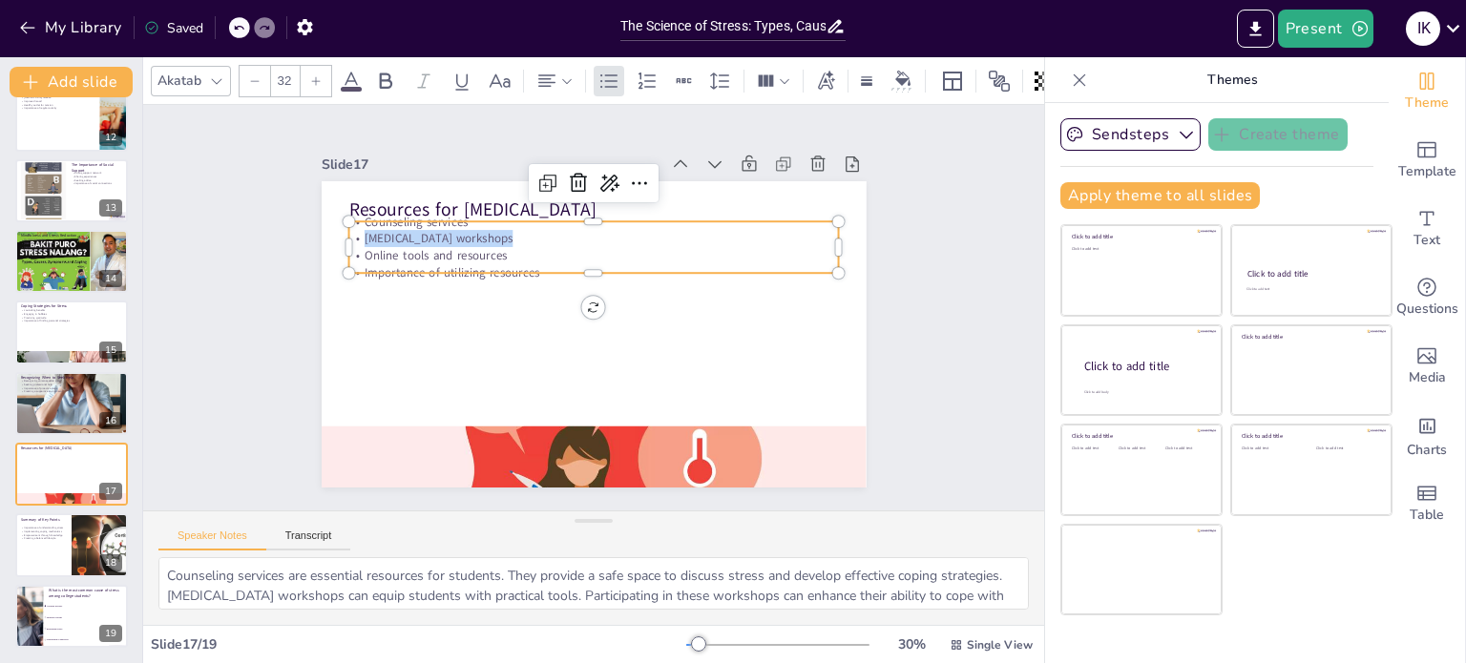
click at [394, 223] on span "[MEDICAL_DATA] workshops" at bounding box center [467, 194] width 146 height 62
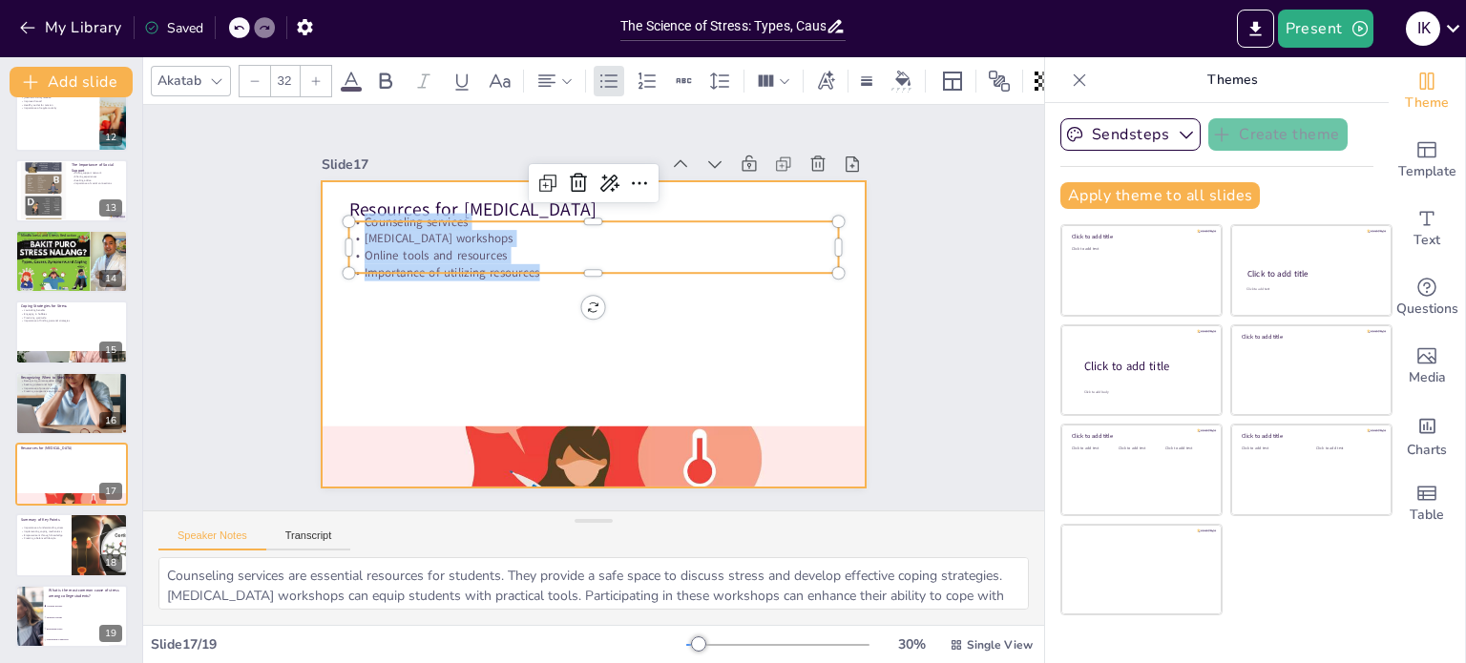
drag, startPoint x: 350, startPoint y: 217, endPoint x: 537, endPoint y: 285, distance: 199.3
click at [537, 285] on div "Resources for [MEDICAL_DATA] Counseling services [MEDICAL_DATA] workshops Onlin…" at bounding box center [585, 333] width 613 height 460
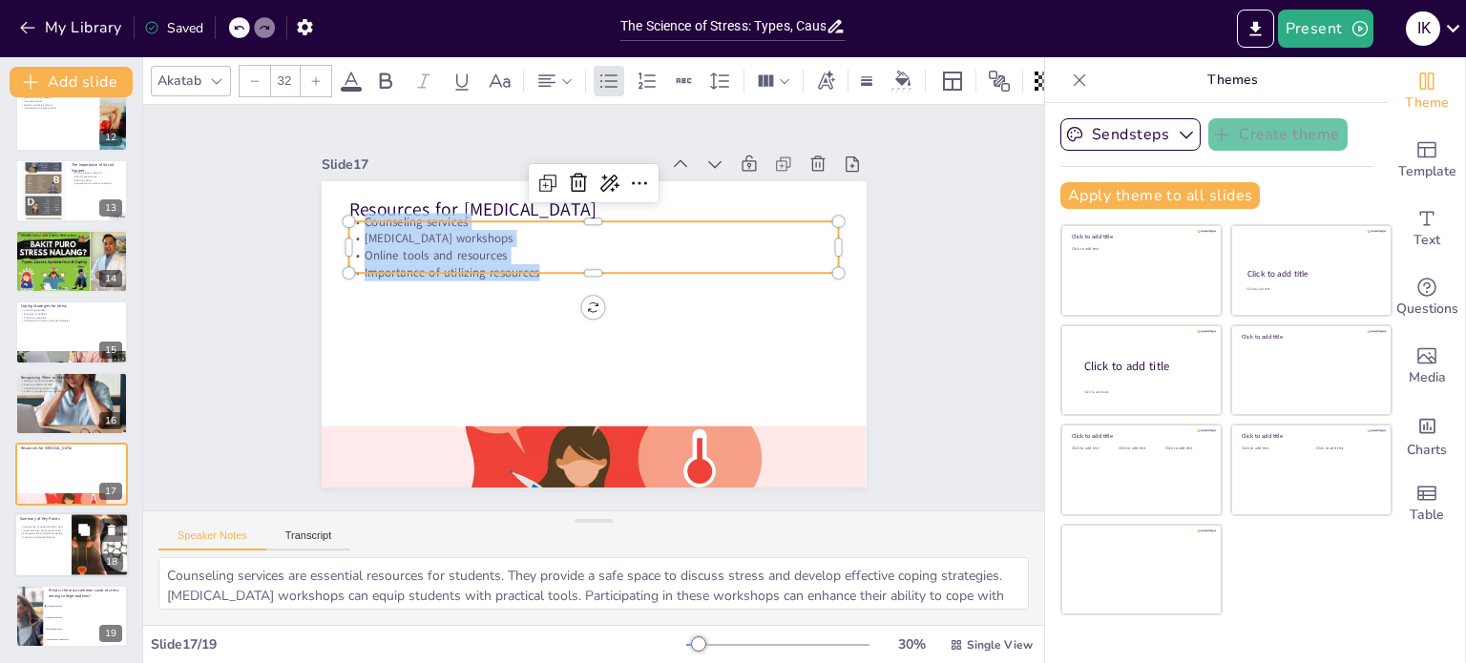
checkbox input "true"
click at [52, 549] on div at bounding box center [71, 545] width 115 height 65
type textarea "Understanding stress is fundamental for students. This knowledge can guide them…"
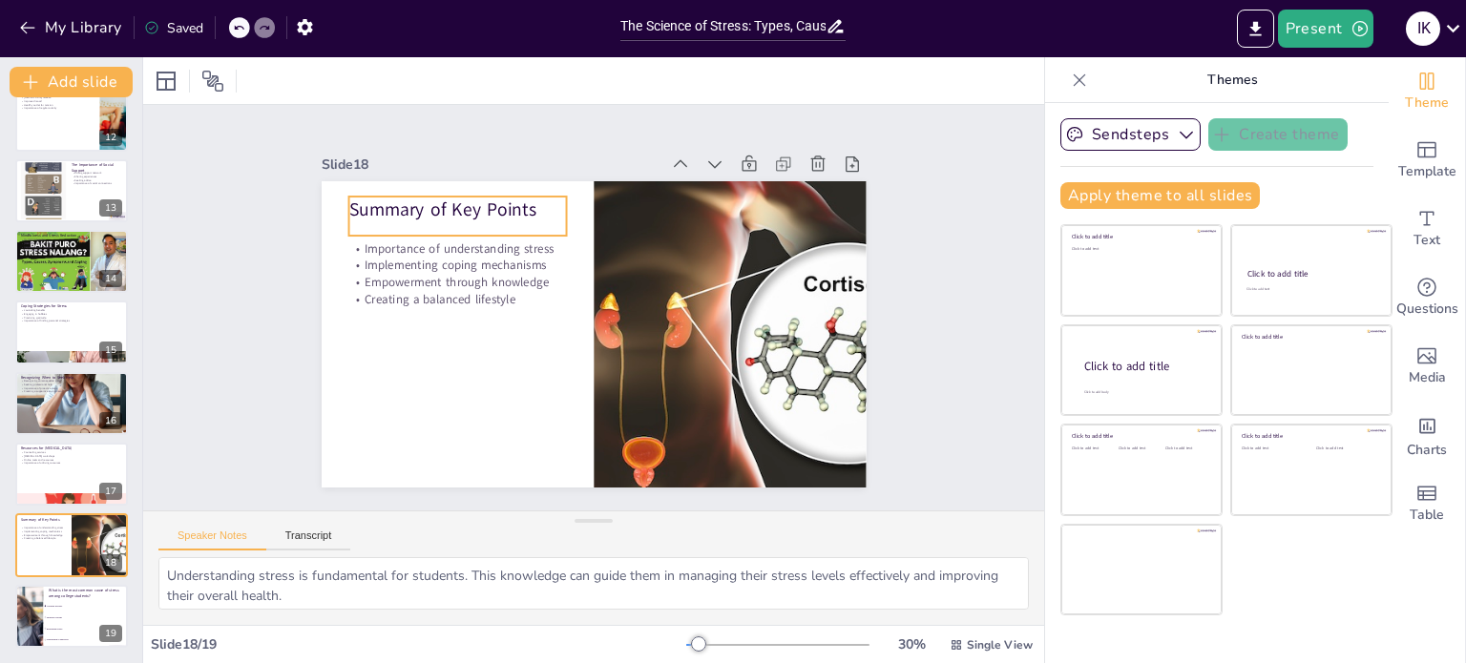
click at [405, 198] on p "Summary of Key Points" at bounding box center [509, 163] width 209 height 112
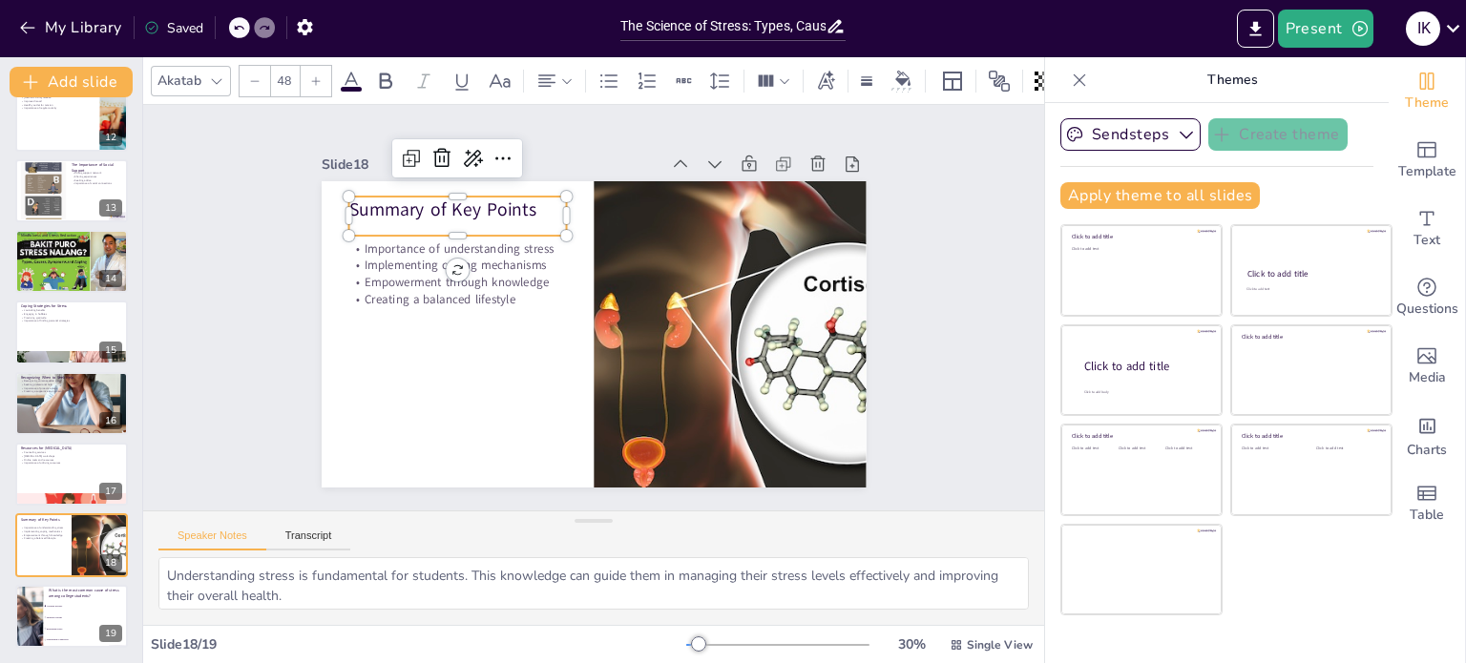
click at [609, 396] on p "Summary of Key Points" at bounding box center [719, 420] width 220 height 48
click at [594, 198] on span "Summary of Key Points" at bounding box center [634, 136] width 81 height 186
click at [385, 198] on span "Summary of Key Points" at bounding box center [478, 173] width 186 height 81
click at [442, 198] on span "Summary of Key Points" at bounding box center [525, 144] width 166 height 130
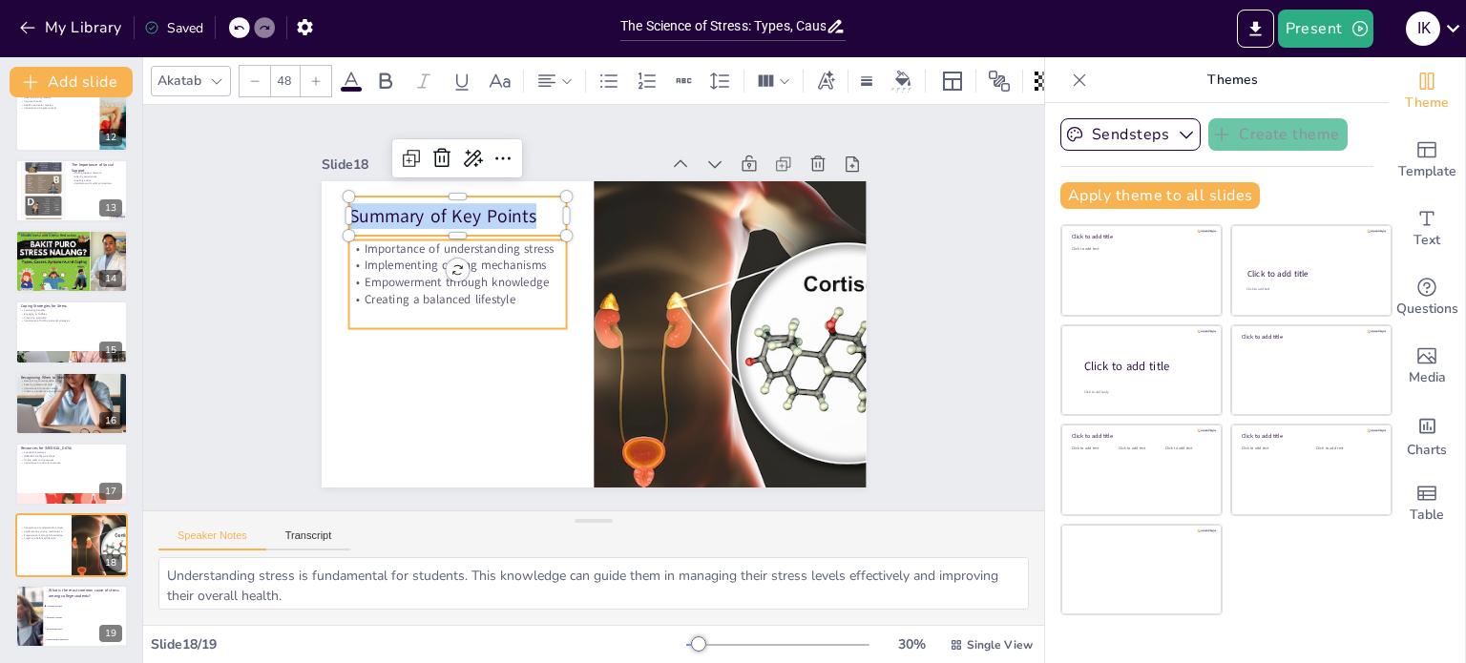
checkbox input "true"
type input "32"
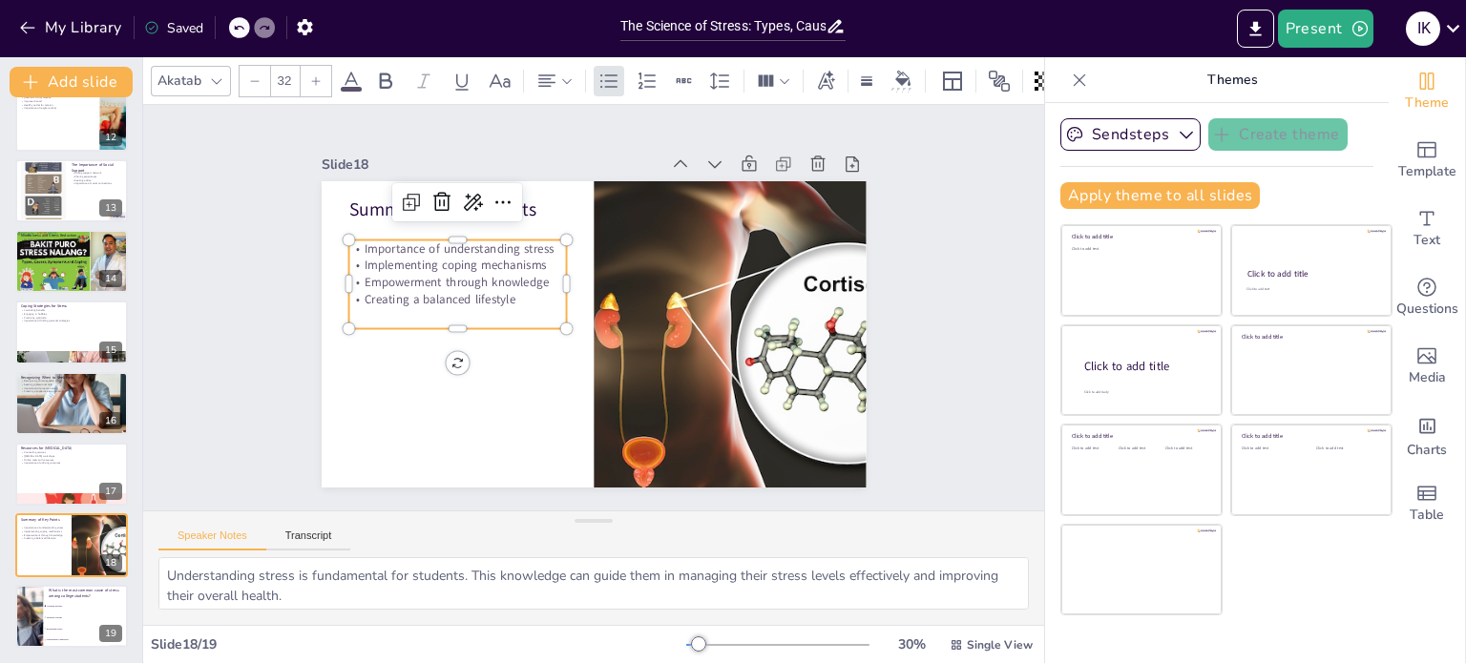
click at [651, 238] on p "Importance of understanding stress" at bounding box center [713, 220] width 124 height 198
click at [376, 238] on p "Importance of understanding stress" at bounding box center [482, 209] width 213 height 83
click at [522, 238] on div "Importance of understanding stress Implementing coping mechanisms Empowerment t…" at bounding box center [588, 170] width 132 height 232
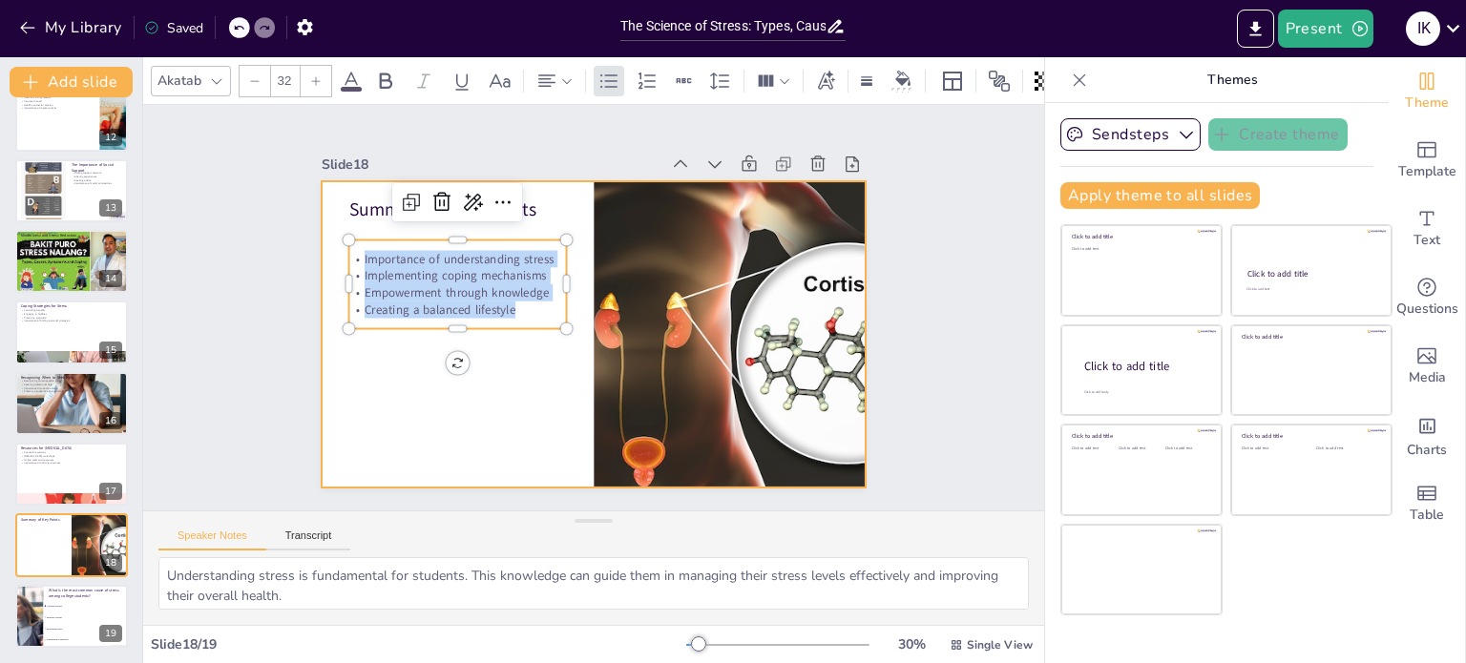
drag, startPoint x: 349, startPoint y: 250, endPoint x: 554, endPoint y: 337, distance: 221.9
click at [554, 337] on div "Summary of Key Points Importance of understanding stress Implementing coping me…" at bounding box center [594, 281] width 545 height 306
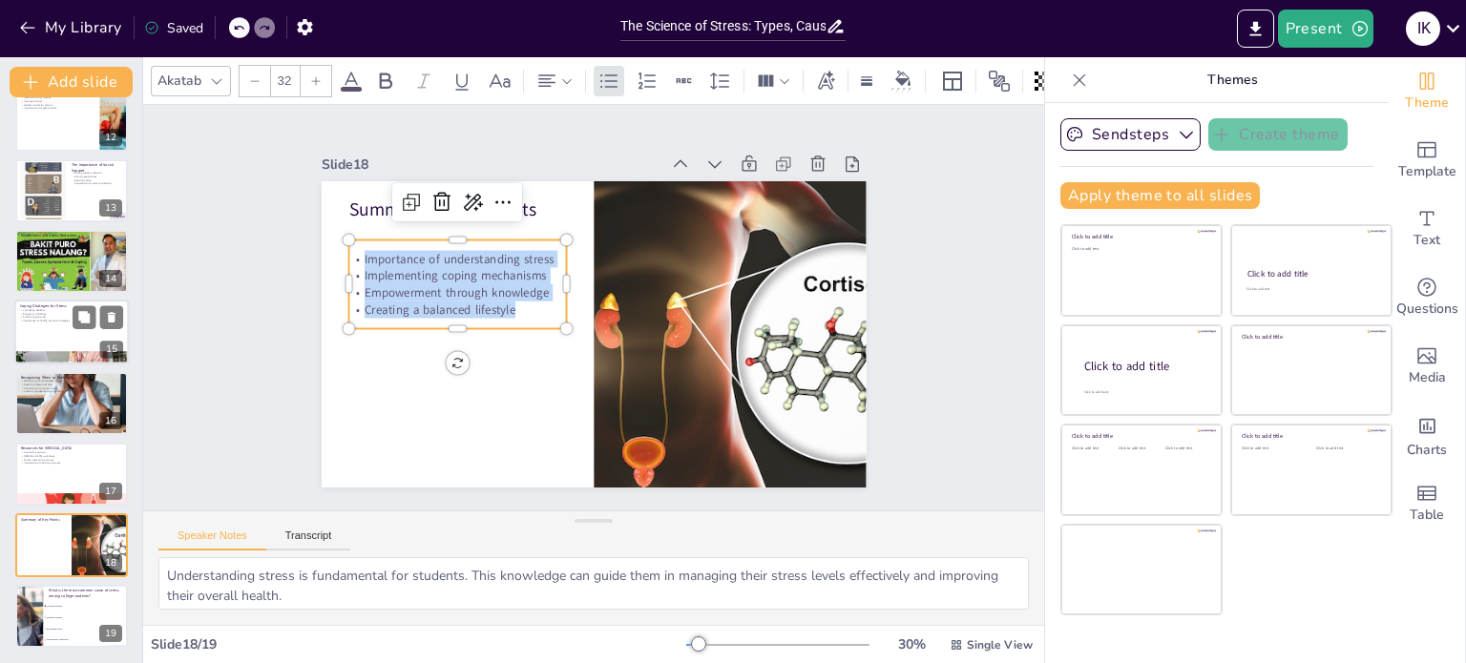
checkbox input "true"
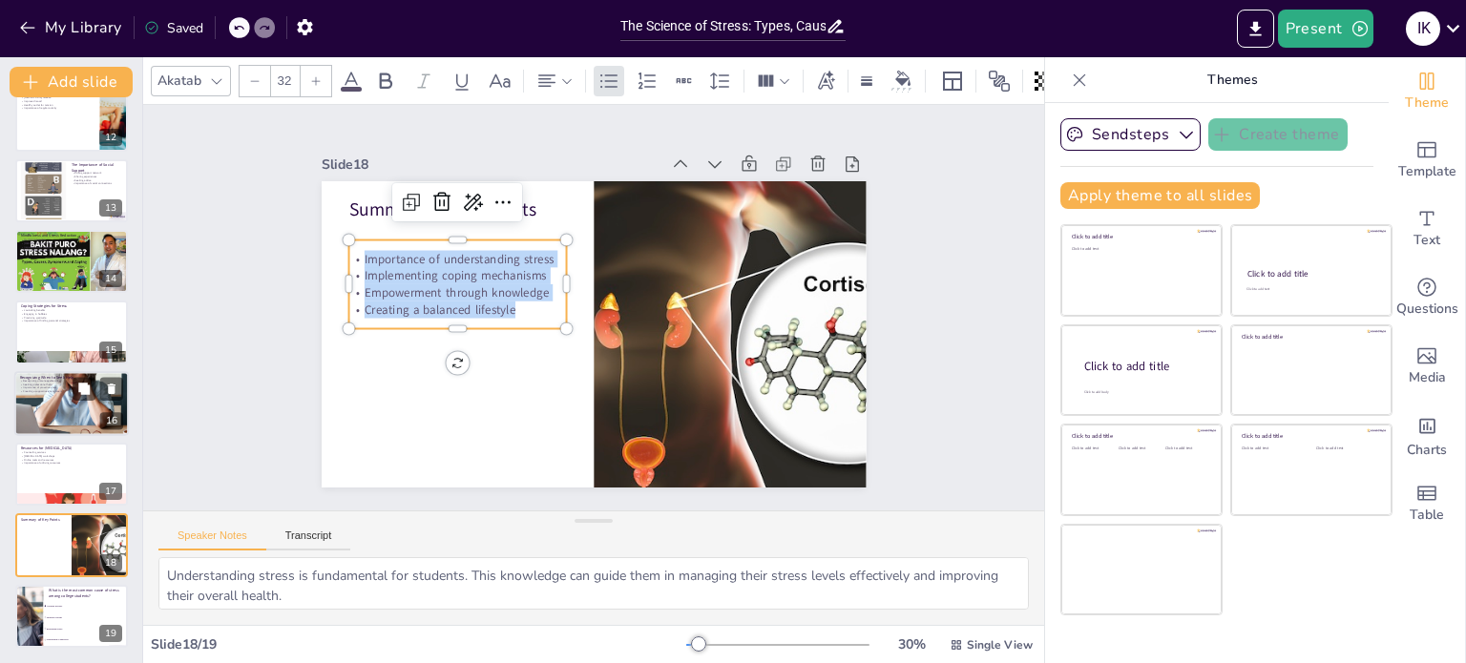
checkbox input "true"
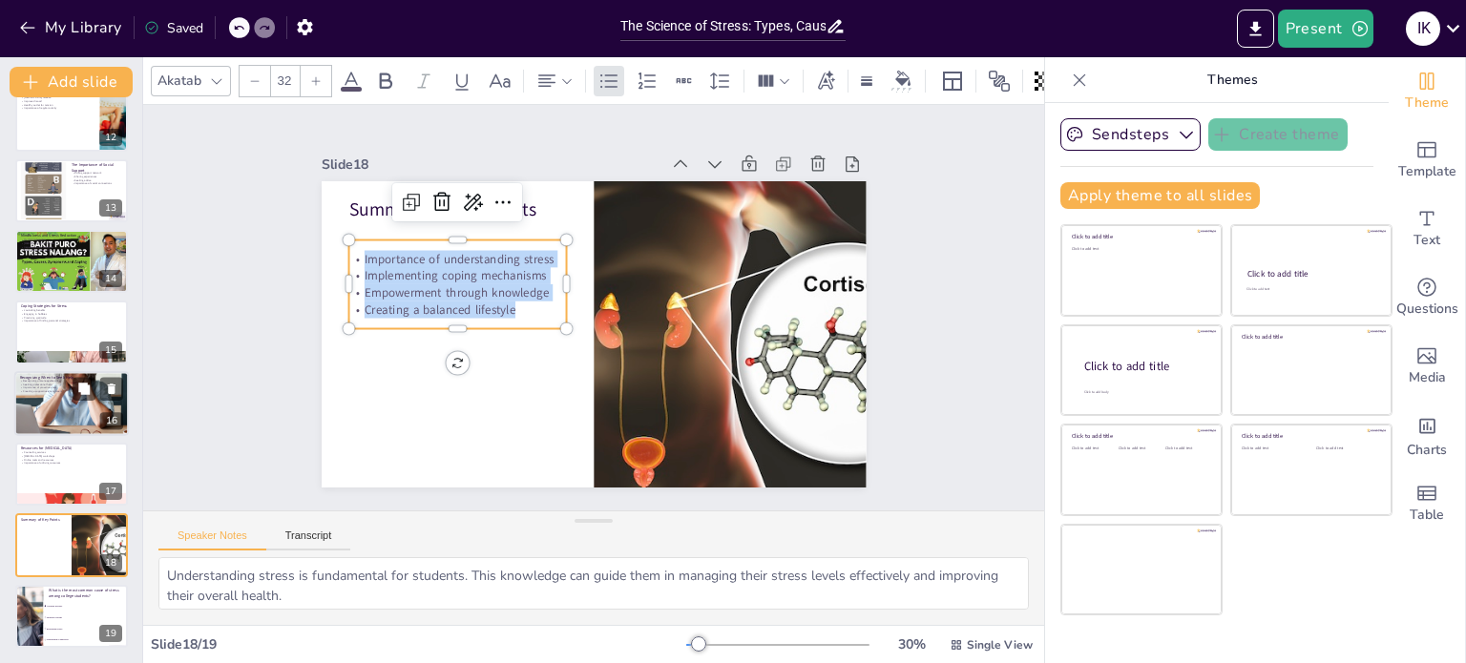
checkbox input "true"
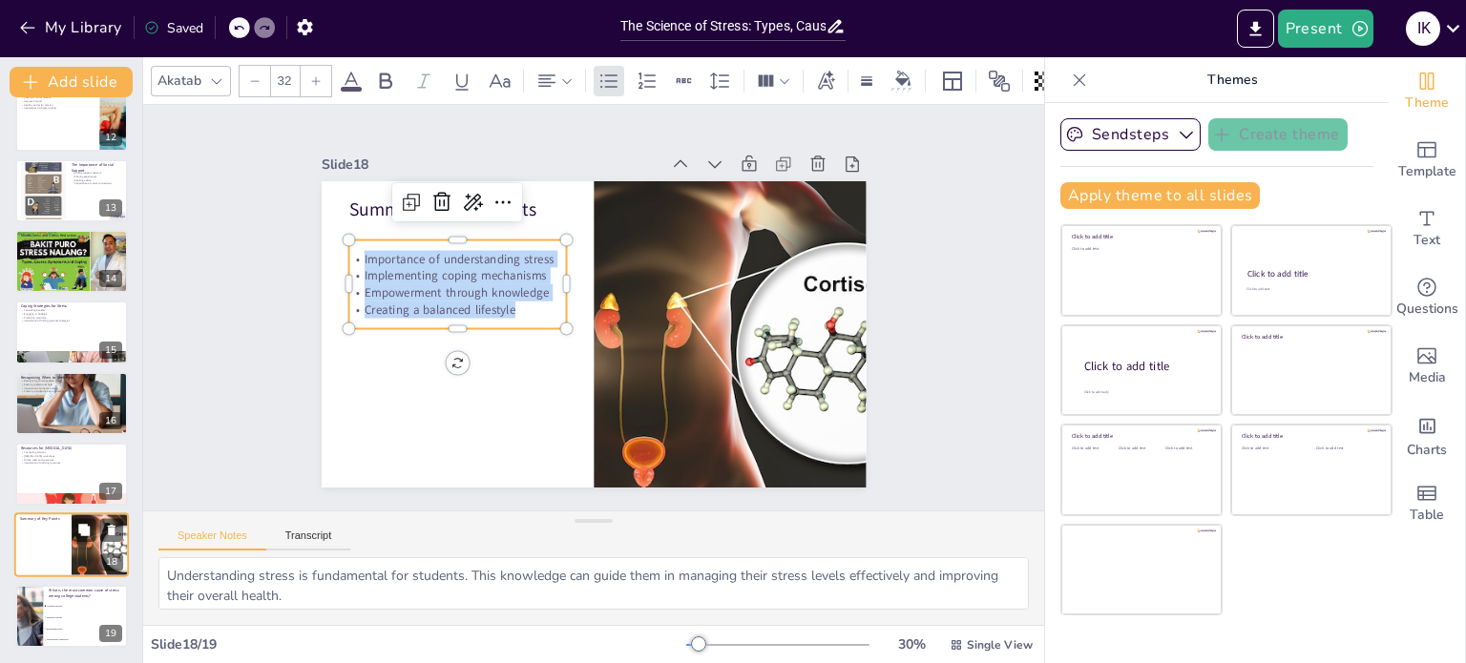
checkbox input "true"
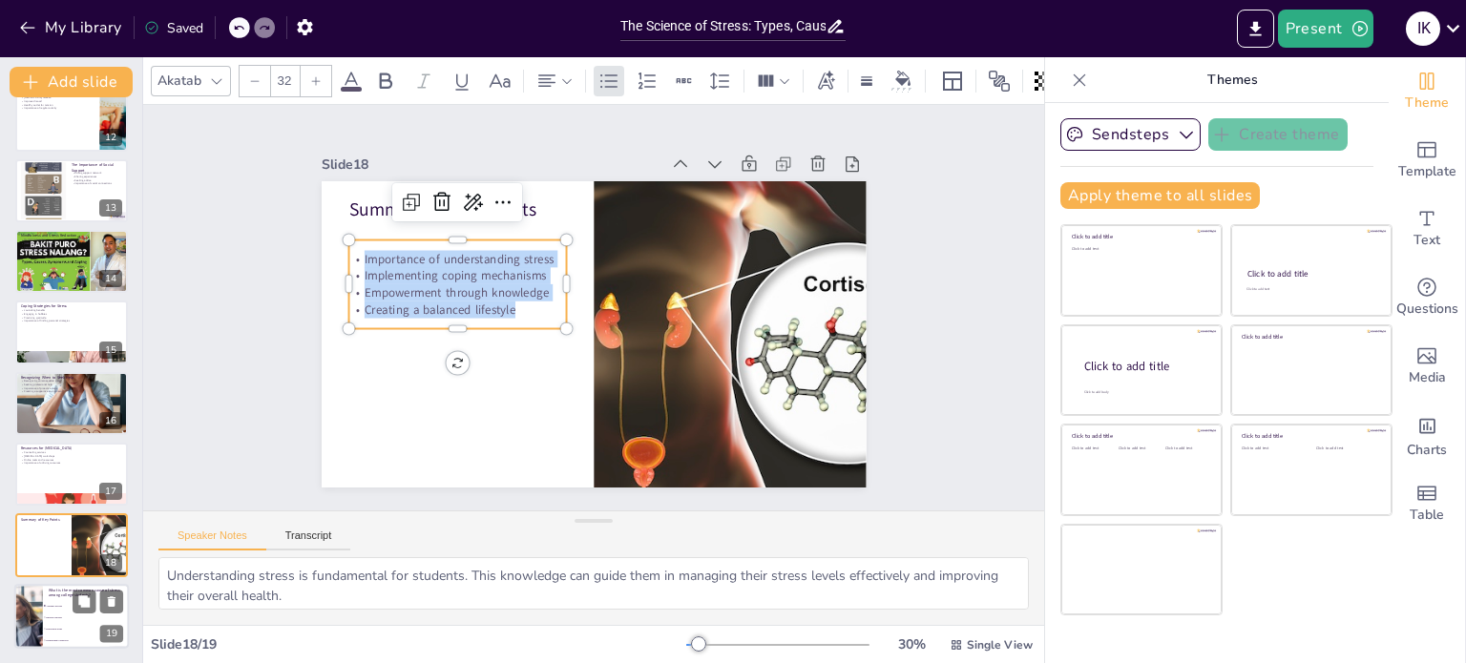
checkbox input "true"
click at [69, 610] on li "Academic pressure" at bounding box center [86, 605] width 86 height 11
type textarea "Academic pressure is often cited as the most common cause of stress among colle…"
checkbox input "true"
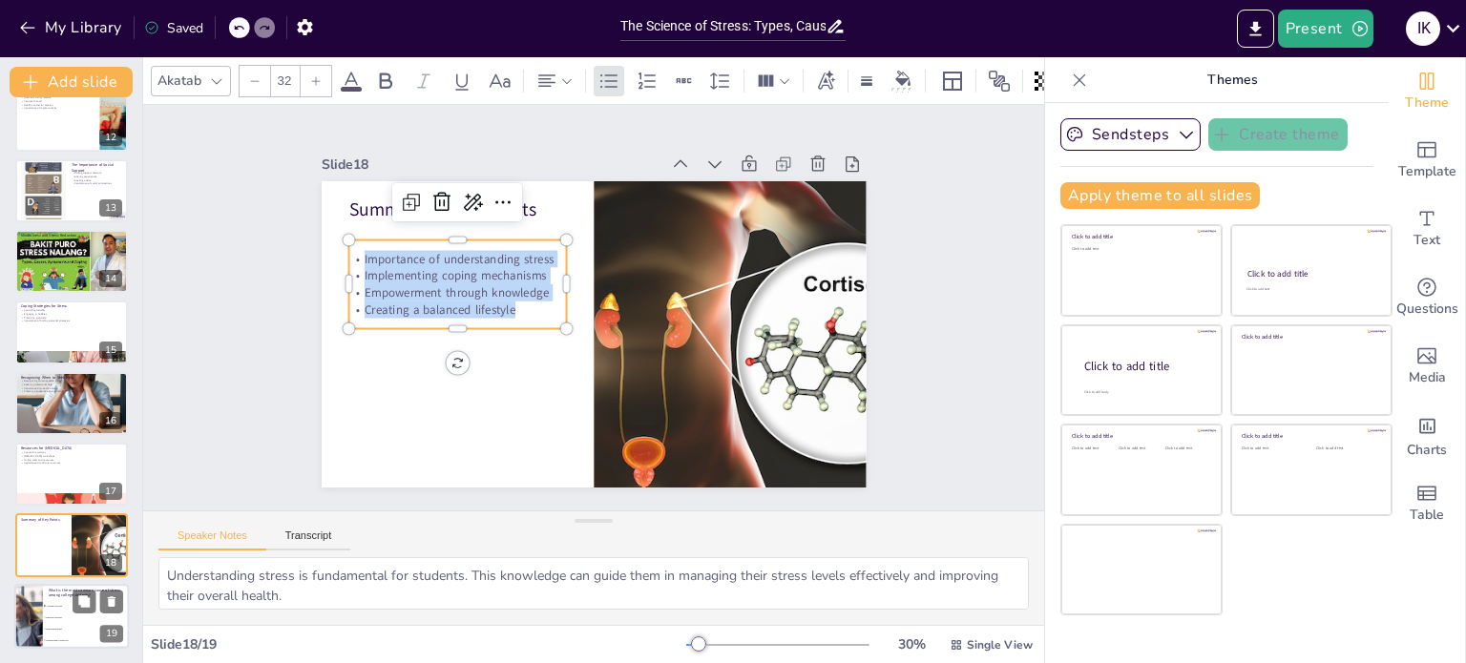
checkbox input "true"
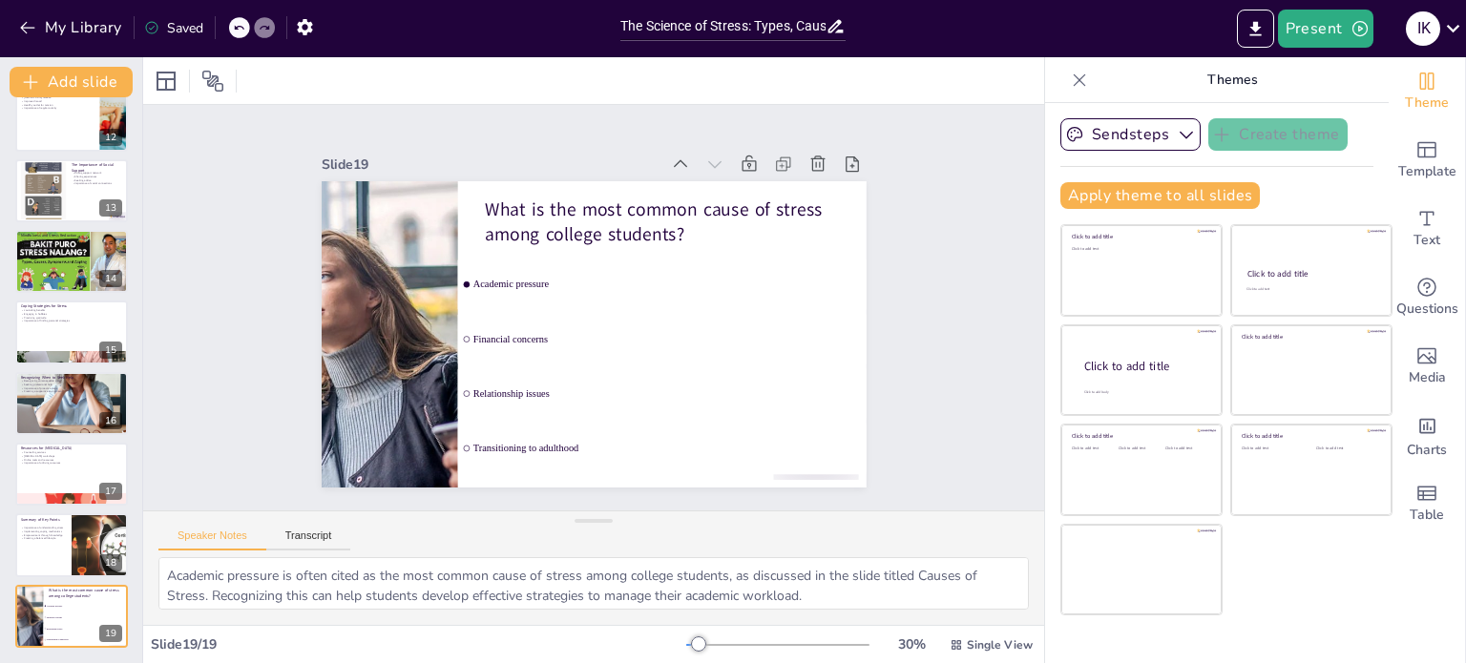
checkbox input "true"
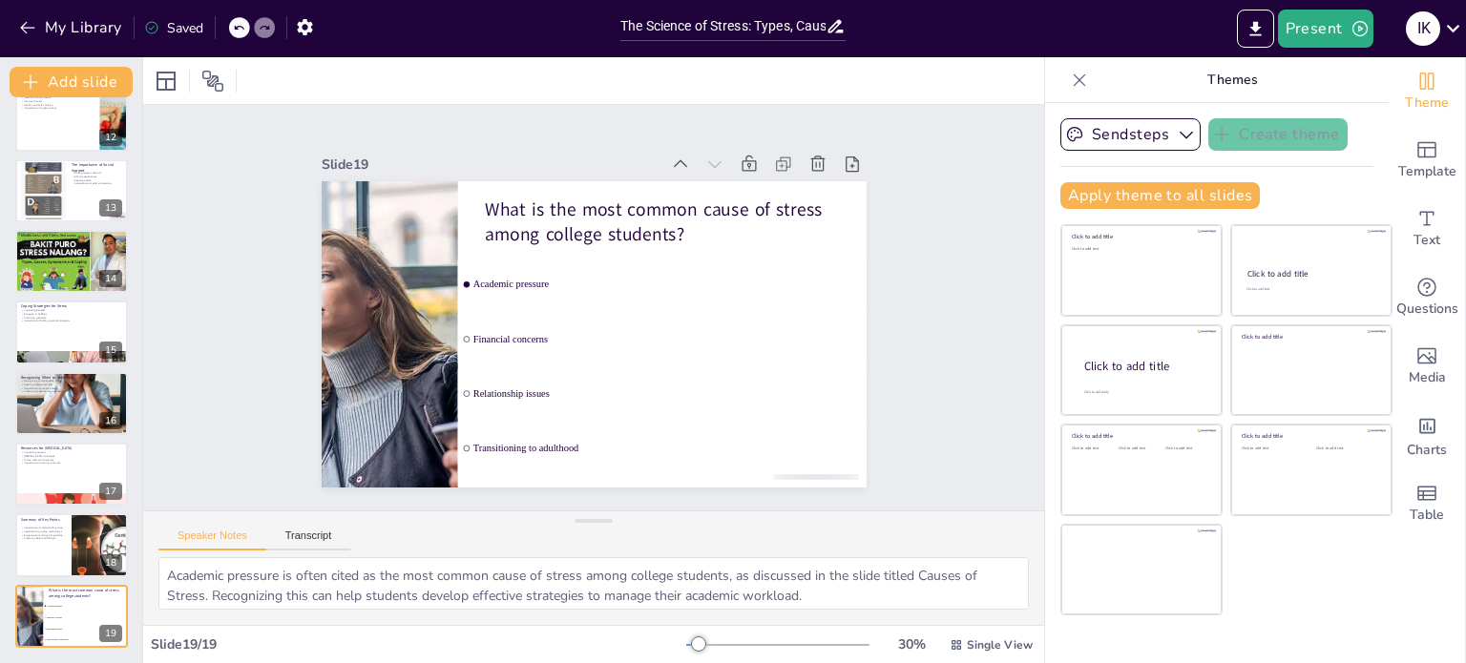
checkbox input "true"
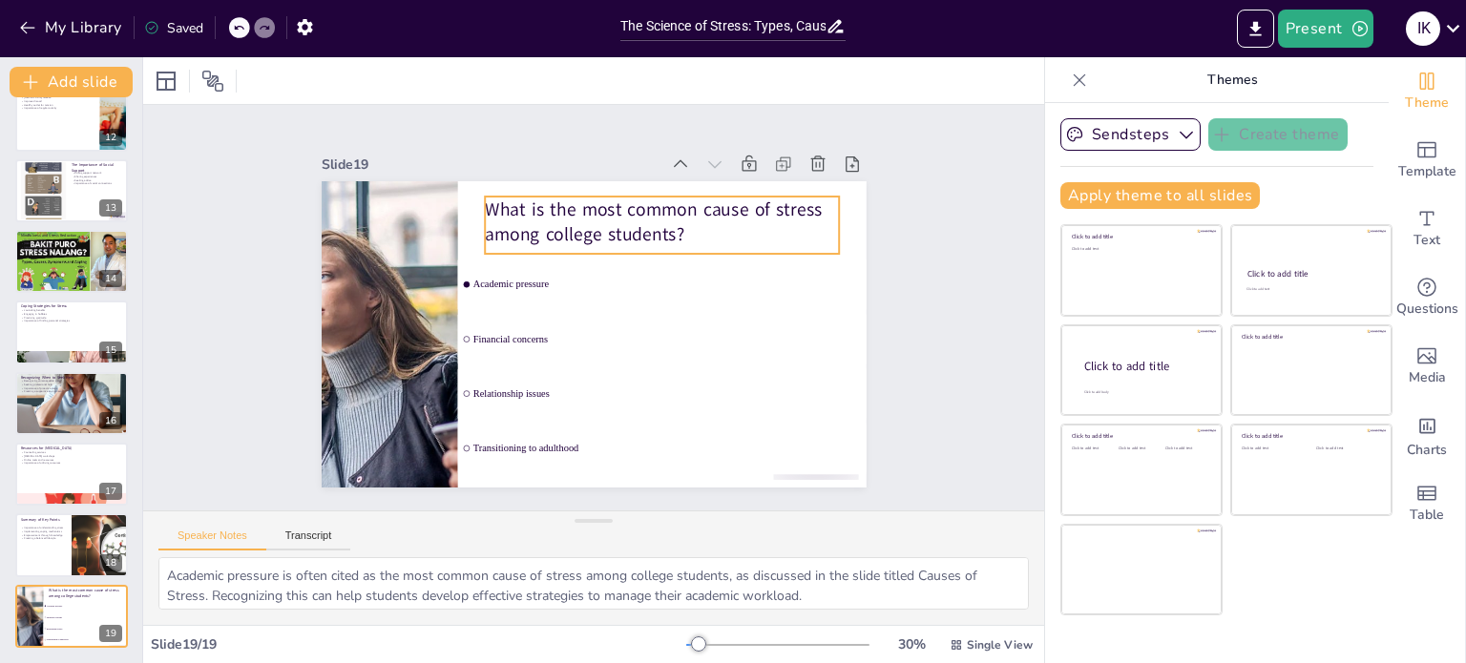
checkbox input "true"
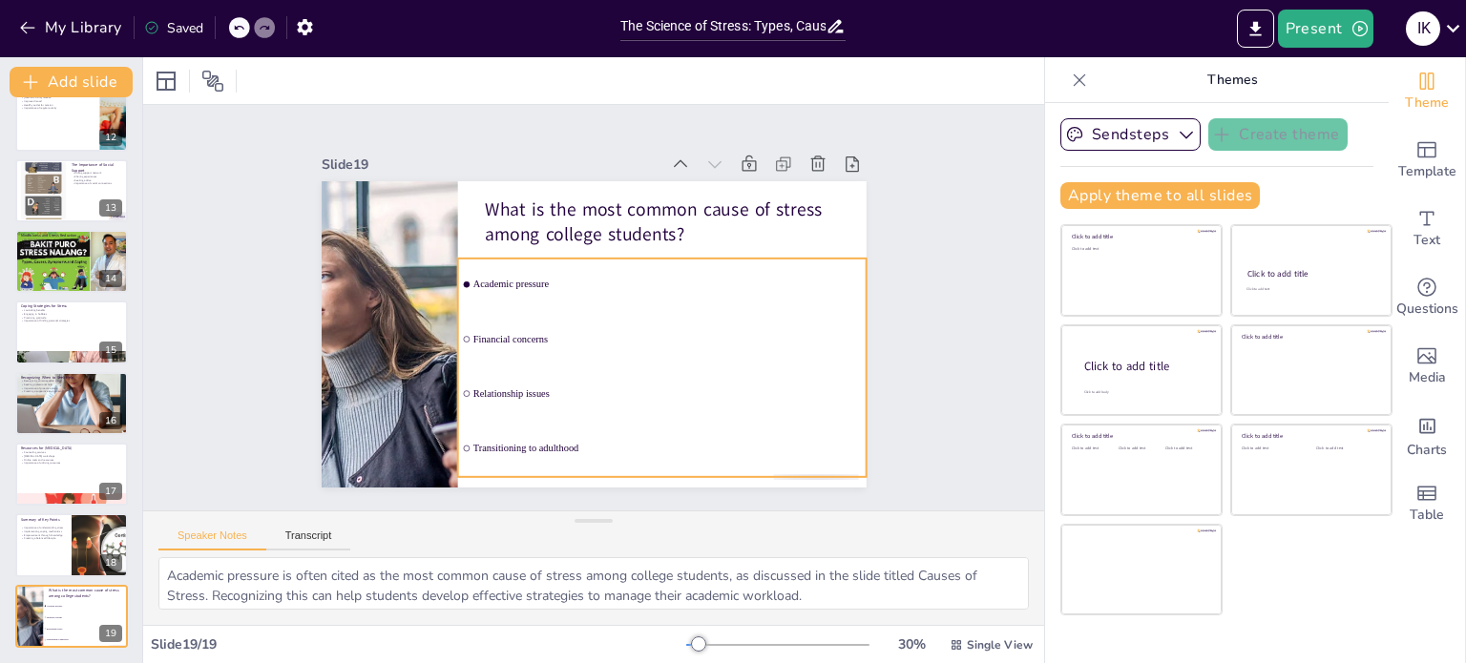
checkbox input "true"
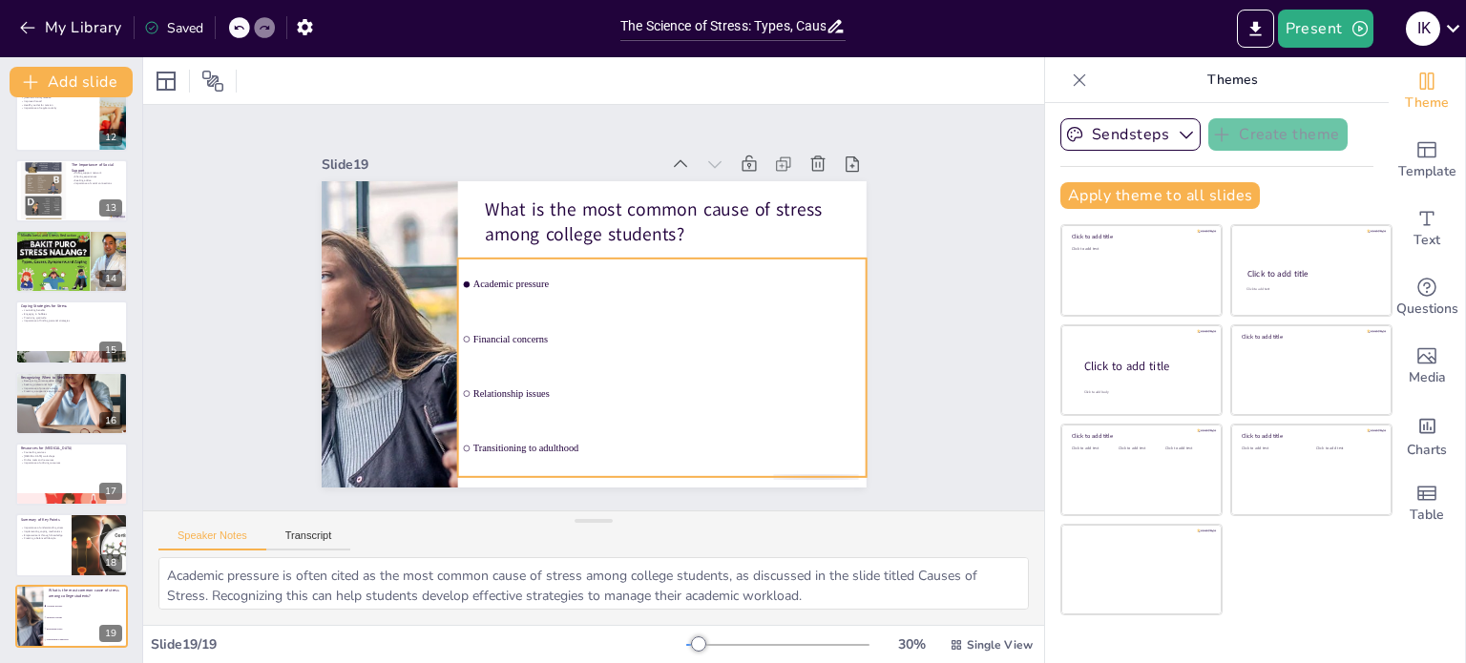
checkbox input "true"
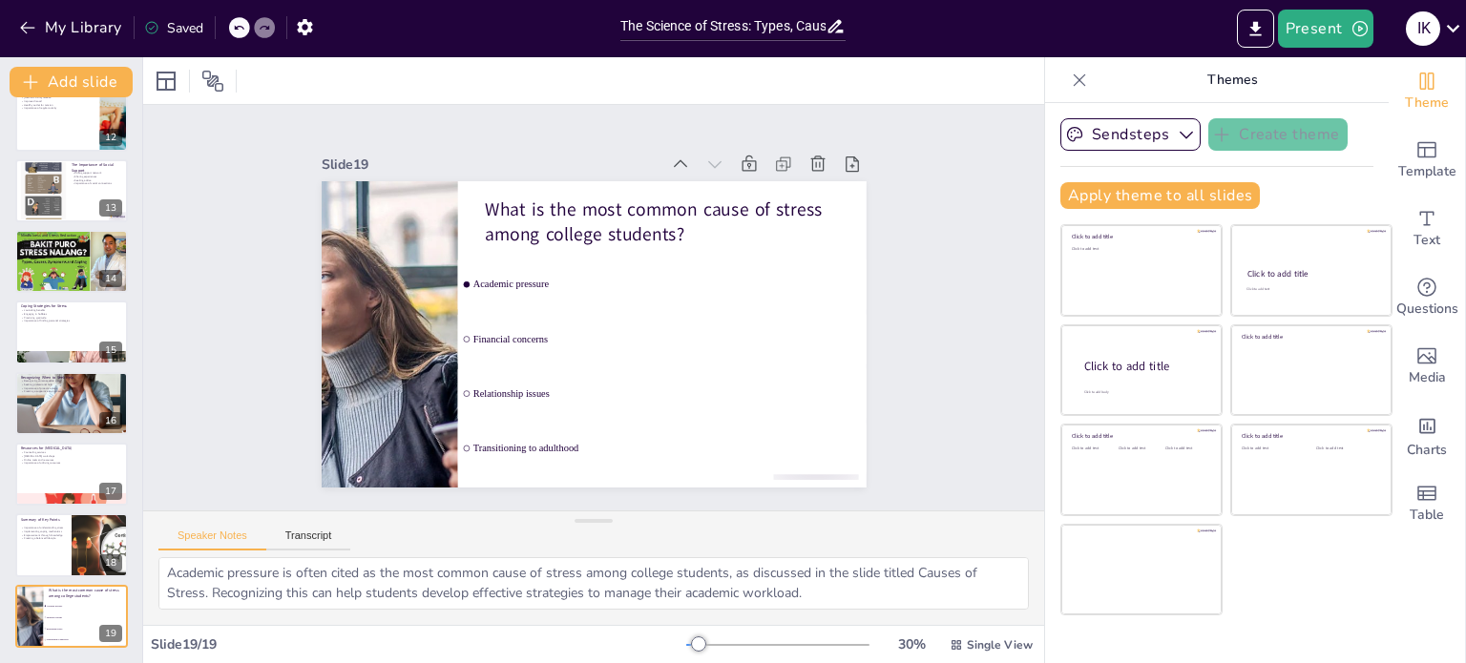
scroll to position [0, 0]
checkbox input "true"
